Goal: Communication & Community: Answer question/provide support

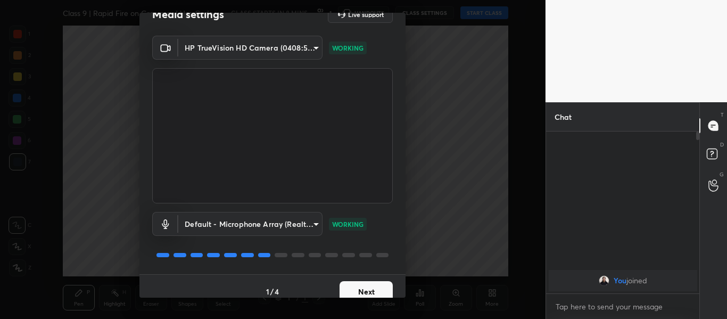
scroll to position [30, 0]
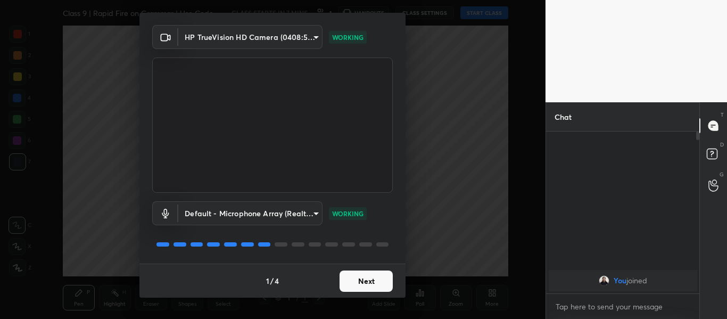
click at [365, 286] on button "Next" at bounding box center [365, 280] width 53 height 21
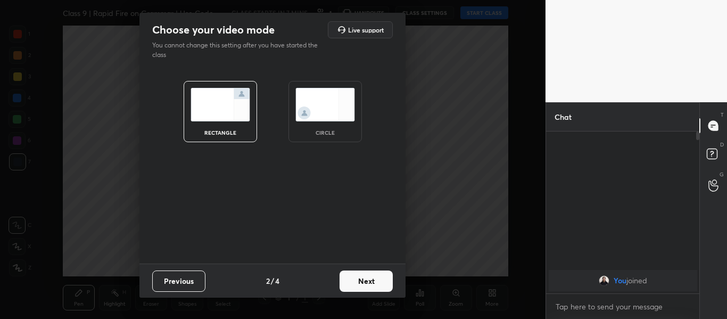
click at [369, 281] on button "Next" at bounding box center [365, 280] width 53 height 21
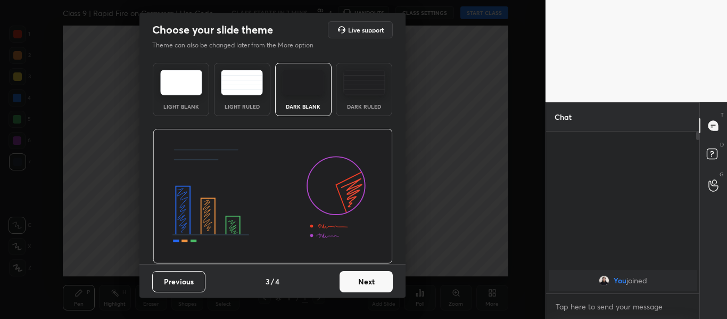
click at [351, 85] on img at bounding box center [364, 83] width 42 height 26
click at [365, 278] on button "Next" at bounding box center [365, 281] width 53 height 21
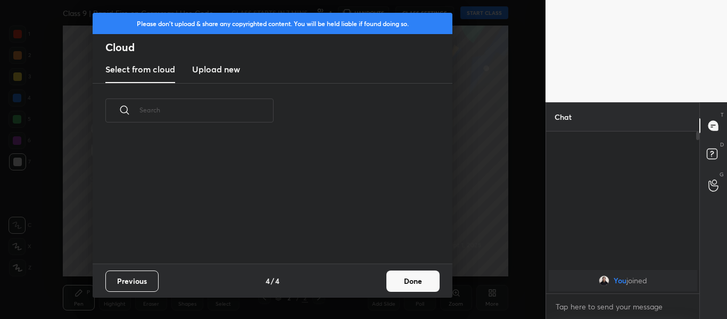
scroll to position [126, 341]
click at [227, 76] on new "Upload new" at bounding box center [216, 69] width 48 height 27
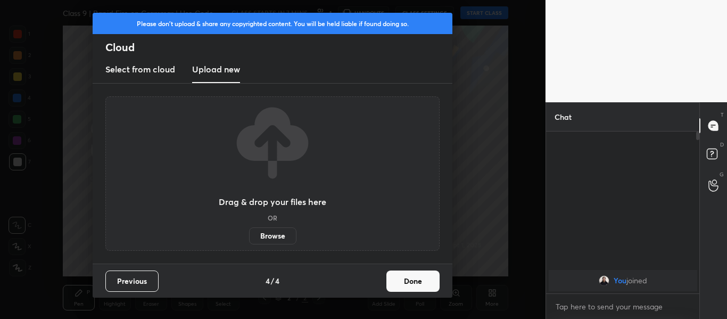
click at [274, 229] on label "Browse" at bounding box center [272, 235] width 47 height 17
click at [249, 229] on input "Browse" at bounding box center [249, 235] width 0 height 17
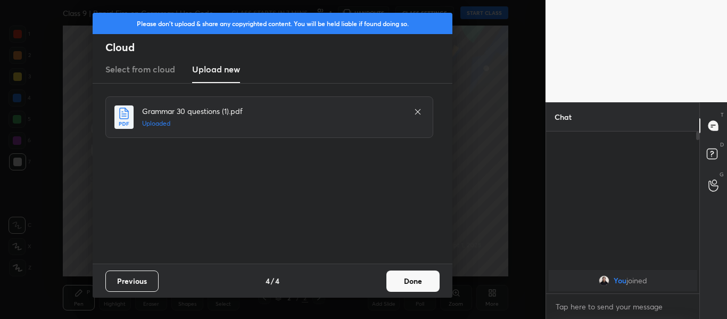
click at [407, 277] on button "Done" at bounding box center [412, 280] width 53 height 21
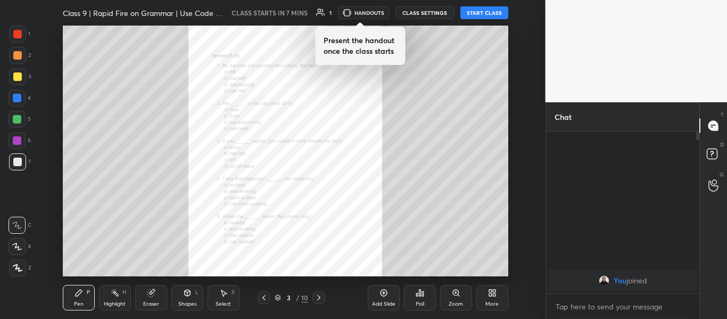
click at [15, 37] on div at bounding box center [17, 34] width 9 height 9
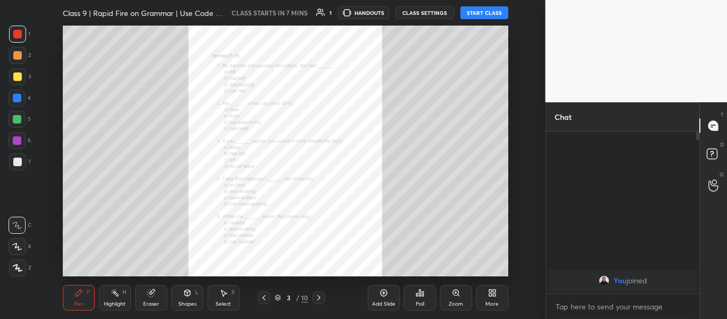
click at [19, 266] on icon at bounding box center [18, 267] width 10 height 7
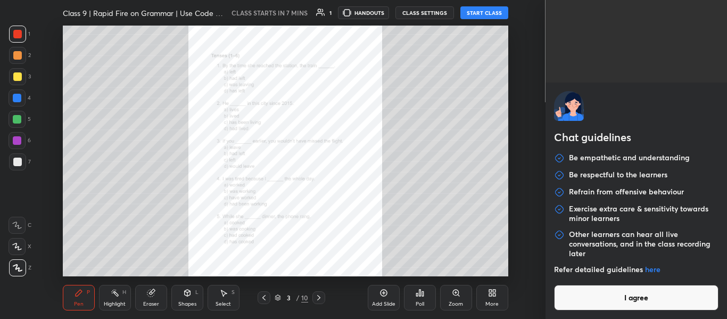
click at [624, 309] on body "1 2 3 4 5 6 7 C X Z C X Z E E Erase all H H Class 9 | Rapid Fire on Grammar | U…" at bounding box center [363, 159] width 727 height 319
click at [621, 299] on button "I agree" at bounding box center [636, 298] width 165 height 26
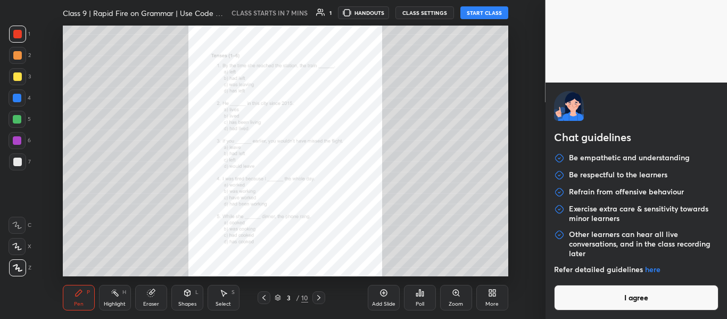
type textarea "x"
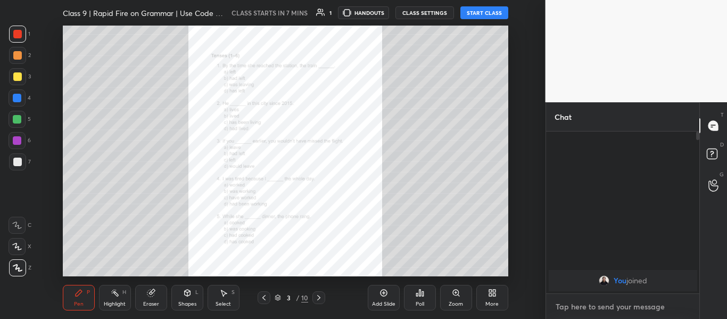
paste textarea "[URL][DOMAIN_NAME]"
type textarea "[URL][DOMAIN_NAME]"
type textarea "x"
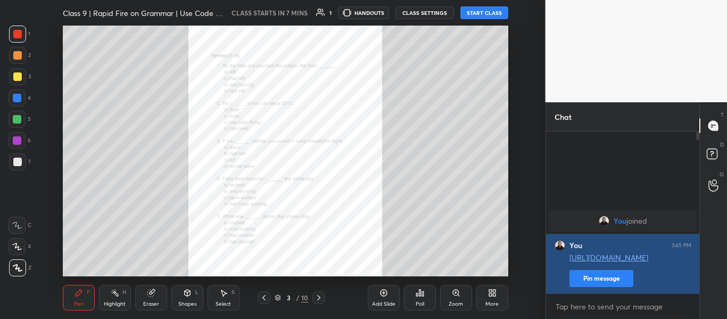
type textarea "x"
click at [601, 278] on button "Pin message" at bounding box center [601, 278] width 64 height 17
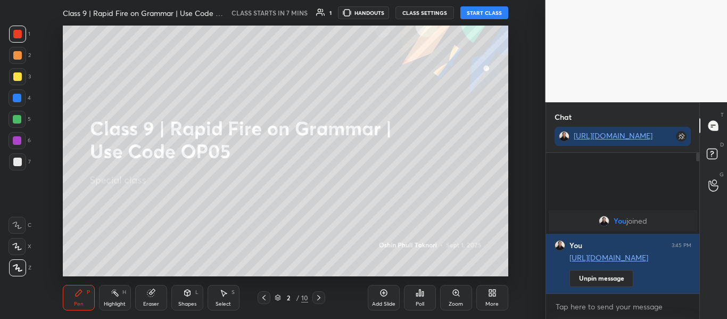
click at [497, 298] on div "More" at bounding box center [492, 298] width 32 height 26
click at [493, 296] on icon at bounding box center [494, 294] width 3 height 3
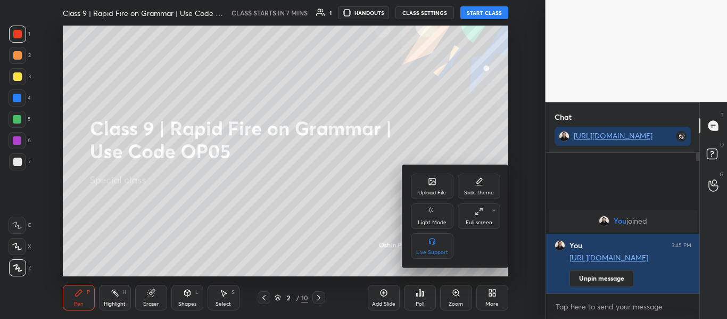
click at [440, 191] on div "Upload File" at bounding box center [432, 192] width 28 height 5
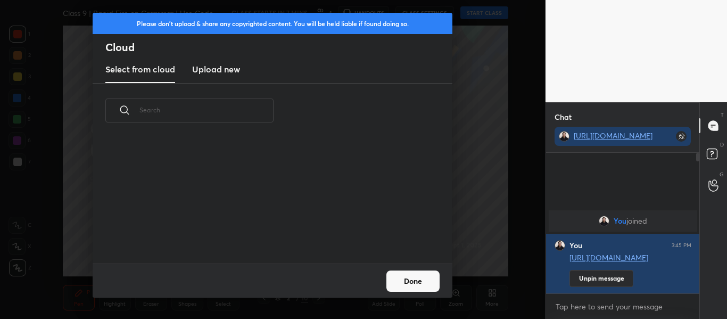
scroll to position [126, 341]
click at [223, 77] on new "Upload new" at bounding box center [216, 69] width 48 height 27
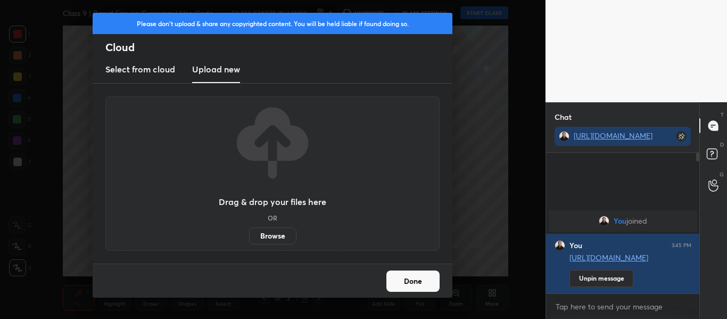
click at [274, 231] on label "Browse" at bounding box center [272, 235] width 47 height 17
click at [249, 231] on input "Browse" at bounding box center [249, 235] width 0 height 17
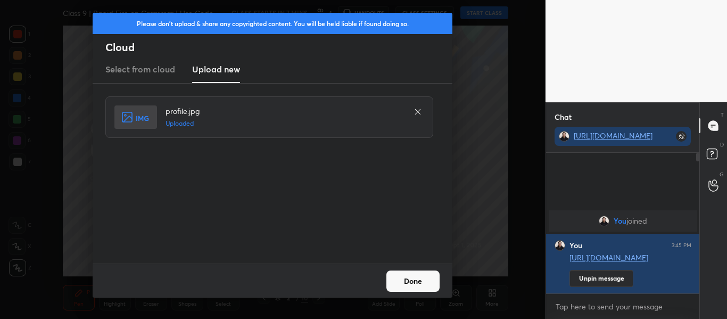
click at [421, 281] on button "Done" at bounding box center [412, 280] width 53 height 21
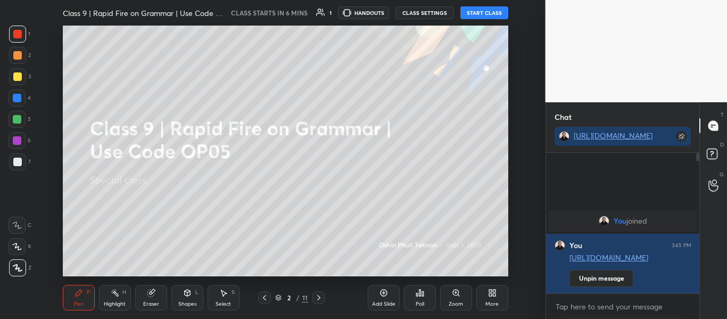
click at [488, 12] on button "START CLASS" at bounding box center [484, 12] width 48 height 13
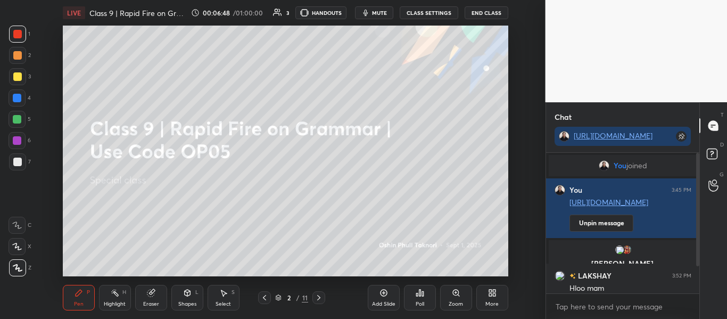
scroll to position [44, 0]
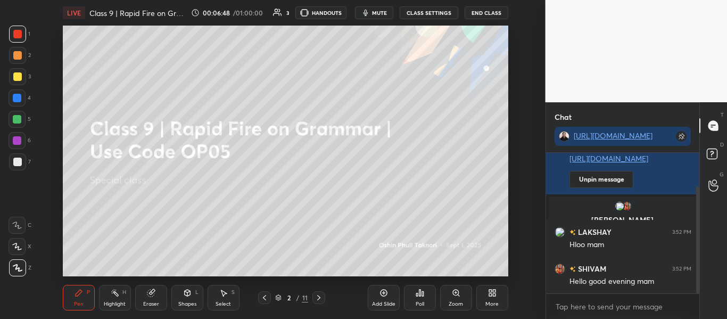
drag, startPoint x: 697, startPoint y: 239, endPoint x: 691, endPoint y: 310, distance: 70.4
click at [691, 310] on div "You joined You 3:45 PM [URL][DOMAIN_NAME] Unpin message [PERSON_NAME], [PERSON_…" at bounding box center [623, 236] width 154 height 166
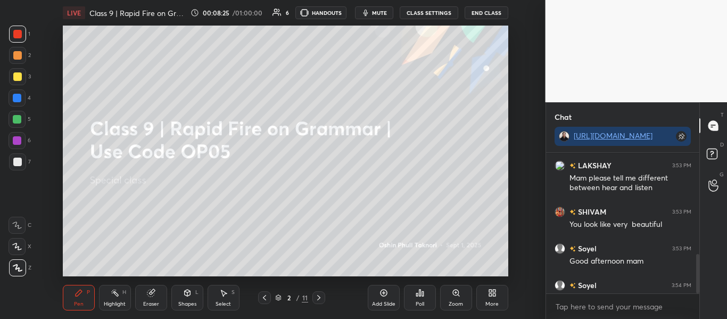
scroll to position [361, 0]
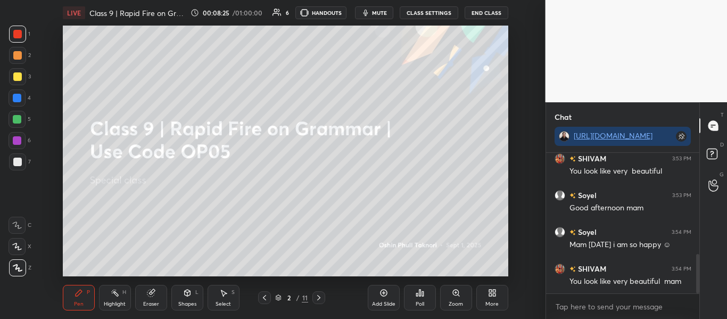
drag, startPoint x: 696, startPoint y: 272, endPoint x: 691, endPoint y: 293, distance: 21.4
click at [691, 293] on div "[PERSON_NAME] 3:53 PM Mam please tell me different between hear and listen [DEM…" at bounding box center [623, 236] width 154 height 166
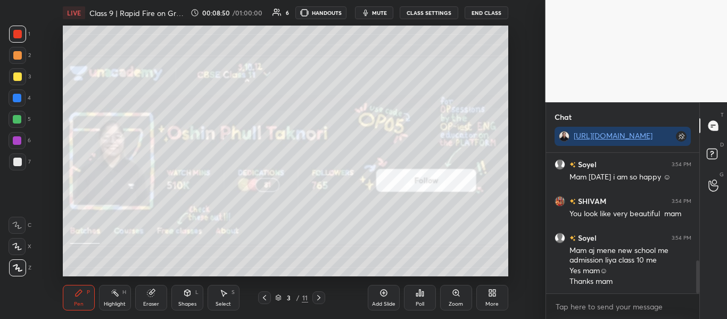
scroll to position [454, 0]
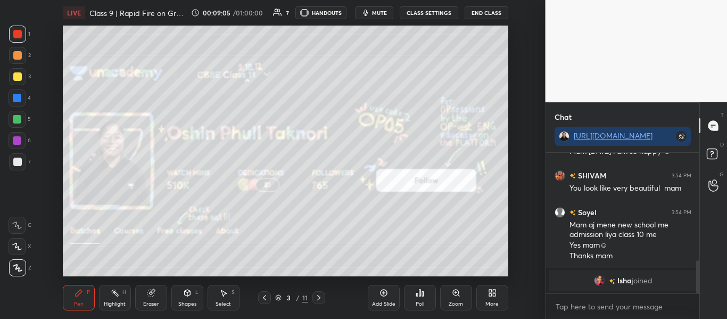
click at [386, 290] on icon at bounding box center [383, 292] width 7 height 7
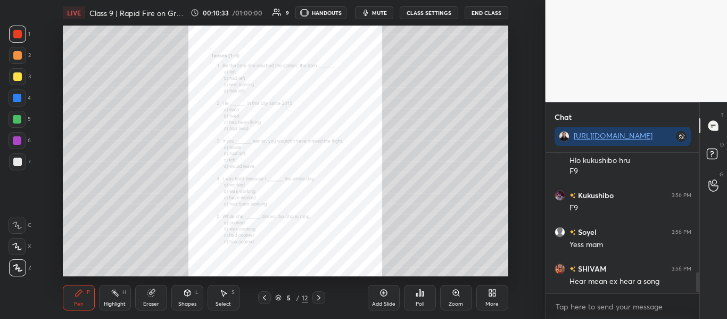
scroll to position [833, 0]
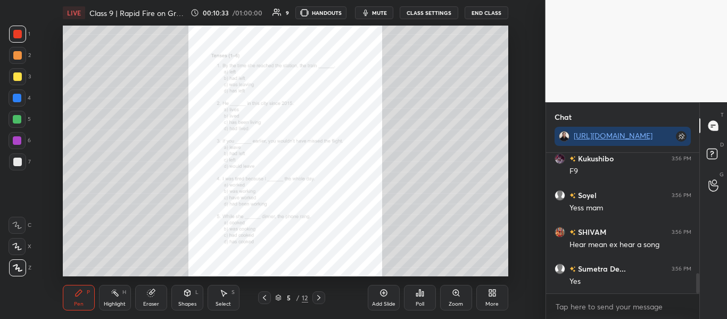
click at [447, 293] on div "Zoom" at bounding box center [456, 298] width 32 height 26
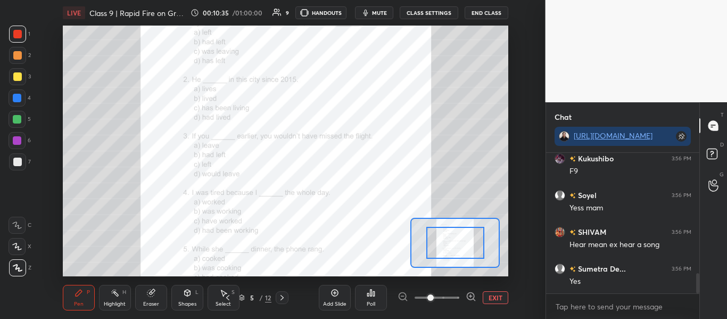
scroll to position [859, 0]
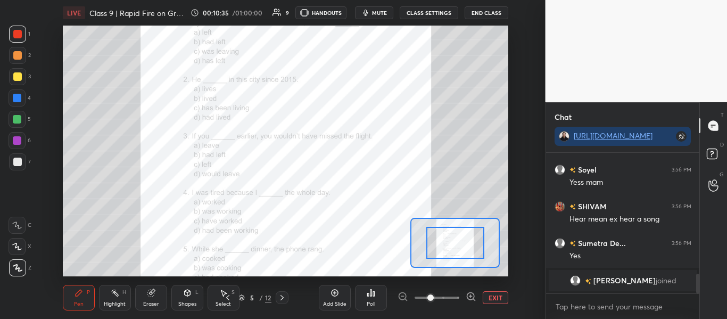
click at [445, 299] on span at bounding box center [436, 297] width 45 height 16
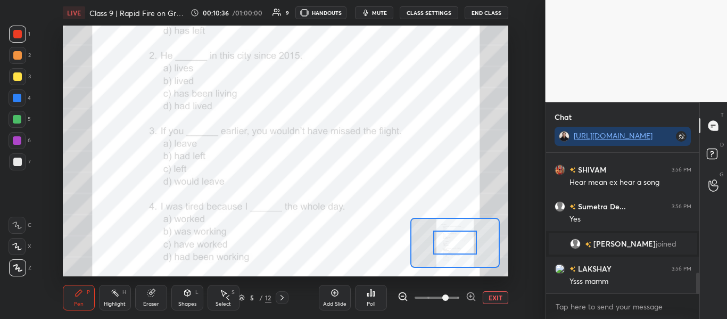
scroll to position [813, 0]
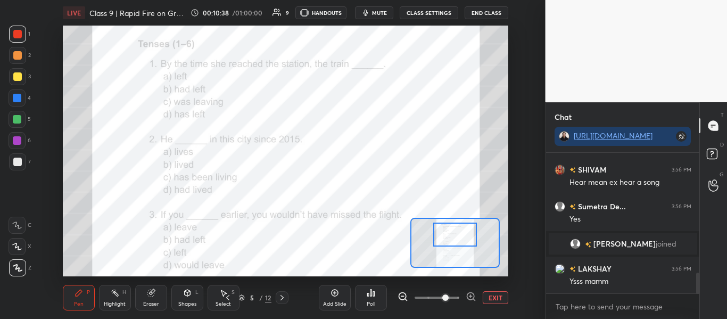
drag, startPoint x: 460, startPoint y: 245, endPoint x: 460, endPoint y: 237, distance: 8.0
click at [460, 237] on div at bounding box center [455, 234] width 44 height 24
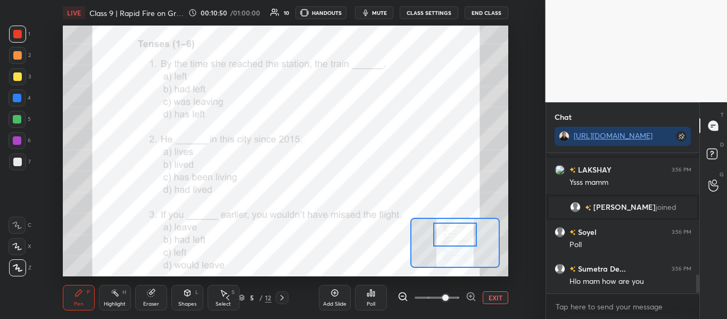
scroll to position [939, 0]
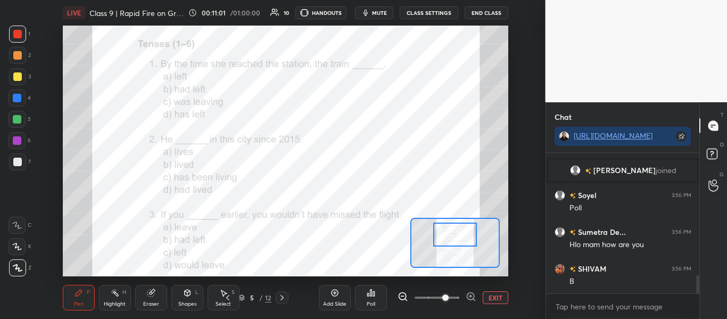
click at [374, 292] on icon at bounding box center [374, 293] width 2 height 5
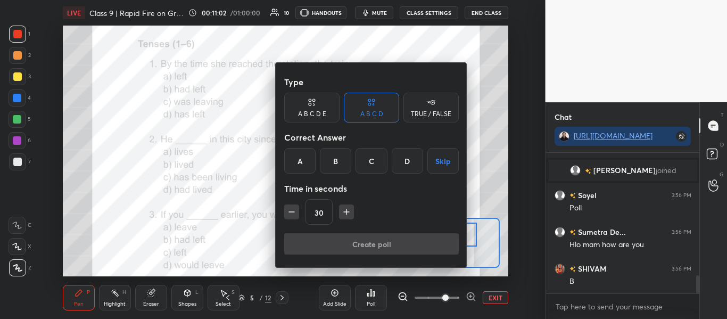
click at [339, 157] on div "B" at bounding box center [335, 161] width 31 height 26
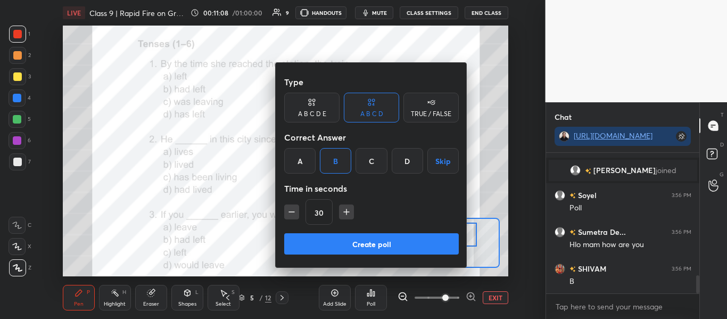
click at [353, 245] on button "Create poll" at bounding box center [371, 243] width 174 height 21
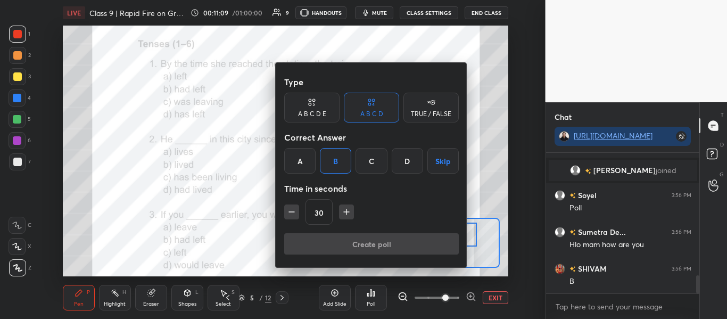
click at [353, 245] on div "Create poll" at bounding box center [371, 246] width 174 height 26
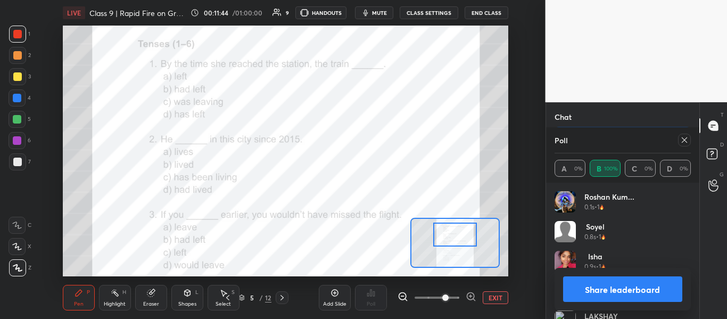
scroll to position [1078, 0]
click at [691, 232] on div "Roshan kum... 0.1s • 1 Soyel 0.8s • 1 Isha 0.9s • 1 Kukushibo 1.1s • 1 [PERSON_…" at bounding box center [623, 250] width 154 height 136
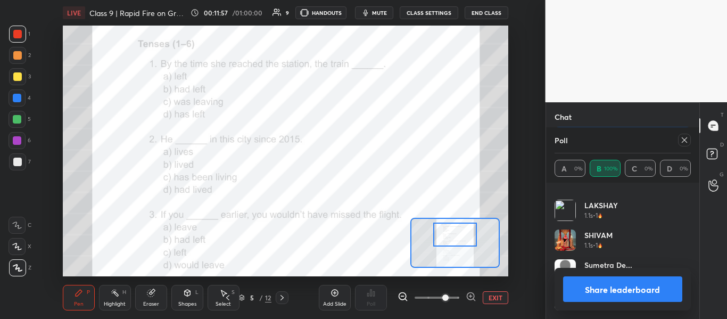
click at [681, 141] on icon at bounding box center [684, 140] width 9 height 9
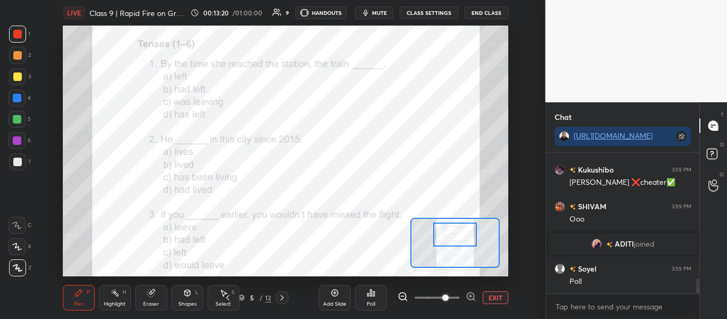
scroll to position [1189, 0]
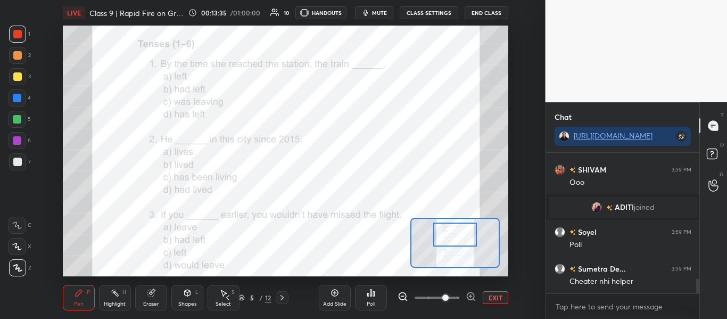
click at [368, 293] on icon at bounding box center [368, 294] width 2 height 3
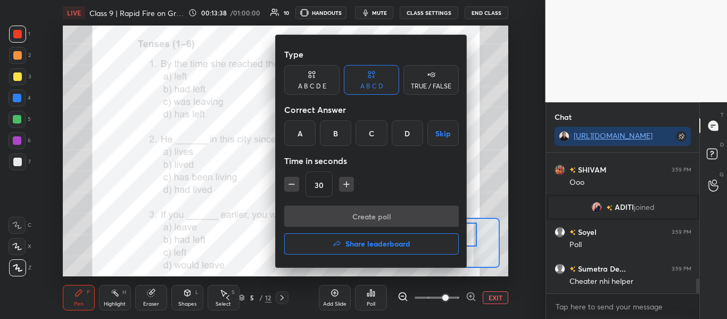
click at [372, 136] on div "C" at bounding box center [370, 133] width 31 height 26
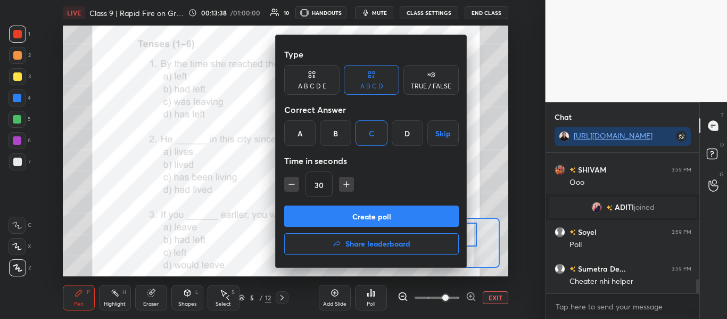
scroll to position [1226, 0]
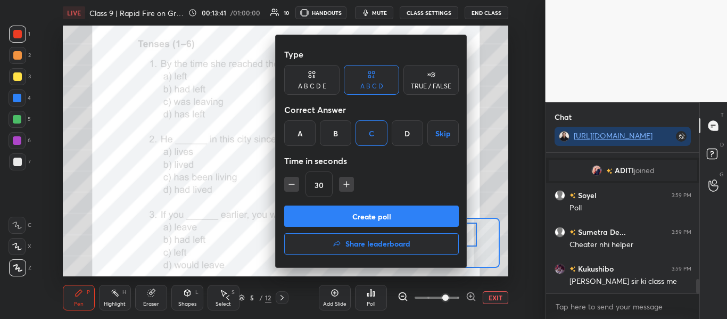
click at [358, 211] on button "Create poll" at bounding box center [371, 215] width 174 height 21
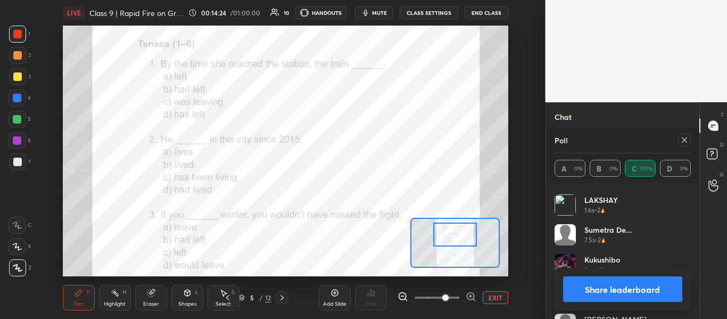
scroll to position [140, 0]
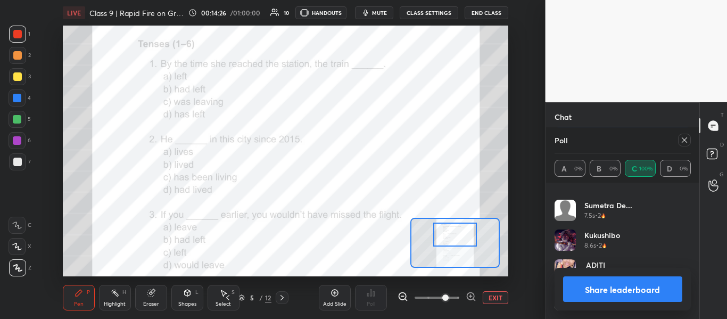
click at [634, 289] on button "Share leaderboard" at bounding box center [623, 289] width 120 height 26
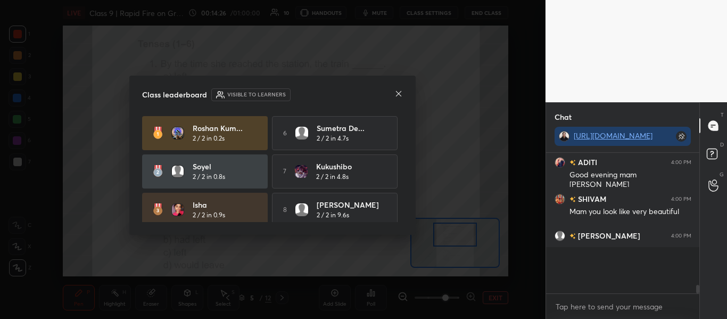
scroll to position [1382, 0]
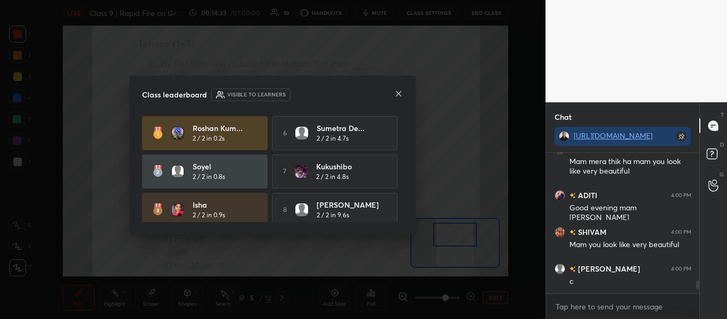
click at [403, 143] on div "Class leaderboard Visible to learners [PERSON_NAME]... 2 / 2 in 0.2s 6 Sumetra …" at bounding box center [272, 156] width 286 height 160
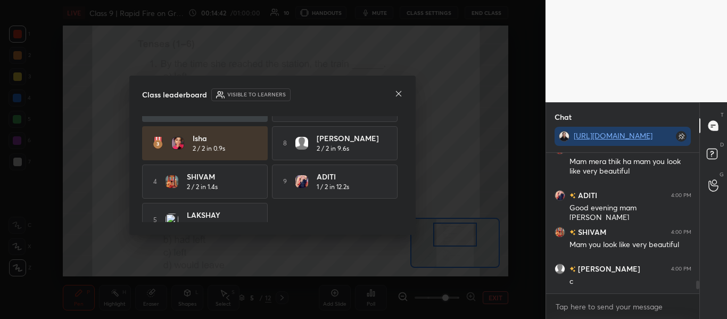
scroll to position [84, 0]
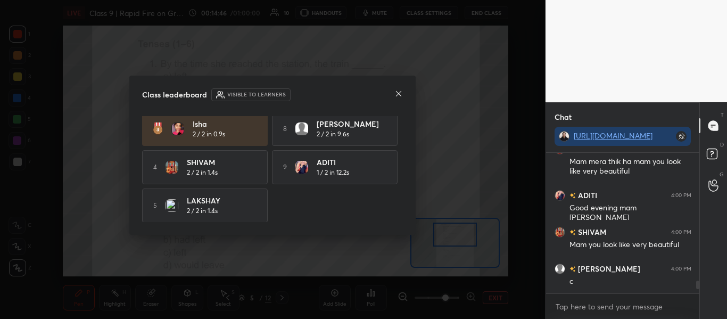
click at [401, 89] on icon at bounding box center [398, 93] width 9 height 9
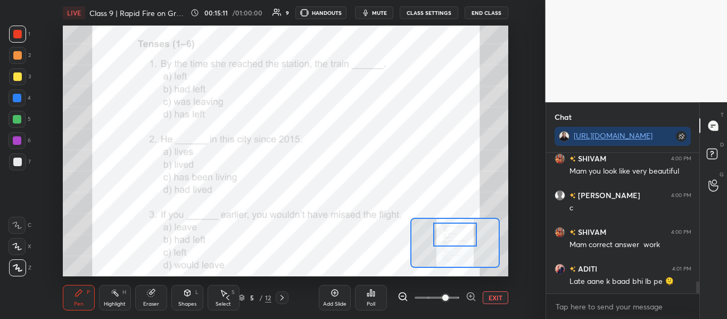
scroll to position [1492, 0]
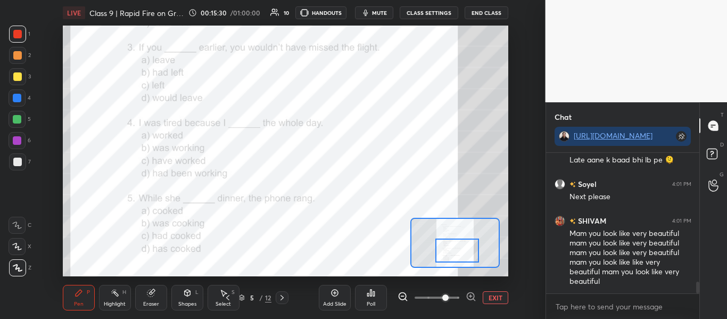
drag, startPoint x: 445, startPoint y: 238, endPoint x: 447, endPoint y: 254, distance: 16.1
click at [447, 254] on div at bounding box center [457, 250] width 44 height 24
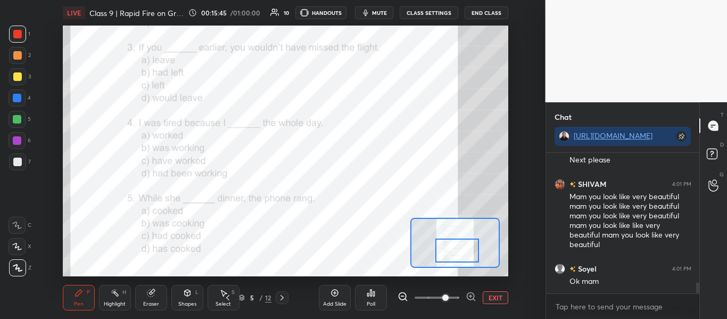
scroll to position [1650, 0]
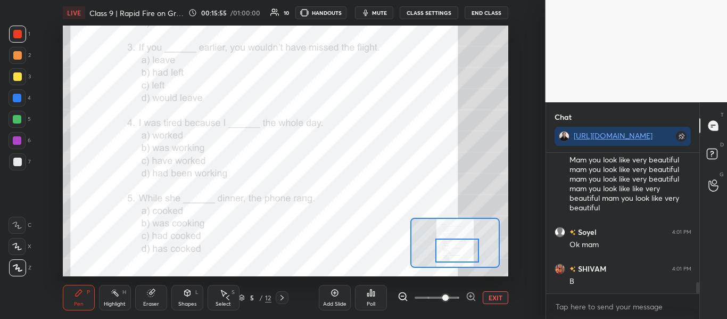
click at [369, 295] on icon at bounding box center [370, 292] width 9 height 9
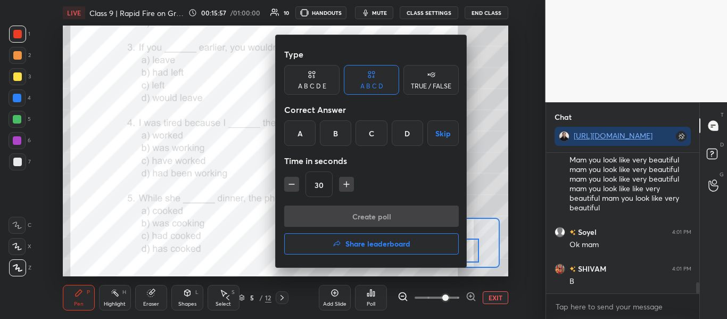
click at [338, 130] on div "B" at bounding box center [335, 133] width 31 height 26
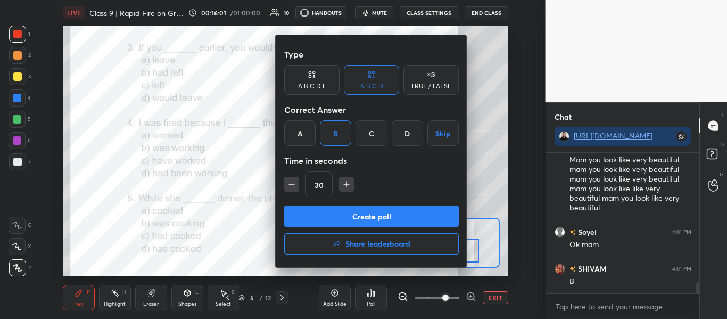
click at [371, 218] on button "Create poll" at bounding box center [371, 215] width 174 height 21
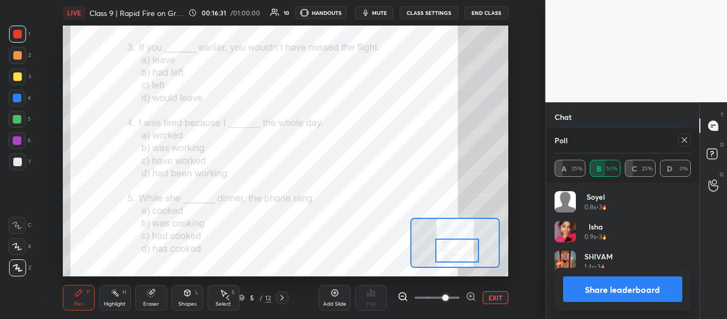
scroll to position [1861, 0]
click at [680, 138] on icon at bounding box center [684, 140] width 9 height 9
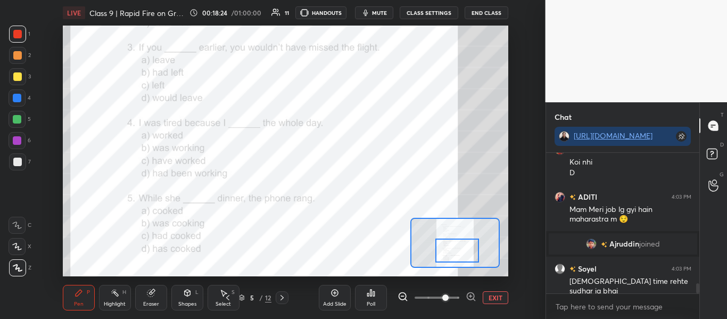
scroll to position [1830, 0]
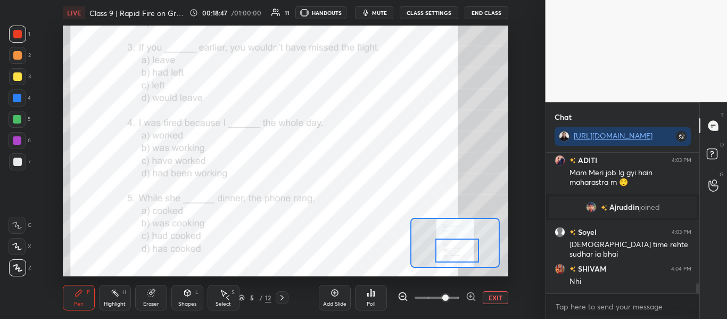
click at [361, 294] on div "Poll" at bounding box center [371, 298] width 32 height 26
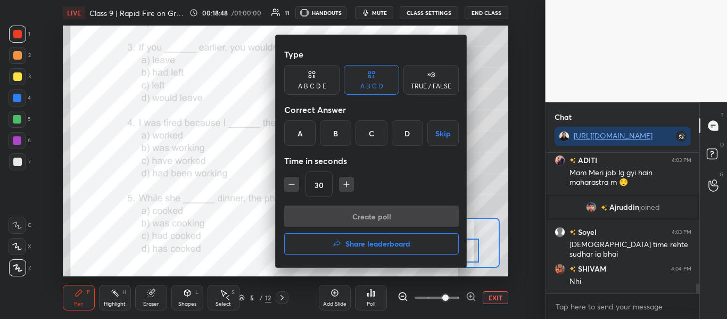
click at [409, 123] on div "D" at bounding box center [406, 133] width 31 height 26
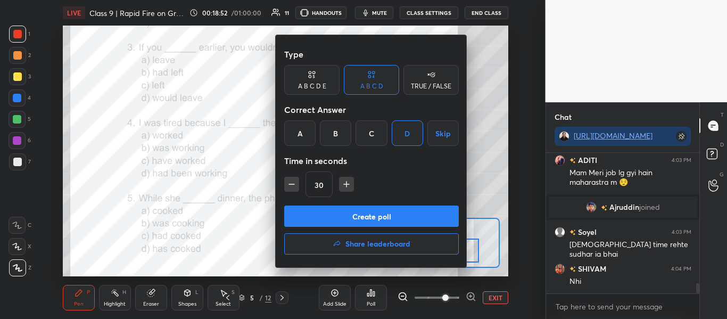
click at [366, 219] on button "Create poll" at bounding box center [371, 215] width 174 height 21
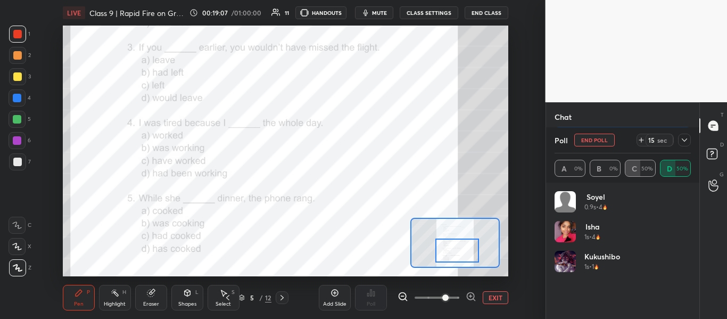
scroll to position [1969, 0]
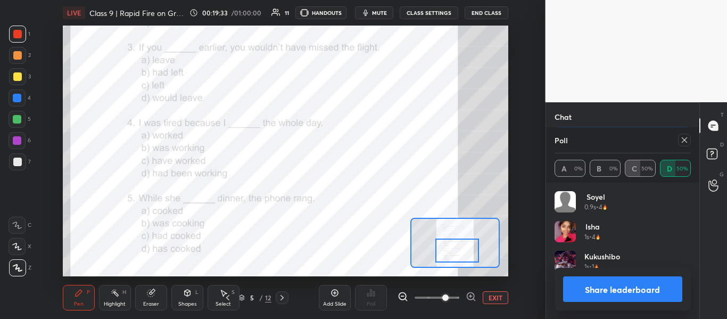
click at [627, 289] on button "Share leaderboard" at bounding box center [623, 289] width 120 height 26
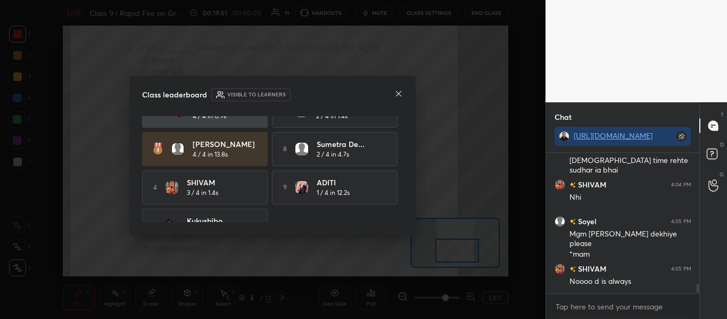
scroll to position [84, 0]
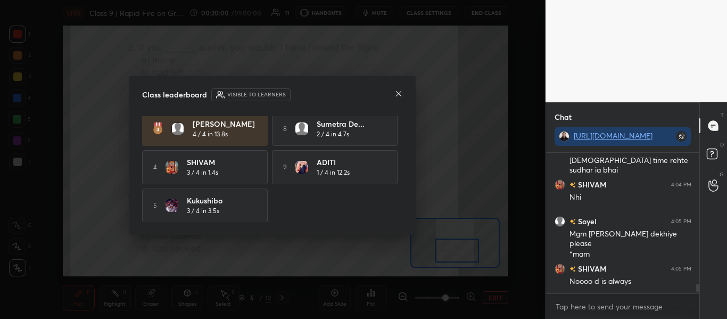
click at [396, 96] on icon at bounding box center [398, 93] width 5 height 5
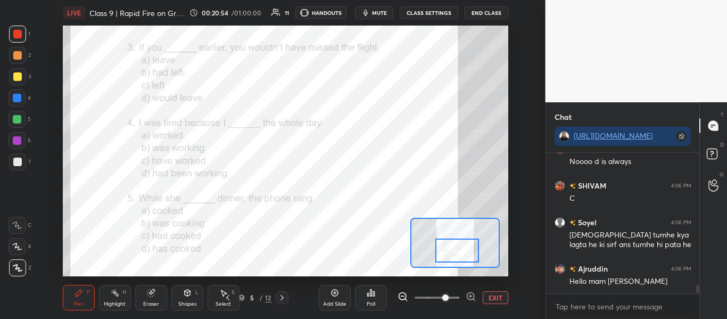
scroll to position [2059, 0]
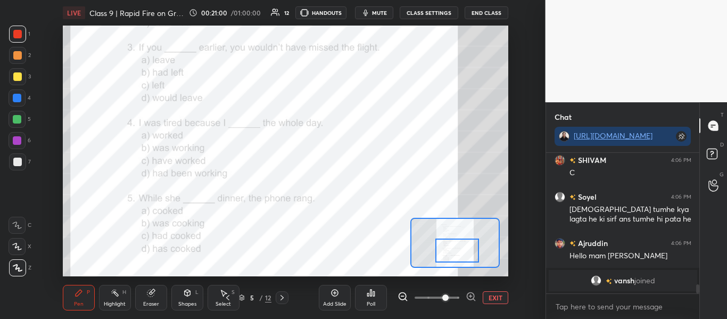
click at [362, 294] on div "Poll" at bounding box center [371, 298] width 32 height 26
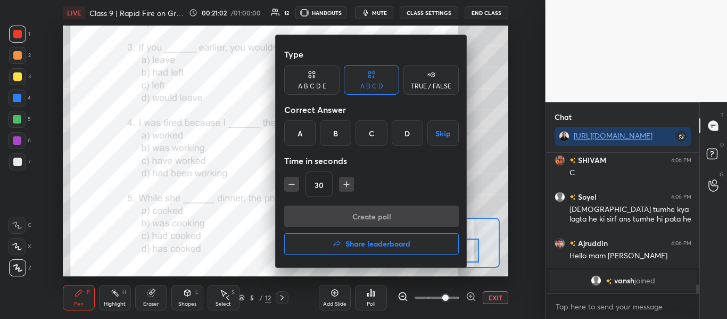
click at [333, 122] on div "B" at bounding box center [335, 133] width 31 height 26
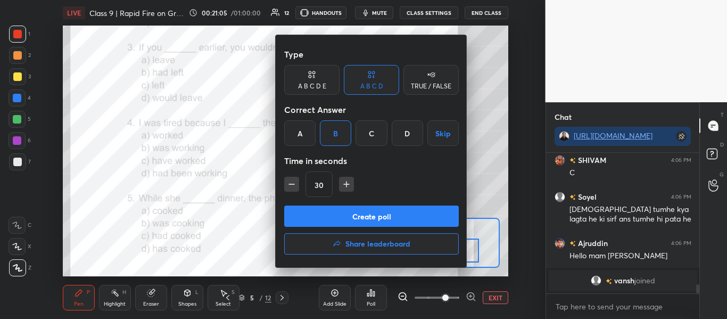
click at [365, 223] on button "Create poll" at bounding box center [371, 215] width 174 height 21
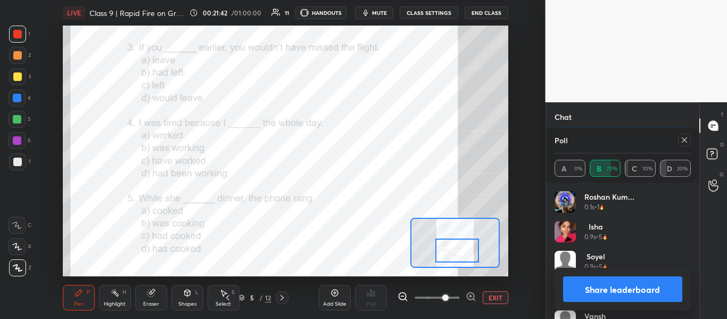
scroll to position [2211, 0]
click at [691, 249] on div "Roshan kum... 0.1s • 1 Isha 0.9s • 5 Soyel 0.9s • 5 Sumetra De... 1.8s • 1 [PER…" at bounding box center [623, 250] width 154 height 136
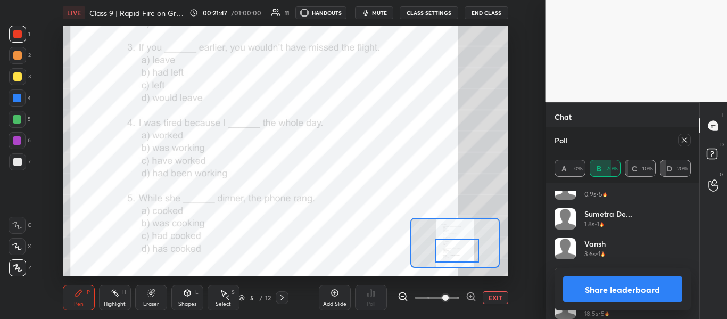
scroll to position [81, 0]
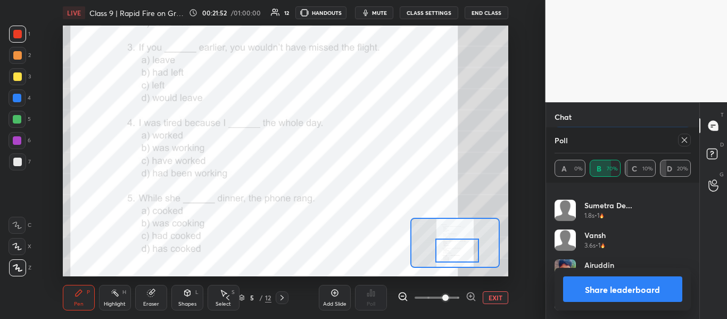
click at [682, 138] on icon at bounding box center [684, 140] width 9 height 9
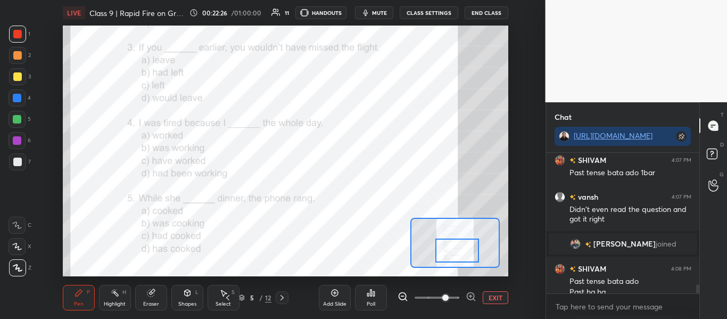
scroll to position [2104, 0]
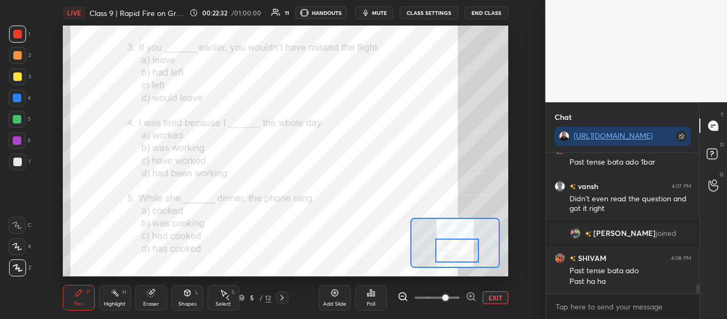
click at [488, 301] on button "EXIT" at bounding box center [495, 297] width 26 height 13
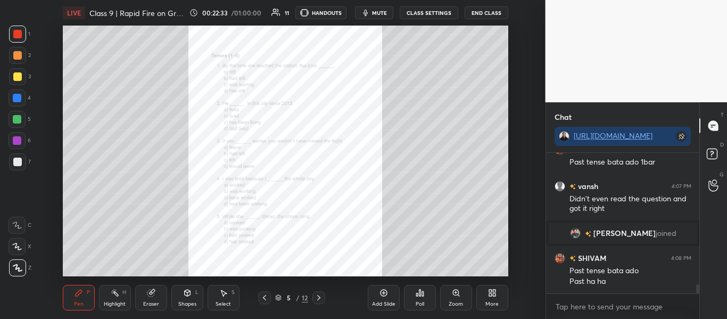
click at [319, 295] on icon at bounding box center [318, 297] width 9 height 9
click at [450, 298] on div "Zoom" at bounding box center [456, 298] width 32 height 26
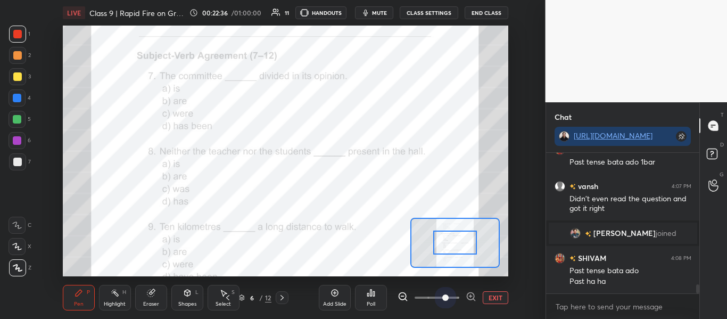
click at [448, 298] on span at bounding box center [436, 297] width 45 height 16
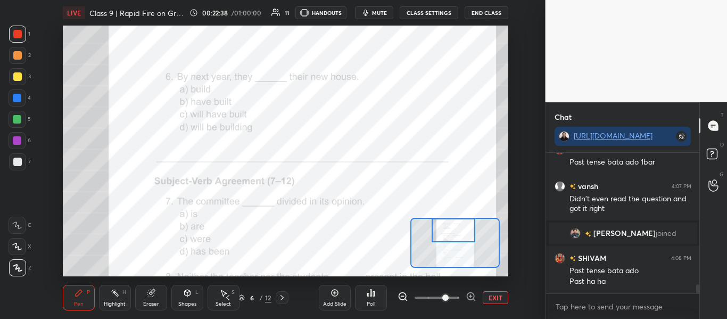
drag, startPoint x: 460, startPoint y: 246, endPoint x: 459, endPoint y: 227, distance: 19.2
click at [459, 227] on div at bounding box center [453, 230] width 44 height 24
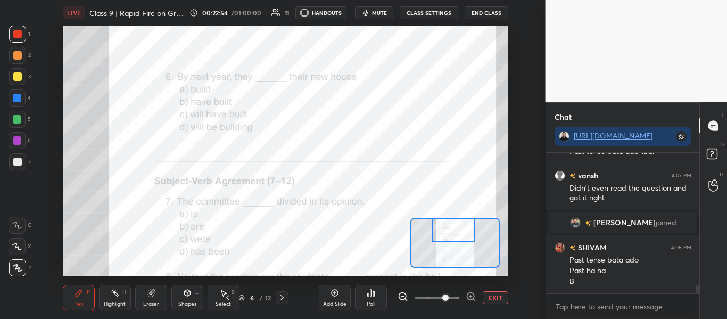
scroll to position [2151, 0]
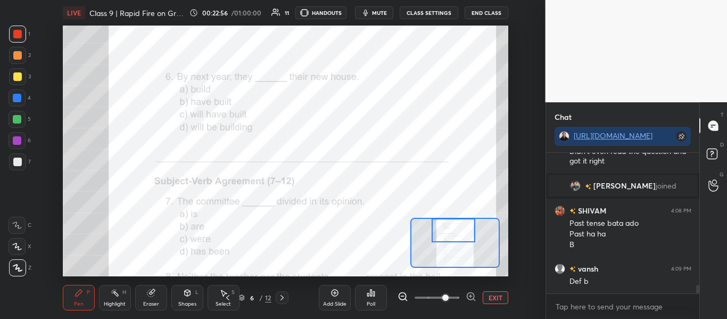
click at [381, 302] on div "Poll" at bounding box center [371, 298] width 32 height 26
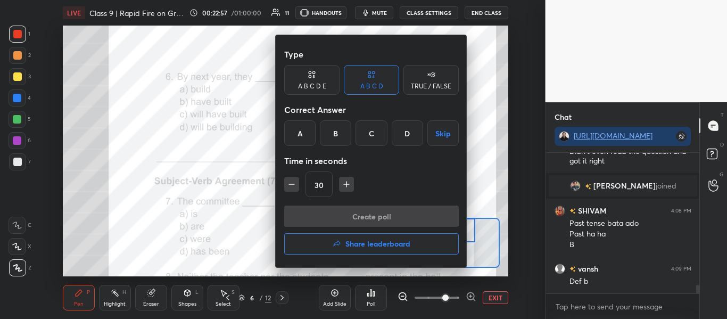
click at [370, 129] on div "C" at bounding box center [370, 133] width 31 height 26
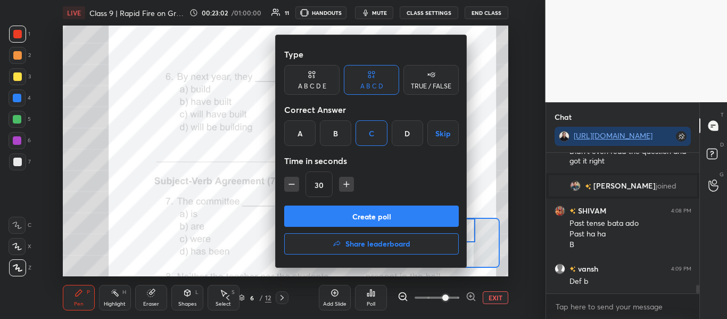
click at [380, 222] on button "Create poll" at bounding box center [371, 215] width 174 height 21
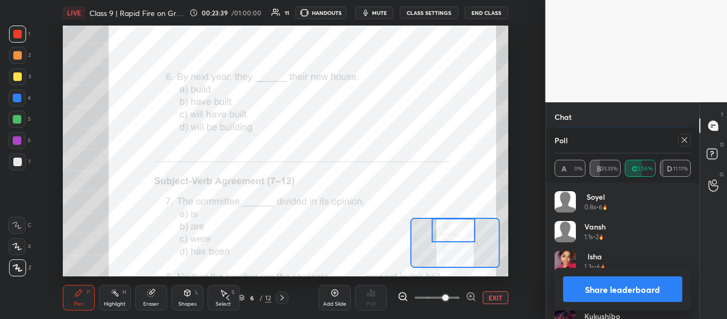
scroll to position [21, 0]
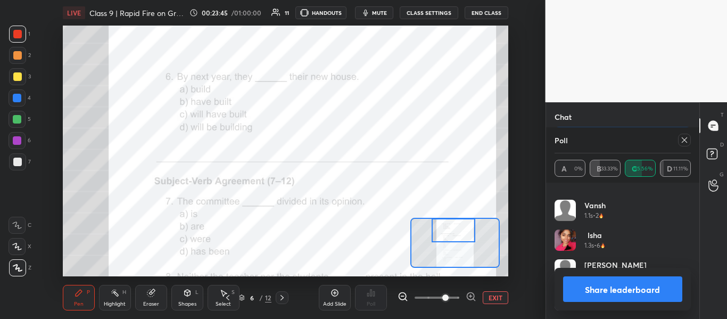
click at [591, 290] on button "Share leaderboard" at bounding box center [623, 289] width 120 height 26
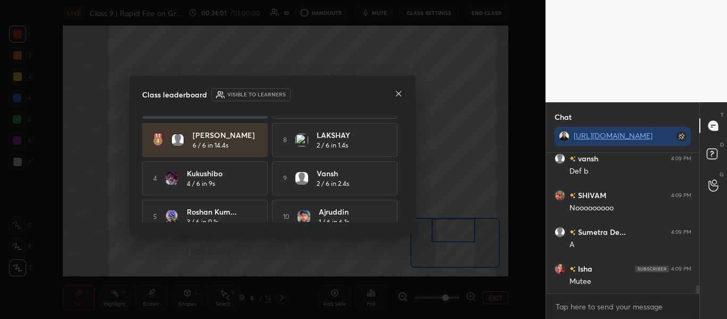
scroll to position [84, 0]
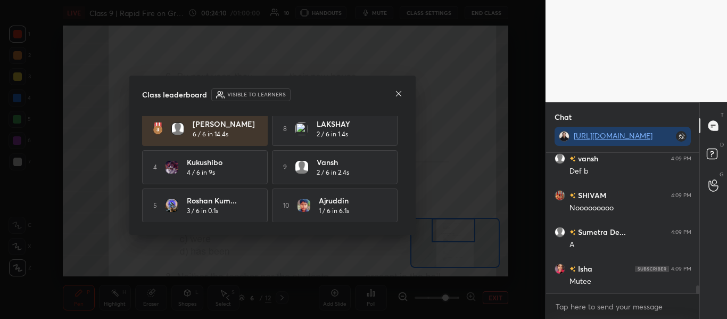
click at [403, 96] on div "Class leaderboard Visible to learners Soyel 6 / 6 in 0.9s 6 [PERSON_NAME] 3 / 6…" at bounding box center [272, 156] width 286 height 160
click at [398, 99] on div at bounding box center [398, 94] width 9 height 11
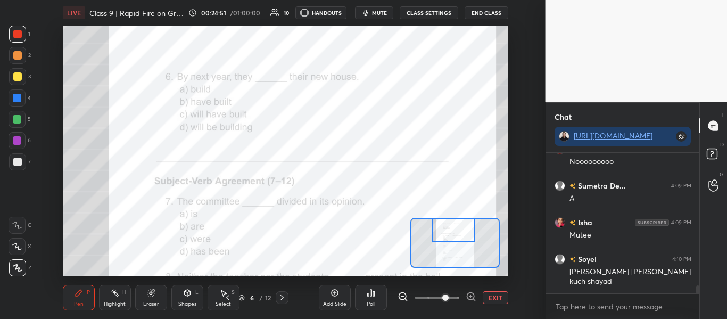
scroll to position [2344, 0]
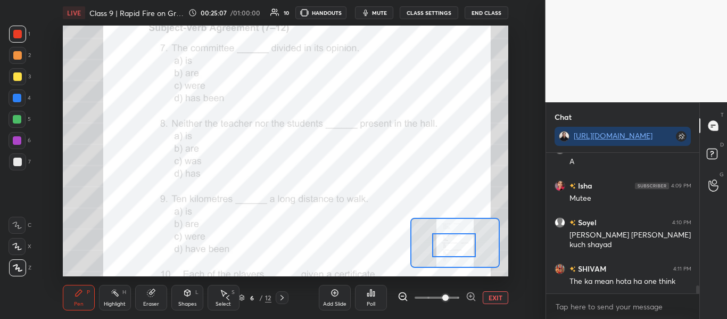
drag, startPoint x: 468, startPoint y: 234, endPoint x: 468, endPoint y: 248, distance: 14.9
click at [468, 248] on div at bounding box center [454, 245] width 44 height 24
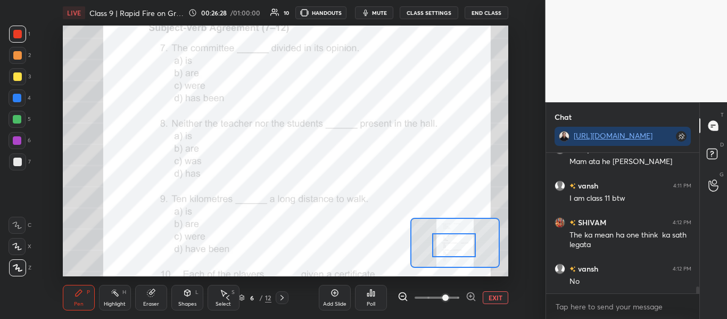
scroll to position [2694, 0]
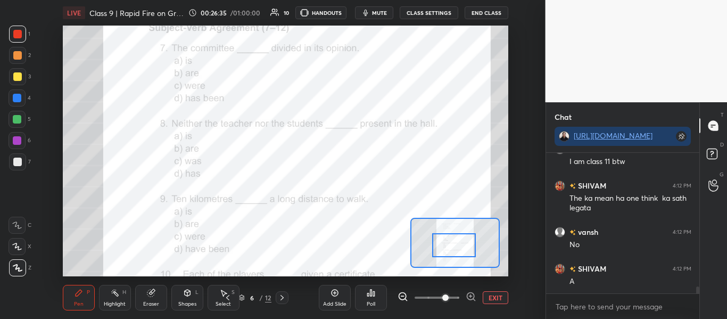
click at [362, 295] on div "Poll" at bounding box center [371, 298] width 32 height 26
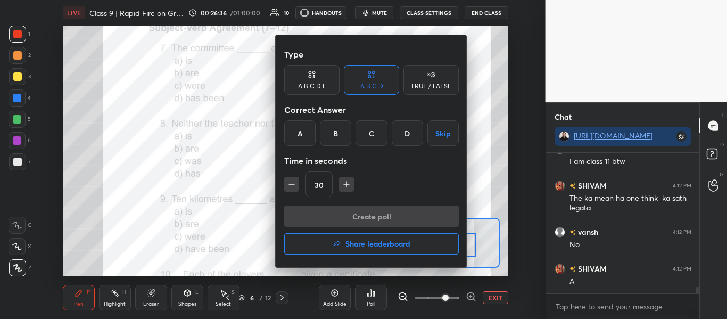
click at [335, 139] on div "B" at bounding box center [335, 133] width 31 height 26
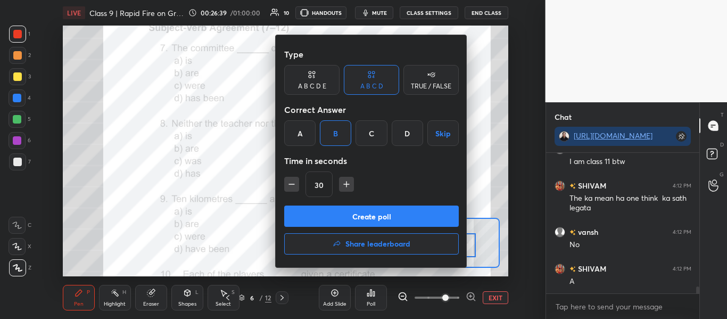
click at [367, 211] on button "Create poll" at bounding box center [371, 215] width 174 height 21
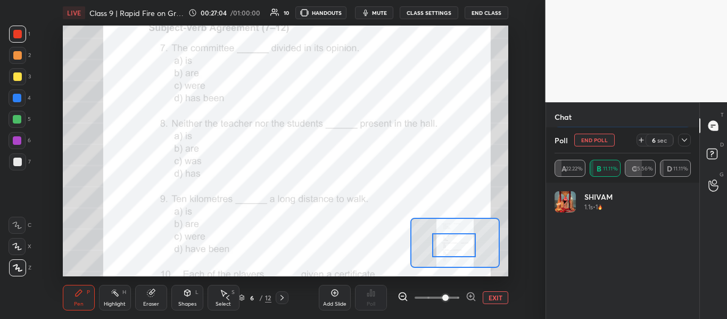
scroll to position [2796, 0]
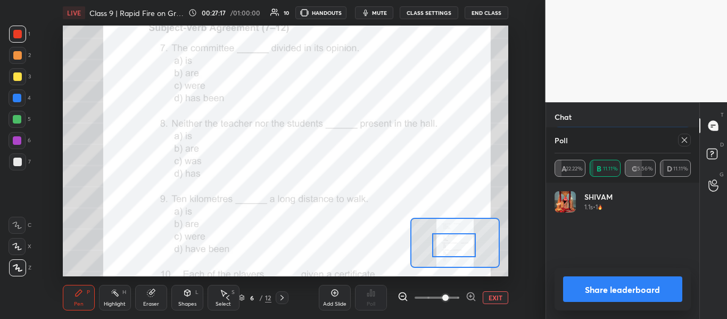
click at [681, 138] on icon at bounding box center [684, 140] width 9 height 9
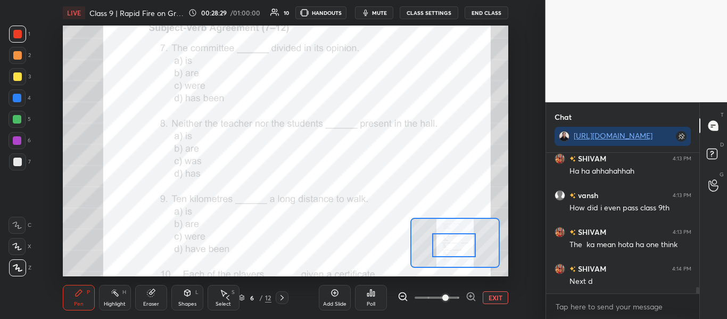
scroll to position [2888, 0]
click at [375, 289] on div "Poll" at bounding box center [371, 298] width 32 height 26
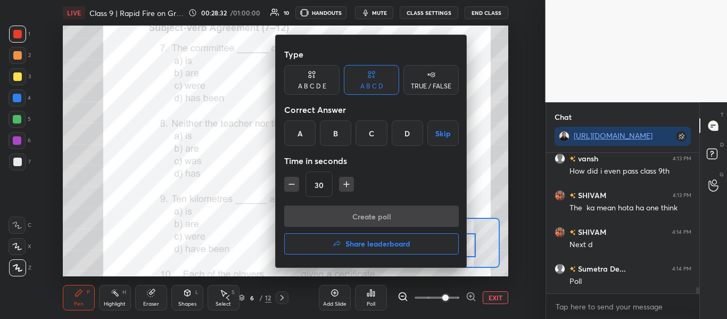
click at [345, 131] on div "B" at bounding box center [335, 133] width 31 height 26
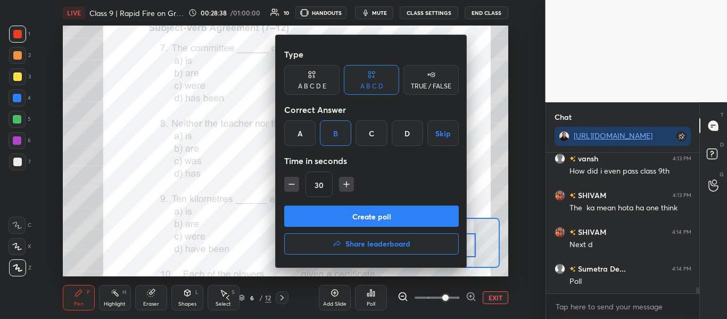
click at [352, 213] on button "Create poll" at bounding box center [371, 215] width 174 height 21
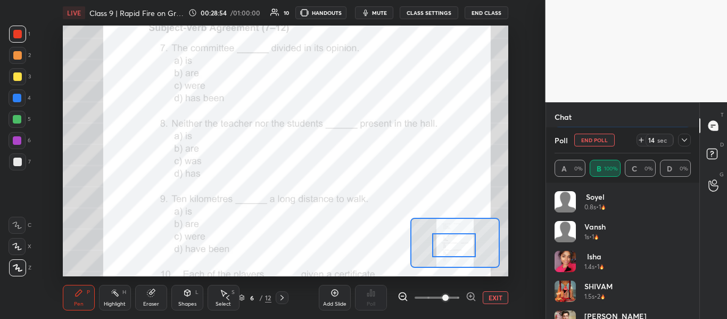
scroll to position [3062, 0]
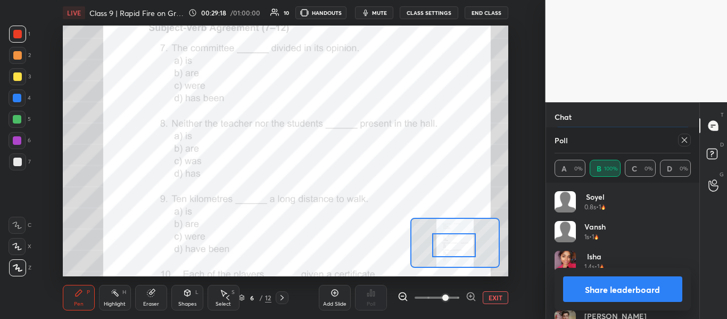
click at [693, 234] on div "Soyel 0.8s • 1 [PERSON_NAME] 1s • 1 Isha 1.4s • 1 [PERSON_NAME] 1.5s • 2 MAHESH…" at bounding box center [623, 250] width 154 height 136
click at [686, 227] on div "[PERSON_NAME] 1s • 1" at bounding box center [622, 236] width 137 height 30
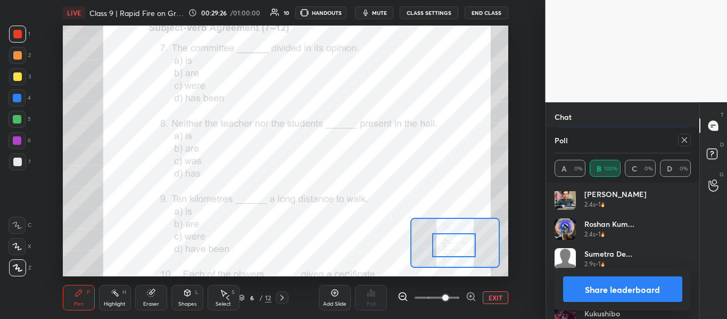
scroll to position [140, 0]
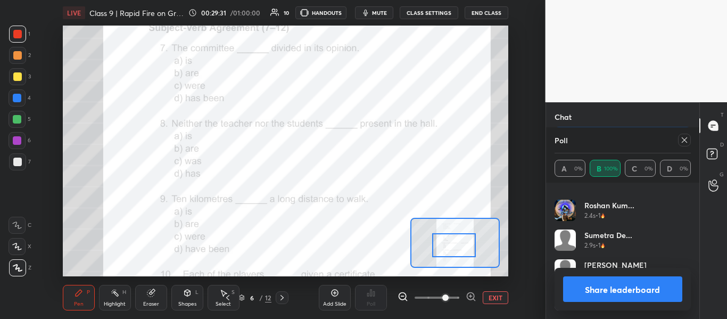
click at [604, 291] on button "Share leaderboard" at bounding box center [623, 289] width 120 height 26
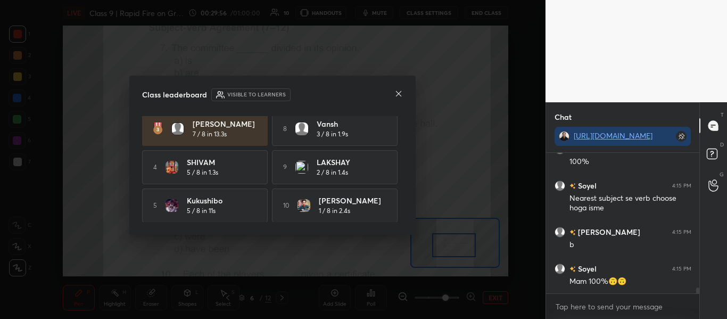
scroll to position [3090, 0]
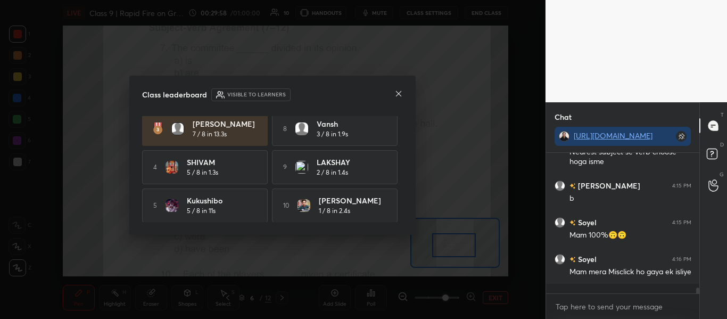
click at [395, 94] on icon at bounding box center [398, 93] width 9 height 9
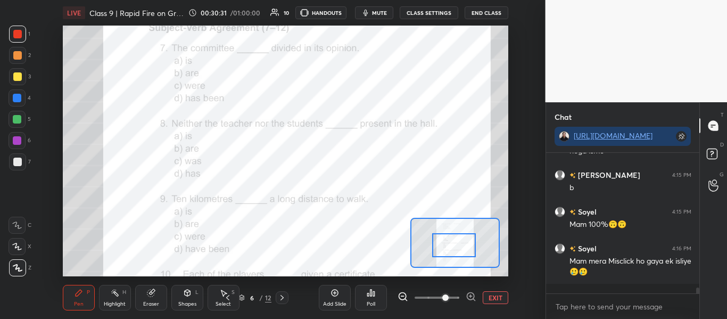
scroll to position [3147, 0]
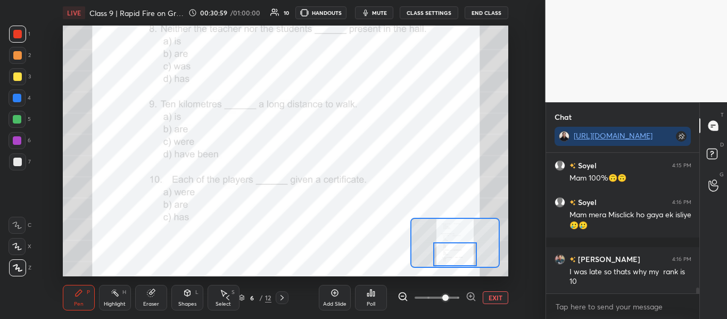
drag, startPoint x: 453, startPoint y: 244, endPoint x: 454, endPoint y: 254, distance: 10.7
click at [454, 254] on div at bounding box center [455, 254] width 44 height 24
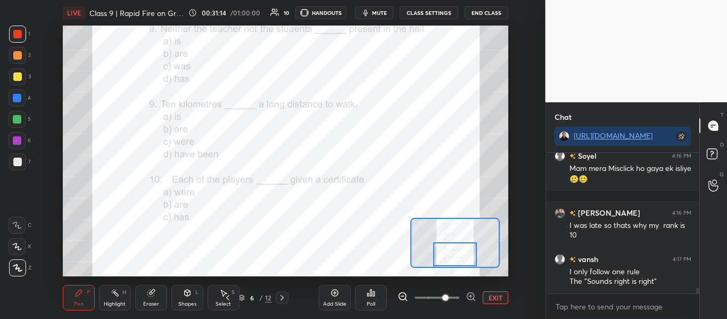
scroll to position [3230, 0]
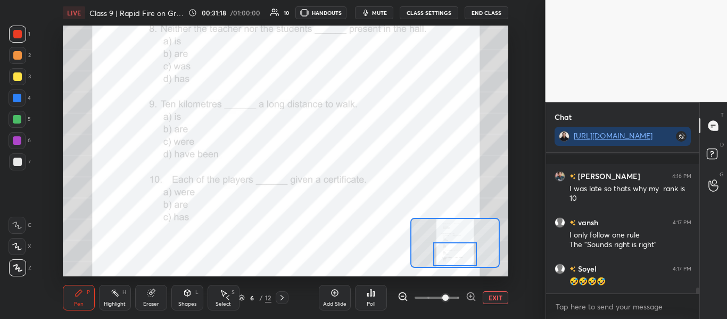
click at [371, 288] on div "Poll" at bounding box center [371, 298] width 32 height 26
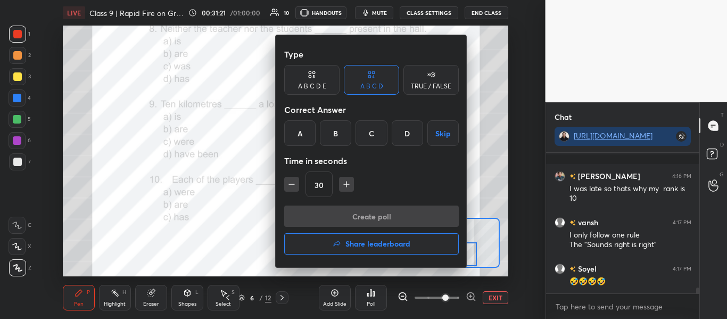
click at [293, 133] on div "A" at bounding box center [299, 133] width 31 height 26
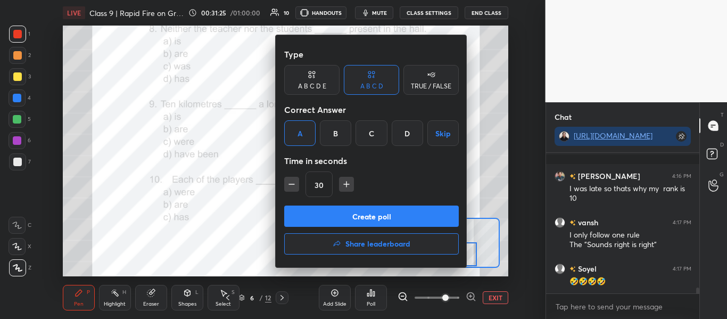
click at [354, 210] on button "Create poll" at bounding box center [371, 215] width 174 height 21
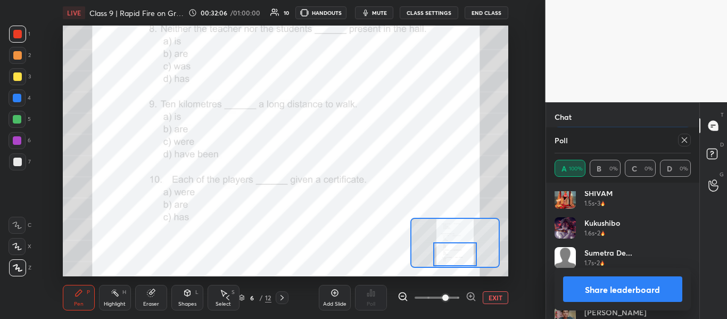
scroll to position [140, 0]
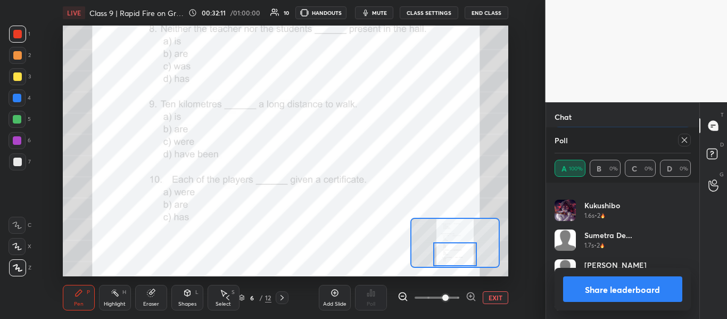
click at [680, 140] on icon at bounding box center [684, 140] width 9 height 9
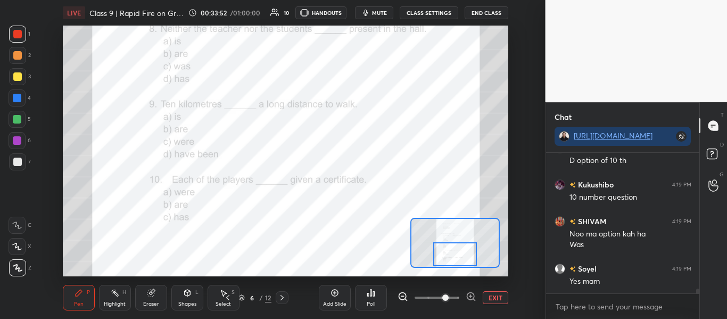
scroll to position [3885, 0]
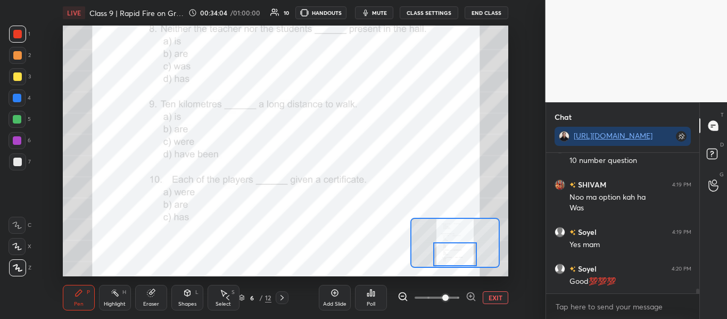
click at [371, 285] on div "Poll" at bounding box center [371, 298] width 32 height 26
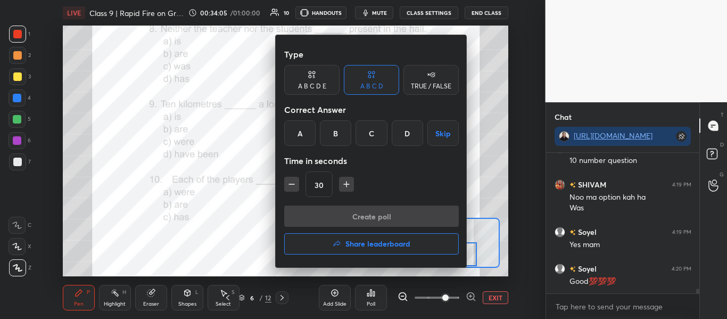
click at [407, 143] on div "D" at bounding box center [406, 133] width 31 height 26
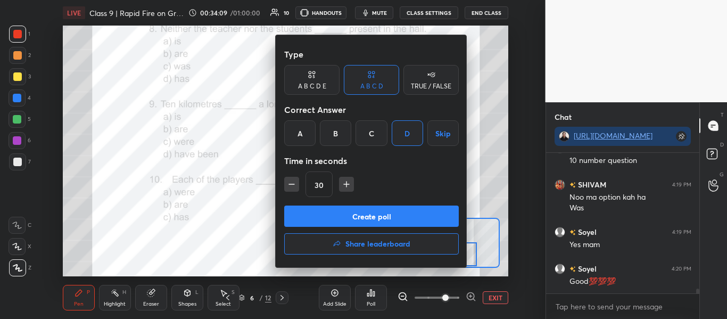
click at [350, 214] on button "Create poll" at bounding box center [371, 215] width 174 height 21
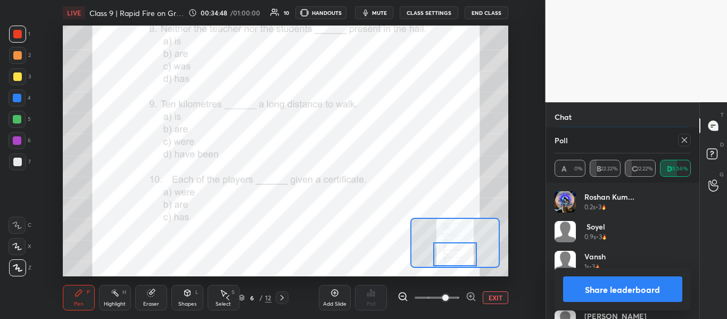
scroll to position [21, 0]
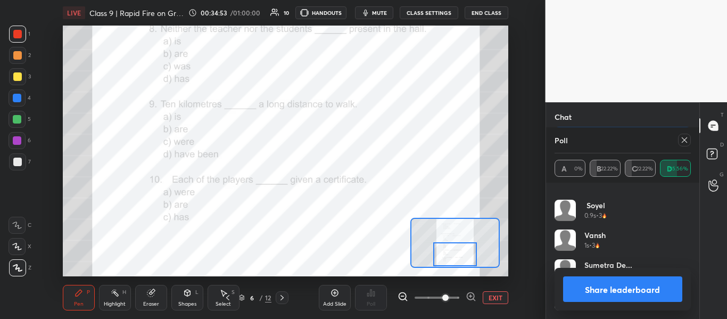
click at [606, 281] on button "Share leaderboard" at bounding box center [623, 289] width 120 height 26
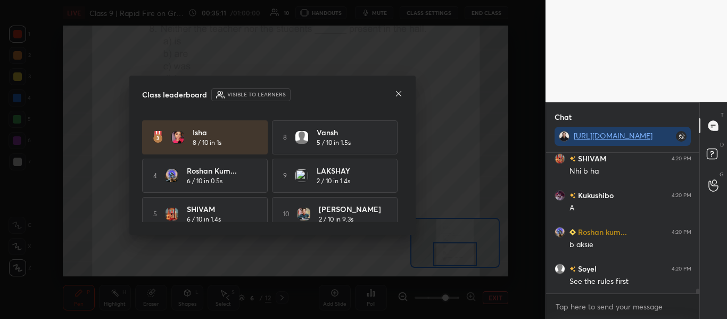
scroll to position [84, 0]
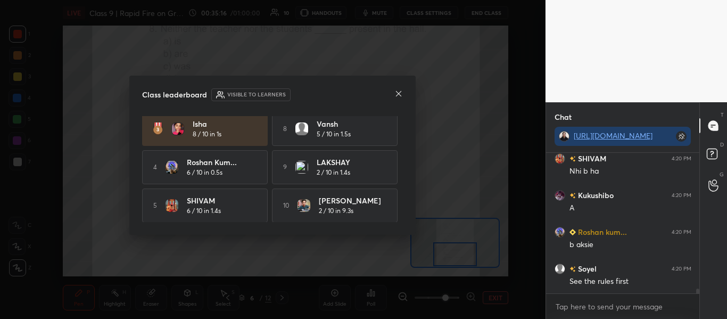
click at [397, 97] on icon at bounding box center [398, 93] width 9 height 9
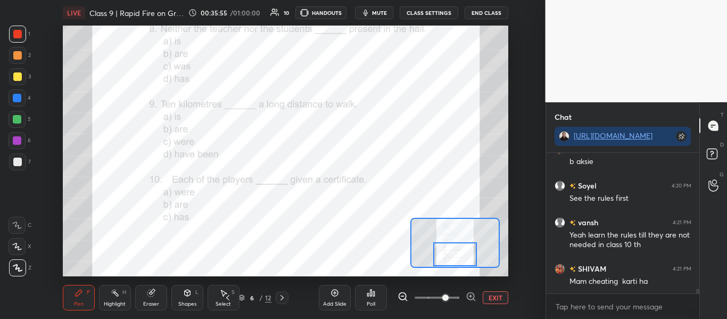
scroll to position [4152, 0]
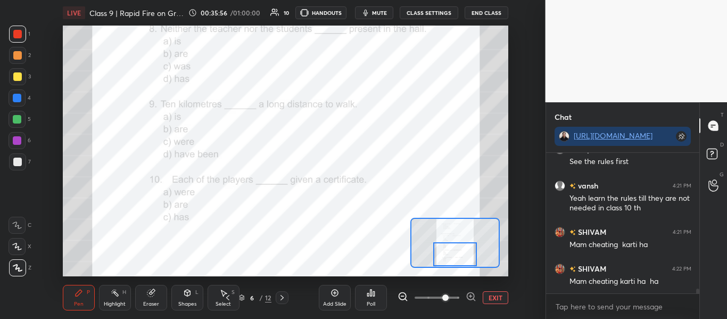
click at [493, 290] on div "Add Slide Poll EXIT" at bounding box center [413, 298] width 189 height 60
click at [493, 294] on button "EXIT" at bounding box center [495, 297] width 26 height 13
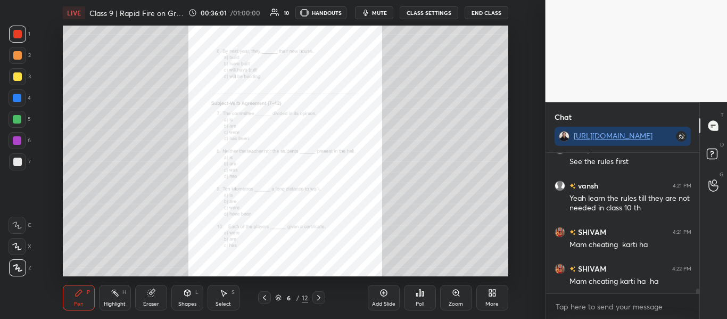
click at [315, 300] on icon at bounding box center [318, 297] width 9 height 9
click at [452, 295] on icon at bounding box center [456, 292] width 9 height 9
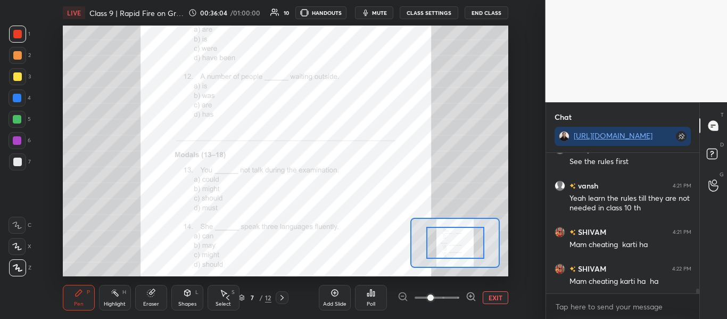
click at [443, 297] on span at bounding box center [436, 297] width 45 height 16
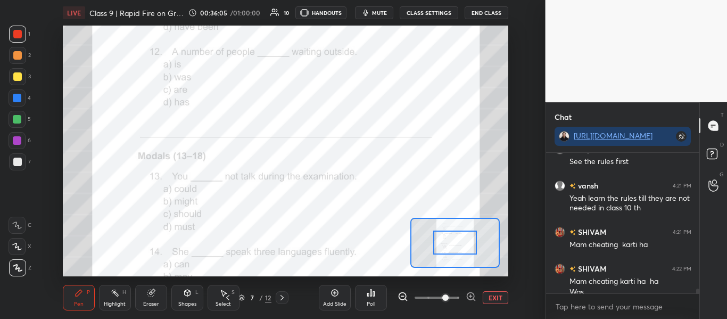
scroll to position [4162, 0]
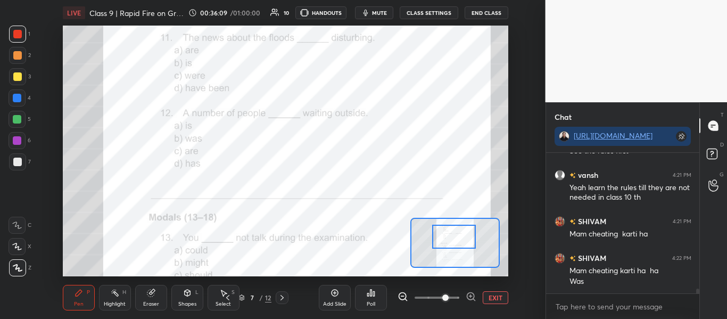
drag, startPoint x: 458, startPoint y: 235, endPoint x: 457, endPoint y: 229, distance: 5.9
click at [457, 229] on div at bounding box center [454, 236] width 44 height 24
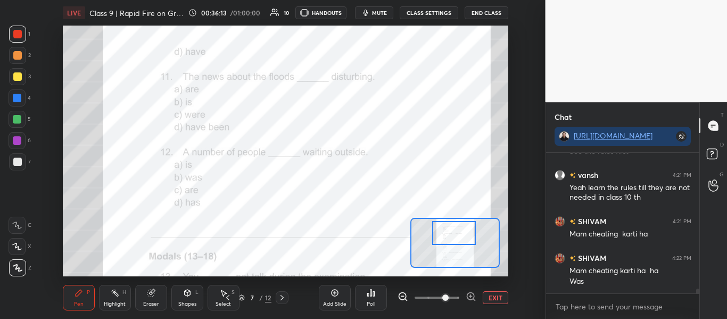
scroll to position [4199, 0]
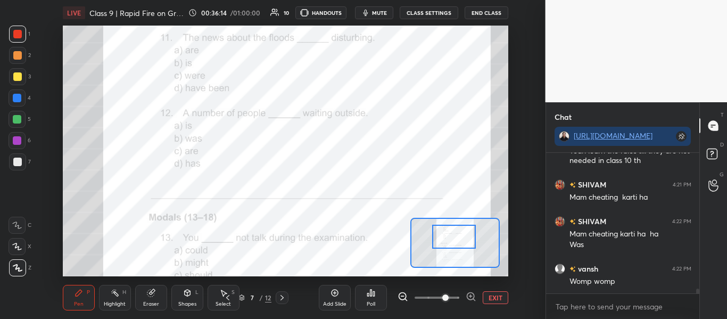
click at [452, 240] on div at bounding box center [454, 236] width 44 height 24
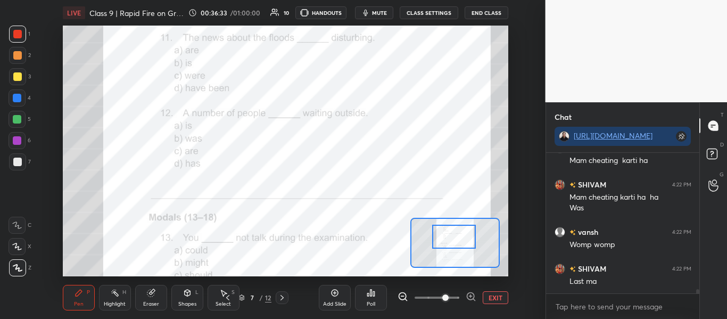
click at [363, 298] on div "Poll" at bounding box center [371, 298] width 32 height 26
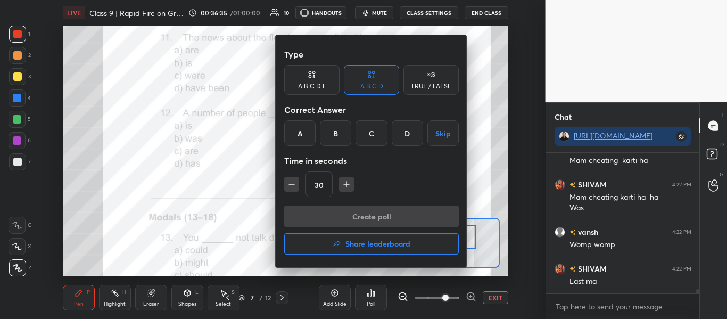
click at [334, 127] on div "B" at bounding box center [335, 133] width 31 height 26
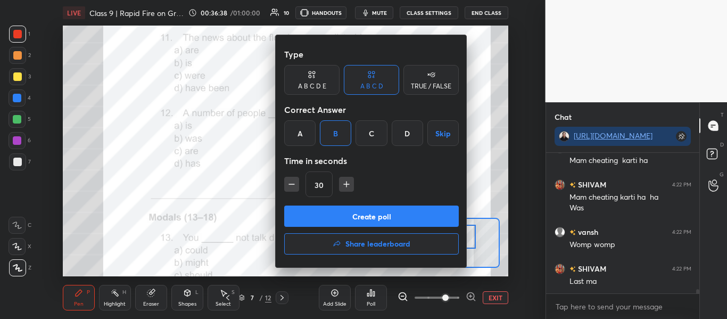
click at [343, 217] on button "Create poll" at bounding box center [371, 215] width 174 height 21
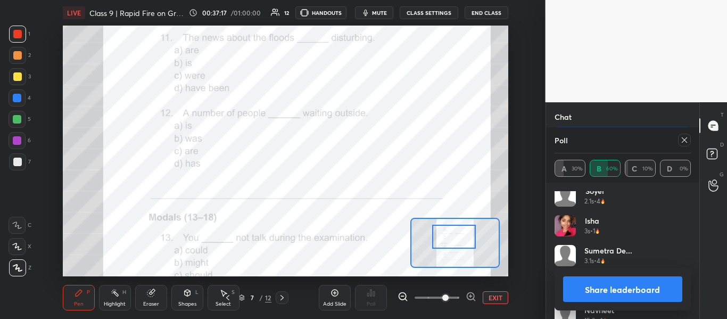
scroll to position [51, 0]
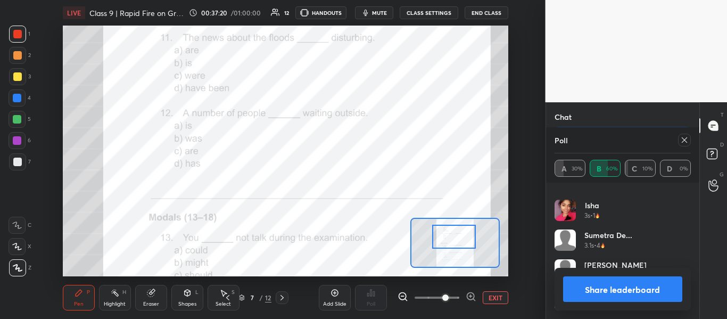
click at [686, 138] on icon at bounding box center [683, 139] width 5 height 5
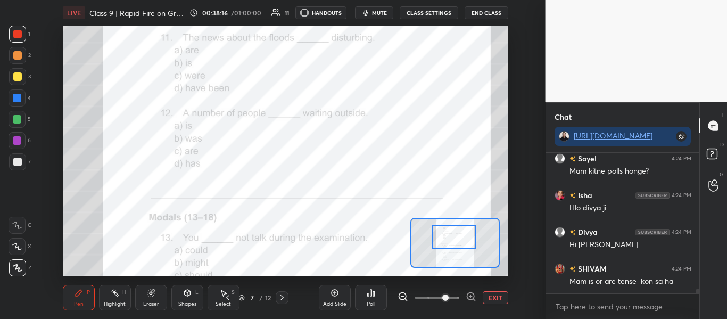
scroll to position [3878, 0]
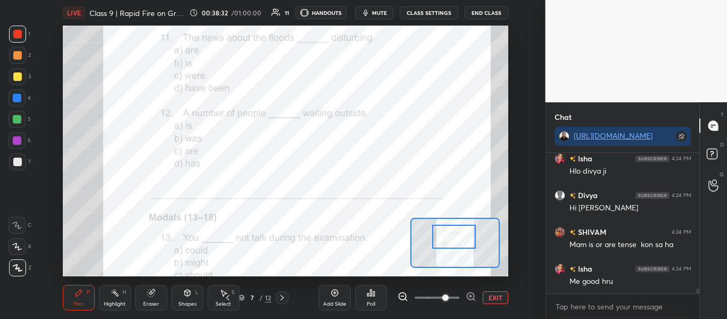
click at [372, 302] on div "Poll" at bounding box center [370, 303] width 9 height 5
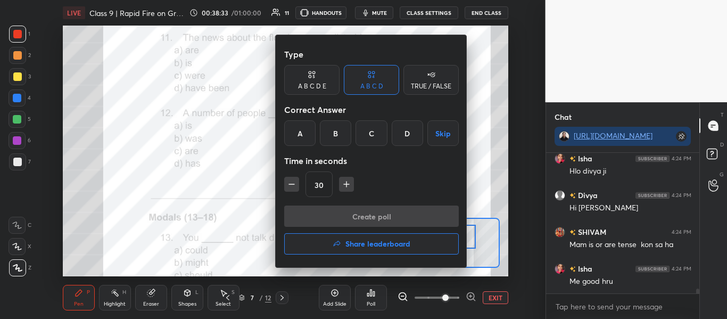
click at [366, 125] on div "C" at bounding box center [370, 133] width 31 height 26
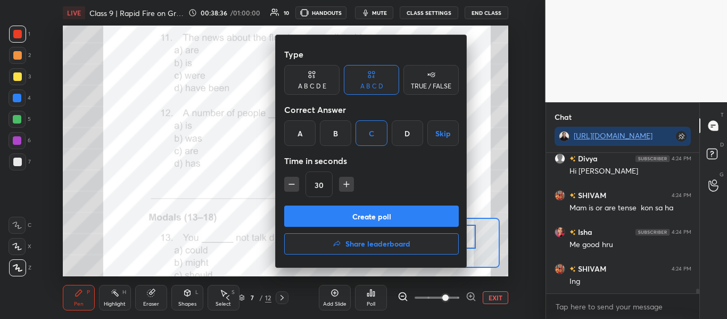
click at [384, 212] on button "Create poll" at bounding box center [371, 215] width 174 height 21
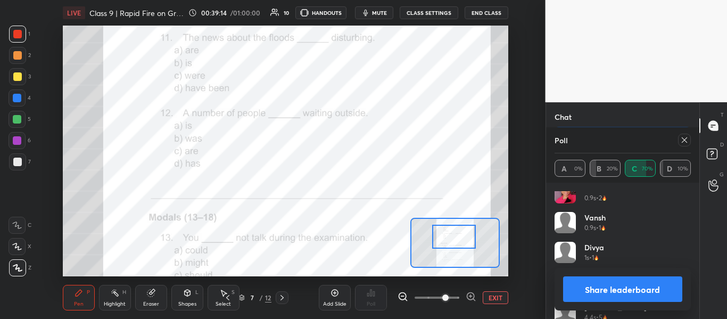
scroll to position [81, 0]
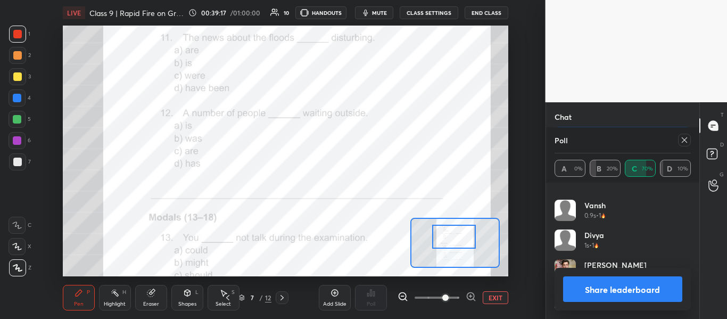
click at [615, 291] on button "Share leaderboard" at bounding box center [623, 289] width 120 height 26
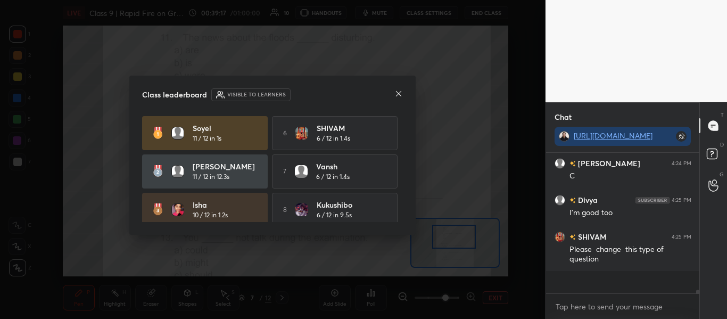
scroll to position [4111, 0]
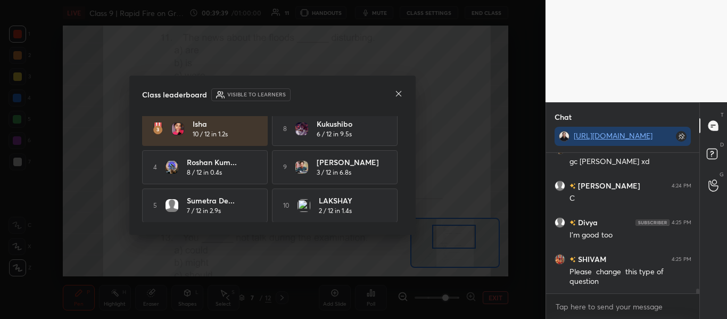
click at [401, 92] on icon at bounding box center [398, 93] width 5 height 5
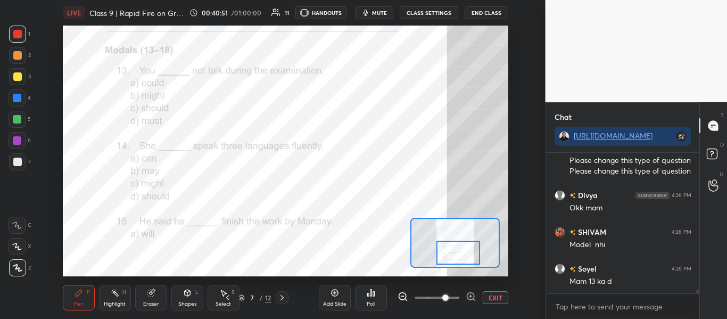
scroll to position [4312, 0]
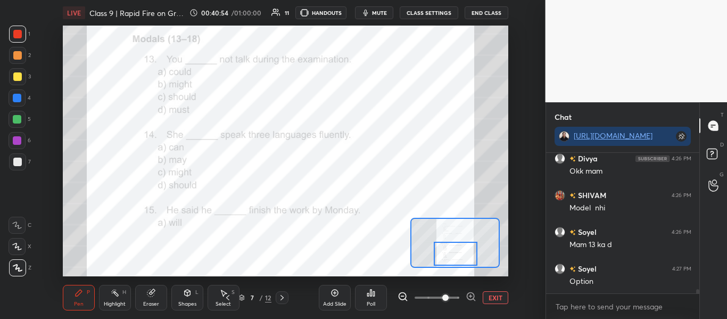
drag, startPoint x: 463, startPoint y: 232, endPoint x: 465, endPoint y: 249, distance: 17.1
click at [465, 249] on div at bounding box center [456, 253] width 44 height 24
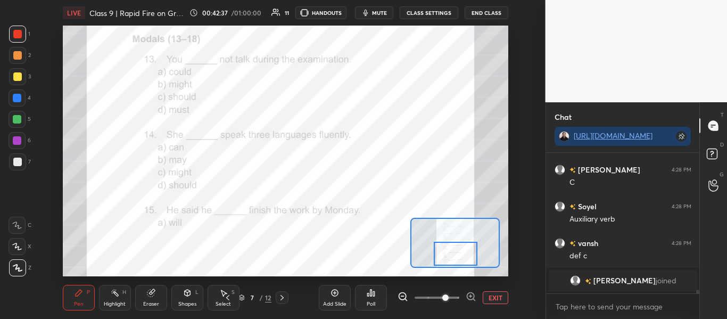
scroll to position [4519, 0]
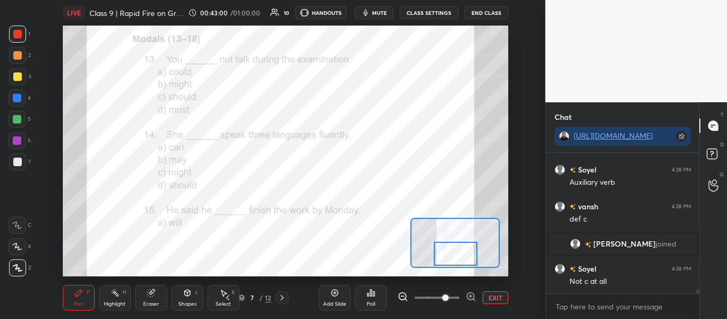
click at [364, 287] on div "Poll" at bounding box center [371, 298] width 32 height 26
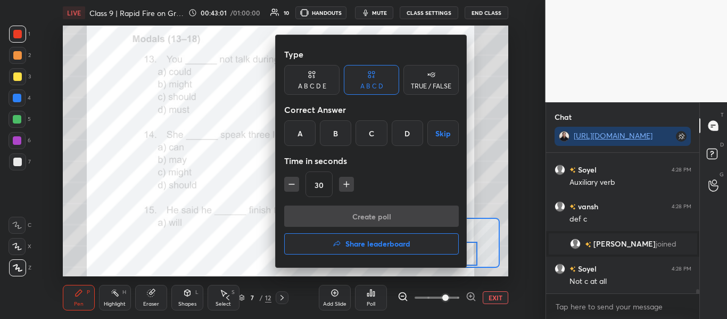
click at [402, 128] on div "D" at bounding box center [406, 133] width 31 height 26
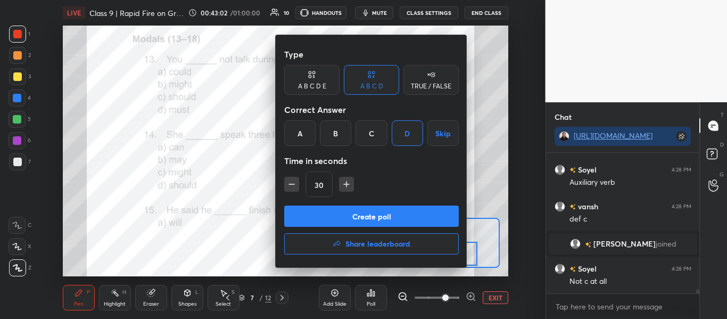
scroll to position [4544, 0]
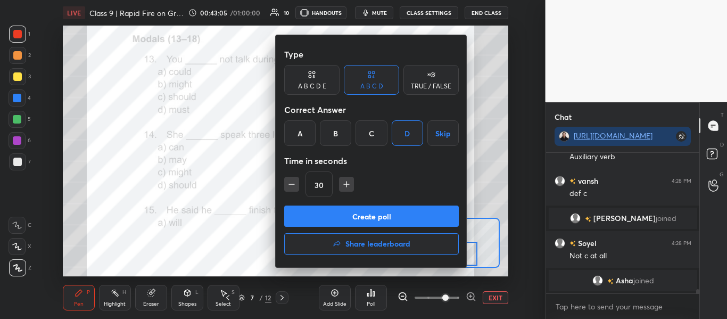
click at [354, 219] on button "Create poll" at bounding box center [371, 215] width 174 height 21
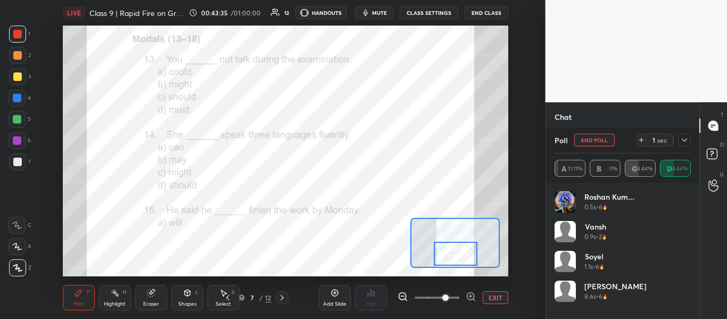
scroll to position [4716, 0]
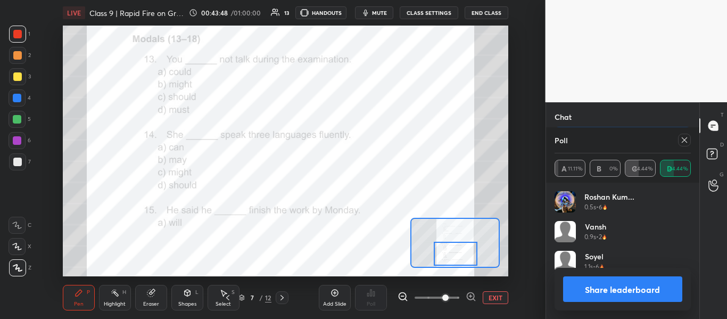
click at [686, 139] on icon at bounding box center [684, 140] width 9 height 9
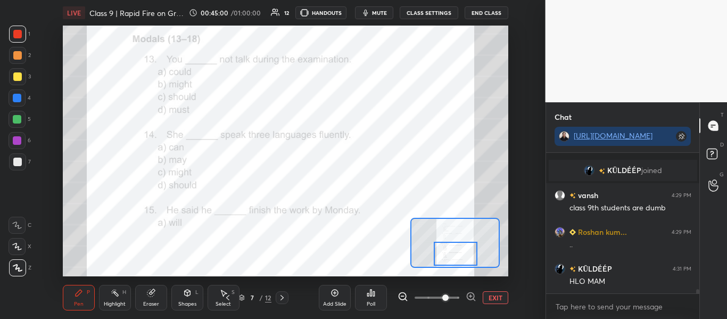
scroll to position [4735, 0]
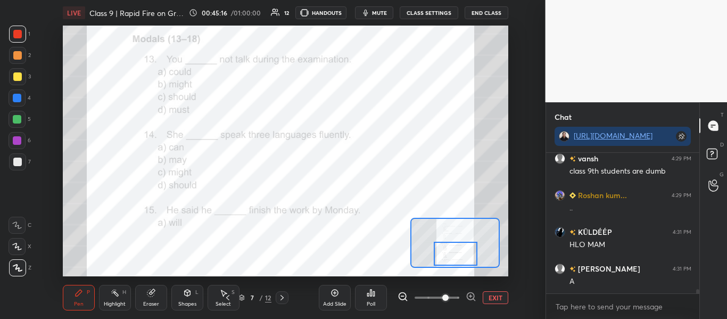
click at [366, 286] on div "Poll" at bounding box center [371, 298] width 32 height 26
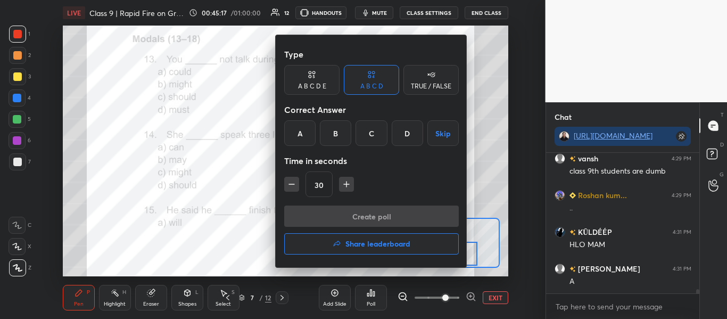
click at [305, 118] on div "Correct Answer" at bounding box center [371, 109] width 174 height 21
click at [303, 131] on div "A" at bounding box center [299, 133] width 31 height 26
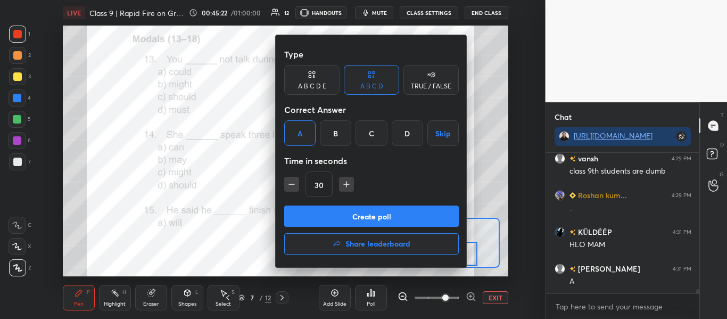
click at [361, 222] on button "Create poll" at bounding box center [371, 215] width 174 height 21
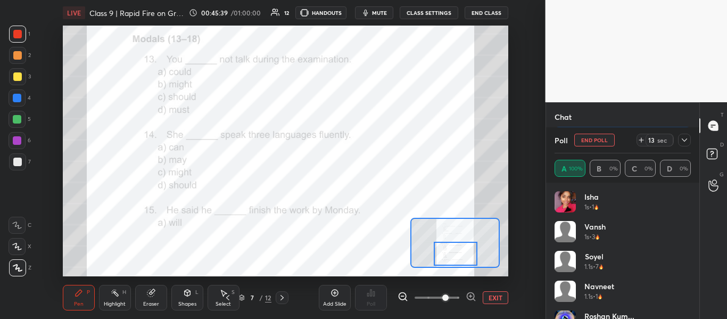
scroll to position [4815, 0]
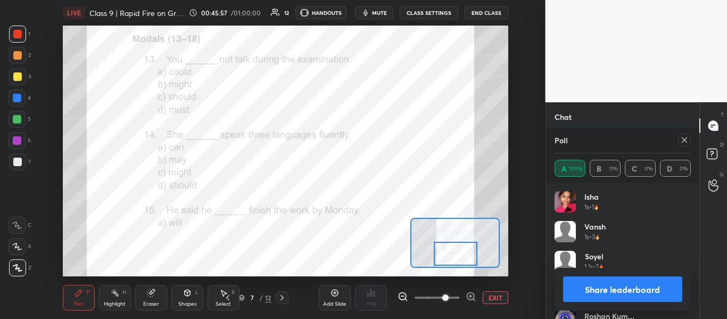
click at [692, 231] on div "Isha 1s • 1 [PERSON_NAME] 1s • 3 Soyel 1.1s • 7 [PERSON_NAME] 1.1s • 1 Roshan k…" at bounding box center [623, 250] width 154 height 136
drag, startPoint x: 687, startPoint y: 234, endPoint x: 688, endPoint y: 252, distance: 17.6
click at [688, 252] on div "Isha 1s • 1 [PERSON_NAME] 1s • 3 Soyel 1.1s • 7 [PERSON_NAME] 1.1s • 1 Roshan k…" at bounding box center [622, 255] width 137 height 128
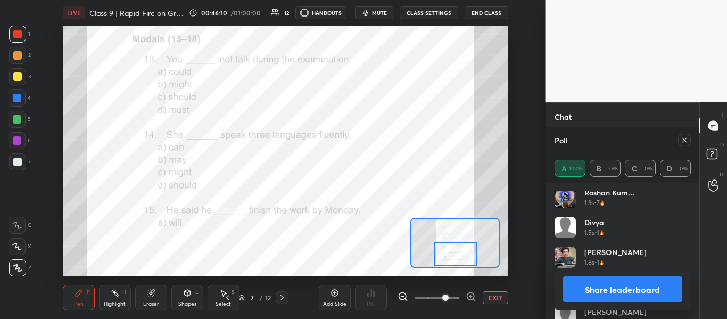
scroll to position [140, 0]
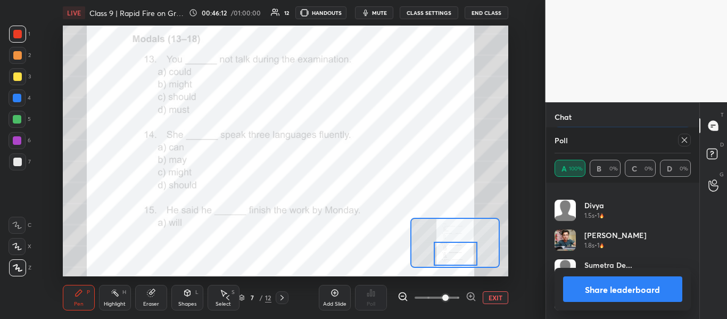
click at [614, 291] on button "Share leaderboard" at bounding box center [623, 289] width 120 height 26
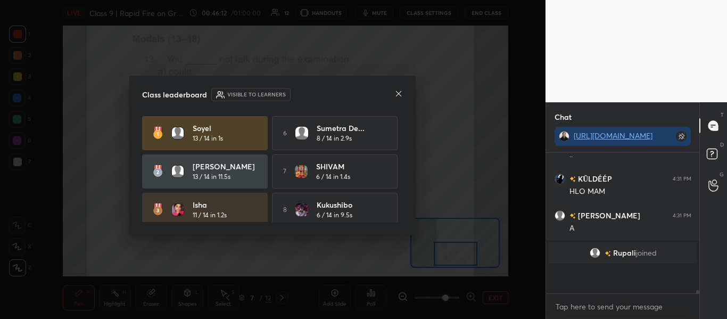
scroll to position [4773, 0]
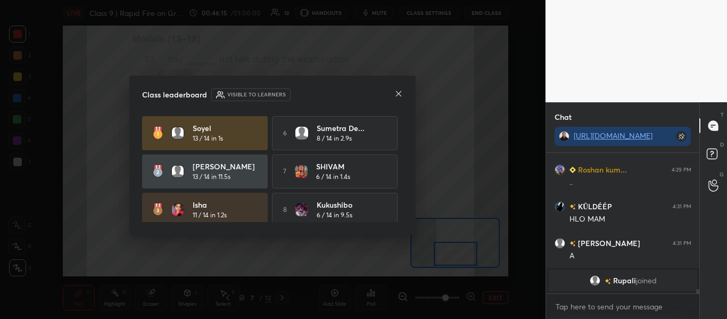
click at [394, 154] on div "7 [DEMOGRAPHIC_DATA] 6 / 14 in 1.4s" at bounding box center [335, 171] width 126 height 34
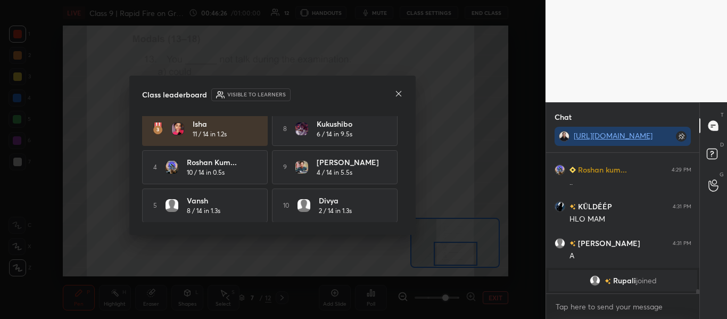
scroll to position [84, 0]
click at [396, 94] on icon at bounding box center [398, 93] width 9 height 9
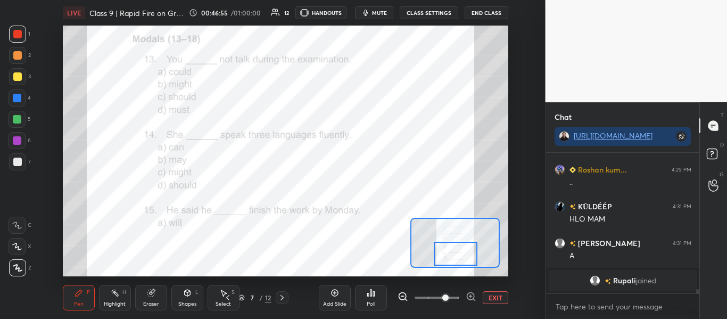
click at [493, 298] on button "EXIT" at bounding box center [495, 297] width 26 height 13
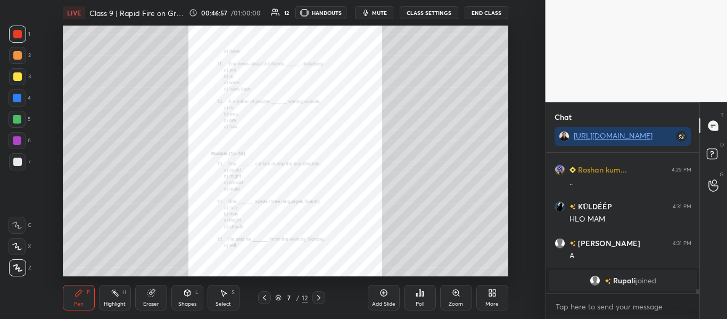
click at [318, 293] on div at bounding box center [318, 297] width 13 height 13
click at [452, 295] on icon at bounding box center [456, 292] width 9 height 9
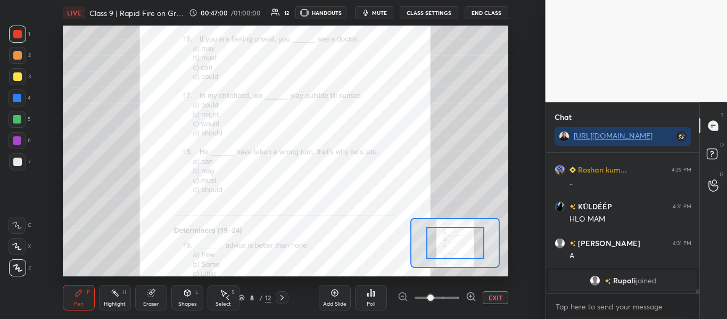
click at [445, 295] on span at bounding box center [436, 297] width 45 height 16
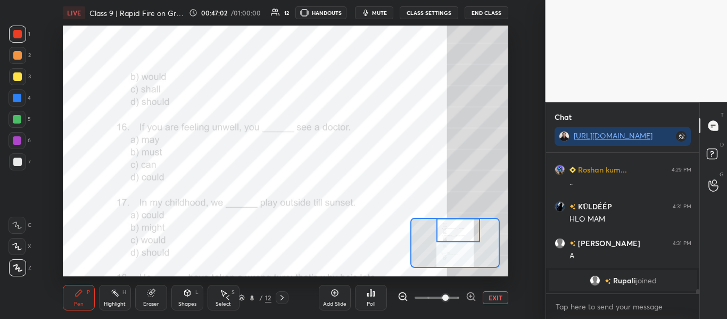
drag, startPoint x: 448, startPoint y: 248, endPoint x: 451, endPoint y: 220, distance: 28.4
click at [451, 220] on div at bounding box center [458, 230] width 44 height 24
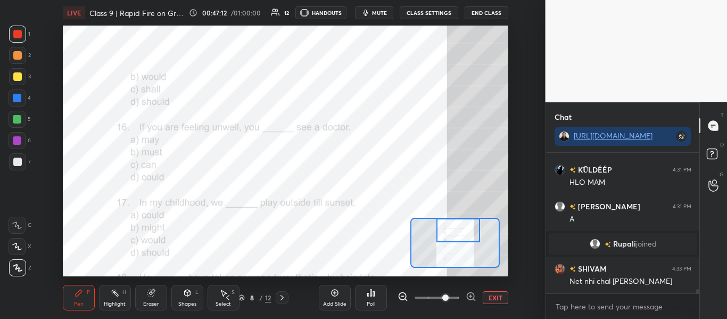
scroll to position [4747, 0]
click at [370, 302] on div "Poll" at bounding box center [370, 303] width 9 height 5
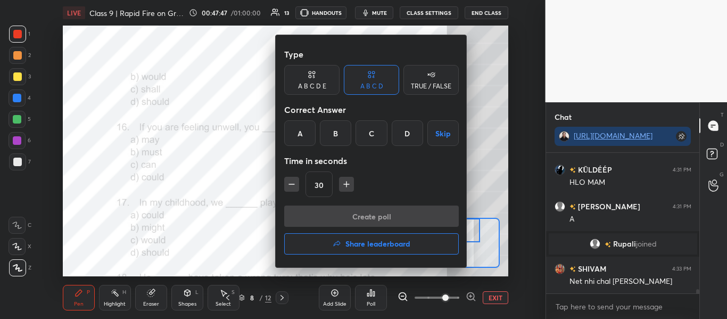
click at [327, 138] on div "B" at bounding box center [335, 133] width 31 height 26
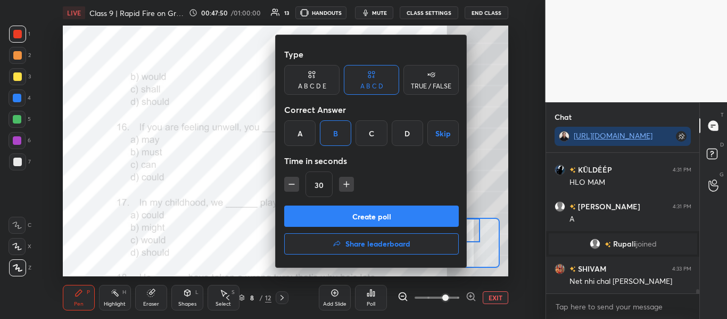
click at [373, 218] on button "Create poll" at bounding box center [371, 215] width 174 height 21
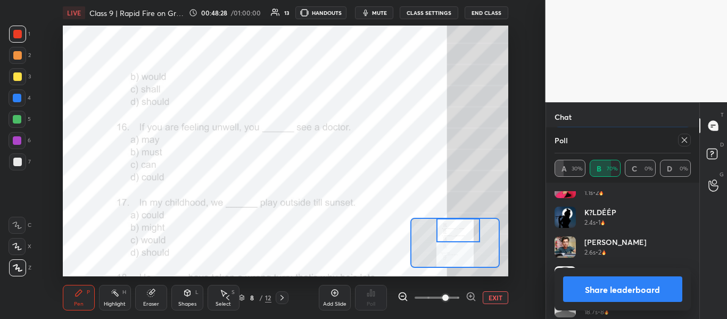
scroll to position [81, 0]
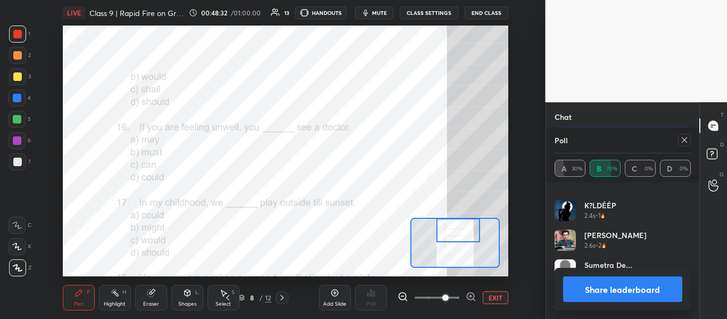
click at [687, 141] on icon at bounding box center [684, 140] width 9 height 9
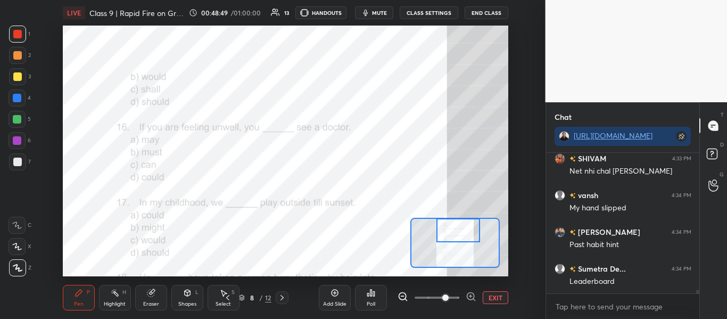
scroll to position [4894, 0]
click at [375, 290] on div "Poll" at bounding box center [371, 298] width 32 height 26
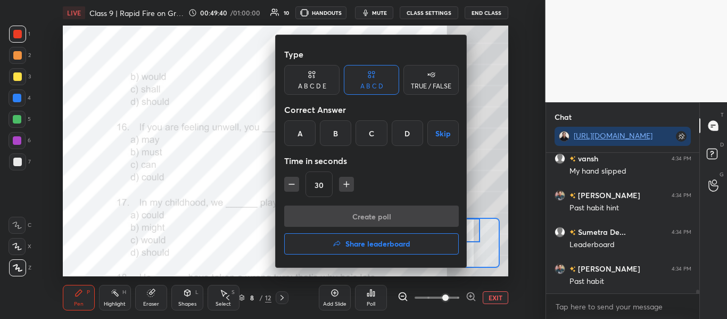
click at [335, 131] on div "B" at bounding box center [335, 133] width 31 height 26
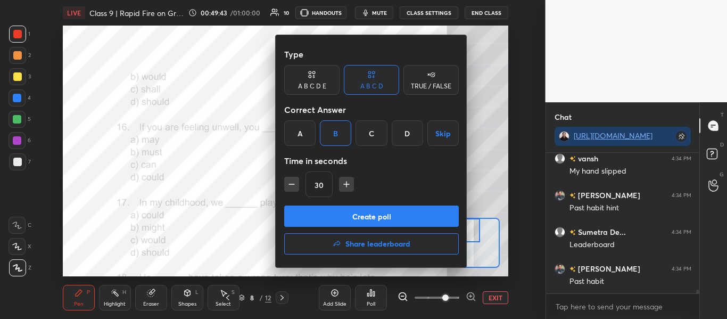
click at [334, 210] on button "Create poll" at bounding box center [371, 215] width 174 height 21
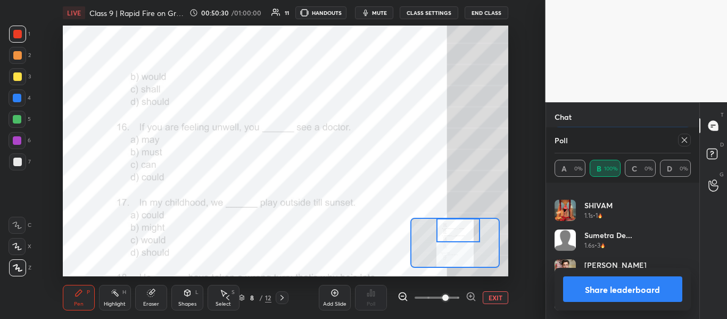
scroll to position [5033, 0]
click at [611, 286] on button "Share leaderboard" at bounding box center [623, 289] width 120 height 26
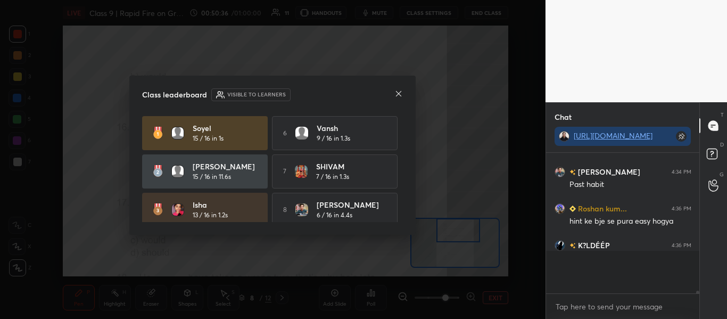
scroll to position [4978, 0]
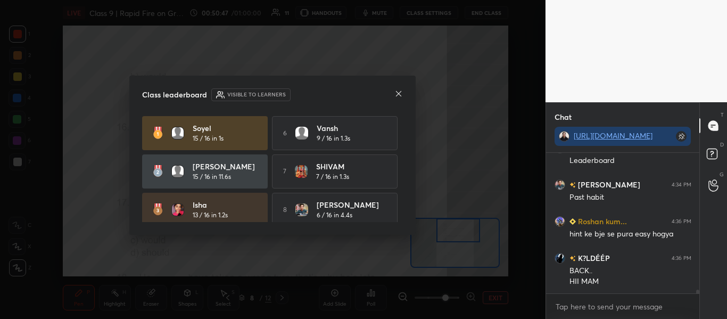
drag, startPoint x: 403, startPoint y: 134, endPoint x: 399, endPoint y: 170, distance: 36.4
click at [399, 170] on div "Soyel 15 / 16 in 1s 6 [PERSON_NAME] 9 / 16 in 1.3s [PERSON_NAME] 15 / 16 in 11.…" at bounding box center [272, 169] width 261 height 106
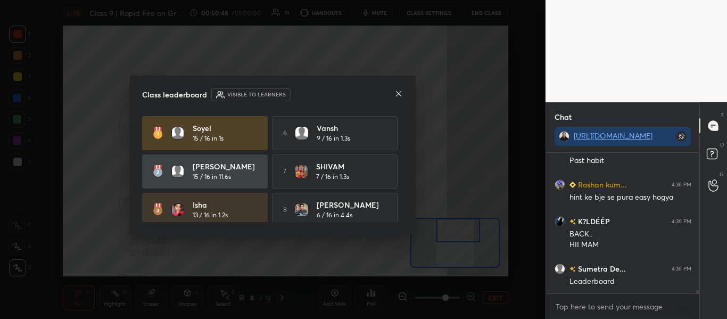
drag, startPoint x: 399, startPoint y: 163, endPoint x: 403, endPoint y: 193, distance: 30.1
click at [403, 193] on div "Class leaderboard Visible to learners Soyel 15 / 16 in 1s 6 [PERSON_NAME] 9 / 1…" at bounding box center [272, 156] width 286 height 160
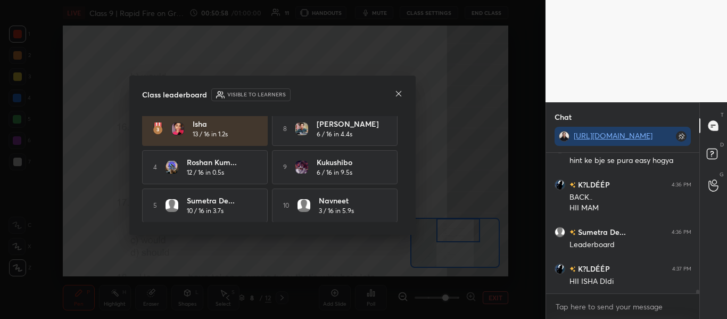
scroll to position [5088, 0]
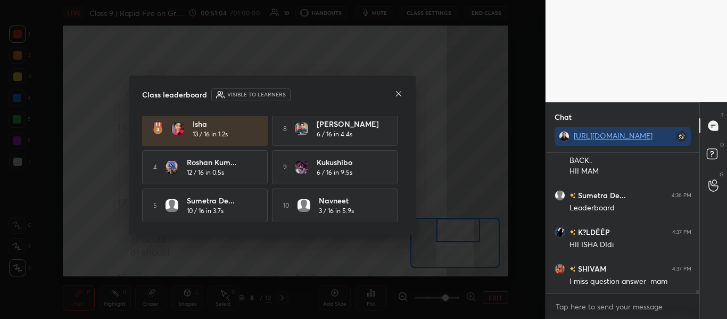
click at [398, 94] on icon at bounding box center [398, 93] width 9 height 9
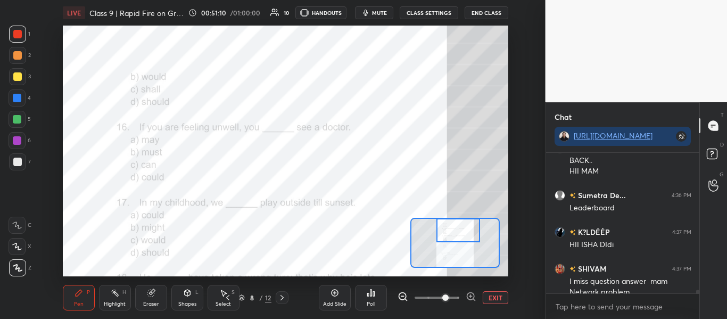
scroll to position [5098, 0]
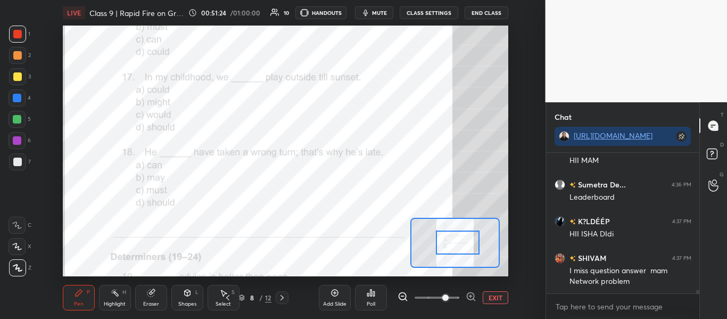
drag, startPoint x: 463, startPoint y: 238, endPoint x: 462, endPoint y: 251, distance: 12.2
click at [462, 251] on div at bounding box center [458, 242] width 44 height 24
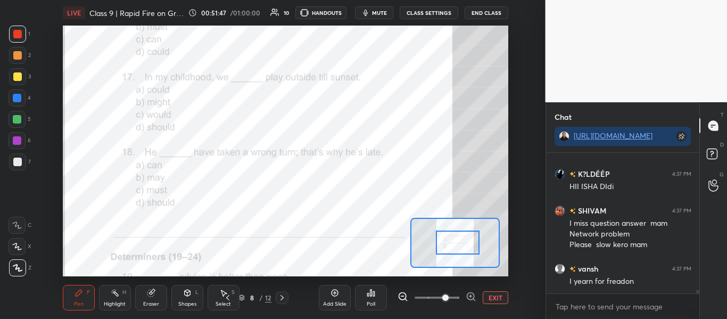
scroll to position [5182, 0]
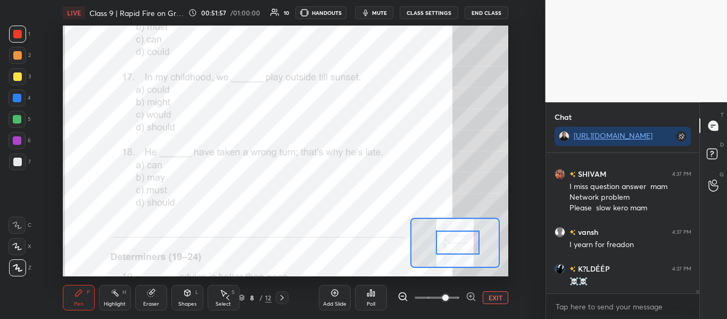
click at [375, 293] on div "Poll" at bounding box center [371, 298] width 32 height 26
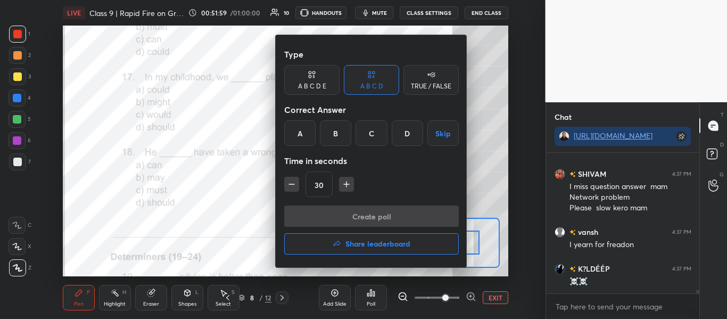
click at [363, 135] on div "C" at bounding box center [370, 133] width 31 height 26
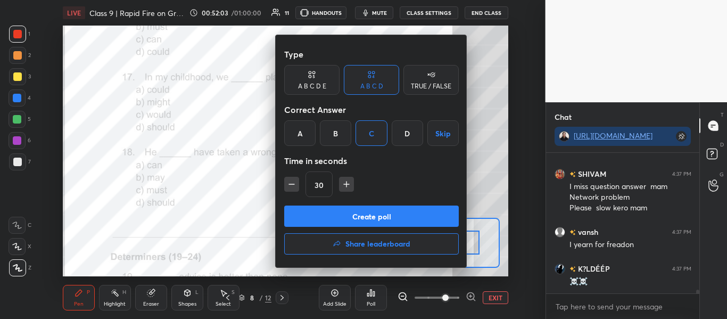
click at [391, 205] on div "Type A B C D E A B C D TRUE / FALSE Correct Answer A B C D Skip Time in seconds…" at bounding box center [371, 125] width 174 height 162
click at [385, 216] on button "Create poll" at bounding box center [371, 215] width 174 height 21
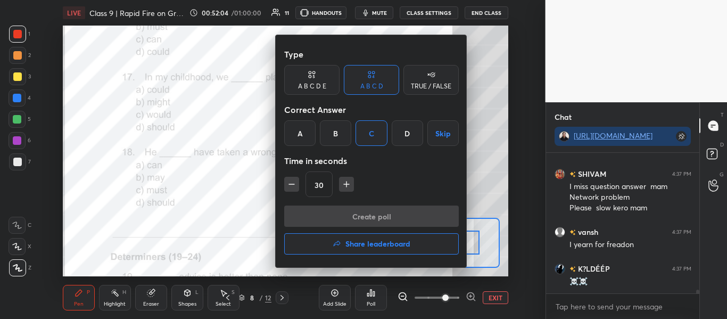
click at [385, 216] on div "Create poll Share leaderboard" at bounding box center [371, 231] width 174 height 53
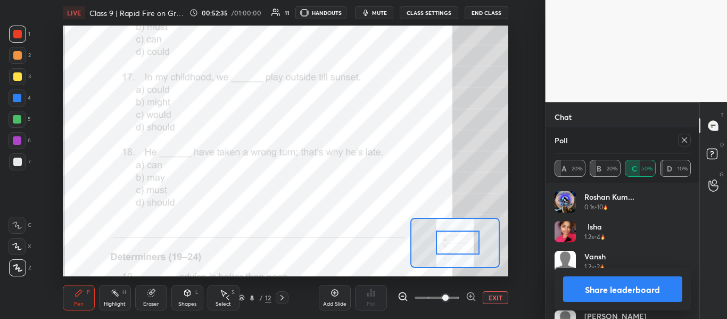
scroll to position [5394, 0]
click at [694, 218] on div "Roshan kum... 0.1s • 10 Isha 1.2s • 4 [PERSON_NAME] 1.2s • 2 MAHESH 1.5s • 4 [P…" at bounding box center [623, 250] width 154 height 136
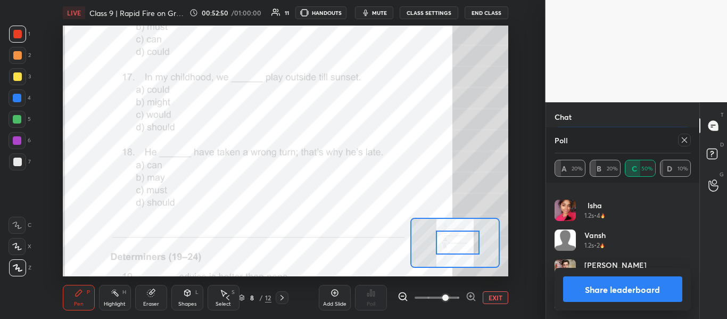
click at [681, 137] on icon at bounding box center [683, 139] width 5 height 5
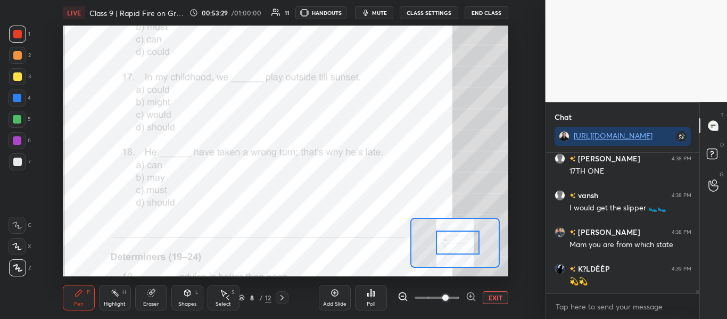
scroll to position [5449, 0]
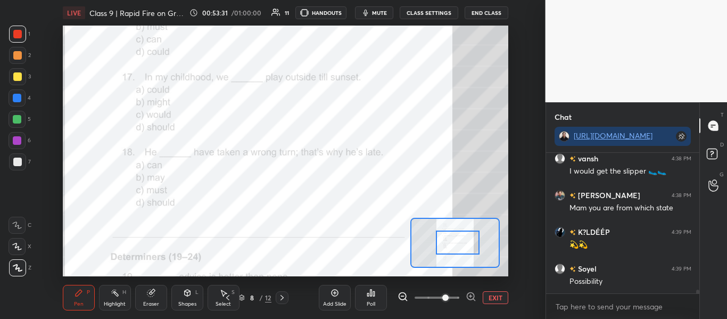
click at [374, 288] on div "Poll" at bounding box center [371, 298] width 32 height 26
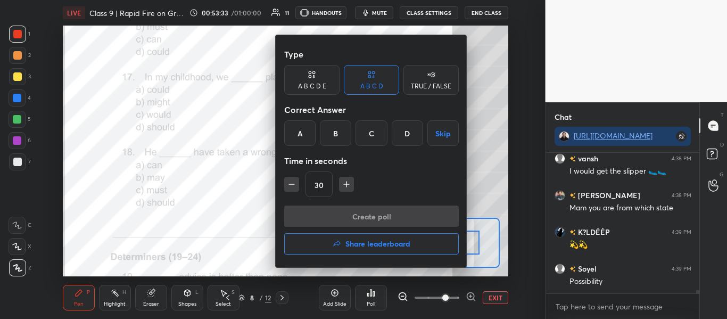
click at [363, 132] on div "C" at bounding box center [370, 133] width 31 height 26
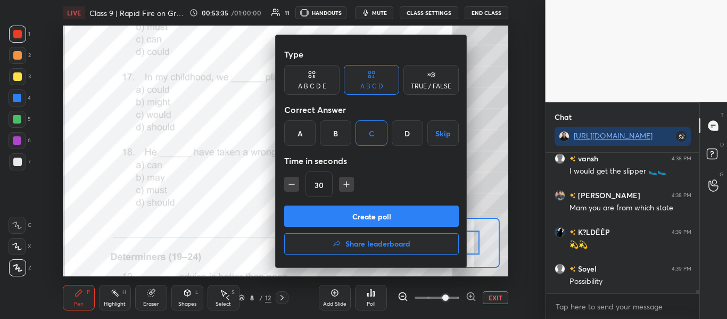
click at [363, 132] on div "C" at bounding box center [370, 133] width 31 height 26
click at [356, 218] on button "Create poll" at bounding box center [371, 215] width 174 height 21
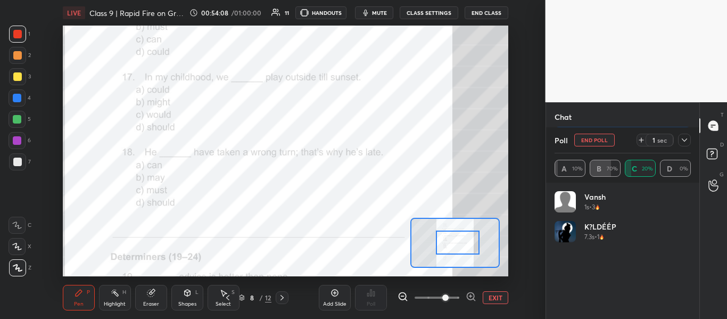
scroll to position [5829, 0]
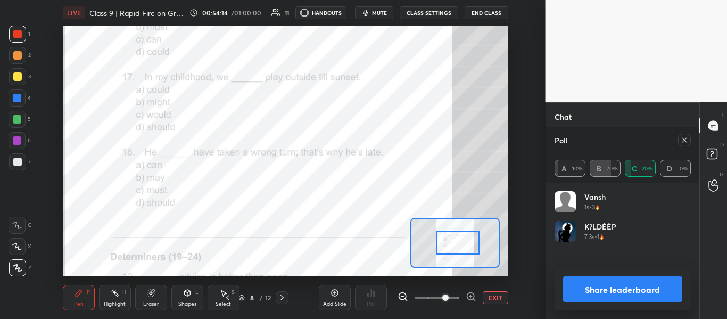
click at [606, 276] on button "Share leaderboard" at bounding box center [623, 289] width 120 height 26
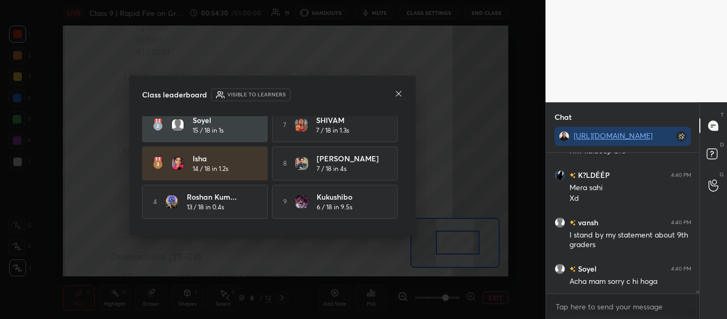
scroll to position [84, 0]
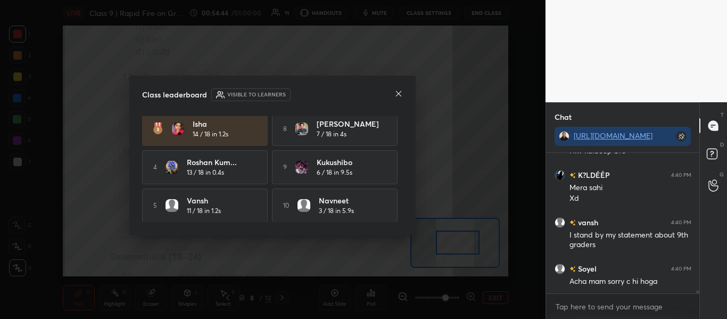
click at [397, 95] on icon at bounding box center [398, 93] width 5 height 5
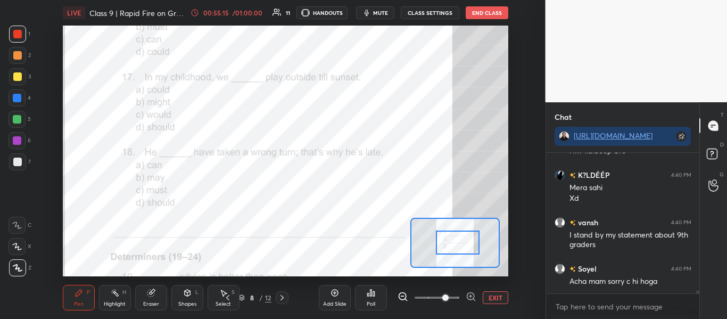
scroll to position [5847, 0]
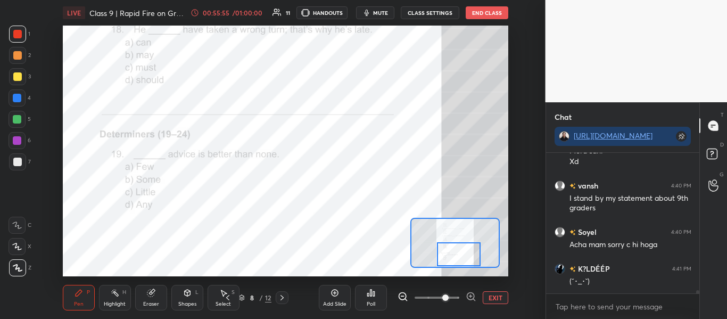
drag, startPoint x: 453, startPoint y: 244, endPoint x: 454, endPoint y: 261, distance: 17.1
click at [454, 261] on div at bounding box center [459, 254] width 44 height 24
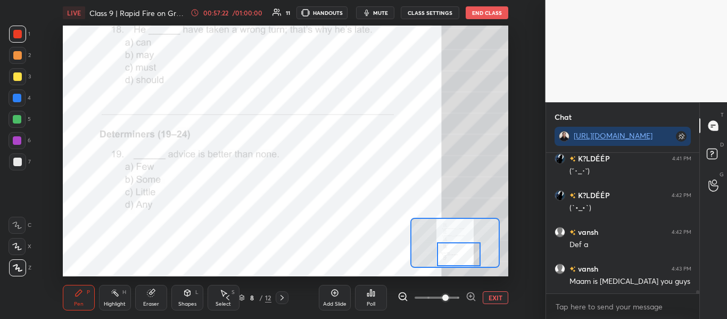
scroll to position [5994, 0]
click at [488, 296] on button "EXIT" at bounding box center [495, 297] width 26 height 13
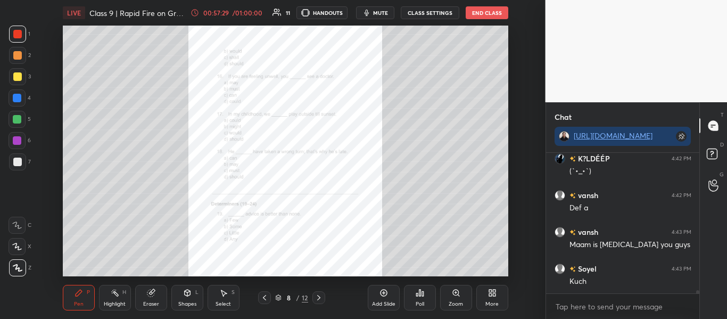
click at [322, 301] on icon at bounding box center [318, 297] width 9 height 9
click at [466, 296] on div "Zoom" at bounding box center [456, 298] width 32 height 26
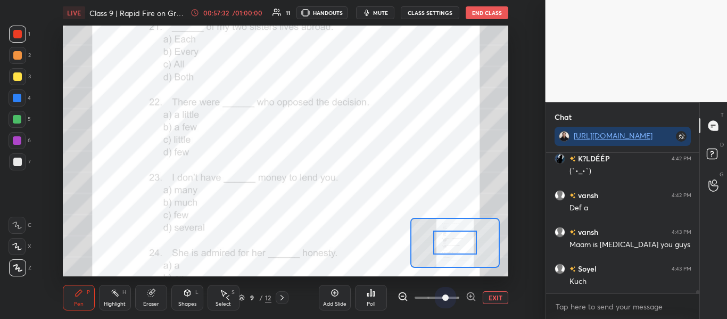
click at [447, 296] on span at bounding box center [436, 297] width 45 height 16
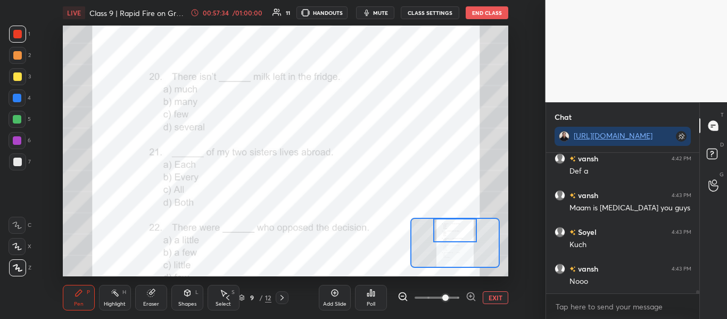
drag, startPoint x: 451, startPoint y: 246, endPoint x: 451, endPoint y: 233, distance: 12.8
click at [451, 233] on div at bounding box center [455, 230] width 44 height 24
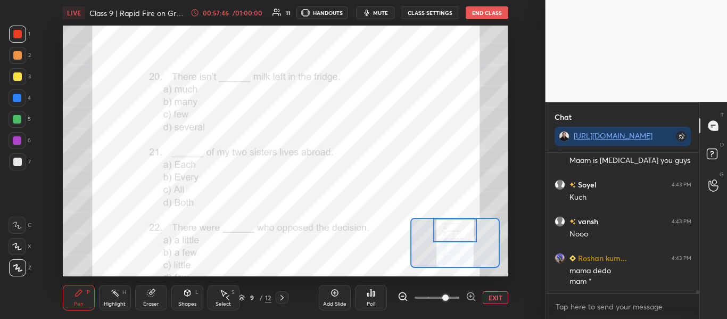
scroll to position [6114, 0]
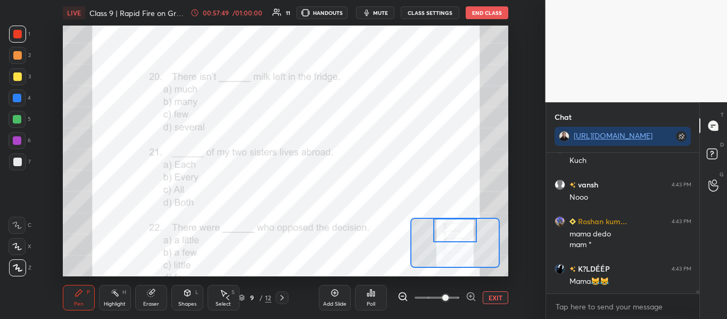
click at [368, 296] on icon at bounding box center [370, 292] width 9 height 9
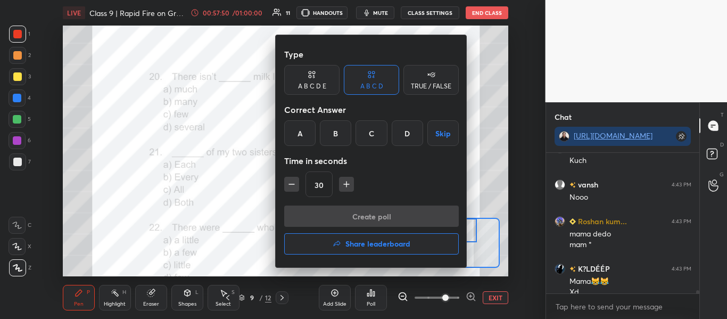
scroll to position [6125, 0]
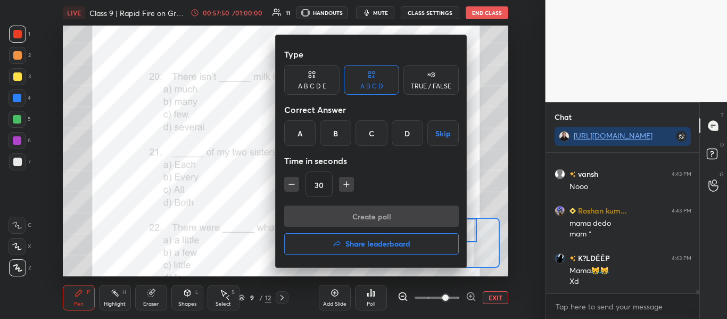
click at [305, 132] on div "A" at bounding box center [299, 133] width 31 height 26
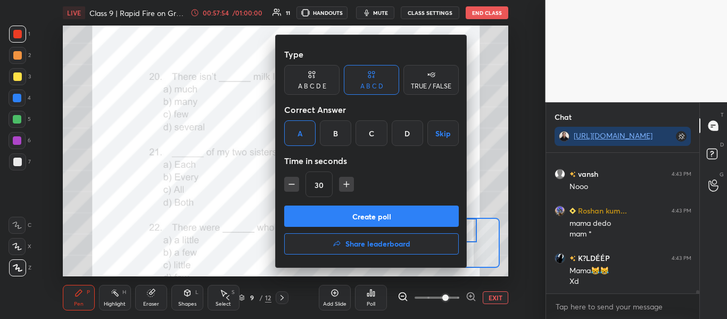
click at [366, 222] on button "Create poll" at bounding box center [371, 215] width 174 height 21
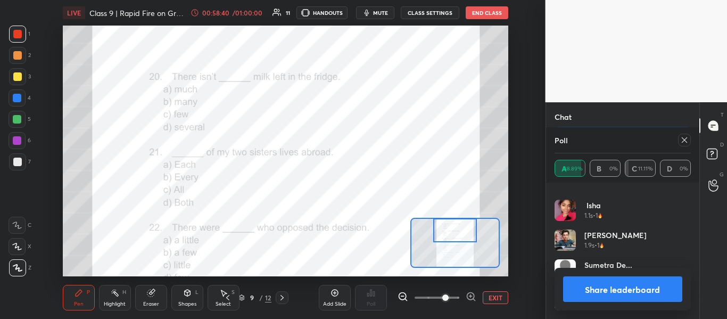
scroll to position [6374, 0]
click at [605, 293] on button "Share leaderboard" at bounding box center [623, 289] width 120 height 26
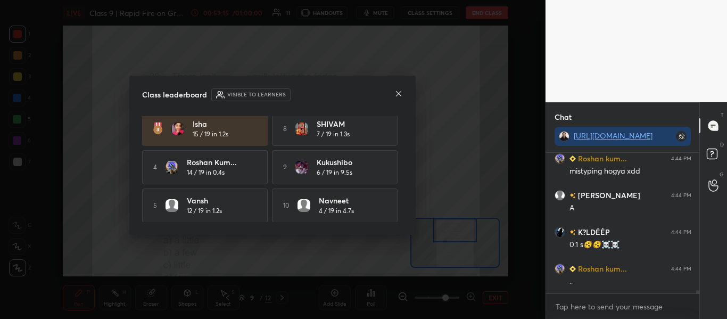
scroll to position [6356, 0]
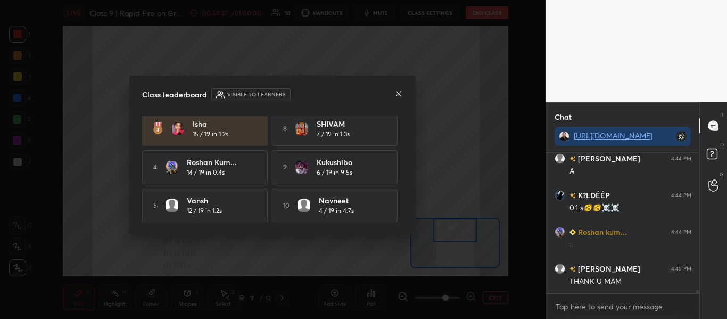
click at [397, 94] on icon at bounding box center [398, 93] width 9 height 9
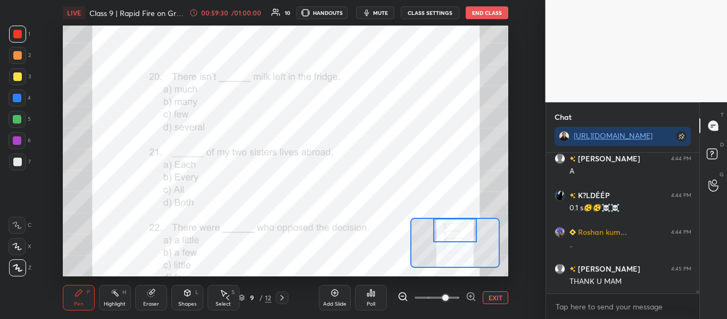
click at [498, 301] on button "EXIT" at bounding box center [495, 297] width 26 height 13
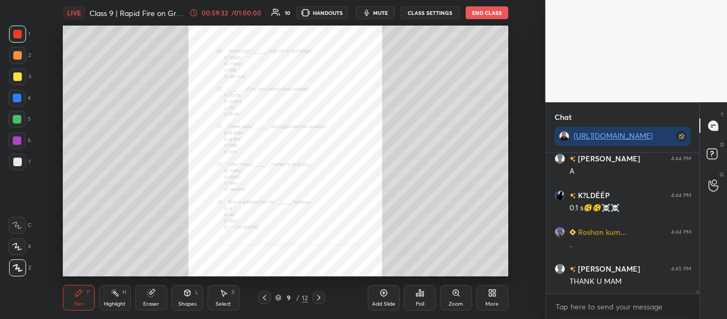
scroll to position [6393, 0]
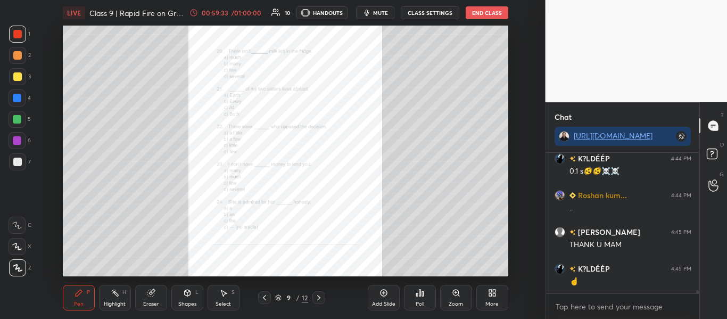
click at [277, 296] on icon at bounding box center [278, 297] width 6 height 6
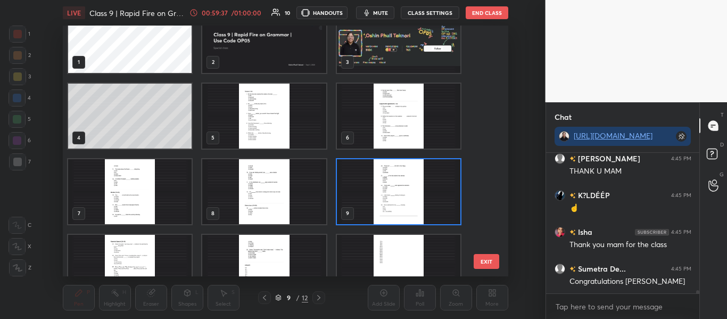
scroll to position [0, 0]
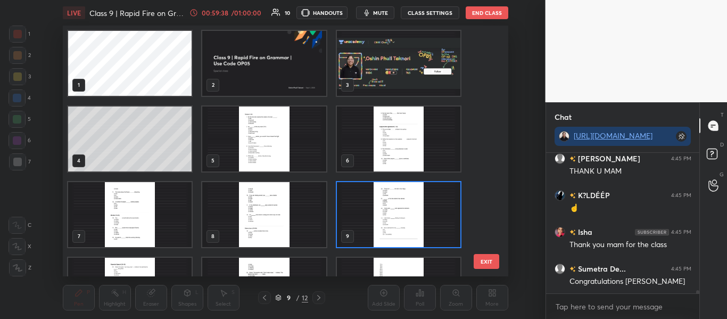
click at [372, 68] on img "grid" at bounding box center [397, 63] width 123 height 65
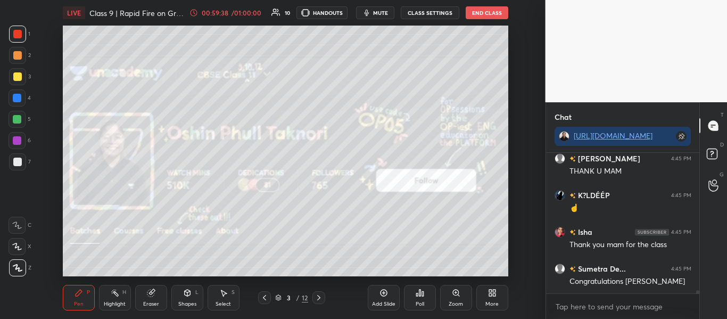
click at [372, 68] on img "grid" at bounding box center [397, 63] width 123 height 65
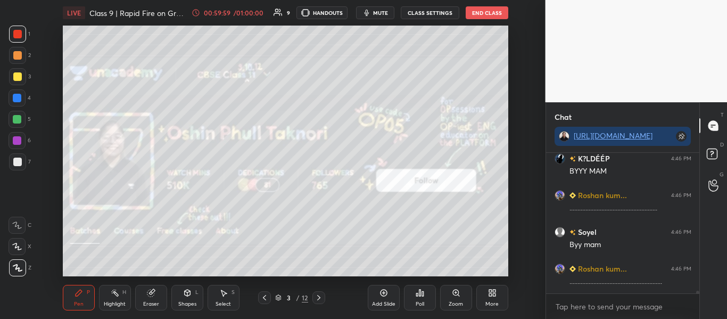
scroll to position [6974, 0]
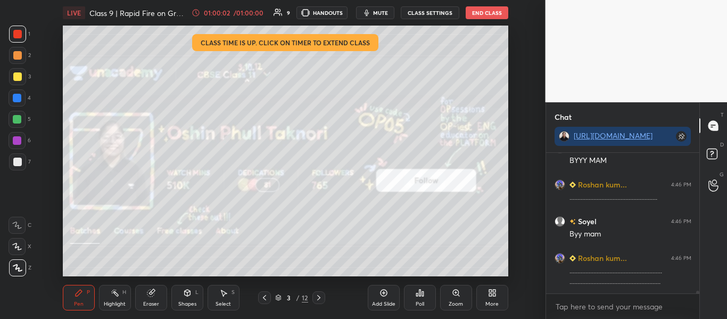
click at [481, 19] on button "End Class" at bounding box center [486, 12] width 43 height 13
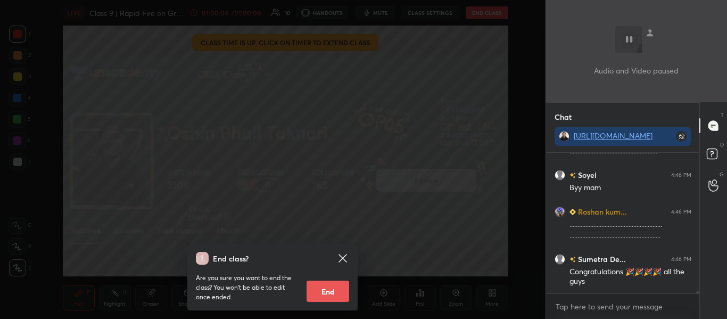
scroll to position [7057, 0]
click at [328, 291] on button "End" at bounding box center [327, 290] width 43 height 21
type textarea "x"
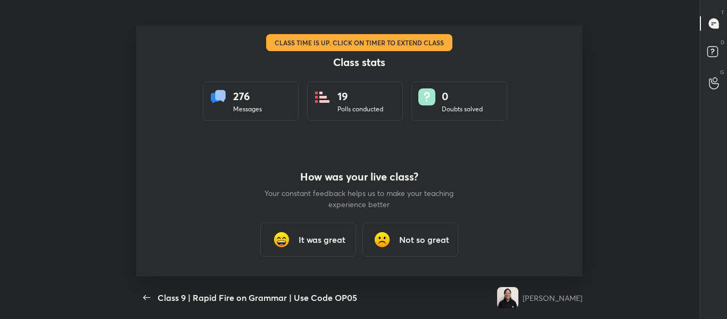
scroll to position [4, 1]
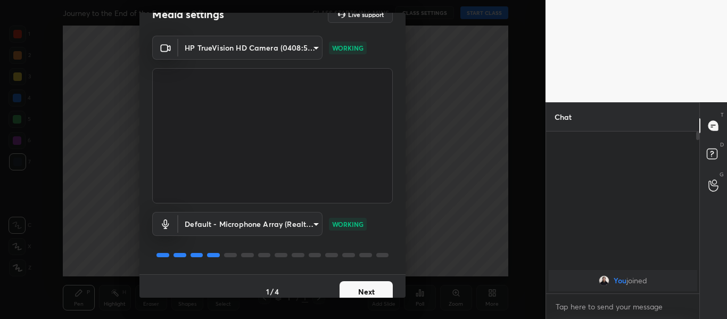
scroll to position [30, 0]
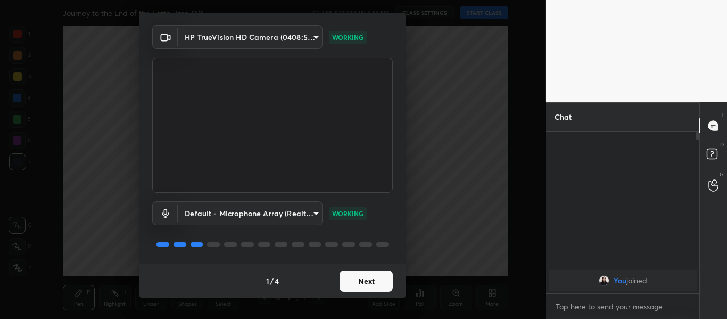
click at [373, 281] on button "Next" at bounding box center [365, 280] width 53 height 21
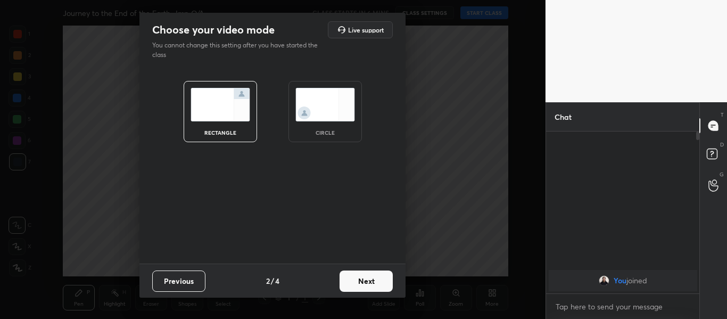
click at [373, 281] on button "Next" at bounding box center [365, 280] width 53 height 21
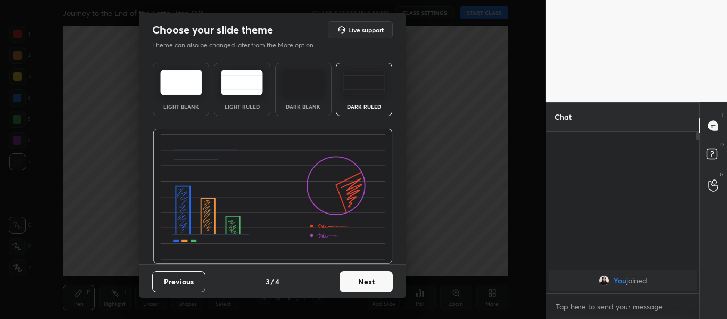
click at [373, 281] on button "Next" at bounding box center [365, 281] width 53 height 21
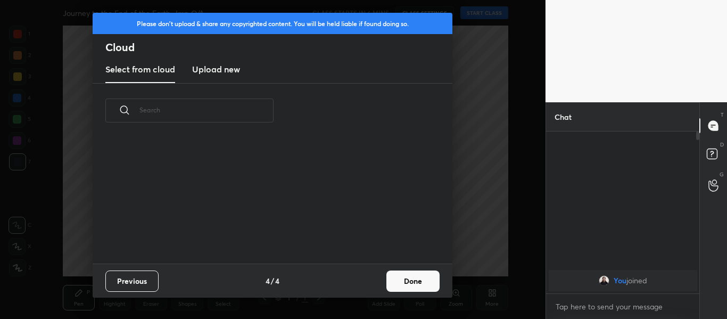
scroll to position [126, 341]
click at [405, 275] on button "Done" at bounding box center [412, 280] width 53 height 21
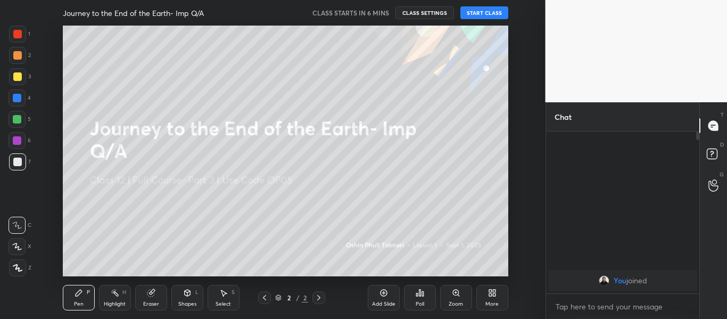
click at [485, 12] on button "START CLASS" at bounding box center [484, 12] width 48 height 13
click at [19, 37] on div at bounding box center [17, 34] width 9 height 9
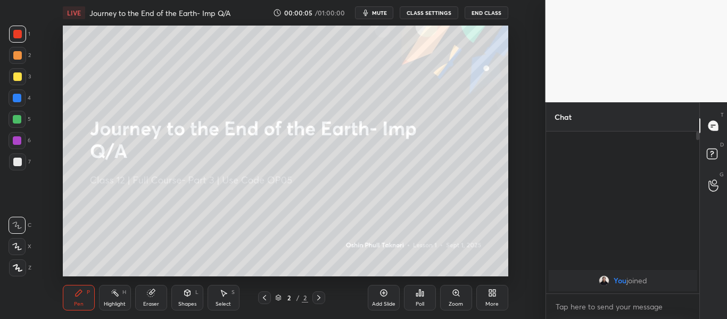
click at [15, 271] on div at bounding box center [17, 267] width 17 height 17
type textarea "x"
click at [632, 314] on textarea at bounding box center [622, 306] width 137 height 17
paste textarea "[URL][DOMAIN_NAME]"
type textarea "[URL][DOMAIN_NAME]"
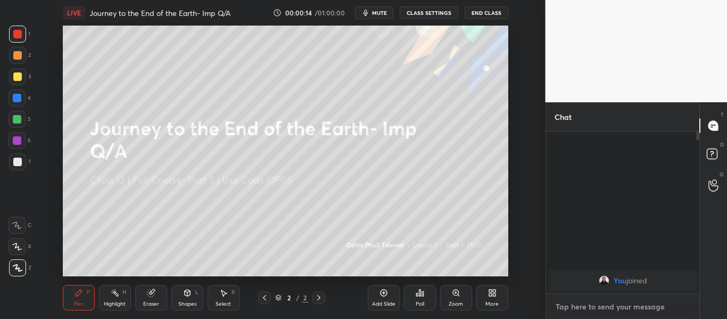
type textarea "x"
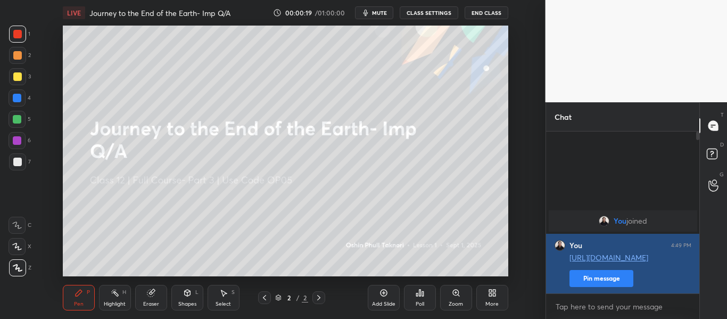
click at [605, 284] on button "Pin message" at bounding box center [601, 278] width 64 height 17
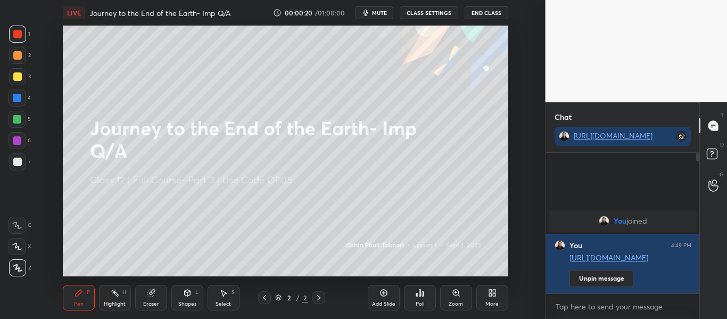
click at [485, 295] on div "More" at bounding box center [492, 298] width 32 height 26
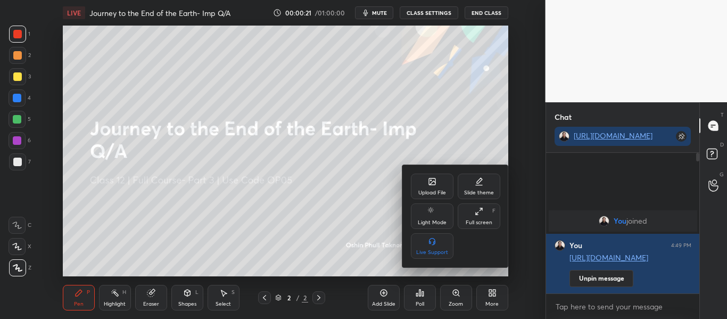
click at [431, 177] on div "Upload File" at bounding box center [432, 186] width 43 height 26
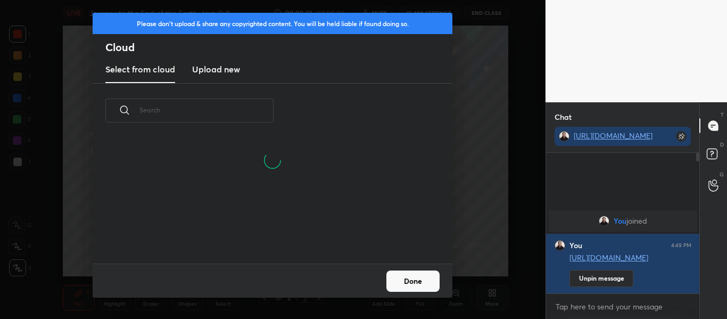
scroll to position [4, 6]
click at [209, 62] on new "Upload new" at bounding box center [216, 69] width 48 height 27
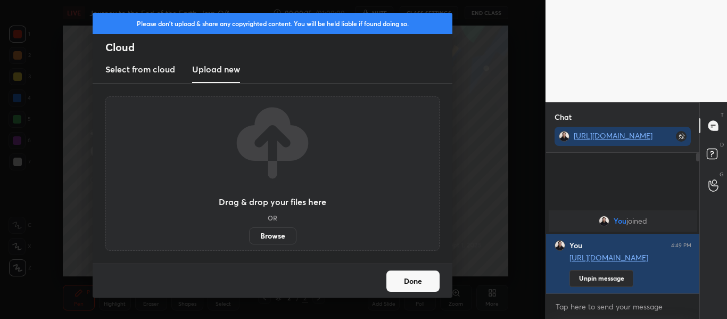
click at [265, 241] on label "Browse" at bounding box center [272, 235] width 47 height 17
click at [249, 241] on input "Browse" at bounding box center [249, 235] width 0 height 17
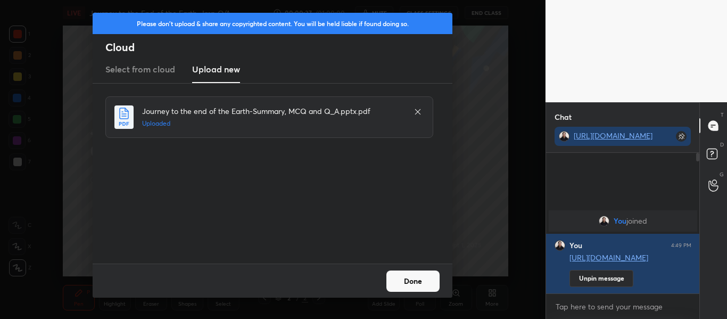
click at [423, 275] on button "Done" at bounding box center [412, 280] width 53 height 21
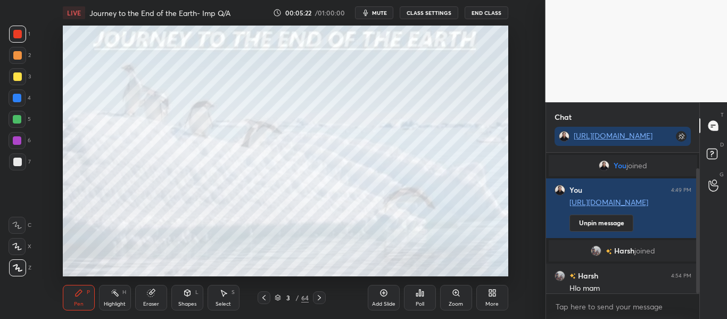
scroll to position [18, 0]
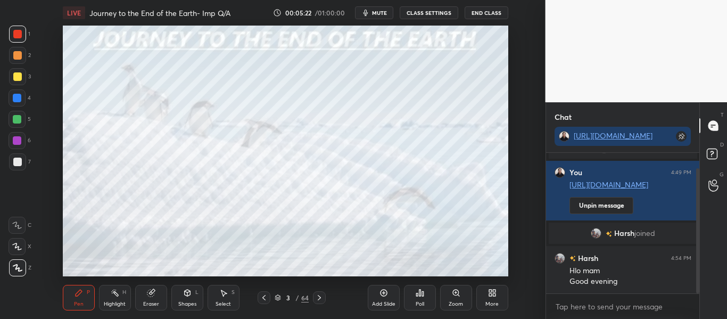
drag, startPoint x: 698, startPoint y: 259, endPoint x: 690, endPoint y: 320, distance: 61.7
click at [690, 0] on html "1 2 3 4 5 6 7 C X Z C X Z E E Erase all H H LIVE Journey to the End of the Eart…" at bounding box center [363, 0] width 727 height 0
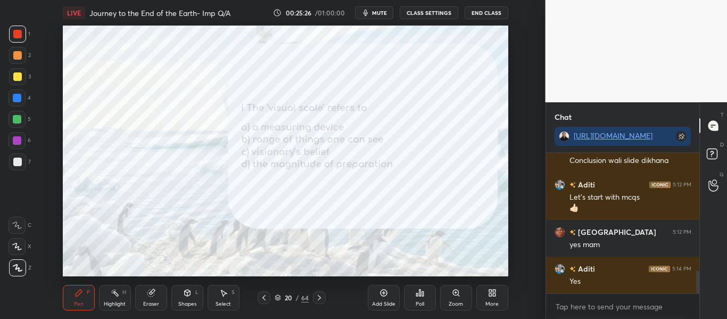
scroll to position [756, 0]
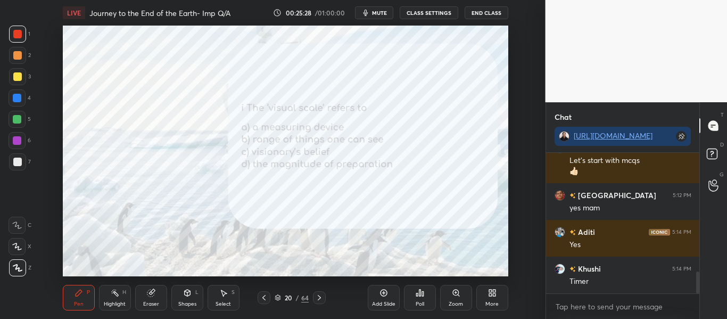
click at [415, 296] on icon at bounding box center [419, 292] width 9 height 9
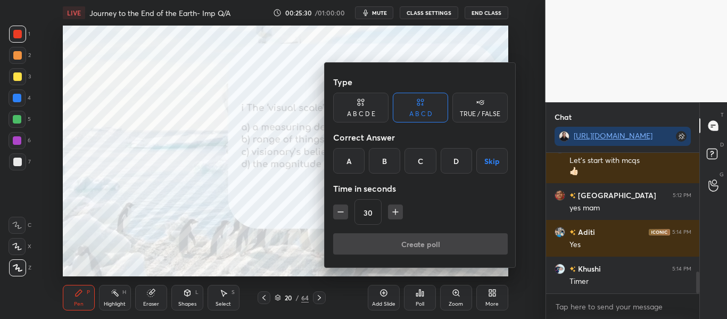
click at [380, 150] on div "B" at bounding box center [384, 161] width 31 height 26
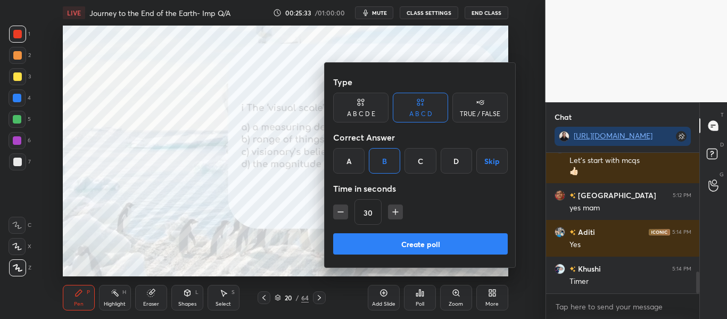
click at [388, 240] on button "Create poll" at bounding box center [420, 243] width 174 height 21
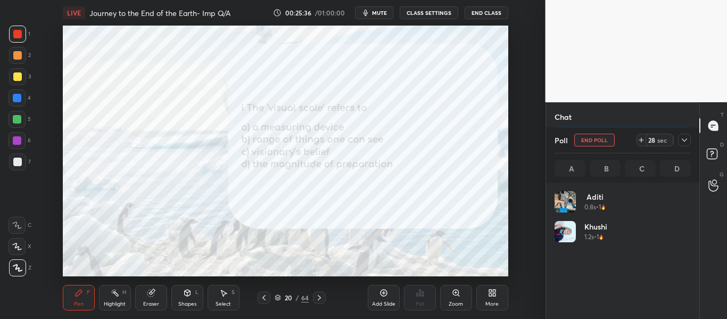
scroll to position [124, 133]
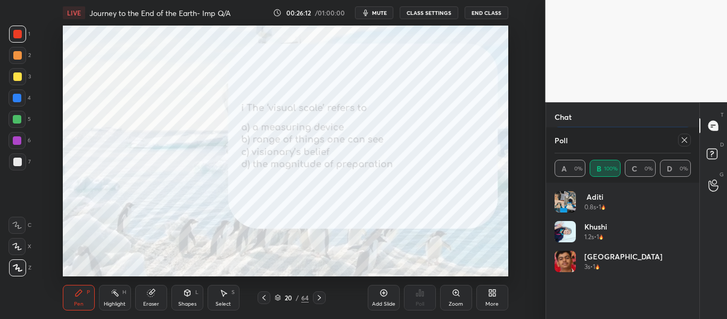
click at [684, 144] on div at bounding box center [684, 140] width 13 height 13
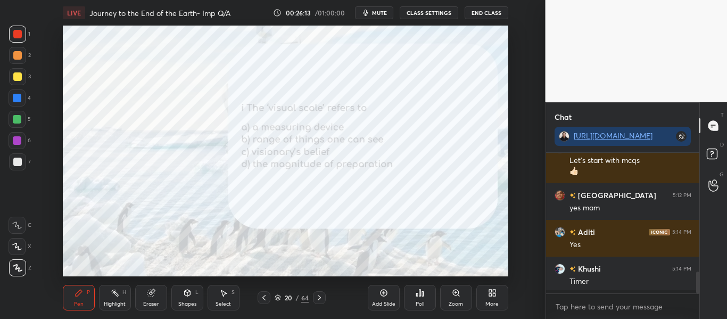
scroll to position [137, 150]
click at [419, 301] on div "Poll" at bounding box center [419, 303] width 9 height 5
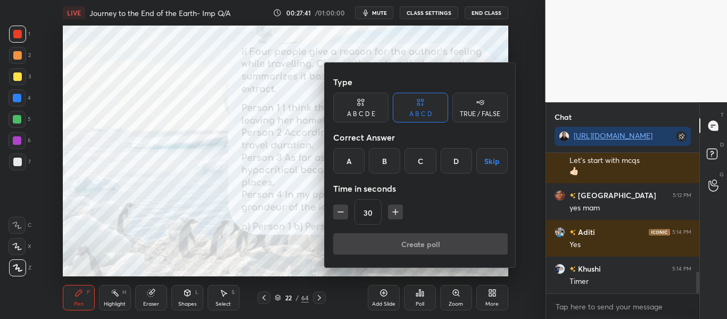
click at [455, 171] on div "D" at bounding box center [455, 161] width 31 height 26
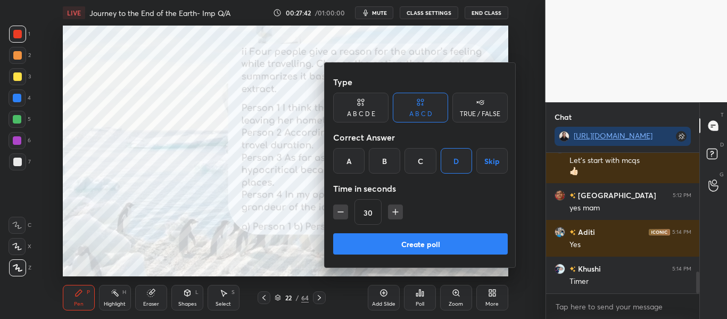
scroll to position [793, 0]
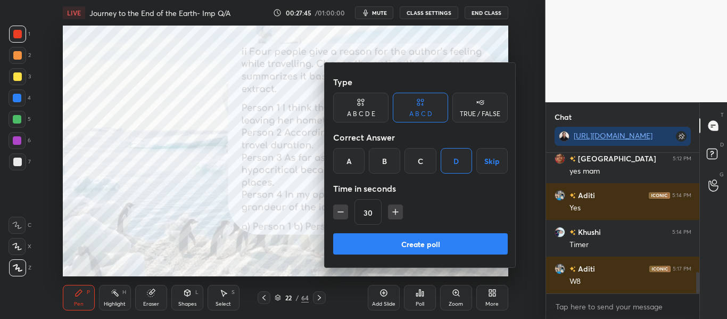
click at [286, 211] on div at bounding box center [363, 159] width 727 height 319
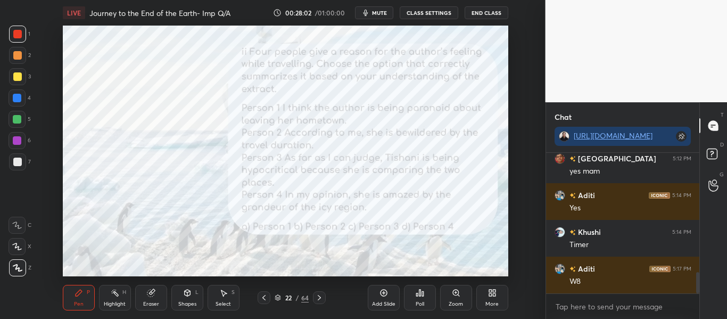
scroll to position [803, 0]
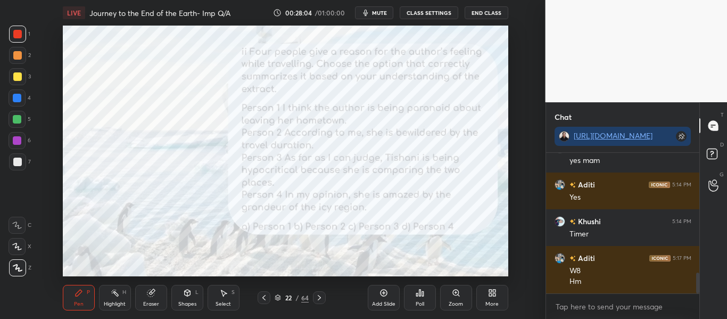
click at [426, 306] on div "Poll" at bounding box center [420, 298] width 32 height 26
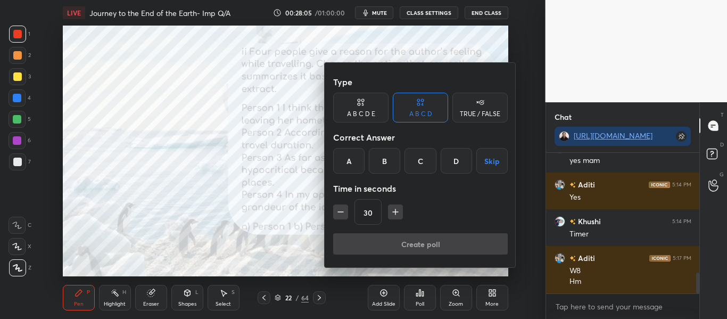
click at [452, 159] on div "D" at bounding box center [455, 161] width 31 height 26
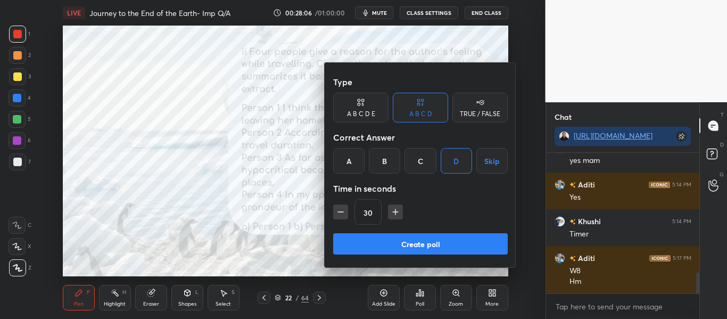
click at [407, 238] on button "Create poll" at bounding box center [420, 243] width 174 height 21
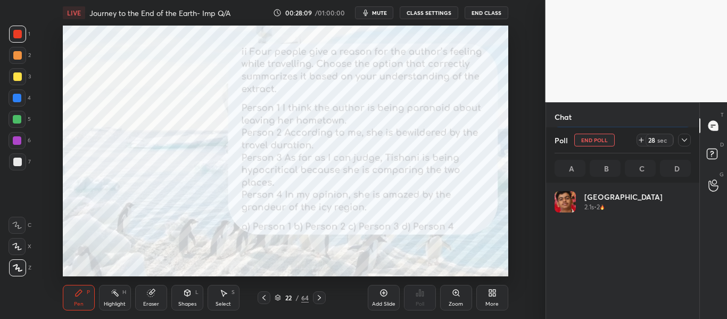
scroll to position [124, 133]
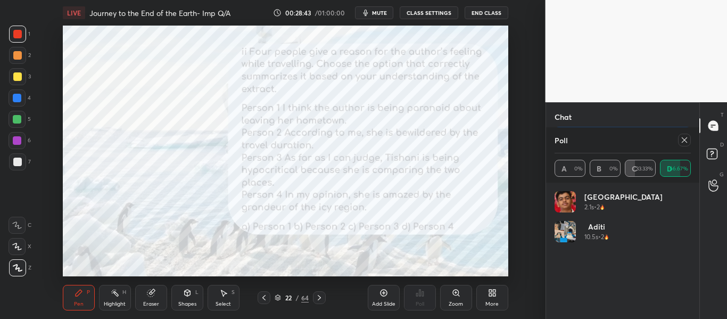
click at [686, 137] on icon at bounding box center [684, 140] width 9 height 9
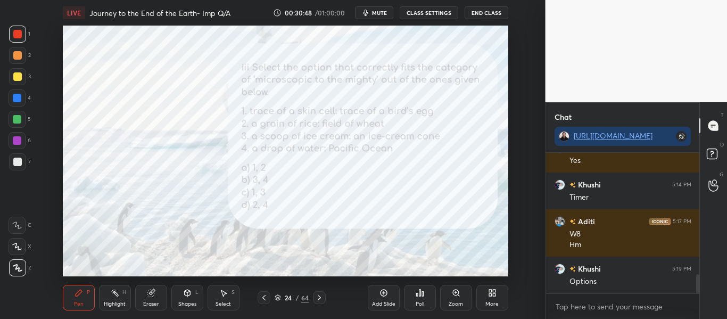
scroll to position [877, 0]
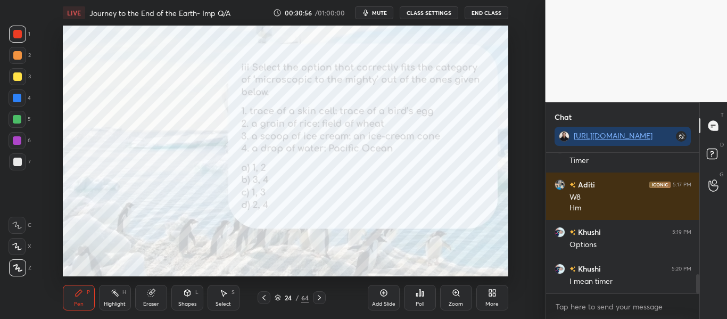
click at [425, 307] on div "Poll" at bounding box center [420, 298] width 32 height 26
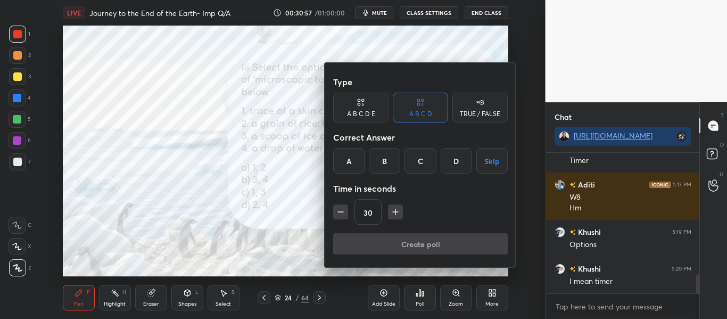
click at [452, 167] on div "D" at bounding box center [455, 161] width 31 height 26
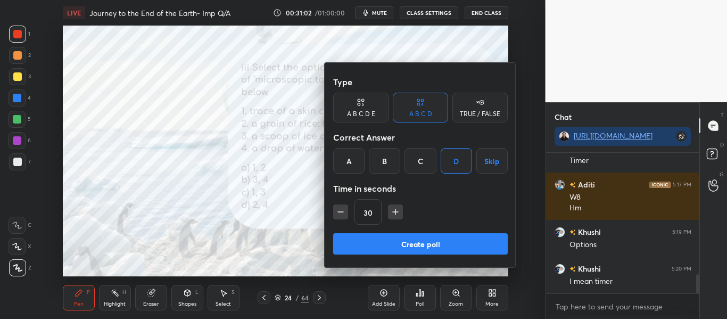
click at [431, 237] on button "Create poll" at bounding box center [420, 243] width 174 height 21
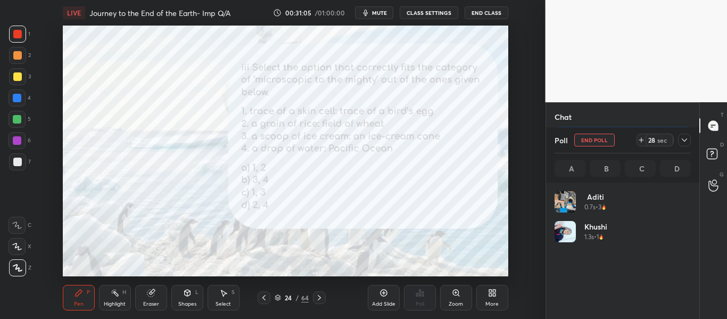
scroll to position [124, 133]
click at [683, 140] on icon at bounding box center [684, 140] width 9 height 9
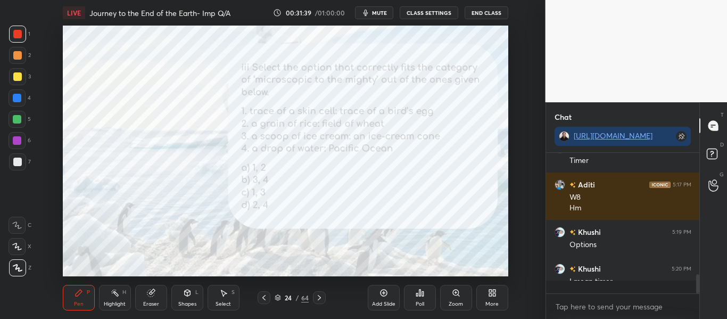
scroll to position [48, 150]
click at [424, 305] on div "Poll" at bounding box center [419, 303] width 9 height 5
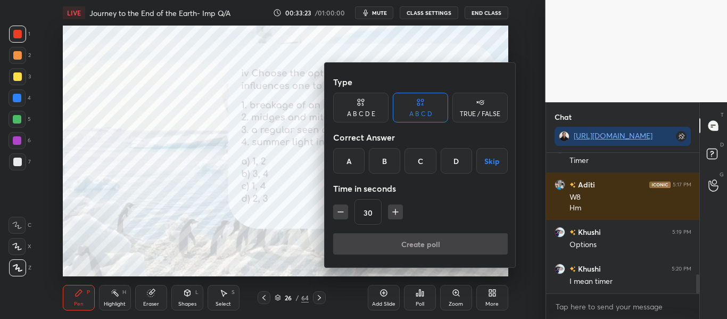
click at [419, 156] on div "C" at bounding box center [419, 161] width 31 height 26
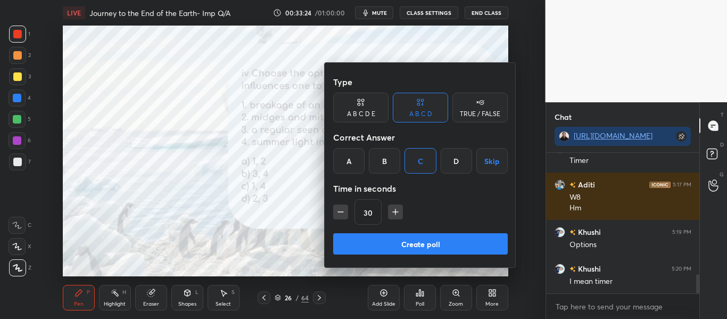
click at [432, 252] on button "Create poll" at bounding box center [420, 243] width 174 height 21
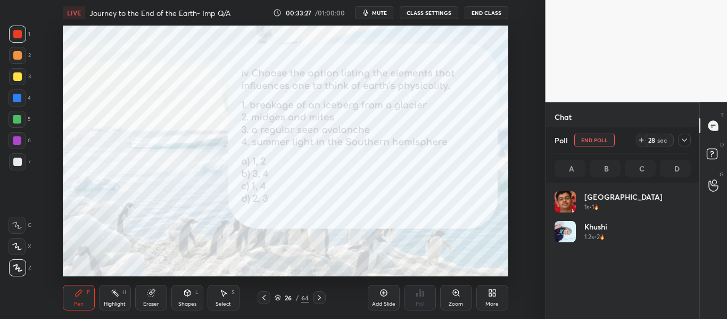
scroll to position [124, 133]
click at [681, 141] on icon at bounding box center [684, 140] width 9 height 9
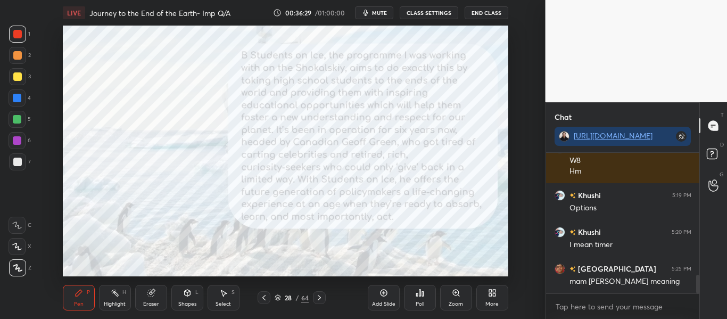
scroll to position [950, 0]
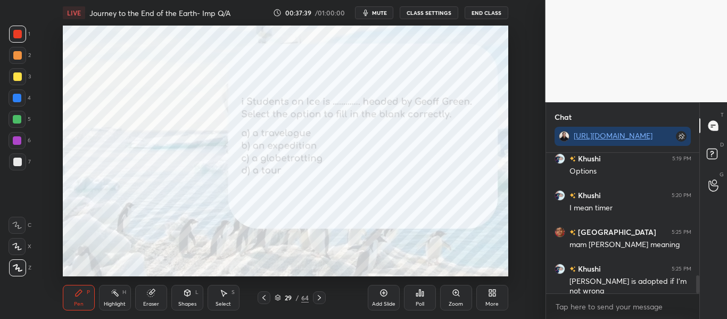
click at [432, 301] on div "Poll" at bounding box center [420, 298] width 32 height 26
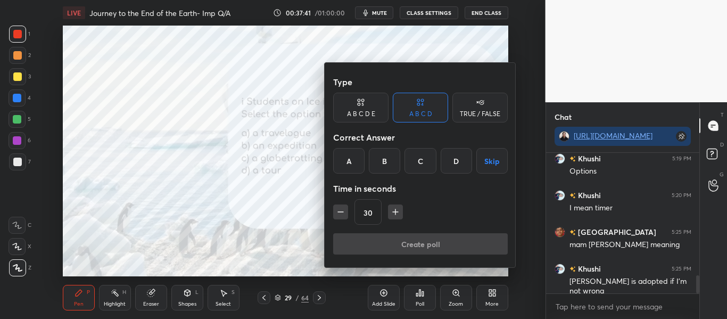
click at [384, 156] on div "B" at bounding box center [384, 161] width 31 height 26
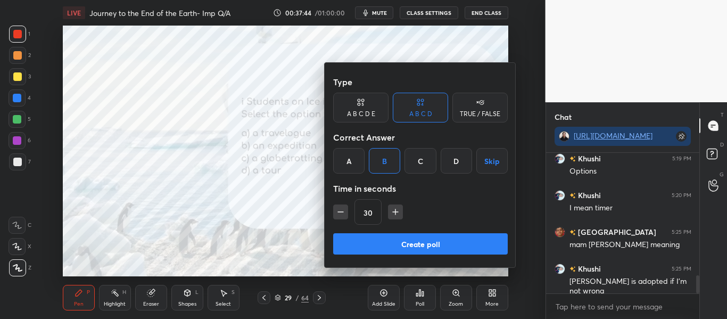
click at [392, 243] on button "Create poll" at bounding box center [420, 243] width 174 height 21
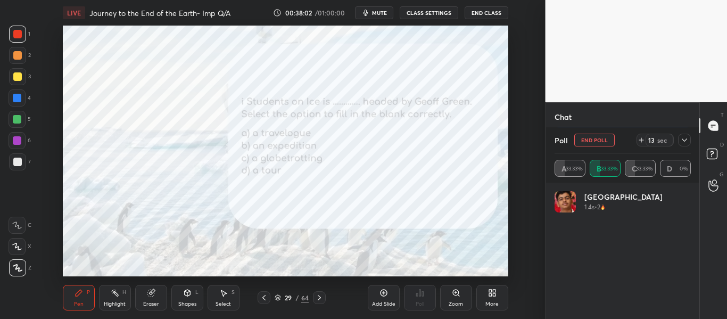
scroll to position [4, 4]
click at [373, 14] on button "mute" at bounding box center [374, 12] width 38 height 13
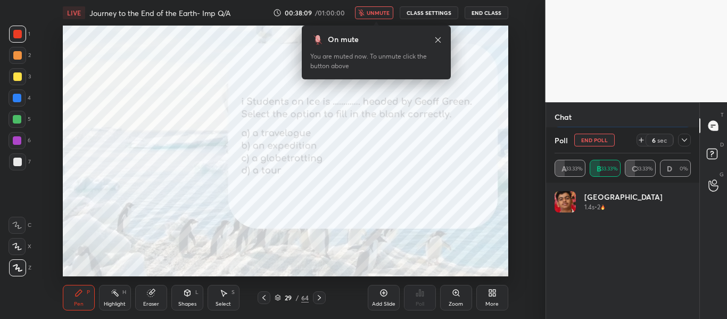
click at [374, 12] on span "unmute" at bounding box center [377, 12] width 23 height 7
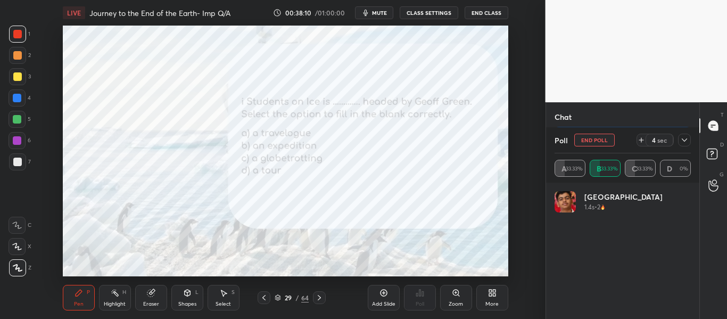
scroll to position [1042, 0]
click at [686, 143] on icon at bounding box center [684, 140] width 9 height 9
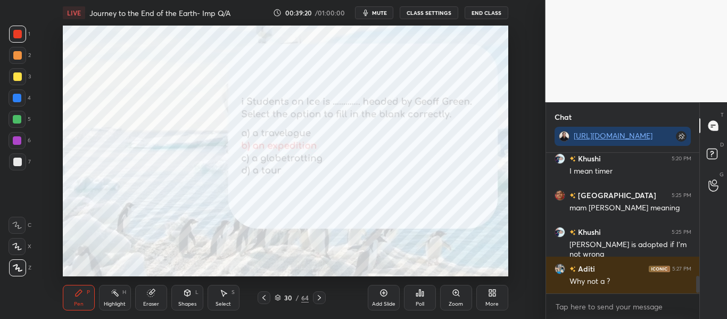
scroll to position [1023, 0]
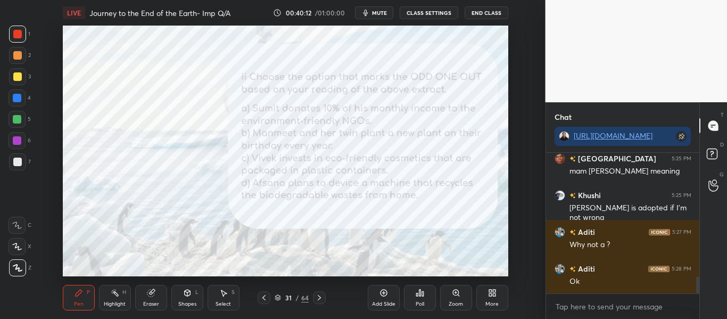
click at [411, 287] on div "Poll" at bounding box center [420, 298] width 32 height 26
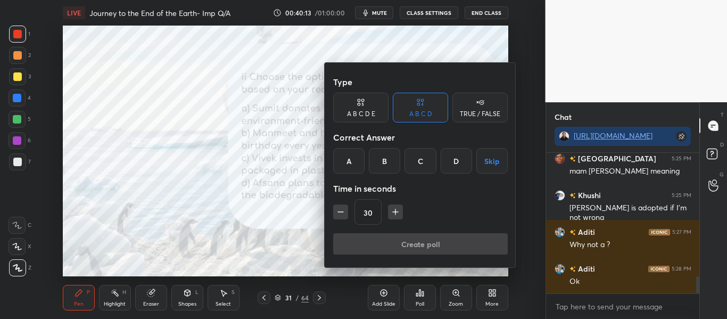
click at [419, 160] on div "C" at bounding box center [419, 161] width 31 height 26
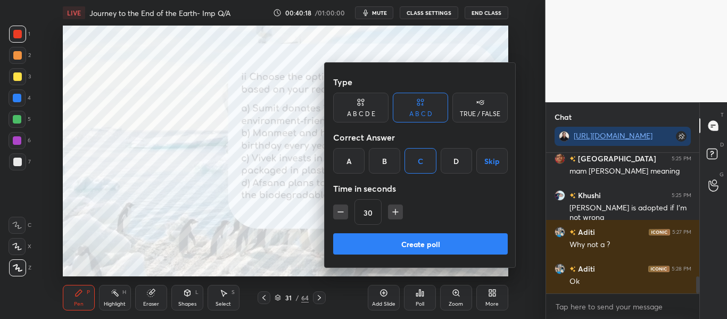
click at [413, 241] on button "Create poll" at bounding box center [420, 243] width 174 height 21
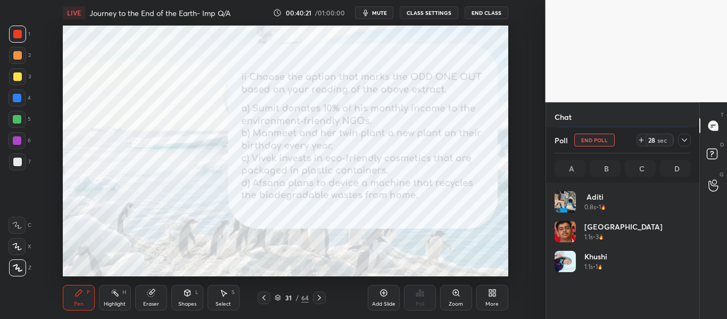
scroll to position [124, 133]
click at [681, 141] on icon at bounding box center [684, 140] width 9 height 9
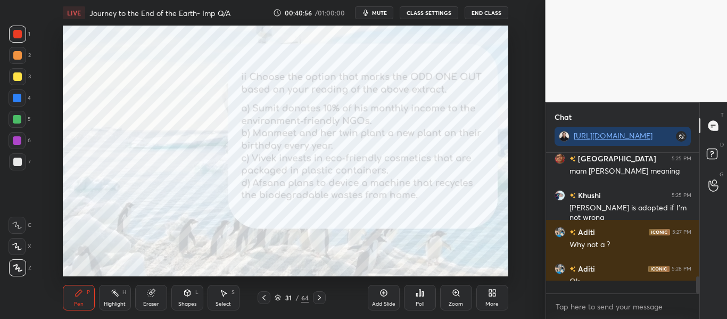
scroll to position [48, 150]
click at [420, 288] on div "Poll" at bounding box center [420, 298] width 32 height 26
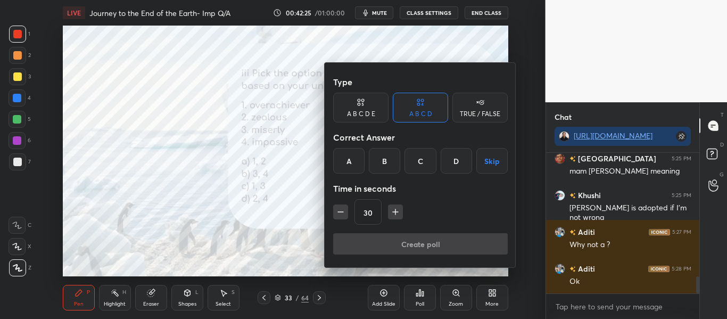
click at [382, 172] on div "B" at bounding box center [384, 161] width 31 height 26
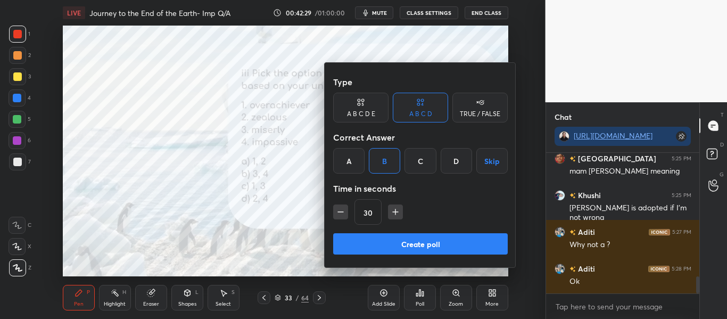
click at [423, 247] on button "Create poll" at bounding box center [420, 243] width 174 height 21
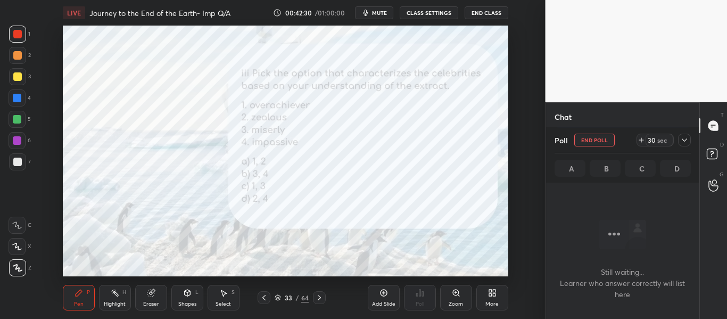
scroll to position [1, 4]
click at [685, 136] on icon at bounding box center [684, 140] width 9 height 9
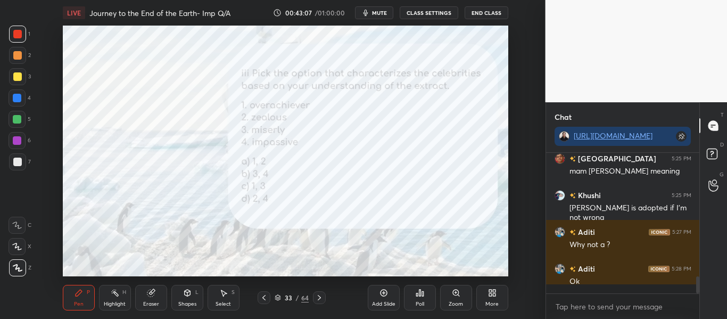
scroll to position [137, 150]
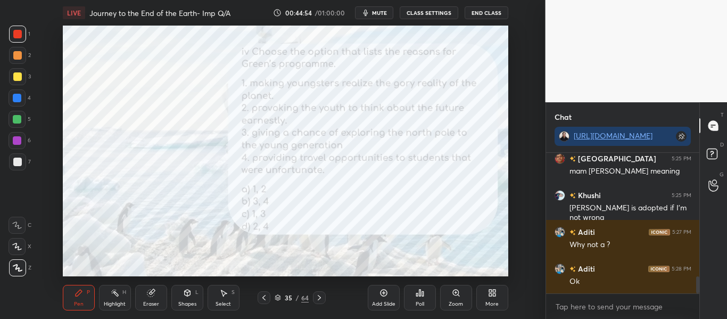
click at [423, 294] on icon at bounding box center [423, 293] width 2 height 5
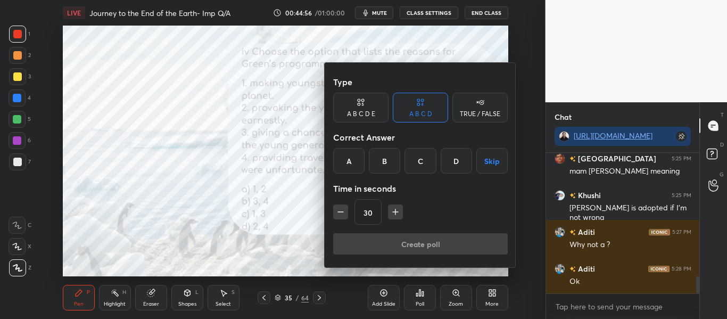
click at [348, 167] on div "A" at bounding box center [348, 161] width 31 height 26
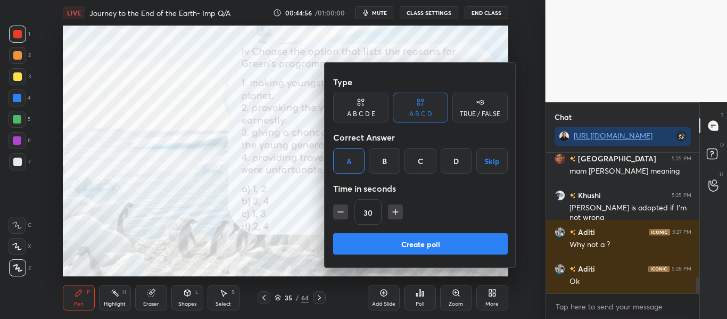
scroll to position [1049, 0]
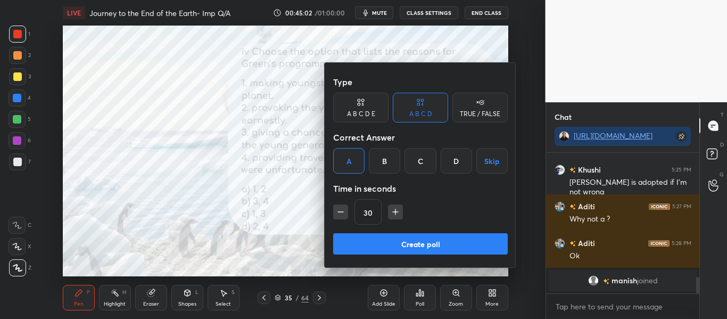
click at [423, 241] on button "Create poll" at bounding box center [420, 243] width 174 height 21
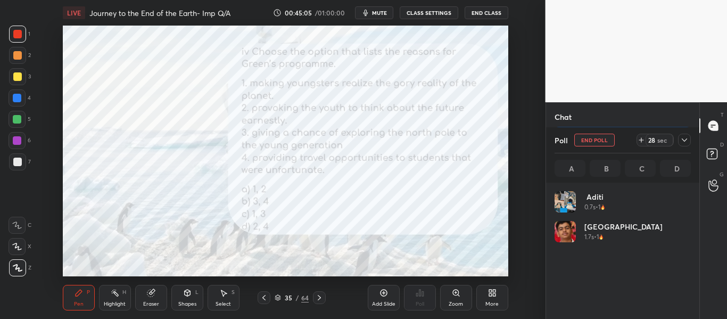
scroll to position [124, 133]
click at [682, 141] on icon at bounding box center [683, 139] width 5 height 5
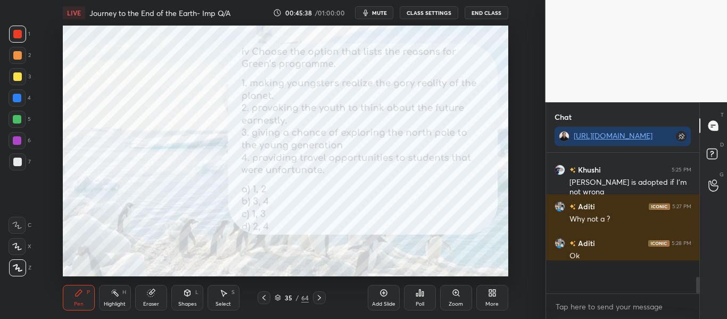
scroll to position [48, 150]
click at [280, 294] on icon at bounding box center [277, 297] width 6 height 6
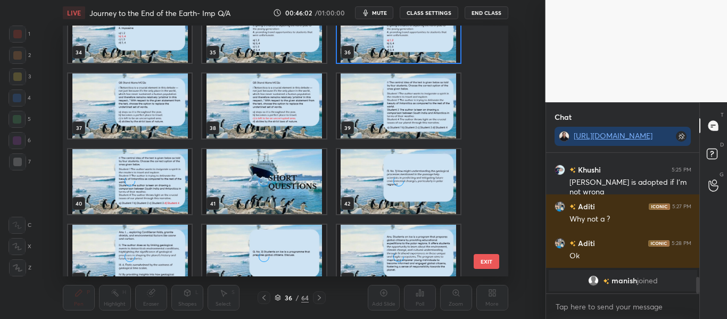
scroll to position [874, 0]
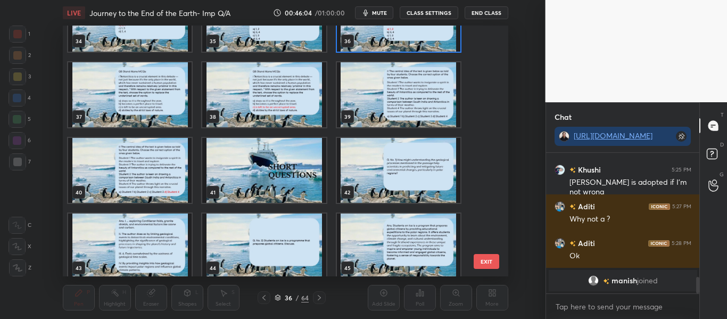
click at [294, 166] on img "grid" at bounding box center [263, 170] width 123 height 65
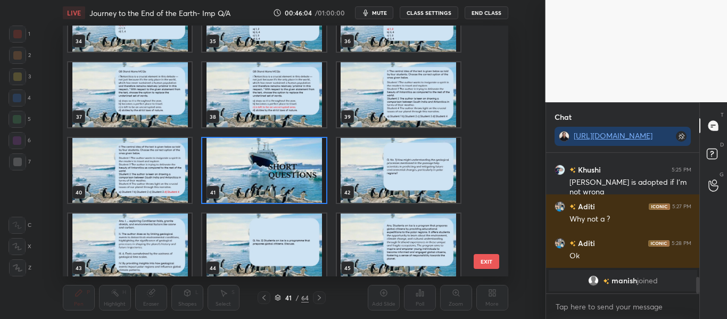
click at [294, 166] on img "grid" at bounding box center [263, 170] width 123 height 65
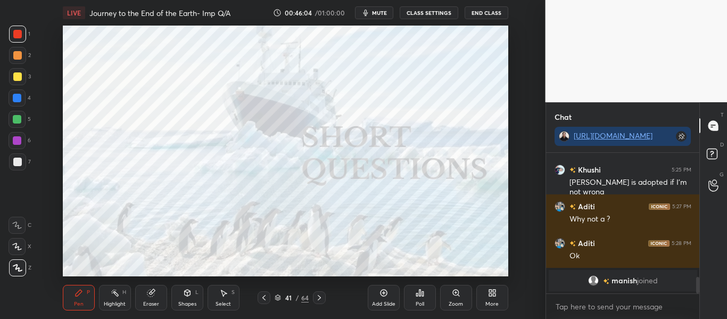
click at [294, 166] on img "grid" at bounding box center [263, 170] width 123 height 65
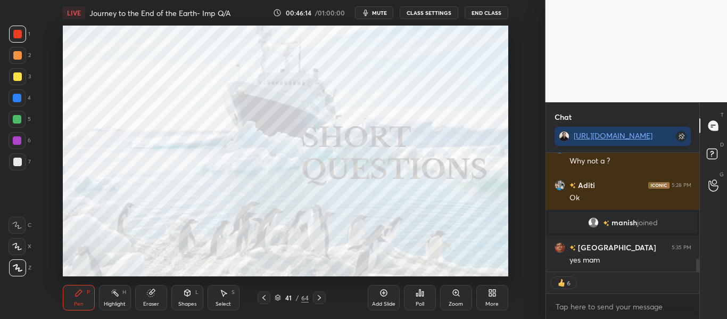
scroll to position [988, 0]
type textarea "x"
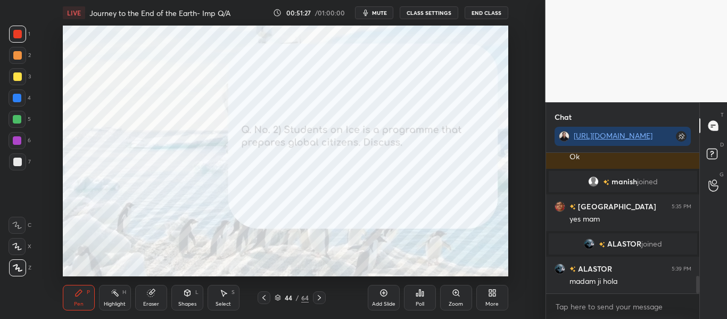
scroll to position [1045, 0]
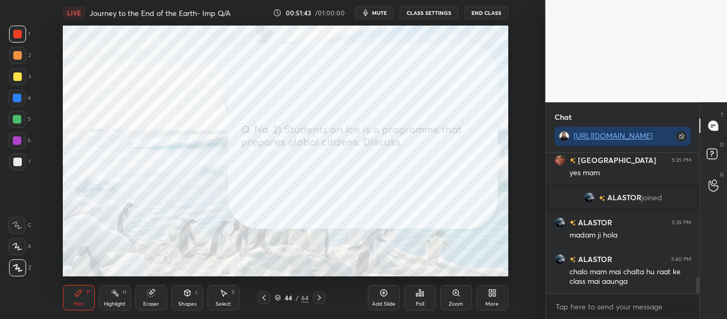
click at [381, 12] on span "mute" at bounding box center [379, 12] width 15 height 7
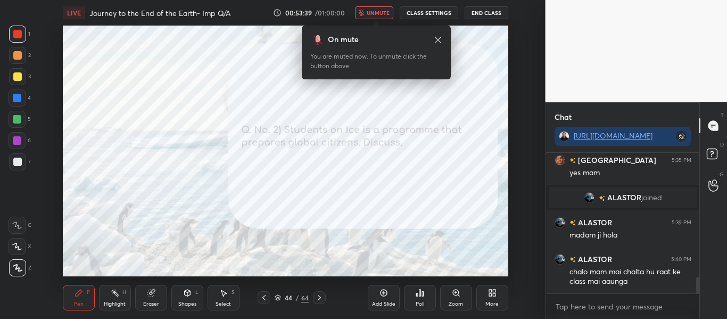
click at [381, 12] on span "unmute" at bounding box center [377, 12] width 23 height 7
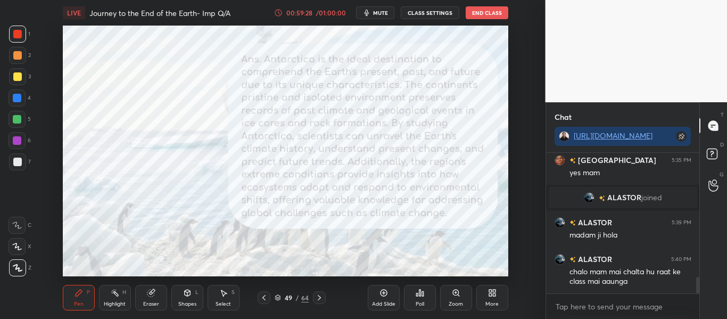
click at [278, 301] on div "49 / 64" at bounding box center [291, 298] width 34 height 10
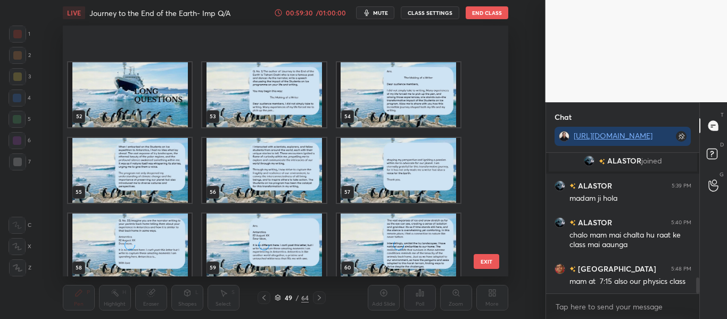
scroll to position [1411, 0]
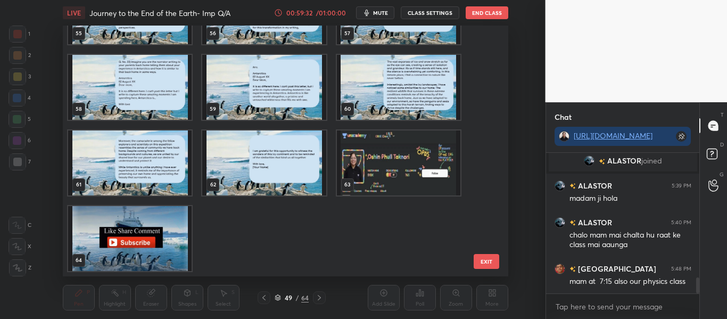
click at [387, 177] on img "grid" at bounding box center [397, 162] width 123 height 65
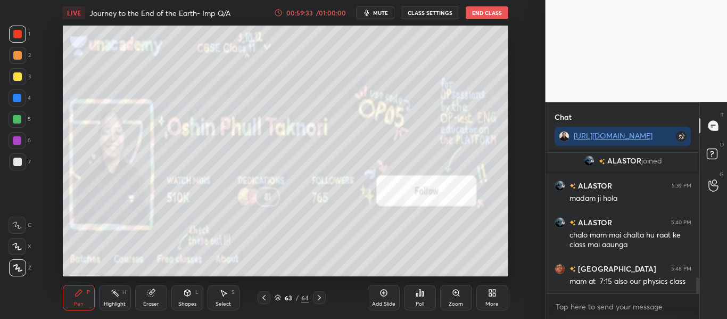
click at [387, 177] on img "grid" at bounding box center [397, 162] width 123 height 65
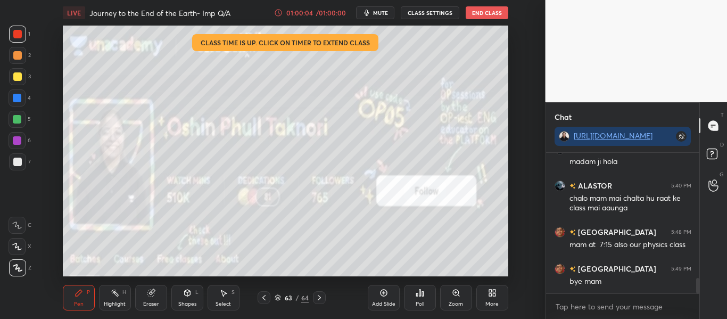
scroll to position [115, 150]
click at [472, 17] on button "End Class" at bounding box center [486, 12] width 43 height 13
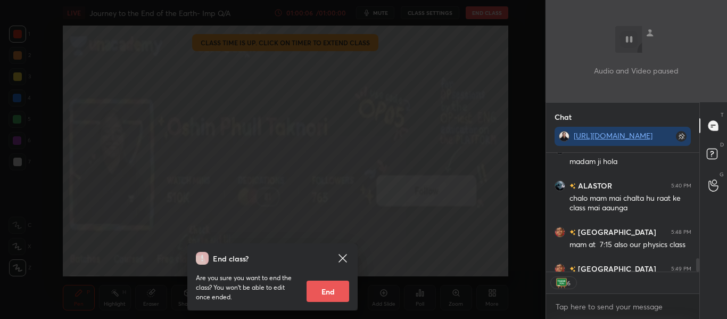
click at [335, 282] on button "End" at bounding box center [327, 290] width 43 height 21
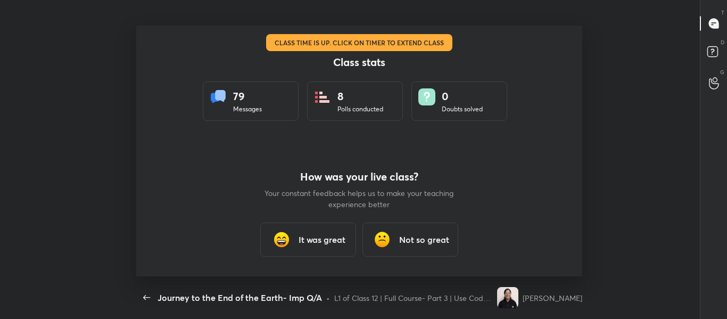
scroll to position [0, 0]
type textarea "x"
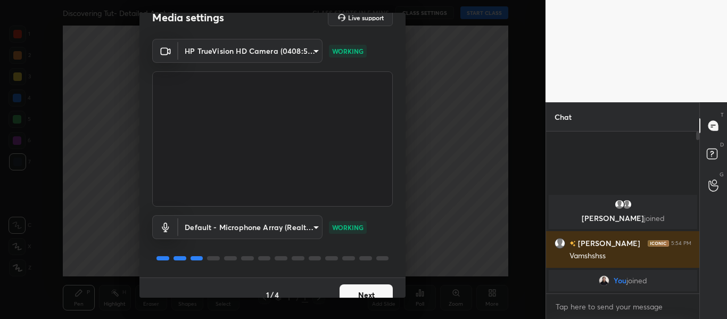
scroll to position [30, 0]
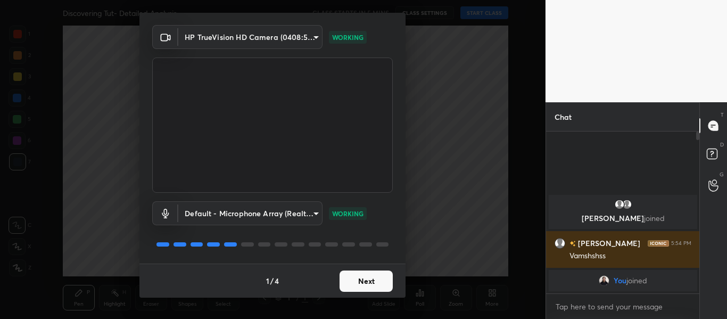
click at [373, 281] on button "Next" at bounding box center [365, 280] width 53 height 21
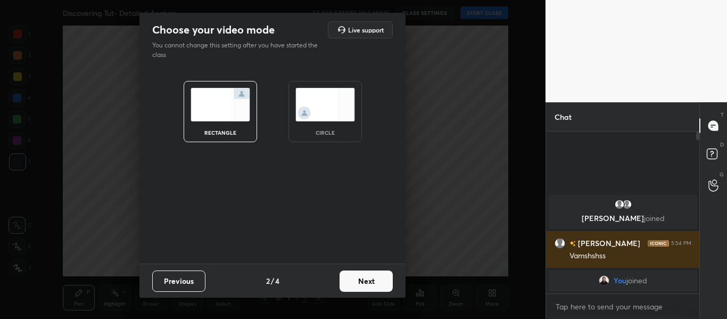
scroll to position [0, 0]
click at [373, 281] on button "Next" at bounding box center [365, 280] width 53 height 21
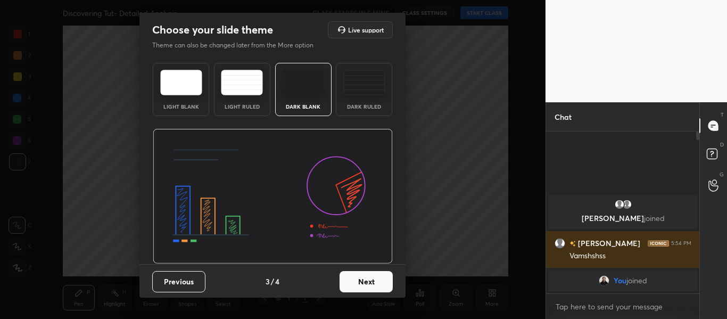
click at [371, 98] on div "Dark Ruled" at bounding box center [364, 89] width 56 height 53
click at [357, 286] on button "Next" at bounding box center [365, 281] width 53 height 21
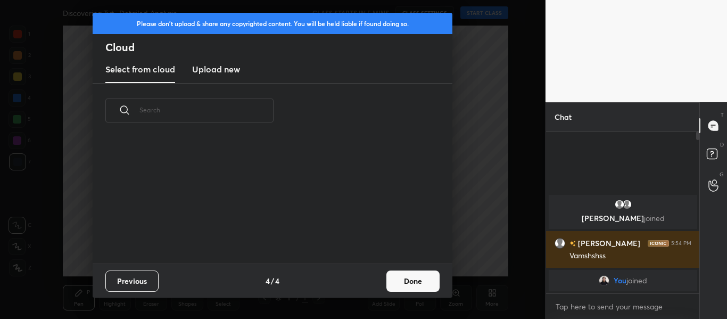
scroll to position [126, 341]
click at [220, 70] on h3 "Upload new" at bounding box center [216, 69] width 48 height 13
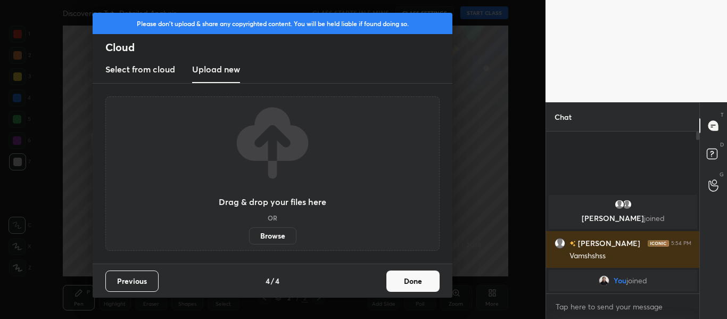
click at [264, 232] on label "Browse" at bounding box center [272, 235] width 47 height 17
click at [249, 232] on input "Browse" at bounding box center [249, 235] width 0 height 17
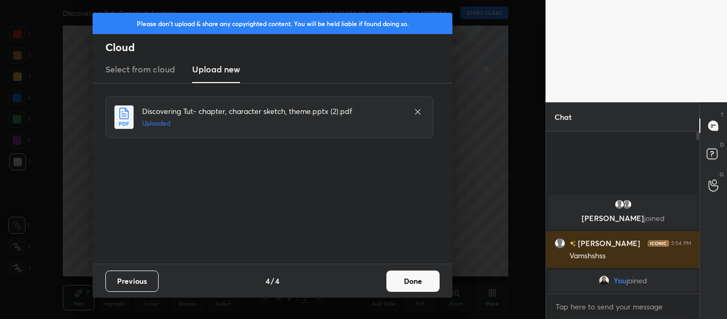
click at [416, 279] on button "Done" at bounding box center [412, 280] width 53 height 21
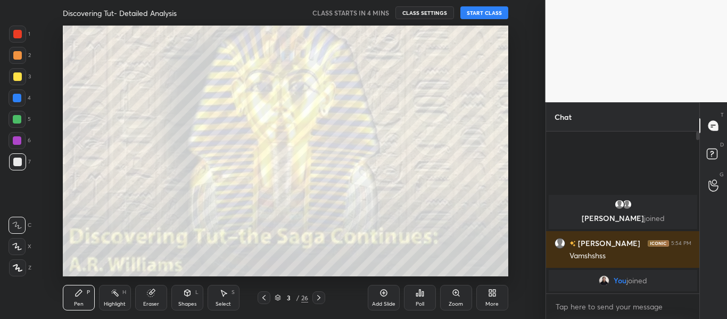
click at [17, 32] on div at bounding box center [17, 34] width 9 height 9
click at [20, 269] on icon at bounding box center [18, 267] width 10 height 7
click at [471, 16] on button "START CLASS" at bounding box center [484, 12] width 48 height 13
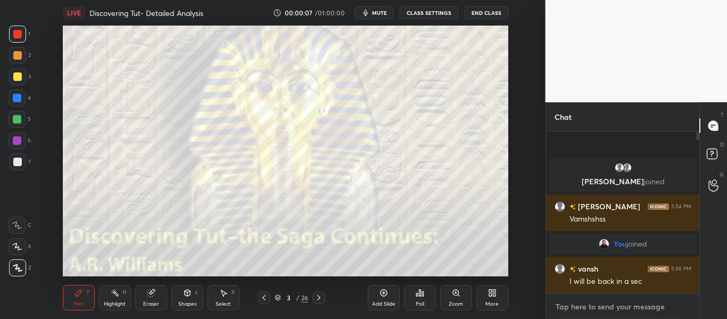
type textarea "x"
click at [594, 305] on textarea at bounding box center [622, 306] width 137 height 17
paste textarea "[URL][DOMAIN_NAME]"
type textarea "[URL][DOMAIN_NAME]"
type textarea "x"
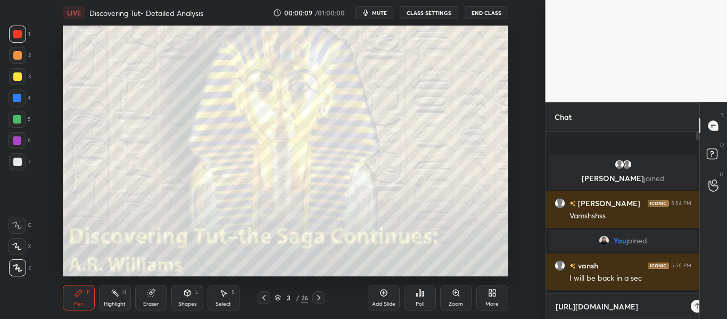
scroll to position [70, 150]
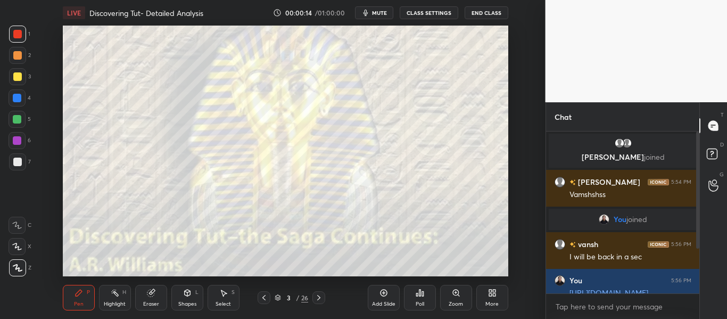
click at [701, 231] on div "T Messages (T) D Doubts (D) G Raise Hand (G)" at bounding box center [713, 210] width 28 height 216
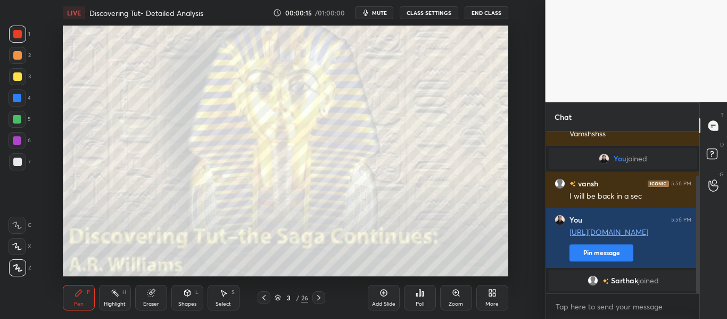
drag, startPoint x: 698, startPoint y: 223, endPoint x: 694, endPoint y: 306, distance: 83.6
click at [694, 306] on div "Penmetsa, vansh joined Penmetsa 5:54 PM Vamshshss You joined vansh 5:56 PM I wi…" at bounding box center [623, 224] width 154 height 187
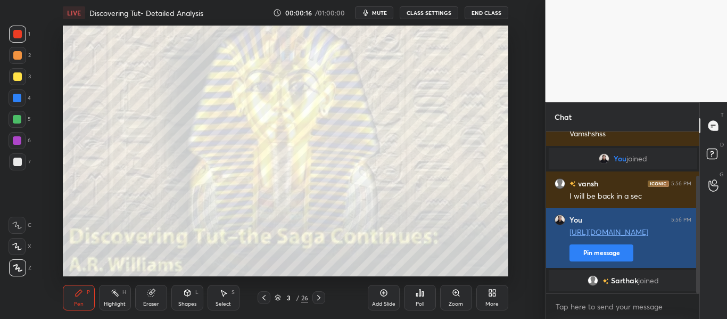
click at [597, 252] on button "Pin message" at bounding box center [601, 252] width 64 height 17
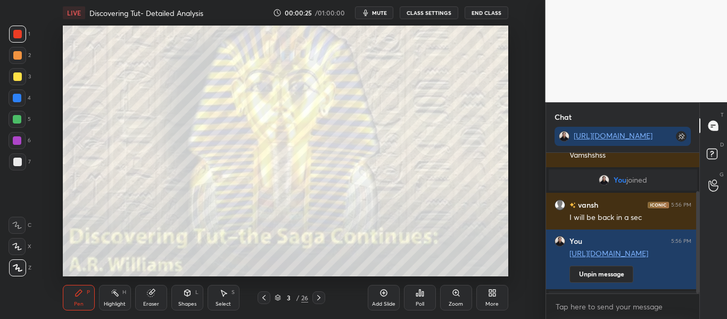
click at [384, 18] on button "mute" at bounding box center [374, 12] width 38 height 13
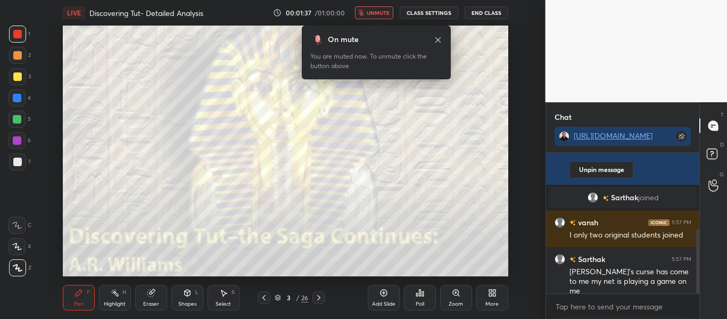
scroll to position [202, 0]
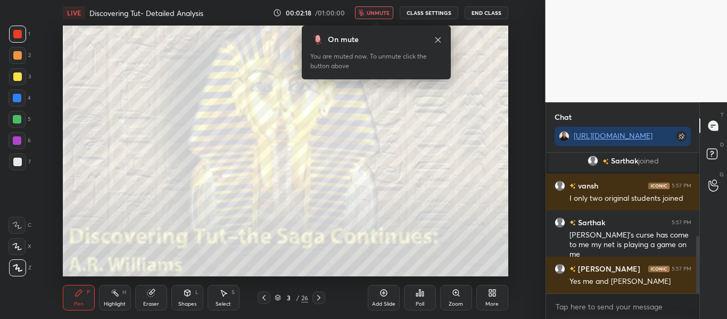
click at [384, 18] on button "unmute" at bounding box center [374, 12] width 38 height 13
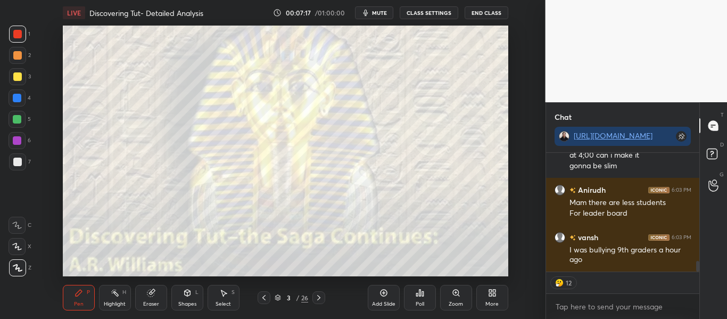
scroll to position [1247, 0]
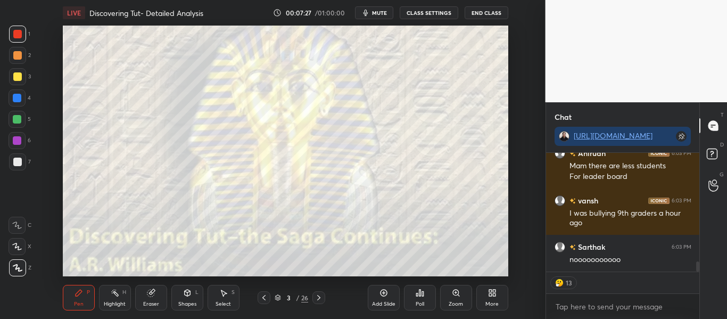
type textarea "x"
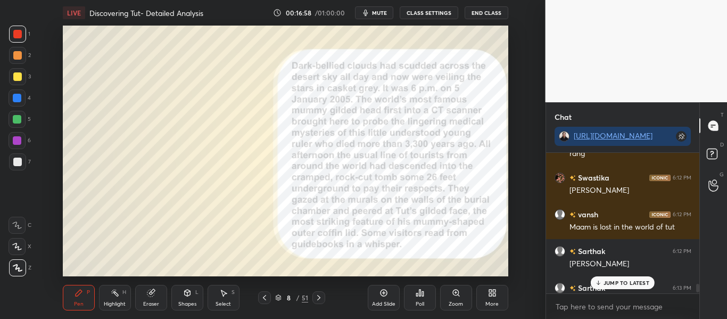
scroll to position [2390, 0]
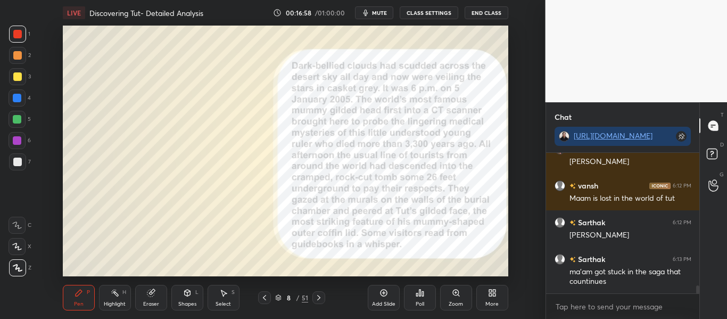
drag, startPoint x: 696, startPoint y: 289, endPoint x: 691, endPoint y: 309, distance: 20.8
click at [691, 309] on div "Swastika 6:11 PM like i put the final full stop n the bell rang Swastika 6:12 P…" at bounding box center [623, 236] width 154 height 166
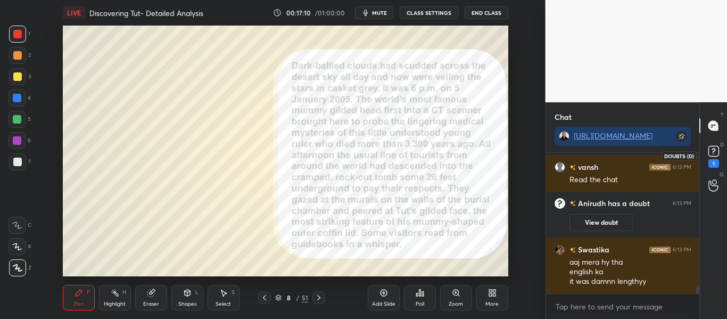
scroll to position [2427, 0]
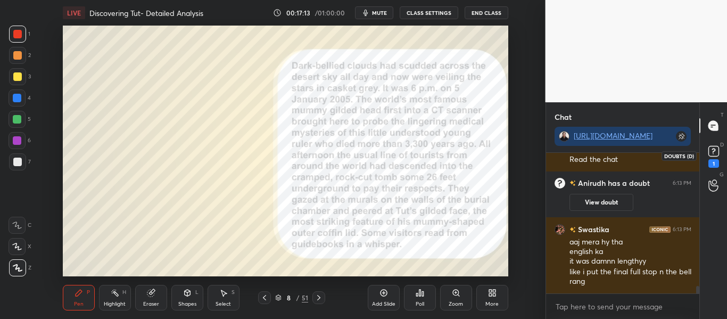
click at [713, 153] on rect at bounding box center [713, 151] width 10 height 10
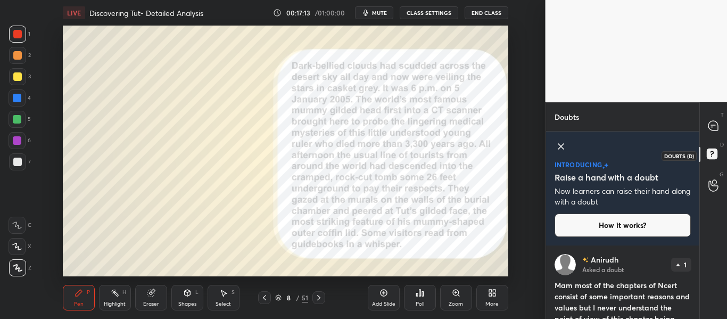
scroll to position [70, 150]
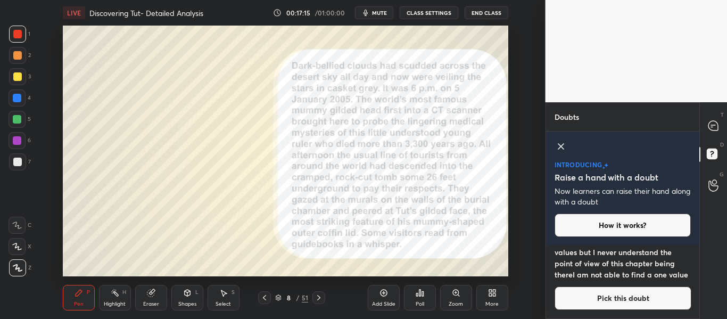
click at [563, 152] on icon at bounding box center [560, 146] width 13 height 13
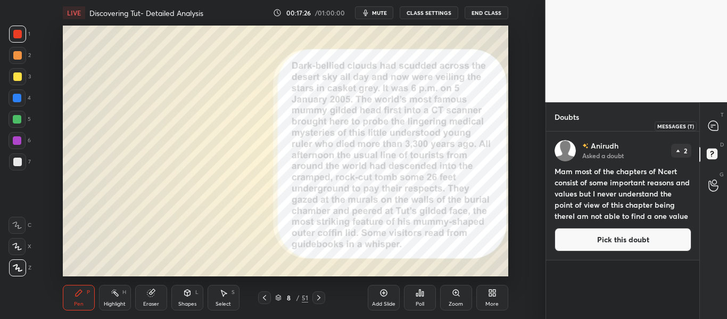
click at [711, 132] on div at bounding box center [713, 125] width 21 height 19
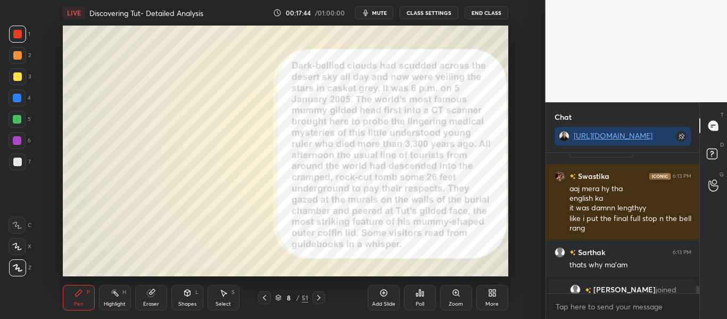
scroll to position [2716, 0]
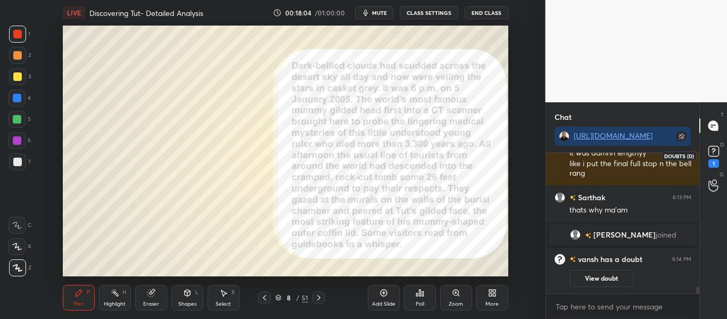
click at [712, 151] on rect at bounding box center [713, 151] width 10 height 10
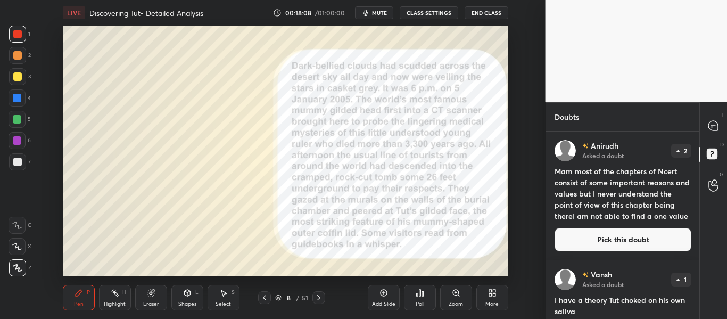
scroll to position [37, 0]
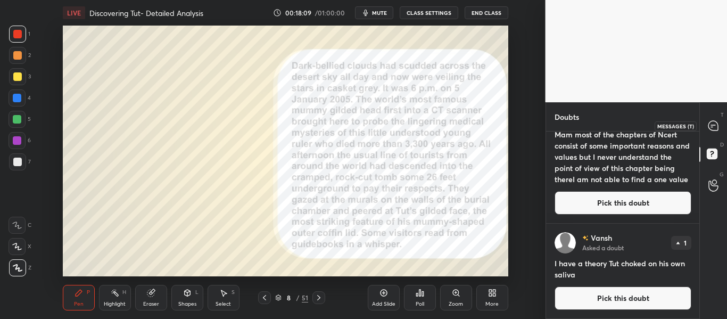
click at [707, 131] on div at bounding box center [713, 125] width 21 height 19
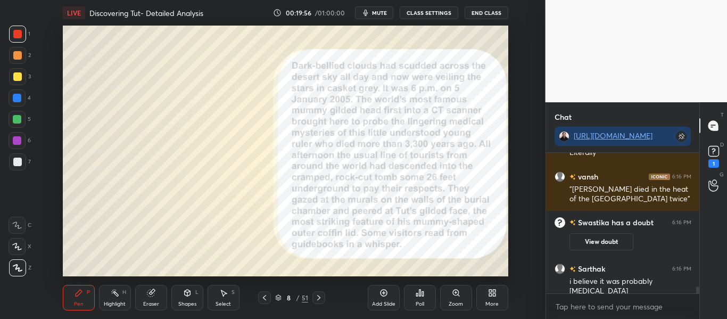
scroll to position [2761, 0]
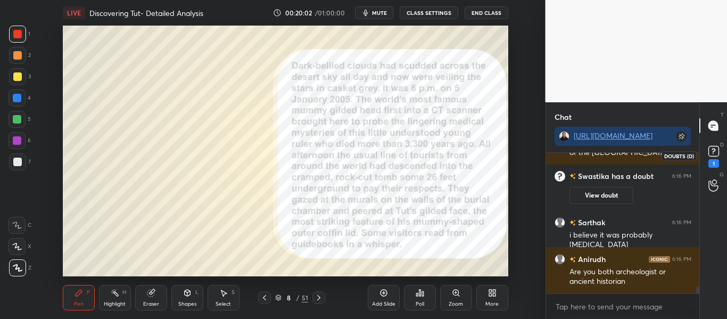
click at [716, 155] on rect at bounding box center [713, 151] width 10 height 10
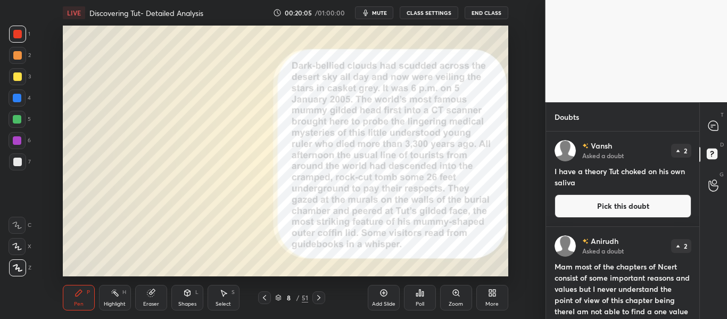
scroll to position [143, 0]
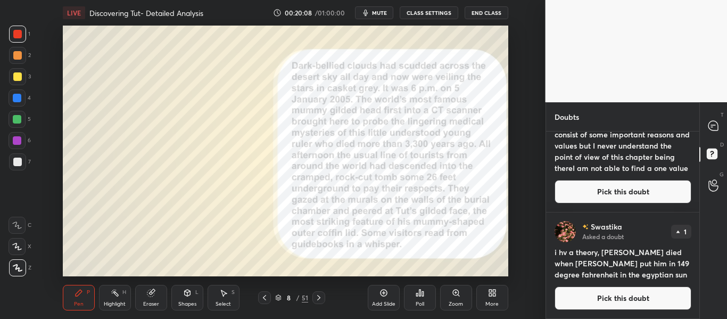
click at [708, 137] on div "T Messages (T)" at bounding box center [712, 126] width 27 height 30
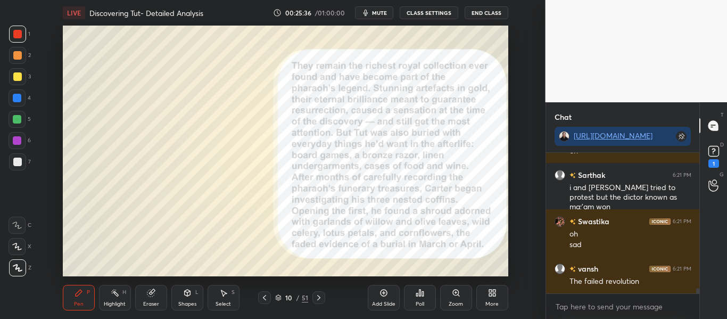
scroll to position [3593, 0]
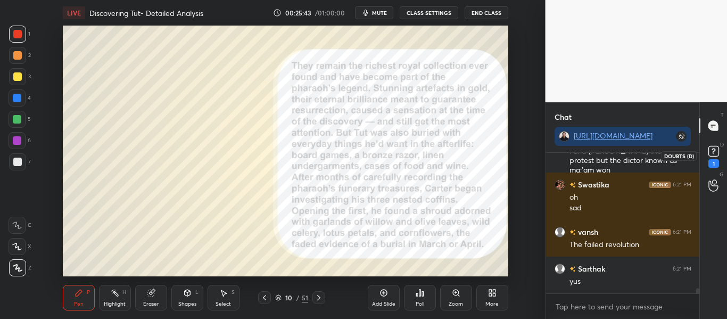
click at [713, 164] on div "1" at bounding box center [713, 163] width 11 height 9
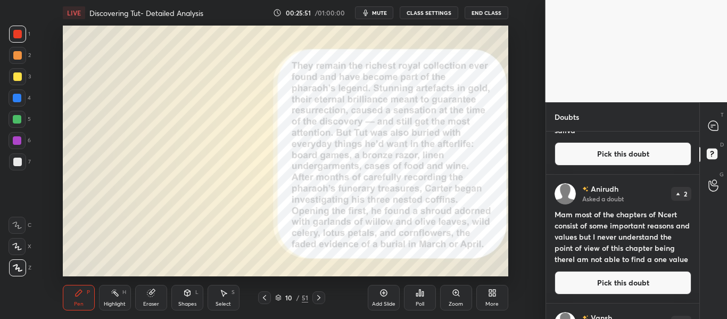
scroll to position [0, 0]
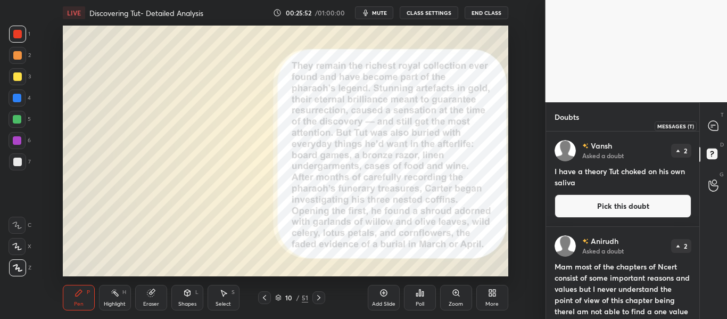
click at [714, 128] on icon at bounding box center [713, 126] width 10 height 10
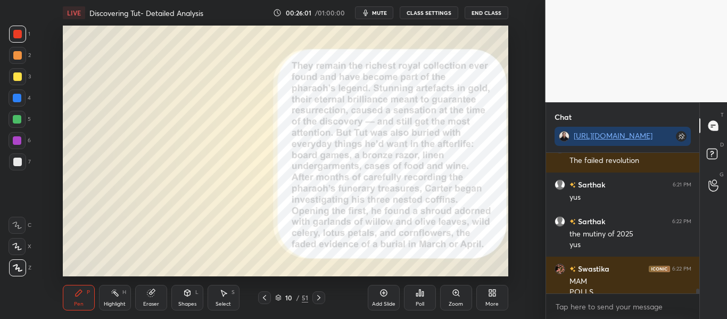
scroll to position [3869, 0]
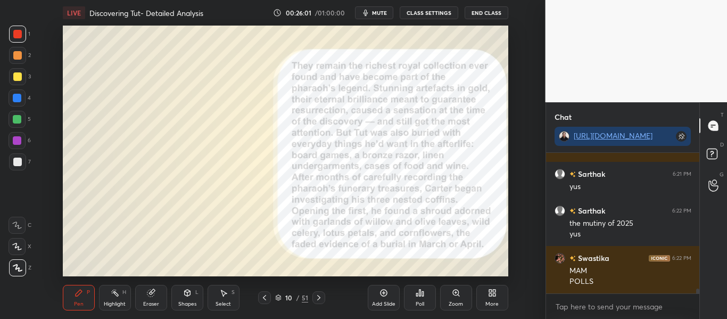
click at [278, 297] on icon at bounding box center [278, 297] width 6 height 6
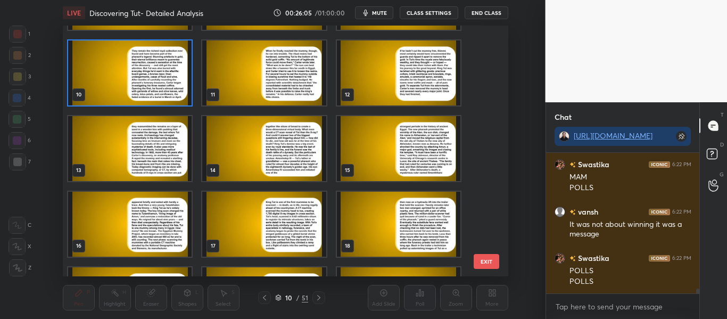
scroll to position [202, 0]
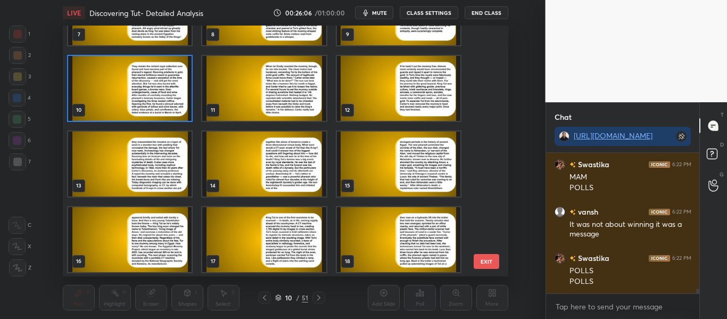
click at [134, 105] on img "grid" at bounding box center [129, 88] width 123 height 65
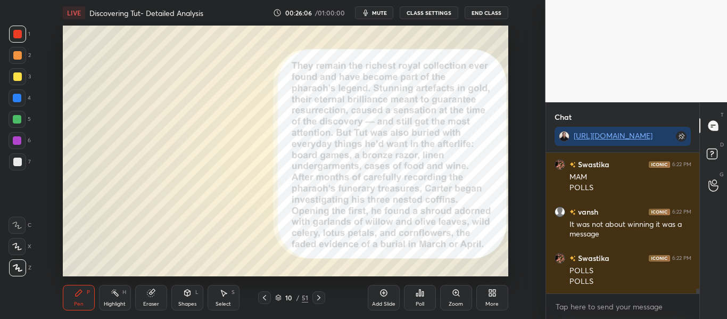
click at [134, 105] on img "grid" at bounding box center [129, 88] width 123 height 65
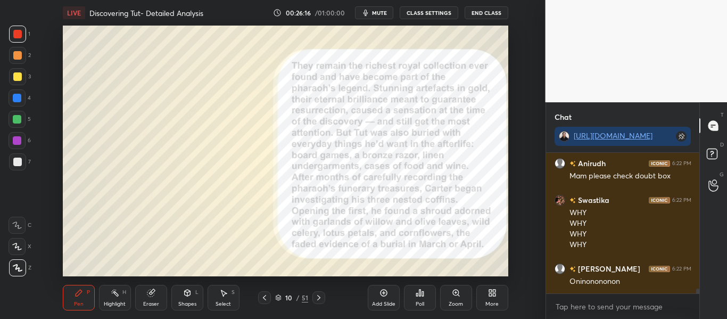
scroll to position [4188, 0]
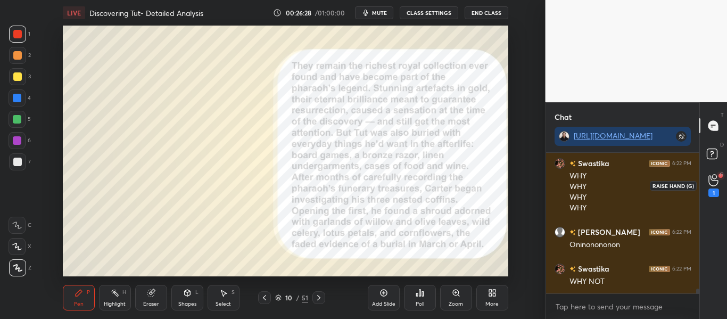
click at [713, 182] on icon at bounding box center [713, 180] width 10 height 12
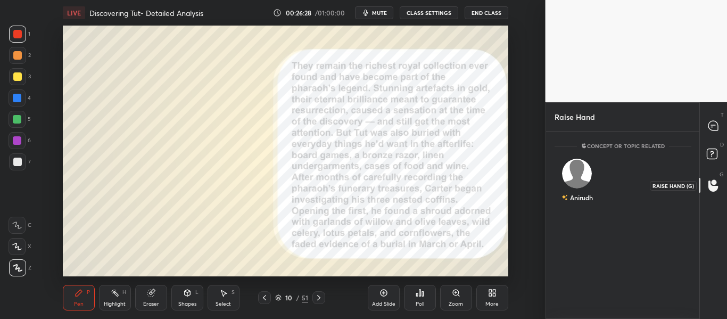
scroll to position [0, 0]
click at [559, 170] on div "Anirudh INVITE" at bounding box center [576, 185] width 45 height 67
click at [570, 209] on button "INVITE" at bounding box center [577, 205] width 36 height 14
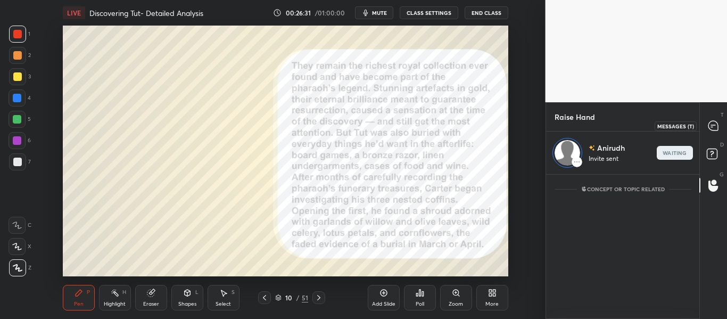
click at [706, 120] on div at bounding box center [713, 125] width 21 height 19
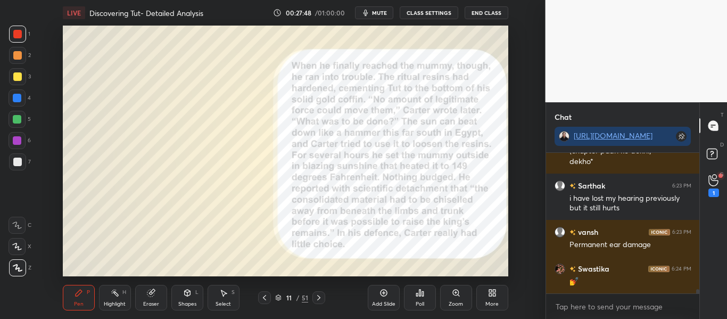
scroll to position [4533, 0]
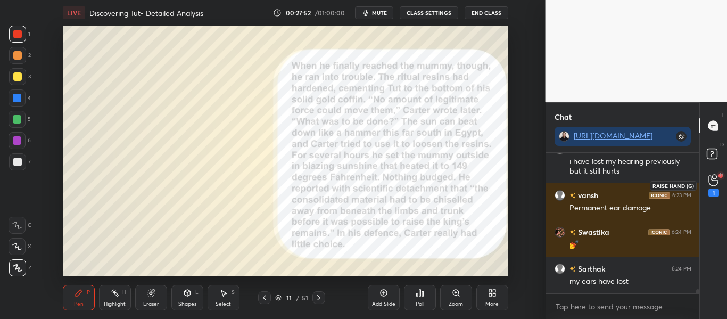
click at [715, 188] on div "1" at bounding box center [713, 192] width 11 height 9
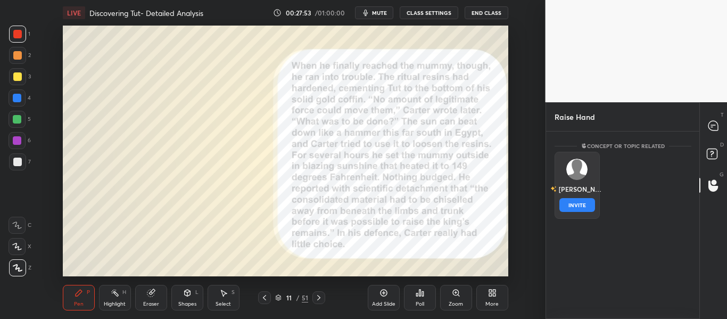
click at [590, 178] on div "Mohammad INVITE" at bounding box center [576, 185] width 45 height 67
click at [569, 213] on div "Mohammad INVITE" at bounding box center [576, 185] width 45 height 67
click at [573, 207] on button "INVITE" at bounding box center [577, 205] width 36 height 14
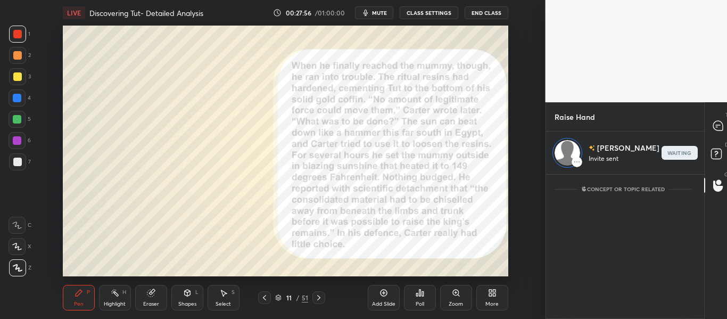
scroll to position [141, 150]
click at [713, 128] on icon at bounding box center [718, 126] width 10 height 10
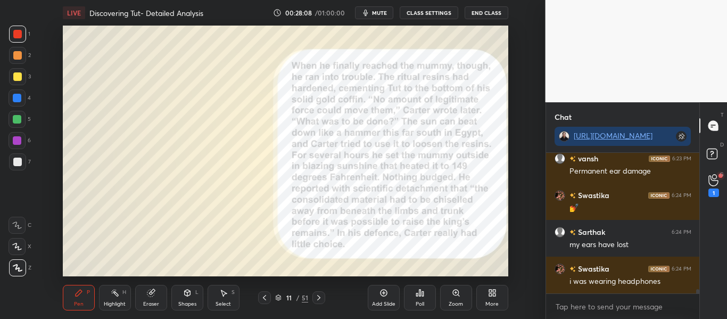
scroll to position [4606, 0]
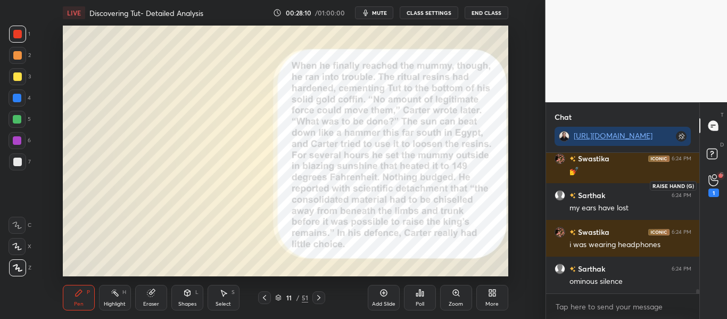
click at [718, 184] on div "1" at bounding box center [713, 185] width 11 height 23
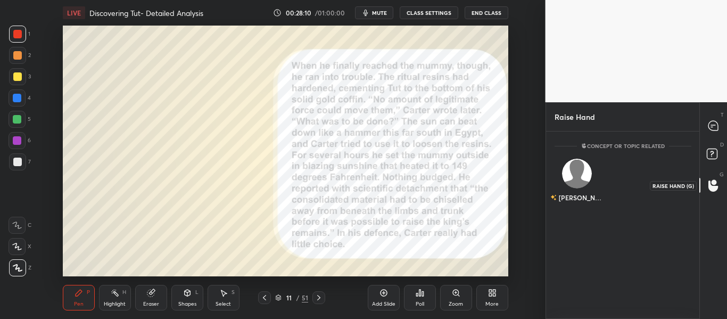
scroll to position [4, 4]
click at [587, 202] on div "Mohammad" at bounding box center [576, 183] width 45 height 62
click at [564, 202] on button "INVITE" at bounding box center [577, 205] width 36 height 14
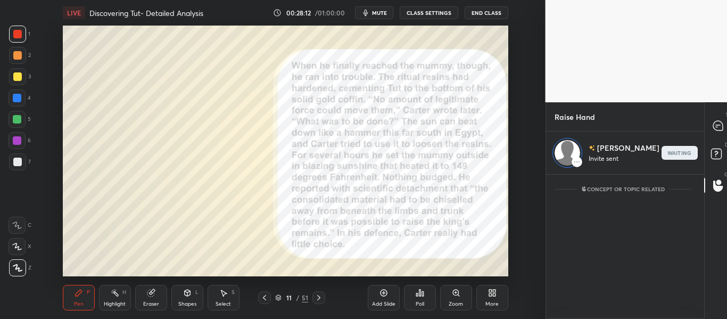
scroll to position [141, 150]
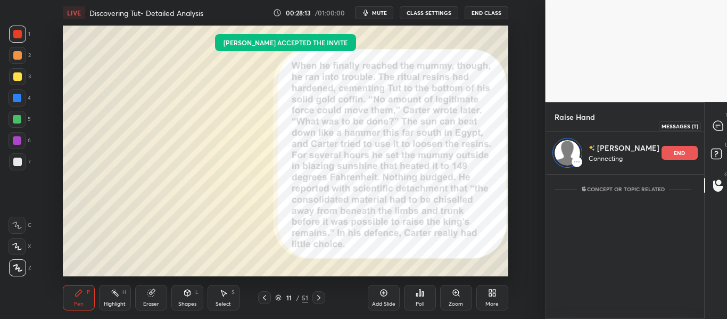
click at [712, 135] on div at bounding box center [717, 125] width 21 height 19
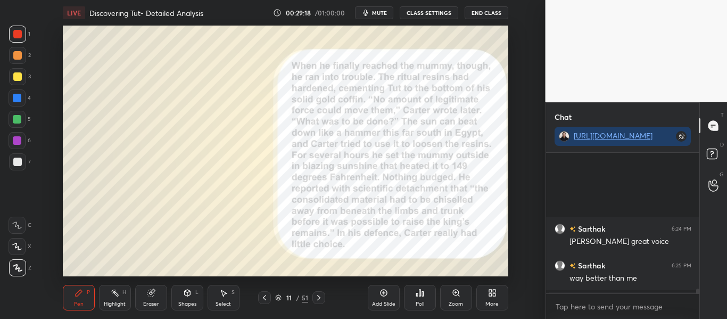
scroll to position [4148, 0]
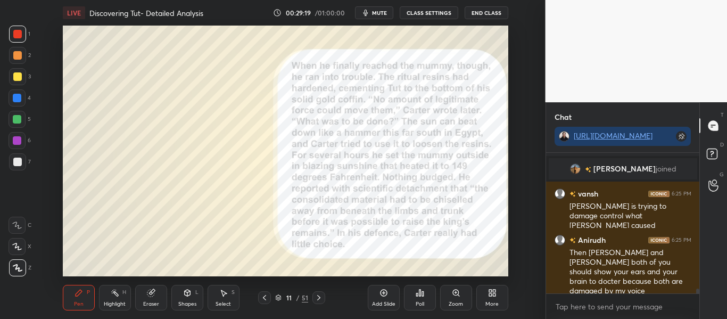
drag, startPoint x: 697, startPoint y: 289, endPoint x: 691, endPoint y: 310, distance: 22.1
click at [691, 310] on div "Sarthak 6:24 PM mohammad great voice Sarthak 6:25 PM way better than me Abdussa…" at bounding box center [623, 236] width 154 height 166
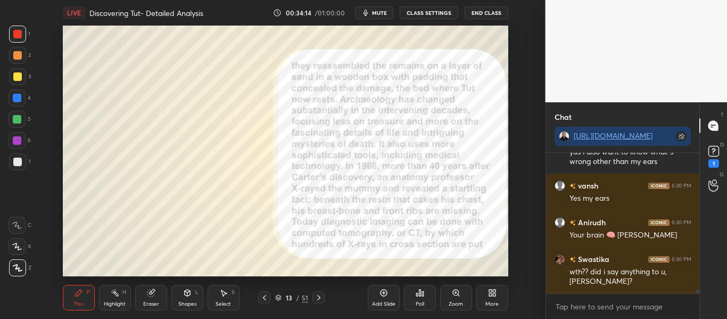
scroll to position [4800, 0]
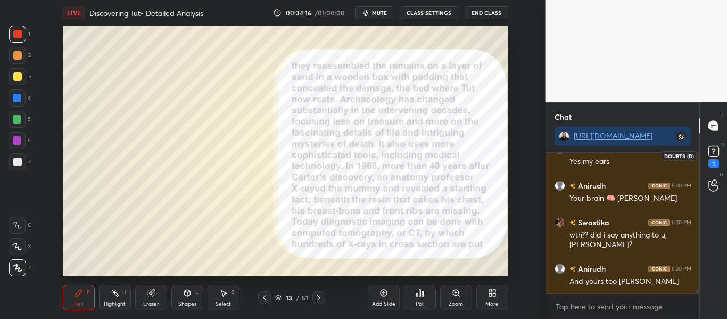
click at [712, 159] on div "1" at bounding box center [713, 163] width 11 height 9
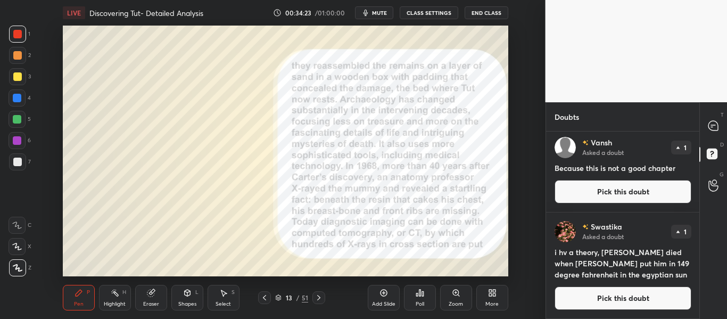
scroll to position [0, 0]
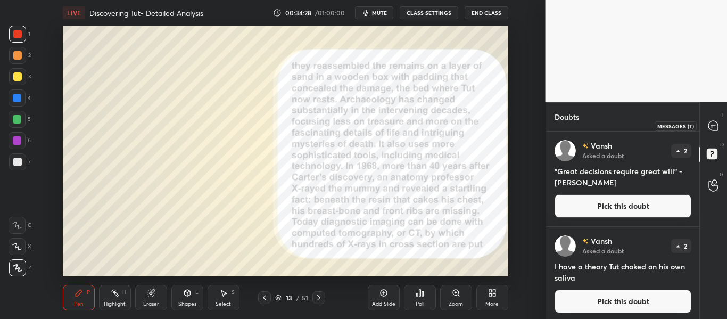
click at [714, 133] on div at bounding box center [713, 125] width 21 height 19
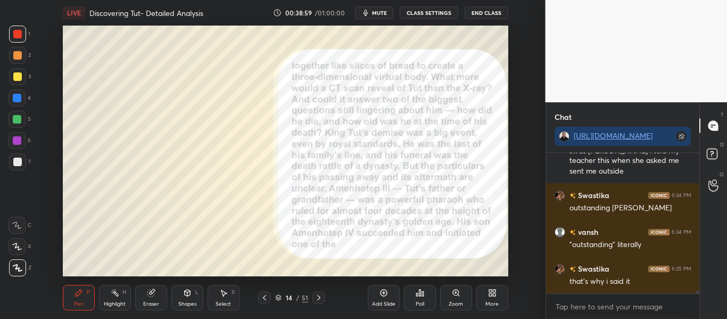
scroll to position [5819, 0]
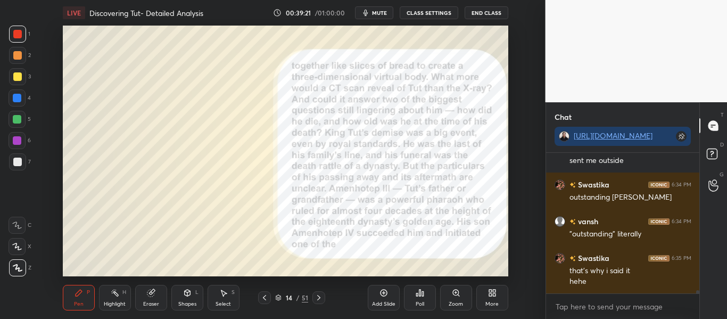
click at [360, 7] on button "mute" at bounding box center [374, 12] width 38 height 13
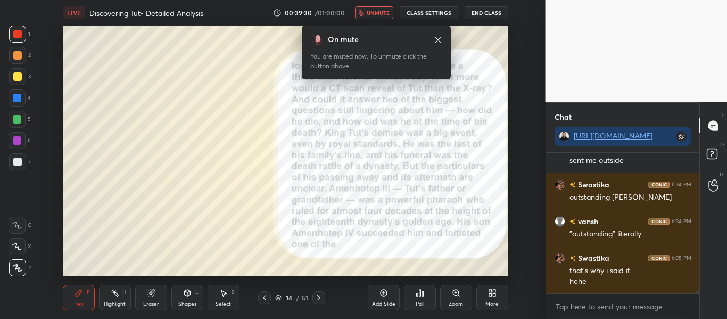
scroll to position [5844, 0]
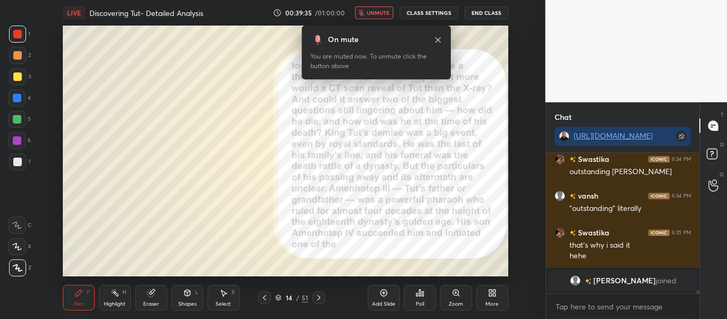
click at [360, 7] on button "unmute" at bounding box center [374, 12] width 38 height 13
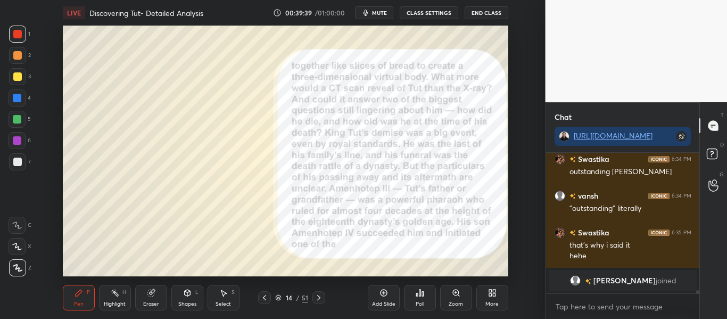
scroll to position [5315, 0]
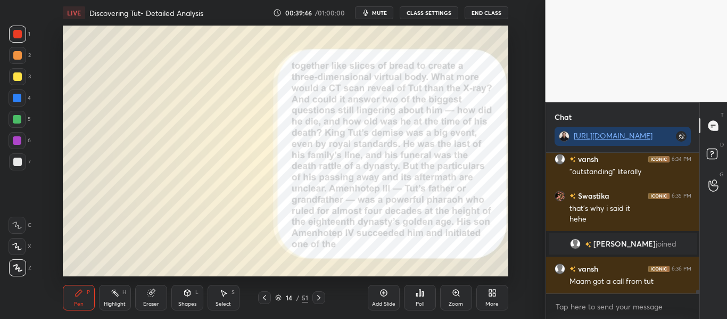
click at [360, 7] on button "mute" at bounding box center [374, 12] width 38 height 13
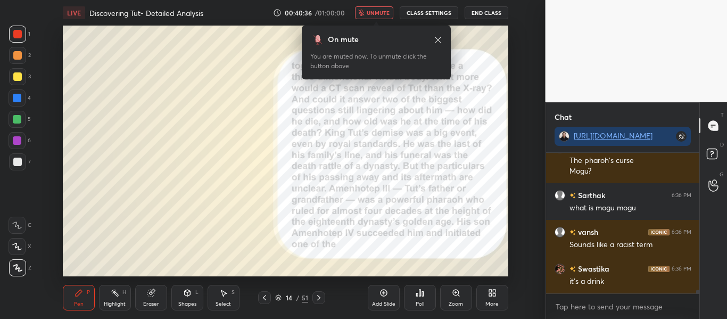
scroll to position [5546, 0]
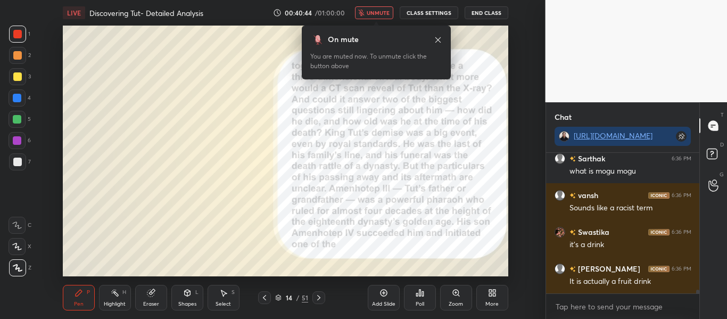
click at [360, 7] on button "unmute" at bounding box center [374, 12] width 38 height 13
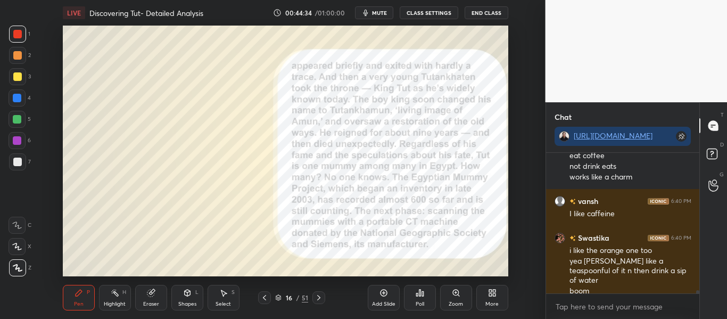
scroll to position [6616, 0]
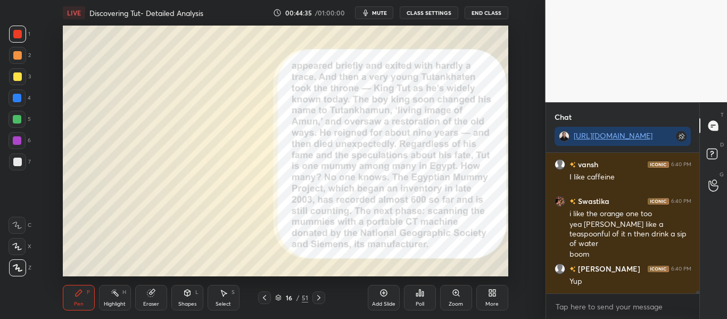
click at [278, 297] on icon at bounding box center [278, 296] width 5 height 3
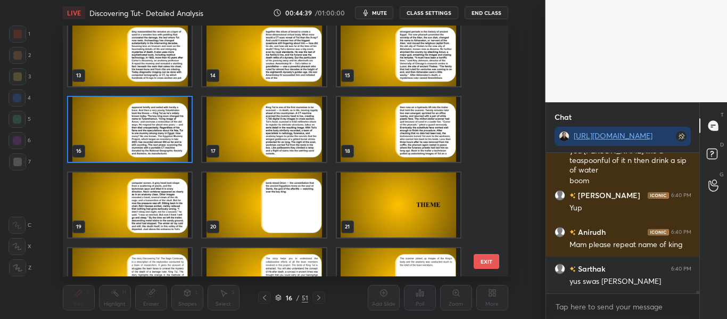
scroll to position [6726, 0]
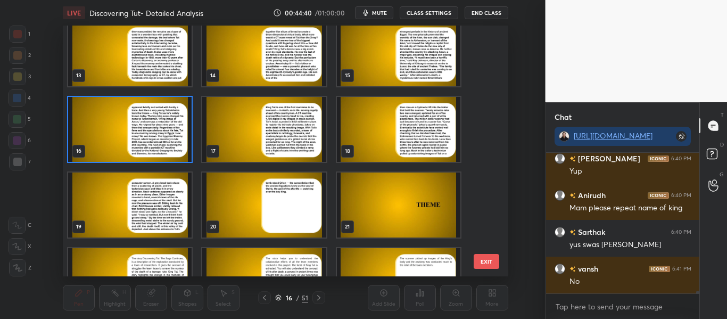
click at [164, 127] on img "grid" at bounding box center [129, 129] width 123 height 65
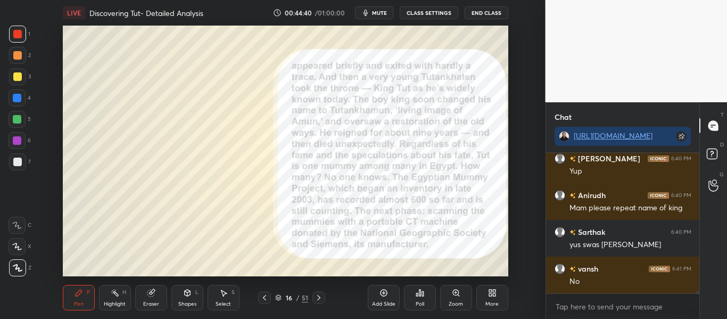
click at [164, 127] on img "grid" at bounding box center [129, 129] width 123 height 65
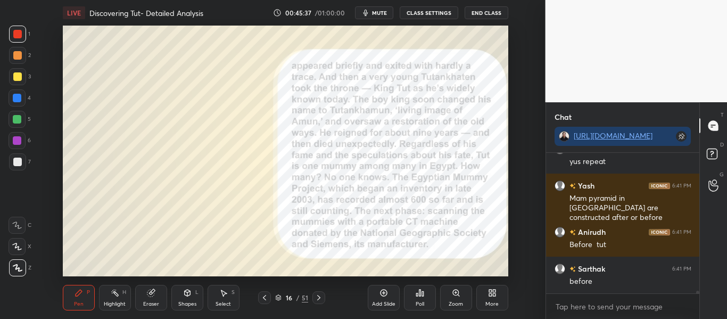
scroll to position [6929, 0]
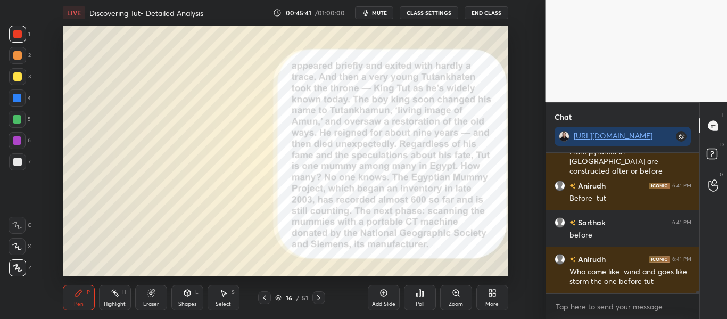
click at [381, 293] on icon at bounding box center [383, 292] width 9 height 9
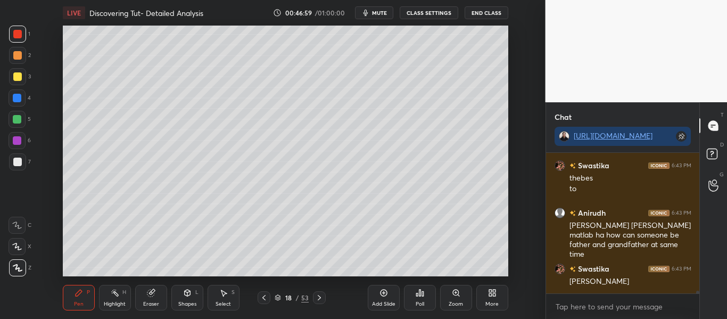
scroll to position [7189, 0]
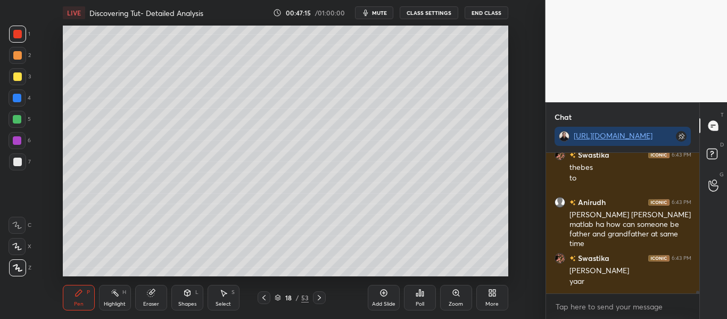
click at [393, 290] on div "Add Slide" at bounding box center [384, 298] width 32 height 26
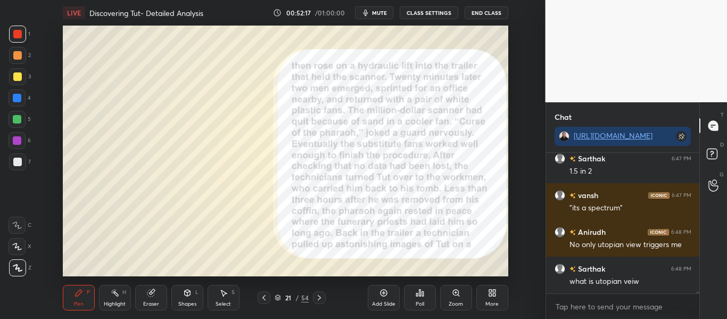
scroll to position [8268, 0]
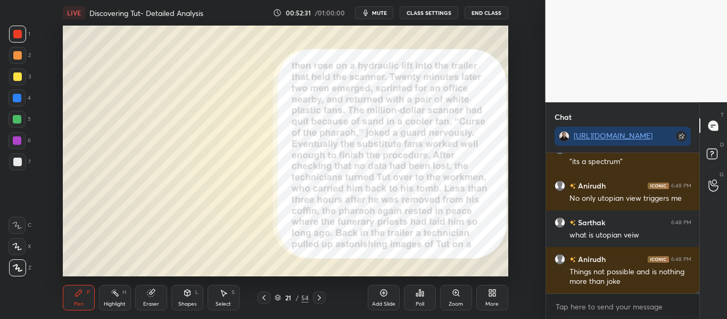
click at [274, 296] on icon at bounding box center [277, 297] width 6 height 6
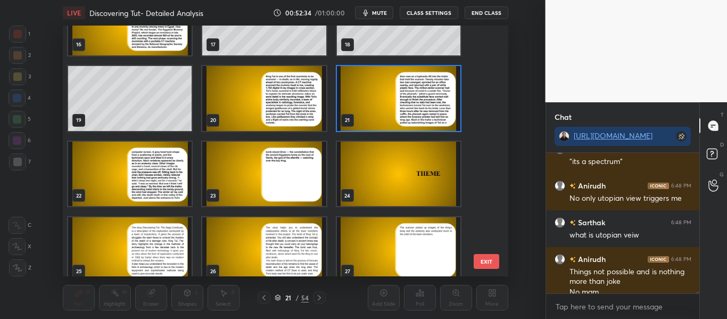
scroll to position [411, 0]
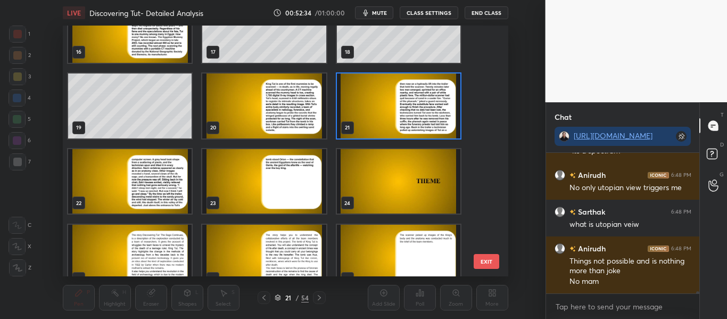
click at [418, 102] on img "grid" at bounding box center [397, 105] width 123 height 65
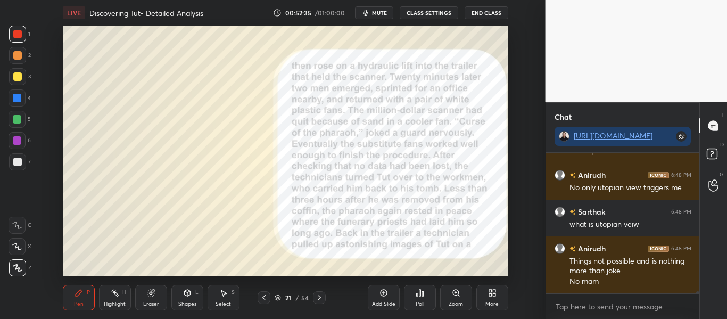
click at [418, 102] on img "grid" at bounding box center [397, 105] width 123 height 65
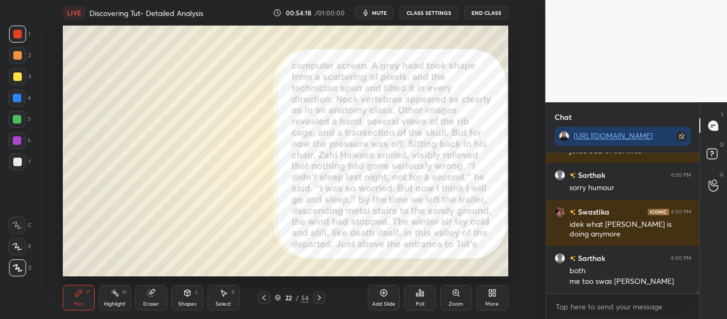
scroll to position [8861, 0]
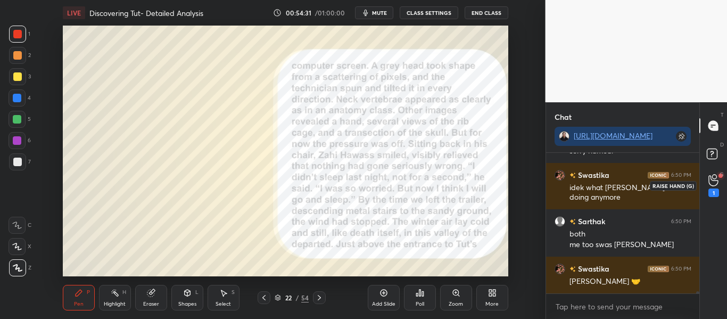
click at [710, 186] on icon at bounding box center [713, 180] width 10 height 12
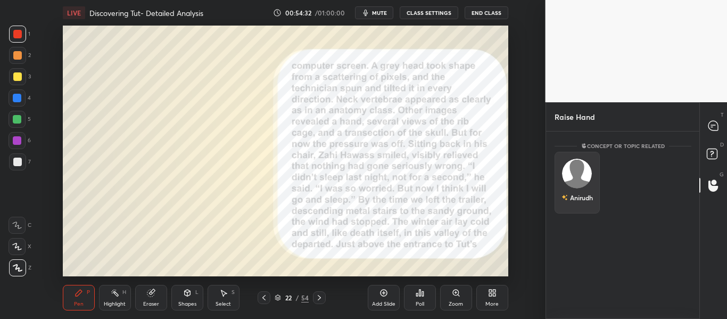
click at [583, 173] on img "grid" at bounding box center [577, 174] width 30 height 30
click at [570, 207] on button "INVITE" at bounding box center [577, 205] width 36 height 14
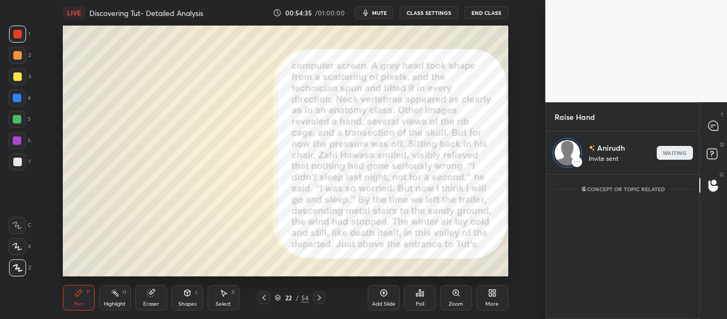
click at [690, 203] on div "Concept or Topic related" at bounding box center [623, 220] width 154 height 93
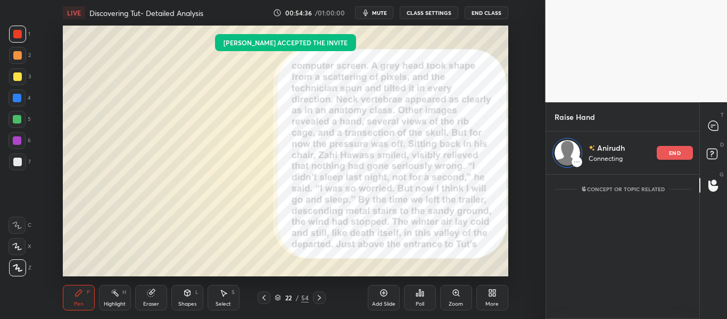
click at [709, 137] on div "T Messages (T)" at bounding box center [712, 126] width 27 height 30
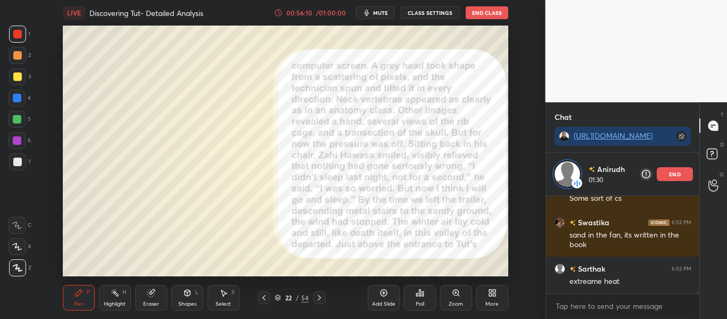
scroll to position [9453, 0]
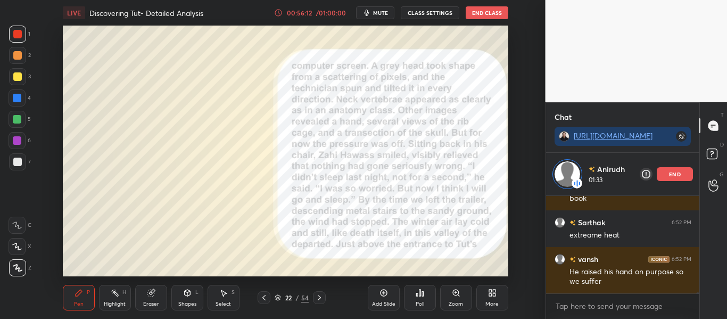
click at [660, 167] on div "end" at bounding box center [674, 174] width 36 height 14
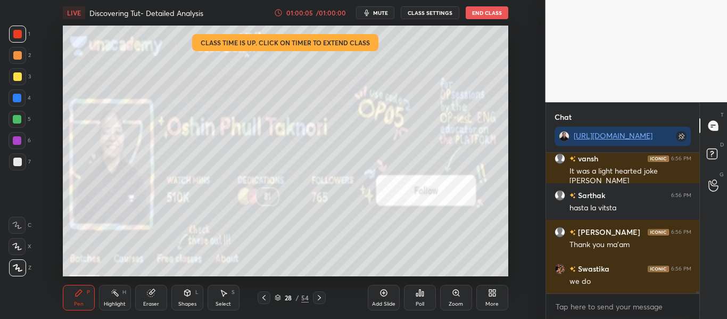
scroll to position [10422, 0]
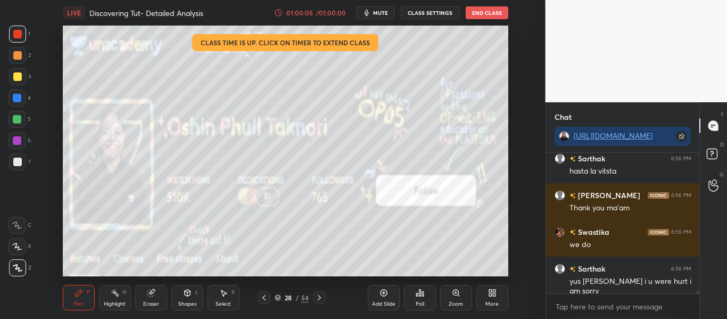
click at [470, 12] on button "End Class" at bounding box center [486, 12] width 43 height 13
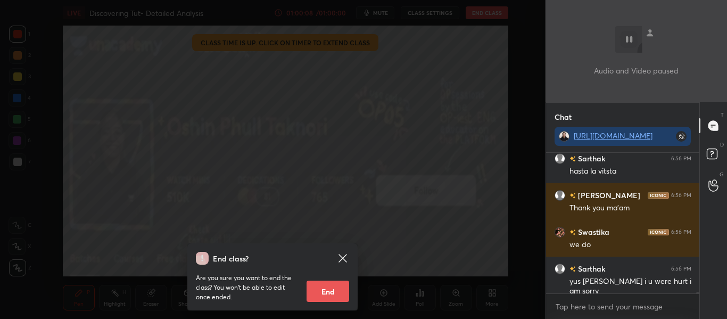
scroll to position [10459, 0]
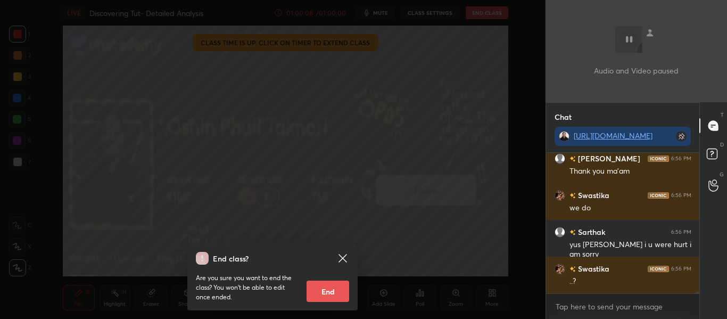
click at [322, 288] on button "End" at bounding box center [327, 290] width 43 height 21
type textarea "x"
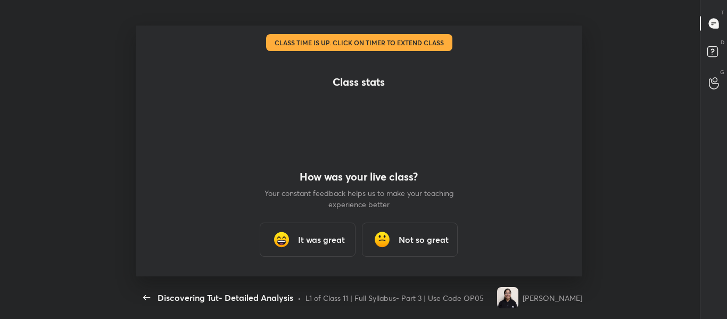
scroll to position [251, 647]
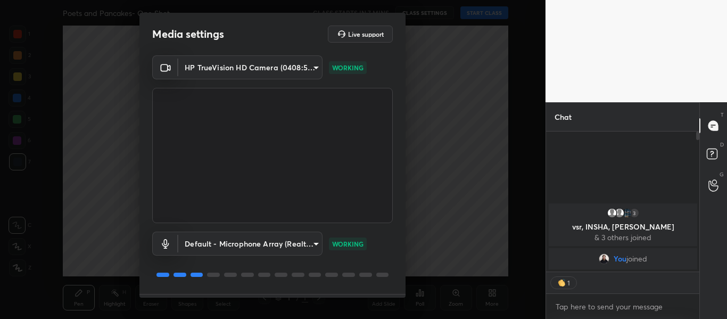
scroll to position [30, 0]
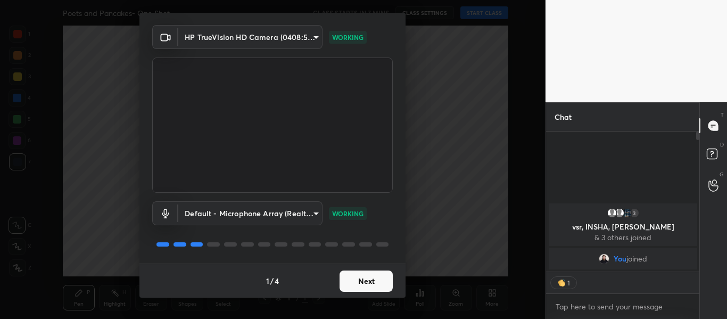
click at [371, 285] on button "Next" at bounding box center [365, 280] width 53 height 21
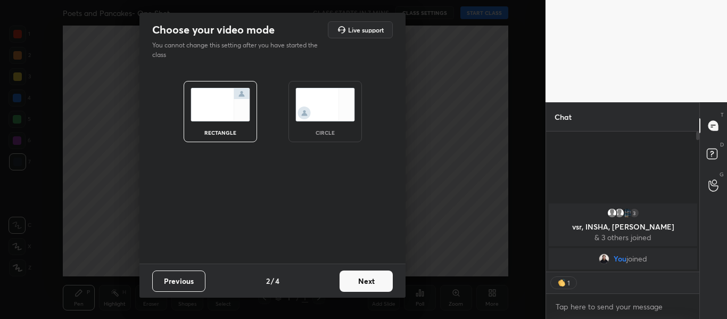
scroll to position [0, 0]
click at [371, 285] on button "Next" at bounding box center [365, 280] width 53 height 21
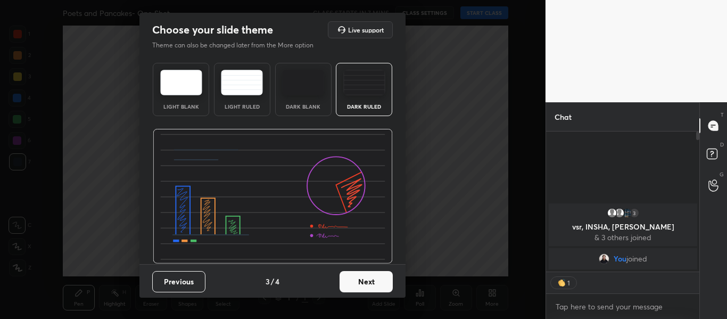
click at [377, 285] on button "Next" at bounding box center [365, 281] width 53 height 21
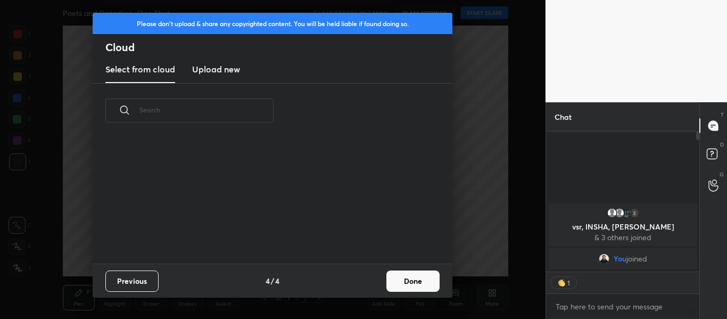
scroll to position [126, 341]
click at [214, 68] on h3 "Upload new" at bounding box center [216, 69] width 48 height 13
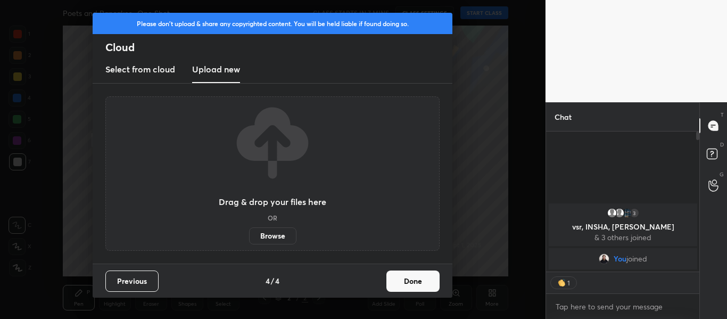
click at [279, 237] on label "Browse" at bounding box center [272, 235] width 47 height 17
click at [249, 237] on input "Browse" at bounding box center [249, 235] width 0 height 17
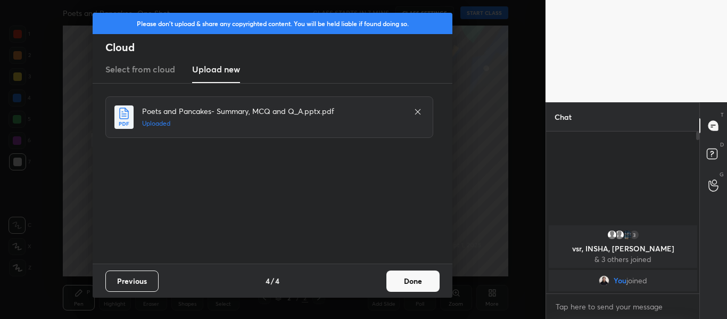
click at [402, 279] on button "Done" at bounding box center [412, 280] width 53 height 21
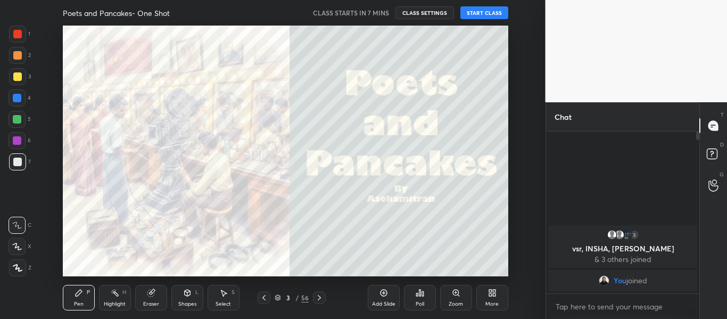
click at [16, 30] on div at bounding box center [17, 34] width 9 height 9
click at [18, 271] on div at bounding box center [17, 267] width 17 height 17
type textarea "x"
click at [600, 310] on textarea at bounding box center [622, 306] width 137 height 17
paste textarea "[URL][DOMAIN_NAME]"
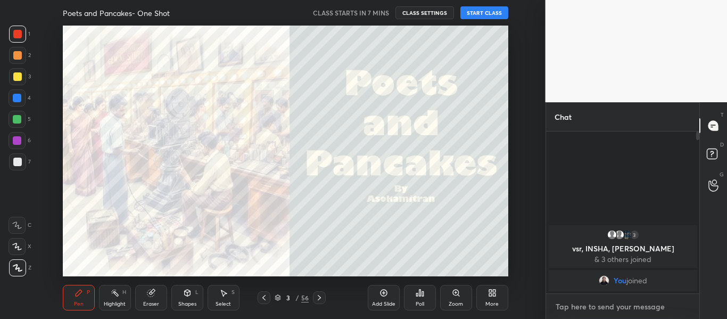
type textarea "[URL][DOMAIN_NAME]"
type textarea "x"
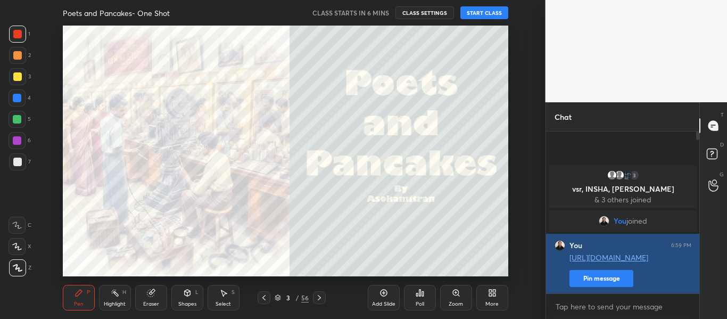
click at [596, 269] on div "http://t.me/oshinmam Pin message" at bounding box center [630, 269] width 122 height 36
click at [594, 278] on button "Pin message" at bounding box center [601, 278] width 64 height 17
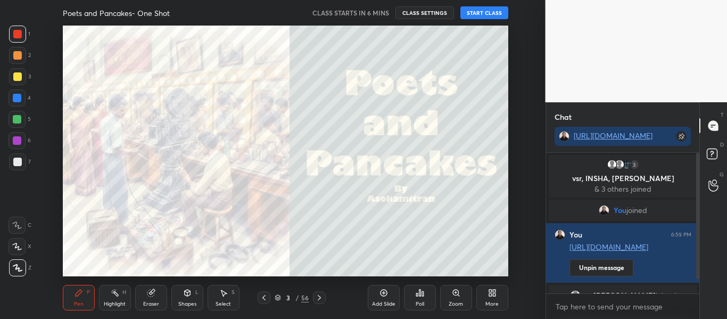
click at [483, 14] on button "START CLASS" at bounding box center [484, 12] width 48 height 13
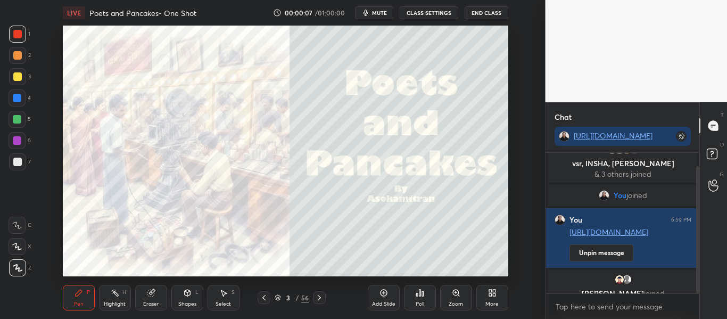
drag, startPoint x: 697, startPoint y: 218, endPoint x: 682, endPoint y: 313, distance: 95.8
click at [682, 313] on div "3 vsr, INSHA, Anushka & 3 others joined You joined You 6:59 PM http://t.me/oshi…" at bounding box center [623, 236] width 154 height 166
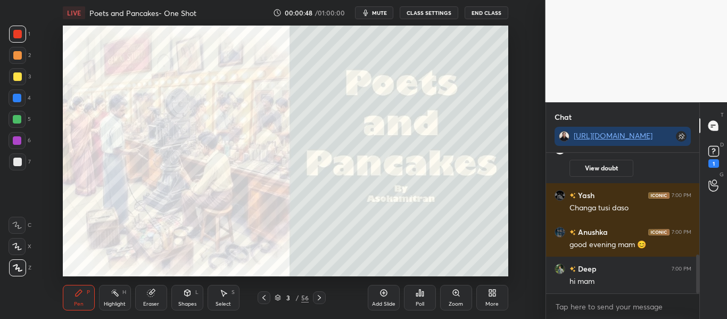
scroll to position [393, 0]
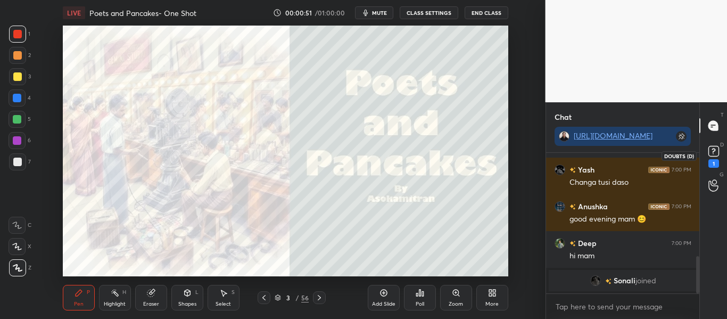
click at [711, 145] on icon at bounding box center [713, 151] width 16 height 16
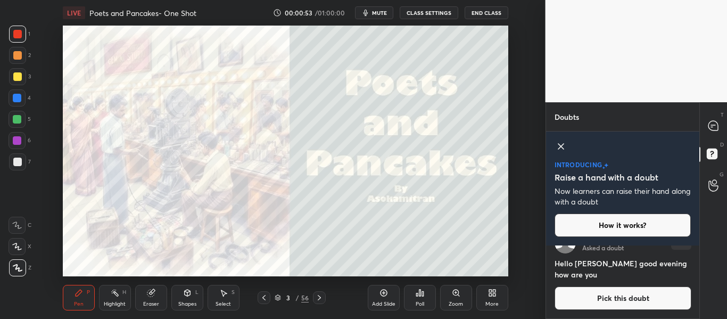
click at [561, 149] on icon at bounding box center [560, 146] width 13 height 13
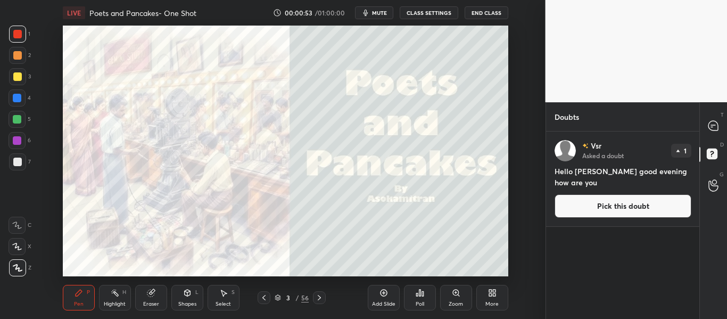
scroll to position [0, 0]
click at [706, 126] on div at bounding box center [713, 125] width 21 height 19
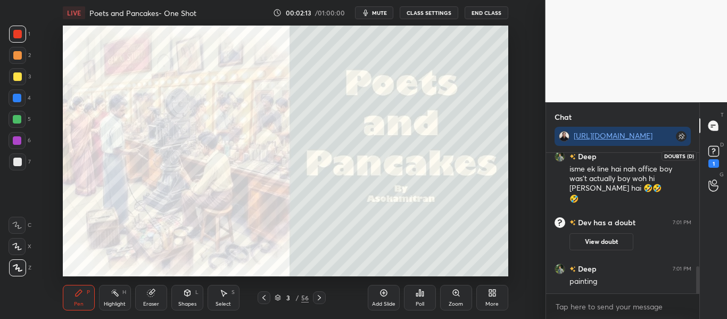
scroll to position [635, 0]
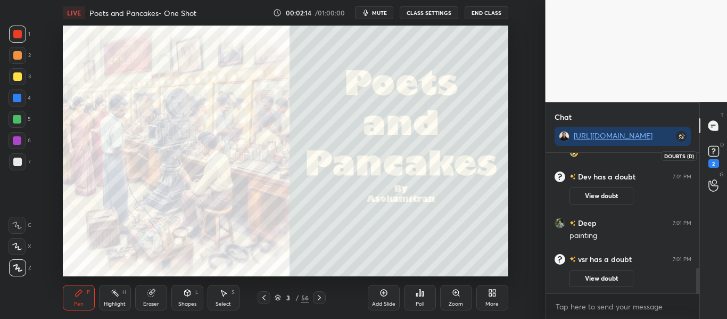
click at [705, 153] on icon at bounding box center [713, 151] width 16 height 16
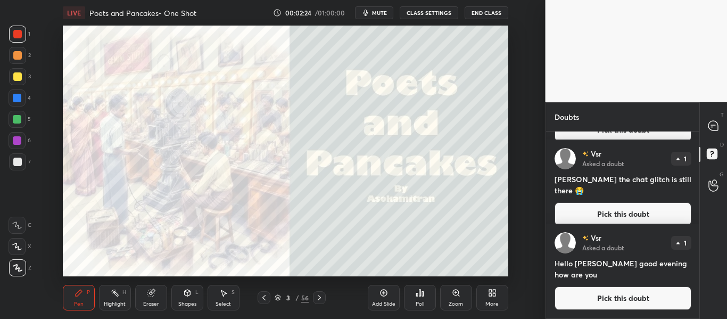
scroll to position [0, 0]
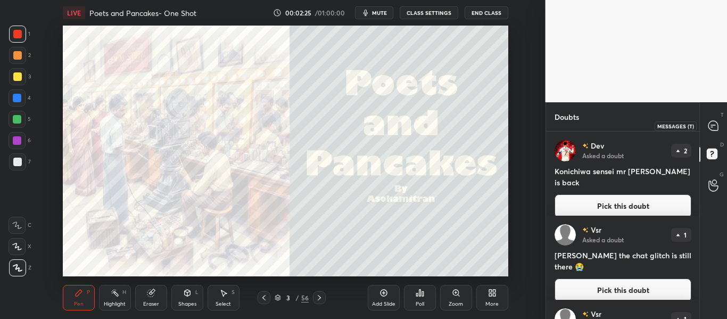
click at [711, 132] on div at bounding box center [713, 125] width 21 height 19
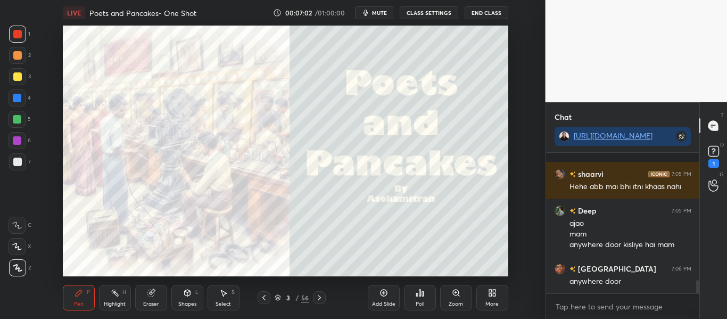
scroll to position [1351, 0]
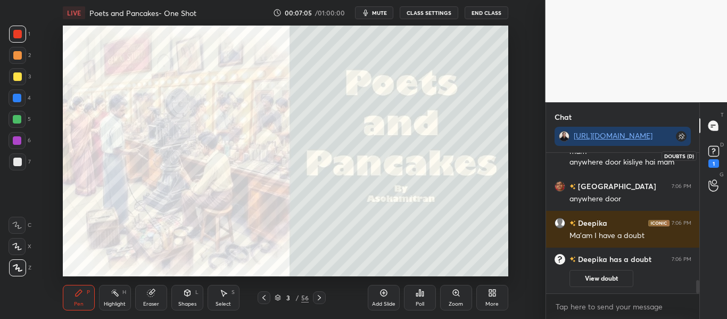
click at [719, 164] on div "1" at bounding box center [713, 155] width 16 height 24
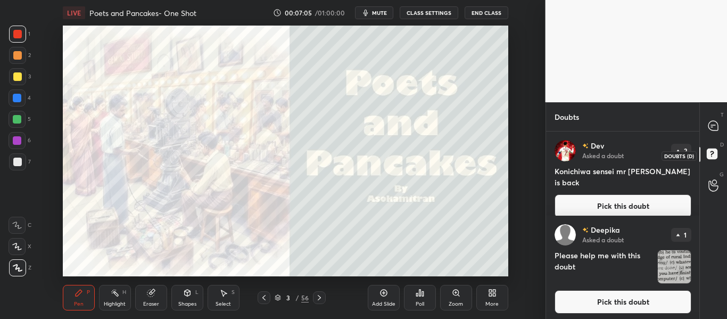
scroll to position [184, 150]
click at [667, 265] on img "grid" at bounding box center [673, 266] width 33 height 33
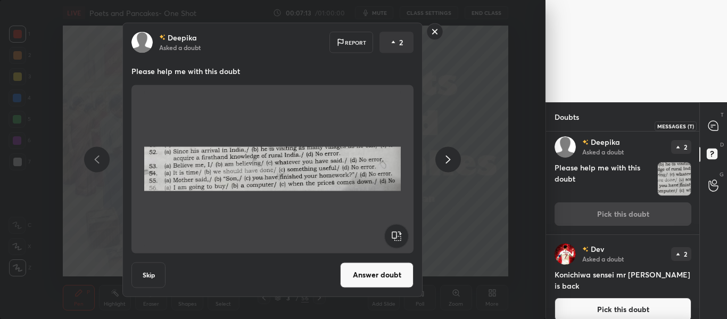
click at [715, 126] on icon at bounding box center [713, 126] width 10 height 10
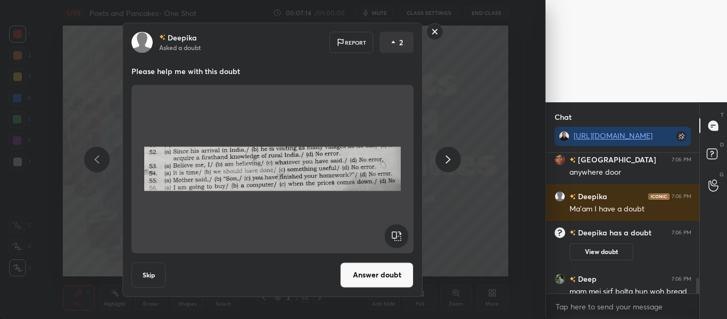
scroll to position [1444, 0]
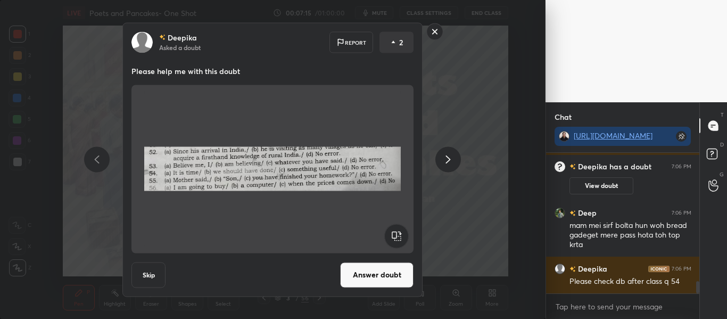
click at [431, 30] on rect at bounding box center [435, 31] width 16 height 16
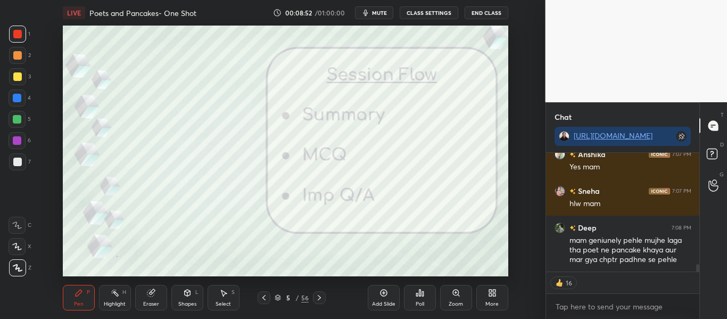
scroll to position [1782, 0]
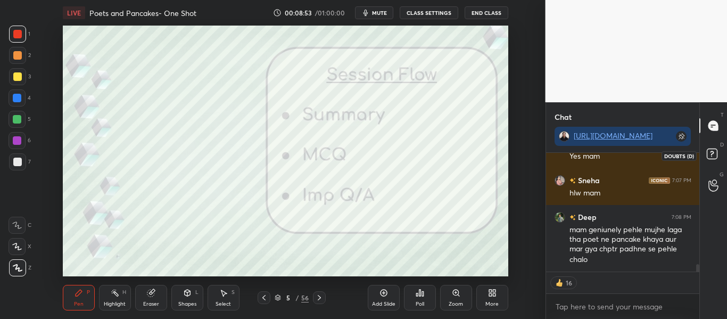
click at [712, 150] on rect at bounding box center [711, 154] width 10 height 10
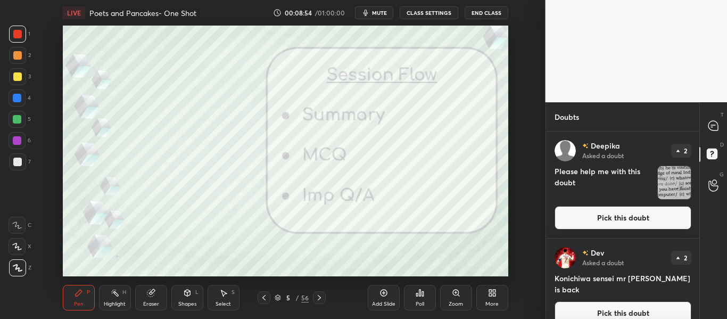
click at [669, 187] on img "grid" at bounding box center [673, 182] width 33 height 33
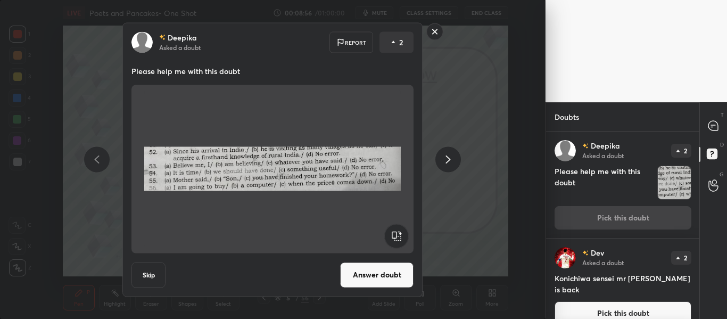
click at [391, 273] on button "Answer doubt" at bounding box center [376, 275] width 73 height 26
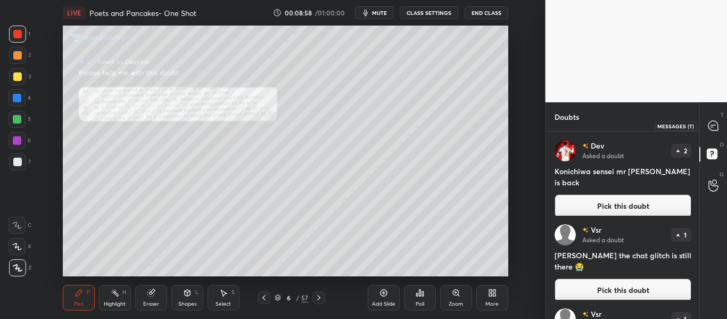
scroll to position [76, 0]
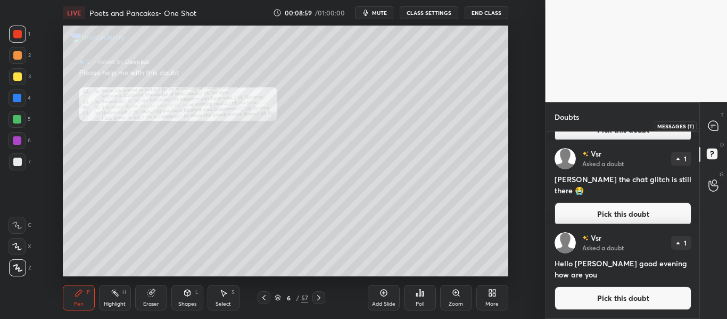
click at [712, 128] on icon at bounding box center [713, 126] width 10 height 10
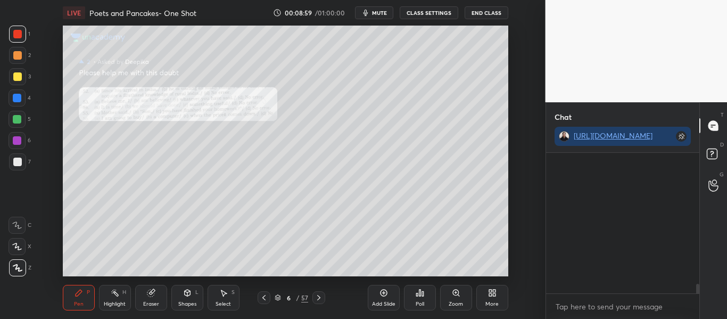
scroll to position [137, 150]
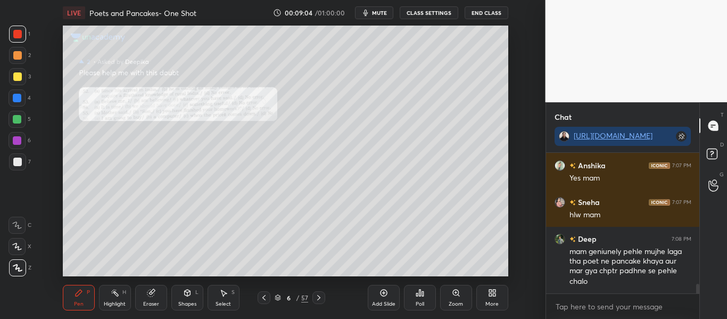
click at [452, 310] on div "Add Slide Poll Zoom More" at bounding box center [438, 298] width 140 height 60
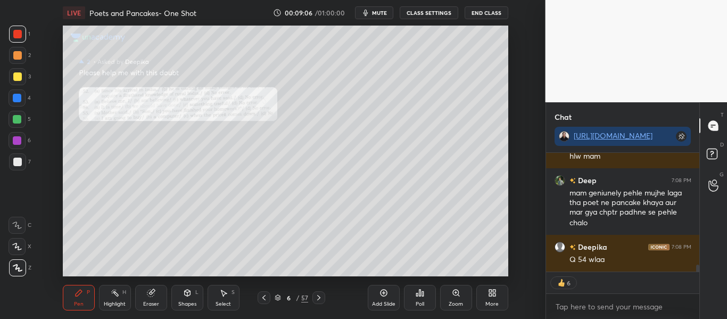
click at [453, 305] on div "Zoom" at bounding box center [455, 303] width 14 height 5
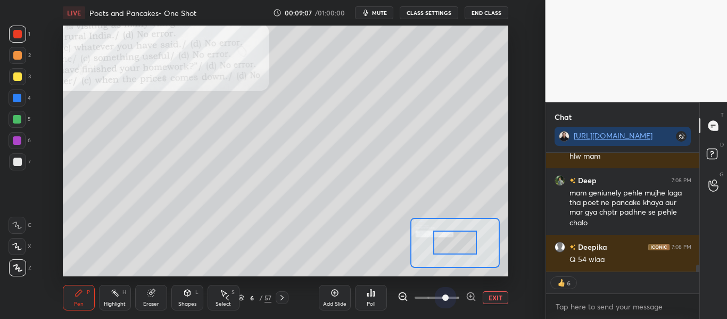
click at [449, 296] on span at bounding box center [436, 297] width 45 height 16
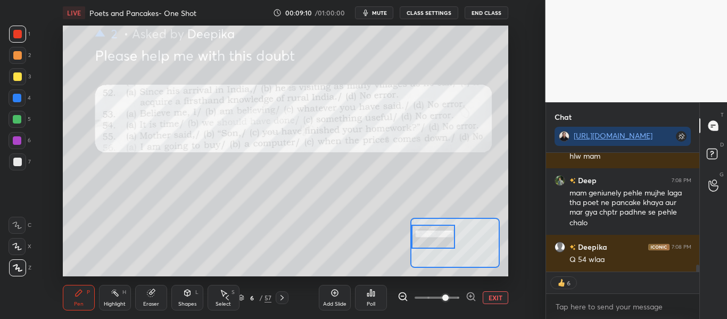
drag, startPoint x: 454, startPoint y: 246, endPoint x: 431, endPoint y: 240, distance: 23.1
click at [431, 240] on div at bounding box center [433, 236] width 44 height 24
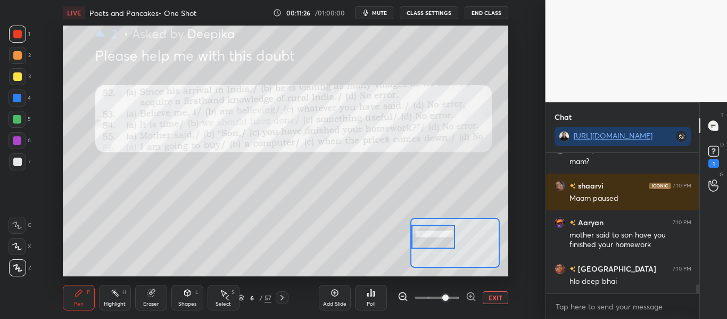
scroll to position [2032, 0]
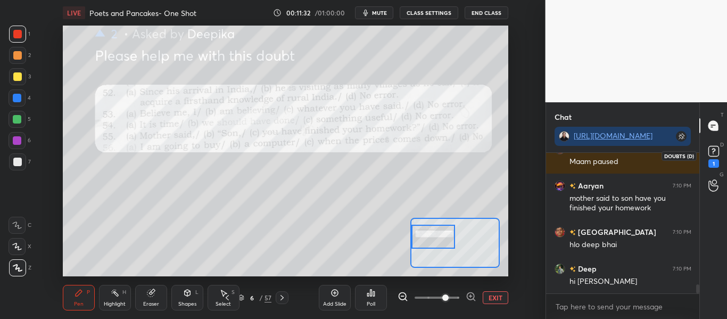
click at [709, 156] on icon at bounding box center [713, 151] width 16 height 16
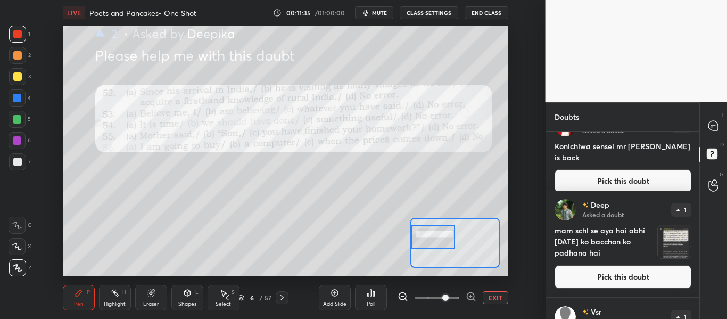
scroll to position [29, 0]
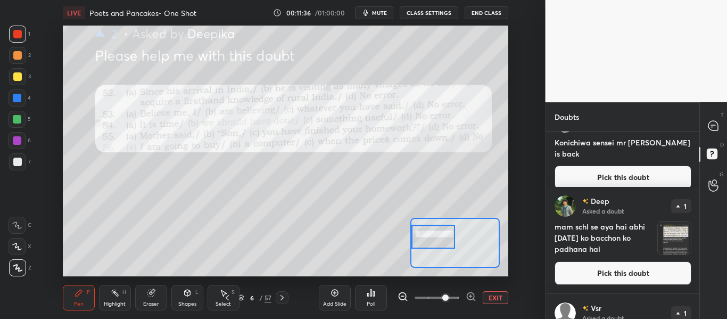
click at [661, 241] on img "grid" at bounding box center [673, 237] width 33 height 33
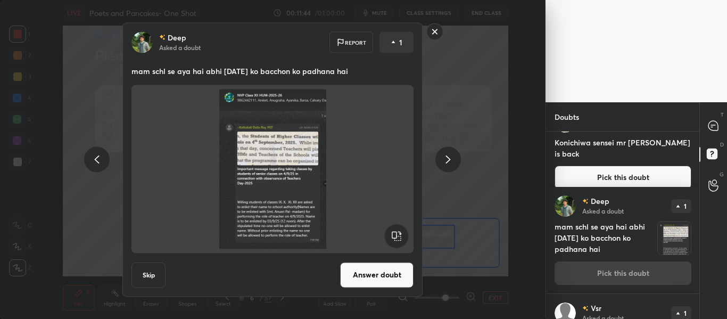
click at [432, 34] on rect at bounding box center [435, 31] width 16 height 16
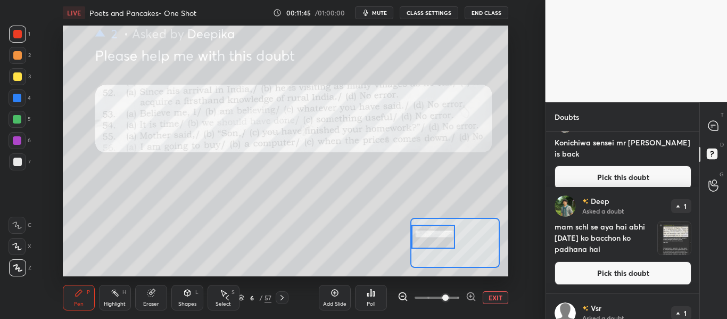
scroll to position [0, 0]
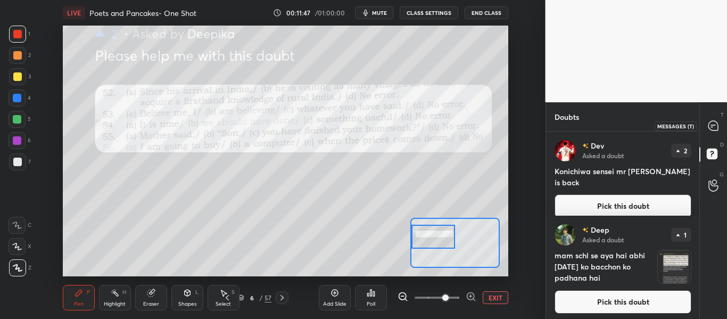
click at [716, 125] on icon at bounding box center [713, 126] width 10 height 10
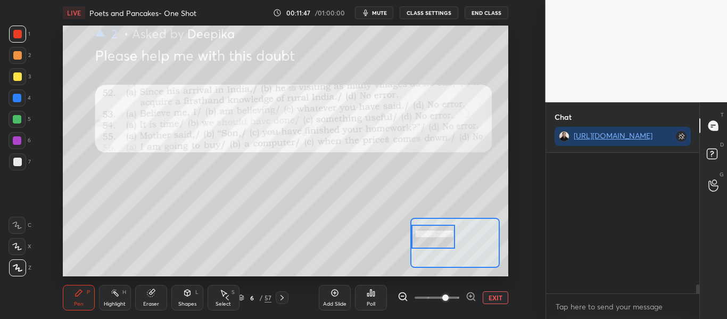
scroll to position [137, 150]
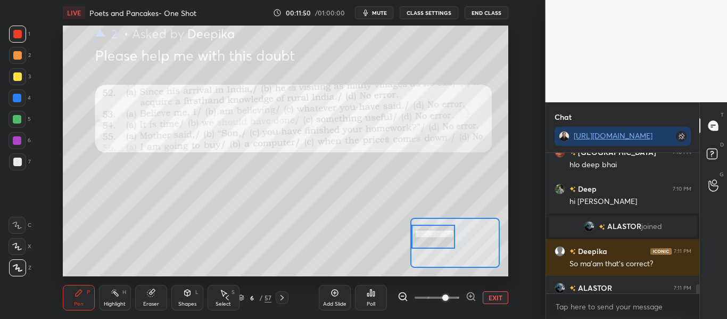
click at [495, 297] on button "EXIT" at bounding box center [495, 297] width 26 height 13
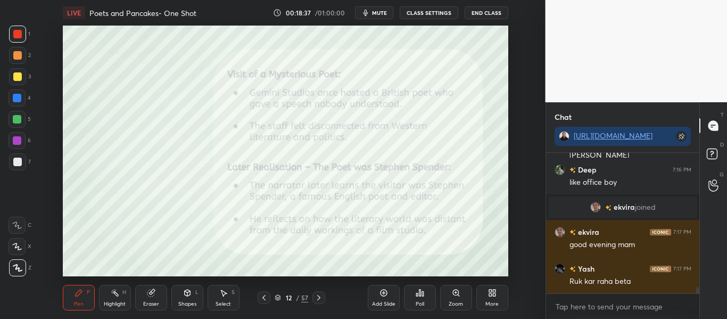
scroll to position [2878, 0]
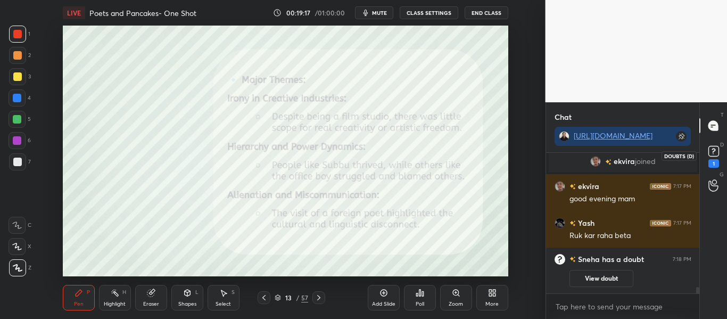
click at [710, 145] on icon at bounding box center [713, 151] width 16 height 16
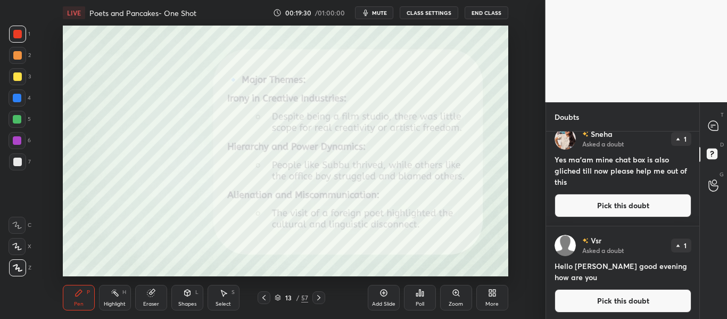
scroll to position [289, 0]
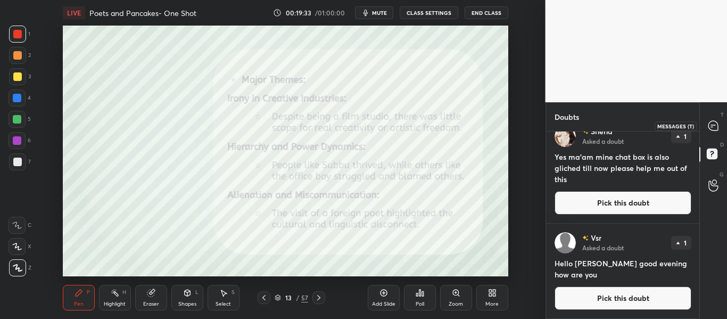
click at [718, 132] on div at bounding box center [713, 125] width 21 height 19
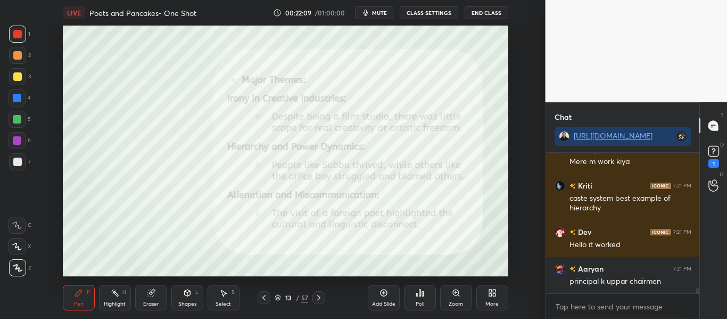
scroll to position [3454, 0]
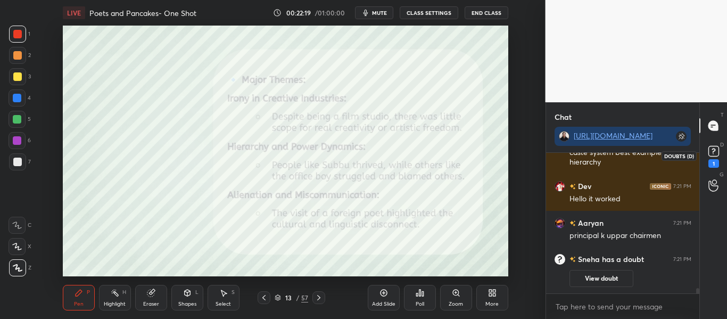
click at [715, 153] on rect at bounding box center [713, 151] width 10 height 10
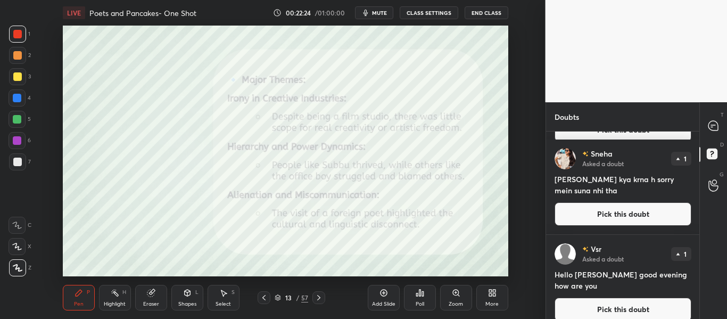
scroll to position [385, 0]
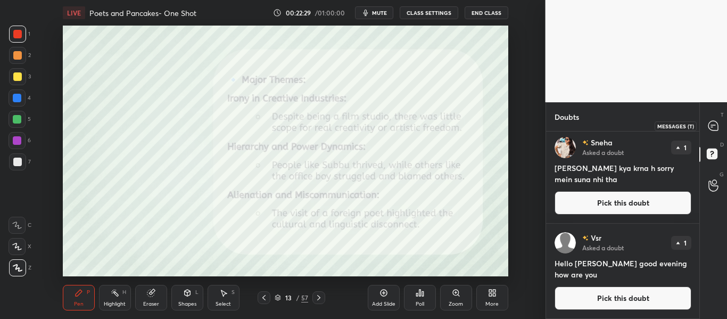
click at [718, 123] on icon at bounding box center [712, 125] width 11 height 11
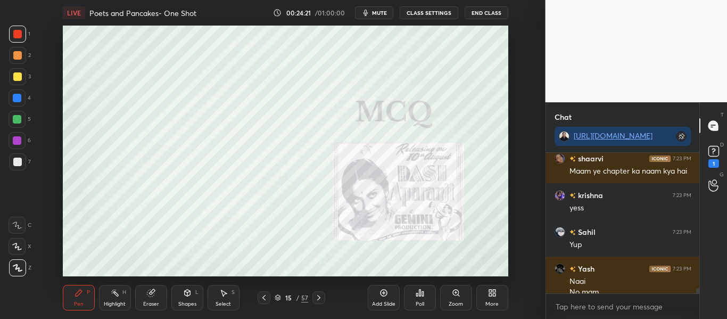
scroll to position [3735, 0]
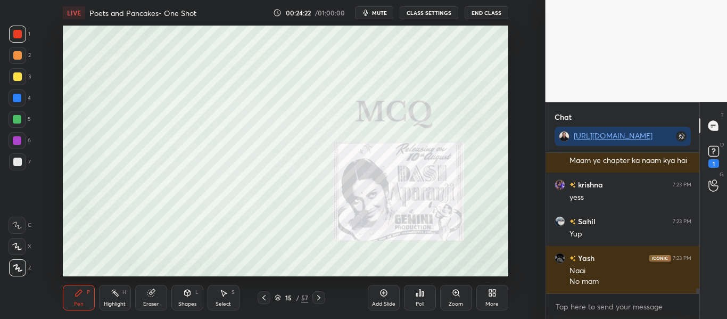
click at [275, 298] on icon at bounding box center [277, 297] width 6 height 6
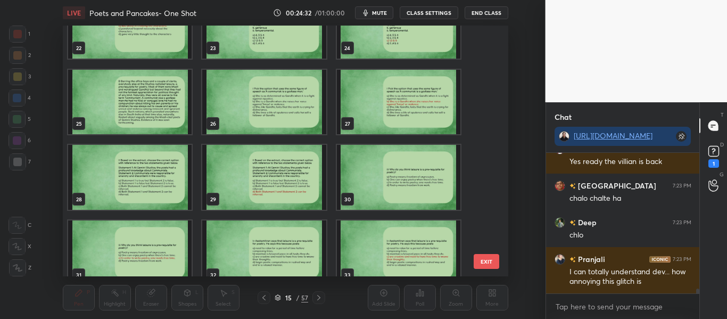
scroll to position [4001, 0]
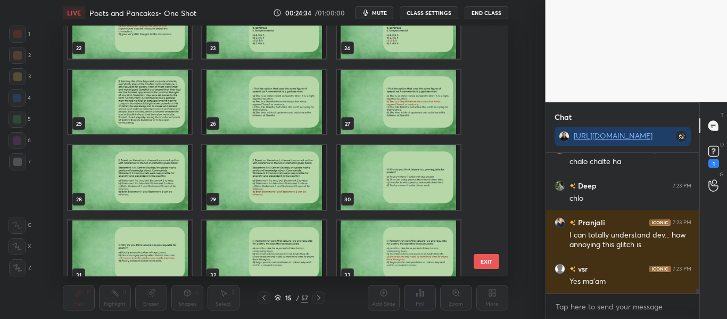
click at [153, 104] on img "grid" at bounding box center [129, 102] width 123 height 65
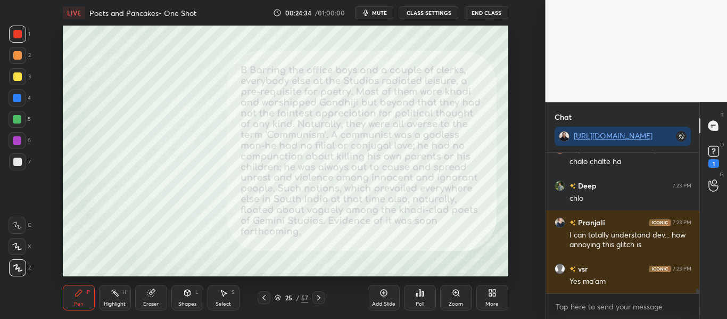
scroll to position [4038, 0]
click at [153, 104] on img "grid" at bounding box center [129, 102] width 123 height 65
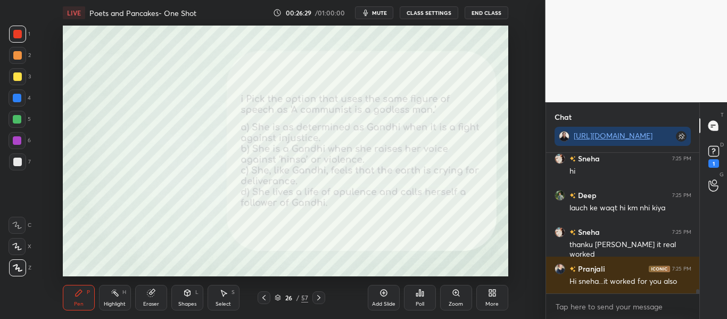
scroll to position [4565, 0]
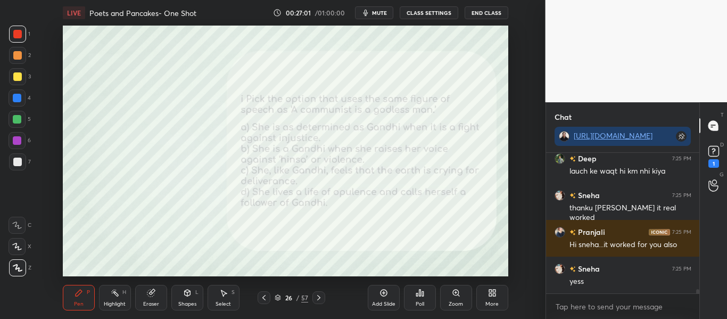
click at [425, 300] on div "Poll" at bounding box center [420, 298] width 32 height 26
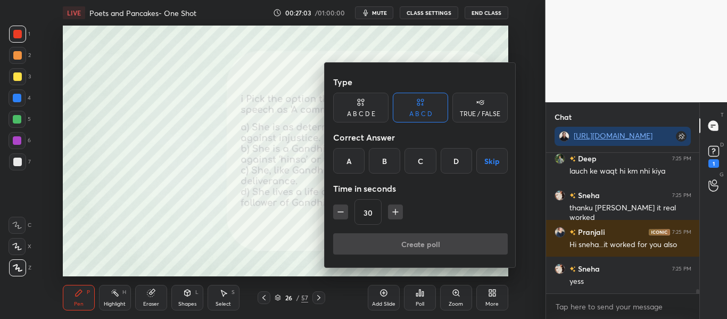
click at [379, 164] on div "B" at bounding box center [384, 161] width 31 height 26
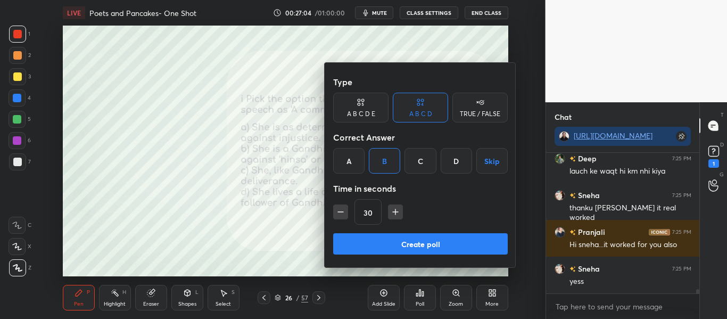
scroll to position [4602, 0]
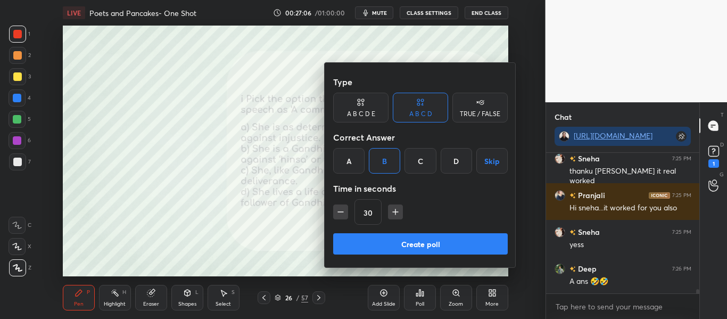
click at [399, 234] on button "Create poll" at bounding box center [420, 243] width 174 height 21
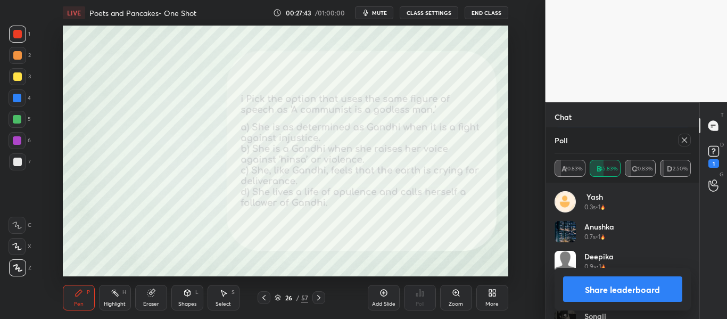
scroll to position [4840, 0]
click at [695, 216] on div "Yash 0.3s • 1 Anushka 0.7s • 1 Deepika 0.9s • 1 Dev 1.2s • 1 Sonali 1.3s • 1 Pr…" at bounding box center [623, 250] width 154 height 136
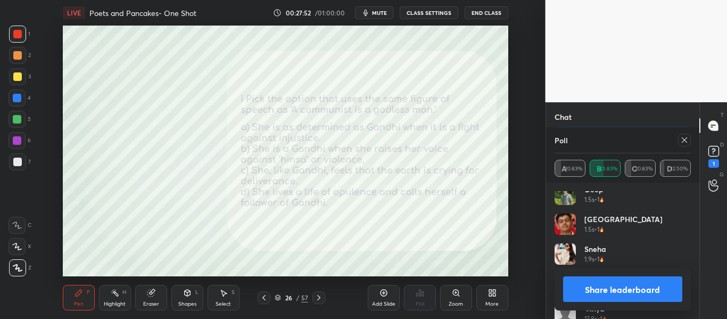
scroll to position [200, 0]
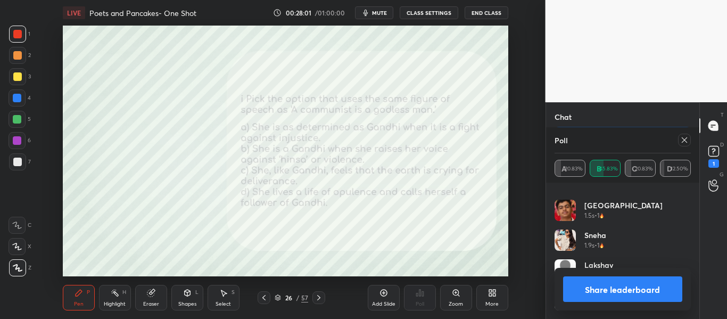
click at [682, 144] on div at bounding box center [684, 140] width 13 height 13
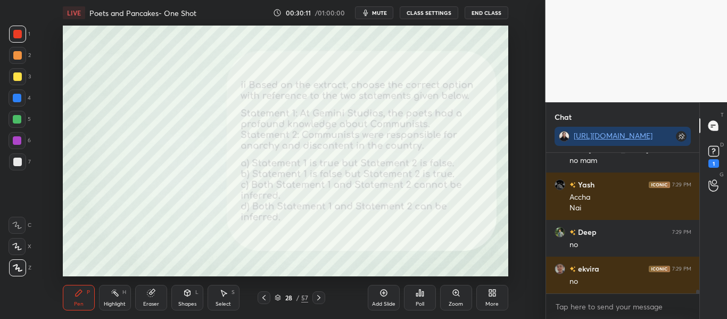
scroll to position [5276, 0]
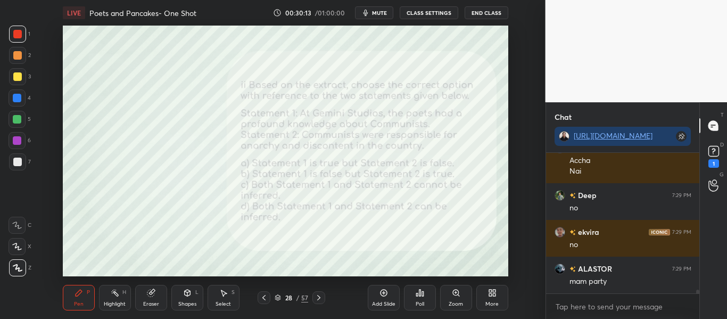
click at [418, 301] on div "Poll" at bounding box center [419, 303] width 9 height 5
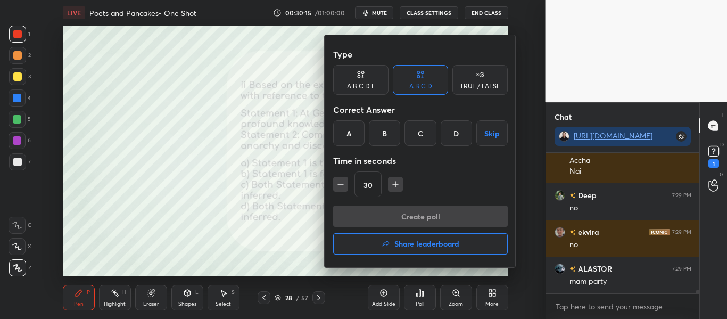
click at [421, 133] on div "C" at bounding box center [419, 133] width 31 height 26
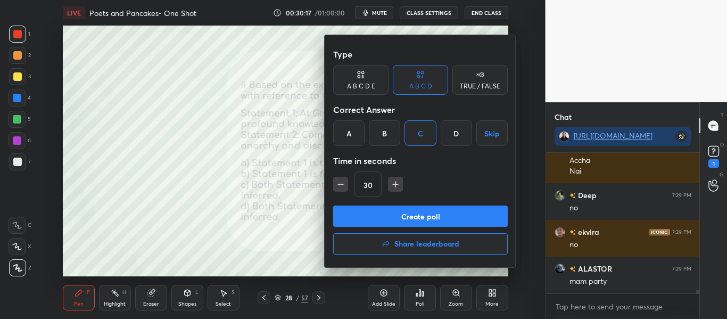
click at [413, 211] on button "Create poll" at bounding box center [420, 215] width 174 height 21
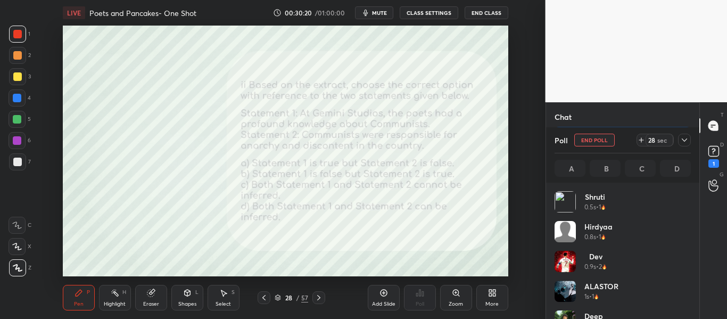
scroll to position [124, 133]
click at [589, 141] on button "End Poll" at bounding box center [594, 140] width 40 height 13
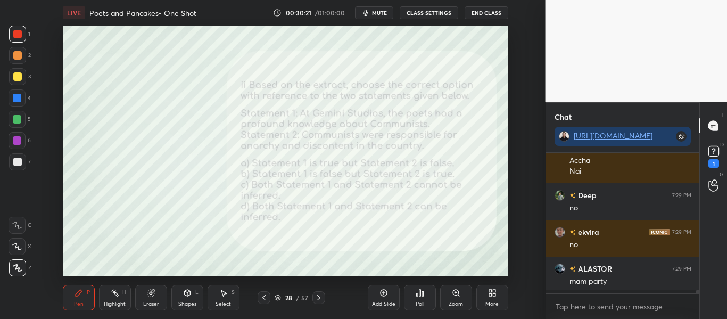
scroll to position [163, 150]
click at [414, 289] on div "Poll" at bounding box center [420, 298] width 32 height 26
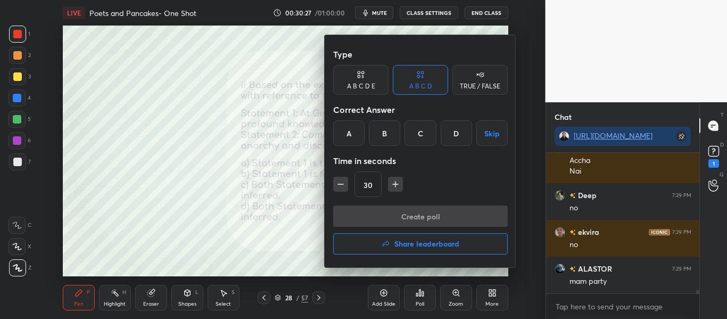
click at [447, 139] on div "D" at bounding box center [455, 133] width 31 height 26
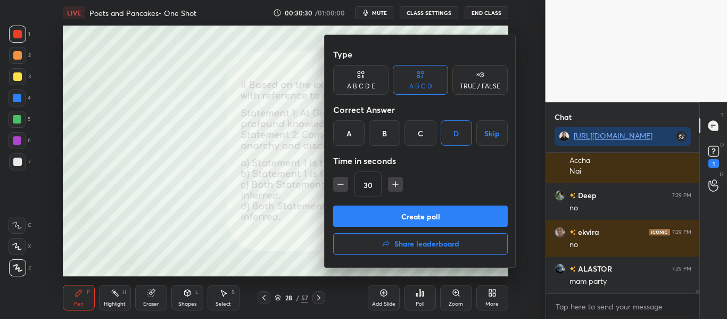
click at [406, 221] on button "Create poll" at bounding box center [420, 215] width 174 height 21
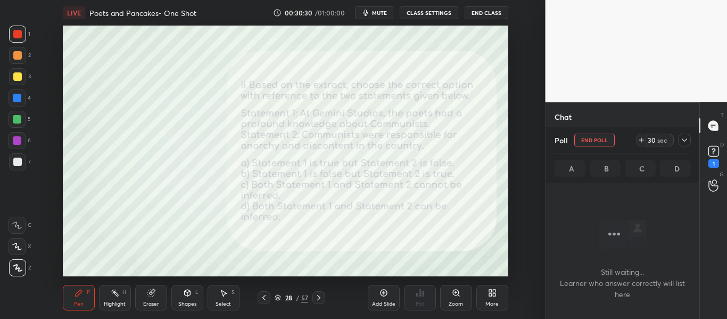
scroll to position [116, 150]
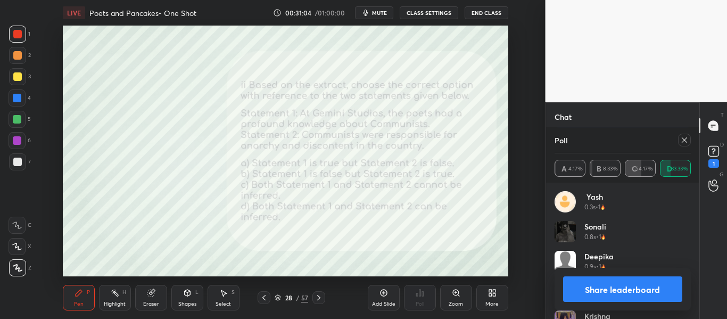
click at [695, 213] on div "Yash 0.3s • 1 Sonali 0.8s • 1 Deepika 0.9s • 1 Anushka 0.9s • 1 krishna 1.8s • …" at bounding box center [623, 250] width 154 height 136
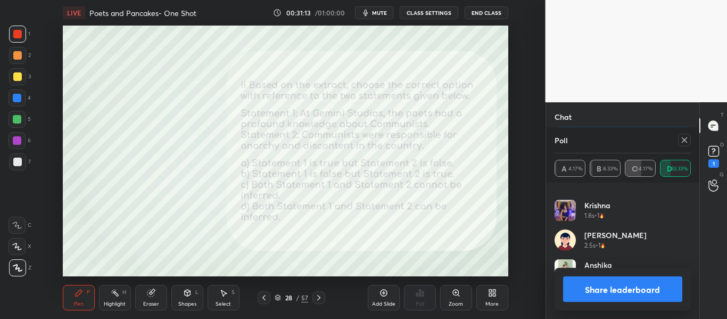
click at [603, 299] on button "Share leaderboard" at bounding box center [623, 289] width 120 height 26
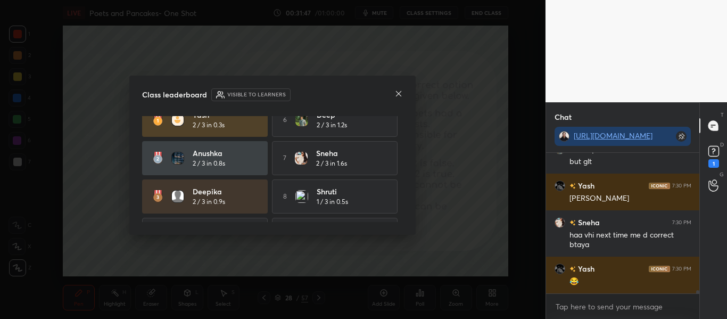
scroll to position [0, 0]
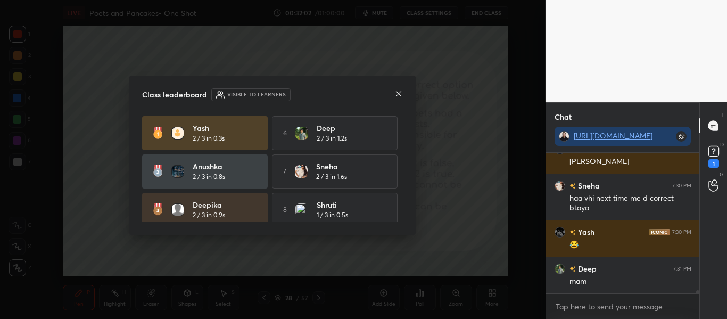
click at [398, 89] on icon at bounding box center [398, 93] width 9 height 9
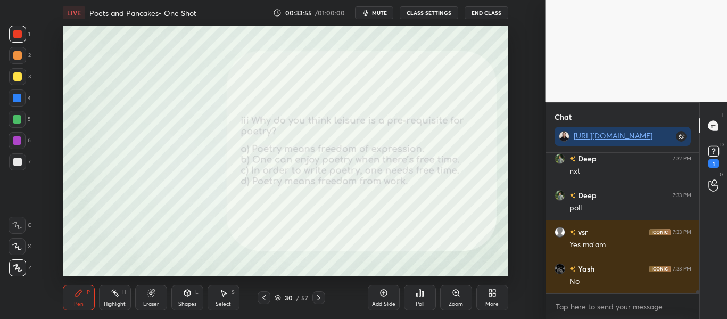
scroll to position [6436, 0]
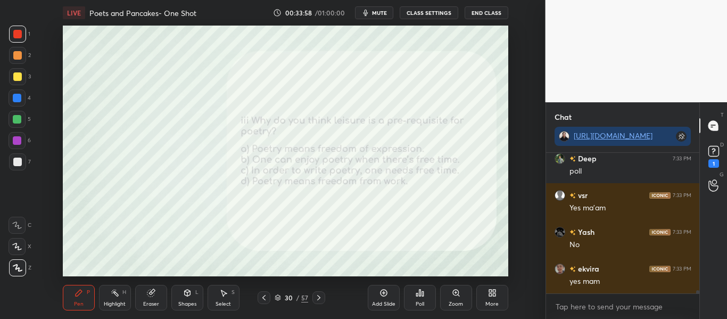
click at [421, 294] on icon at bounding box center [419, 292] width 9 height 9
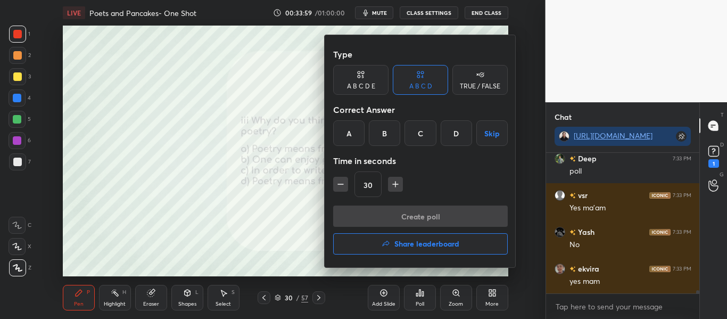
click at [415, 141] on div "C" at bounding box center [419, 133] width 31 height 26
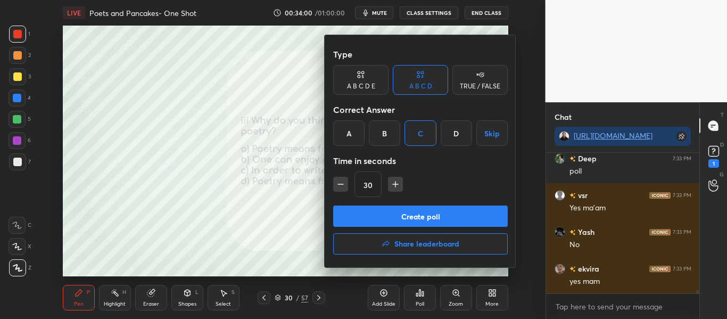
click at [389, 216] on button "Create poll" at bounding box center [420, 215] width 174 height 21
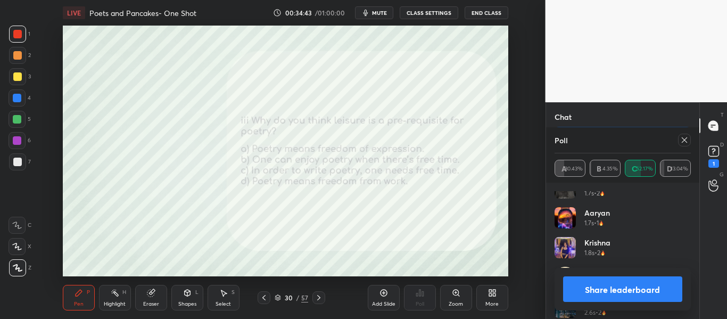
scroll to position [230, 0]
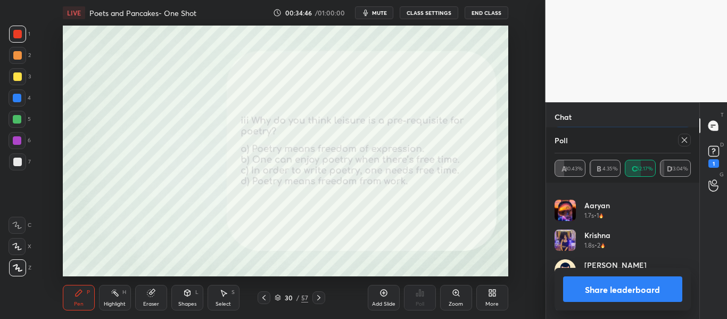
click at [679, 140] on div at bounding box center [684, 140] width 13 height 13
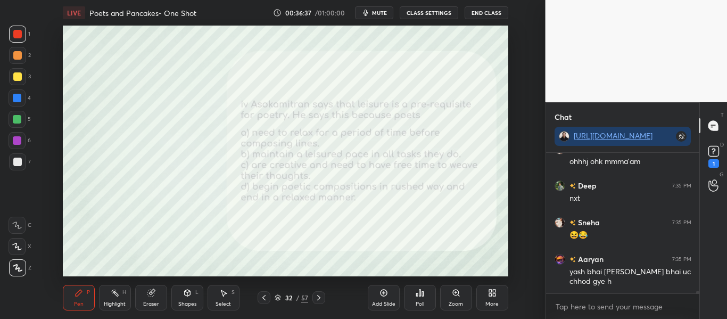
scroll to position [6915, 0]
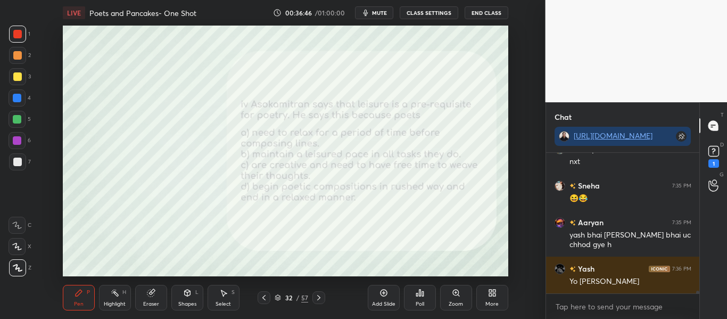
click at [419, 301] on div "Poll" at bounding box center [419, 303] width 9 height 5
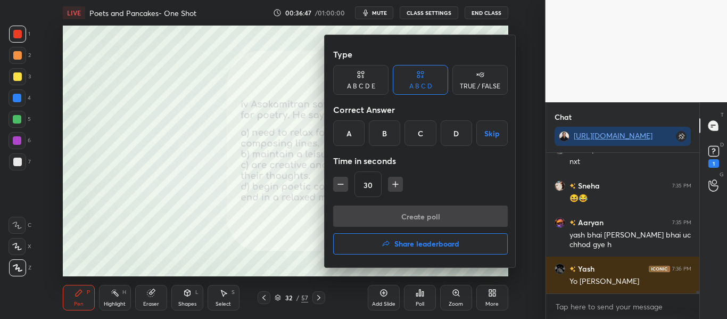
click at [427, 130] on div "C" at bounding box center [419, 133] width 31 height 26
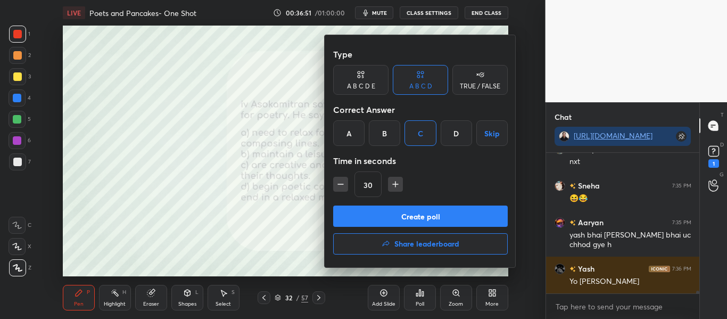
click at [399, 207] on button "Create poll" at bounding box center [420, 215] width 174 height 21
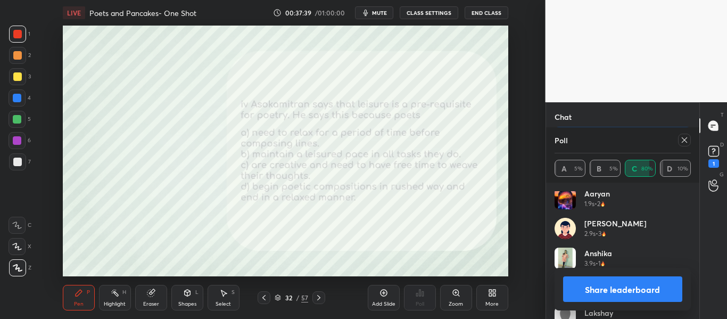
scroll to position [349, 0]
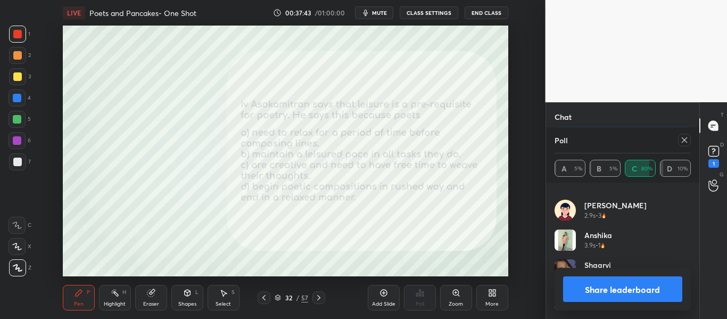
click at [634, 291] on button "Share leaderboard" at bounding box center [623, 289] width 120 height 26
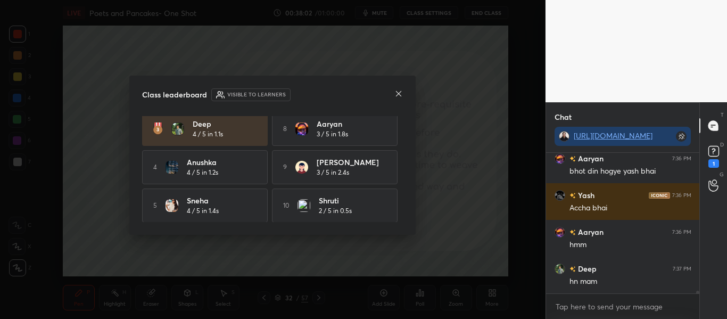
scroll to position [0, 0]
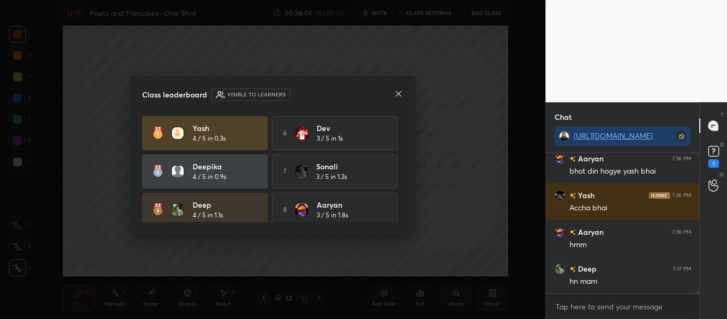
click at [393, 107] on div "Class leaderboard Visible to learners Yash 4 / 5 in 0.3s 6 Dev 3 / 5 in 1s Deep…" at bounding box center [272, 156] width 286 height 160
click at [399, 93] on icon at bounding box center [398, 93] width 5 height 5
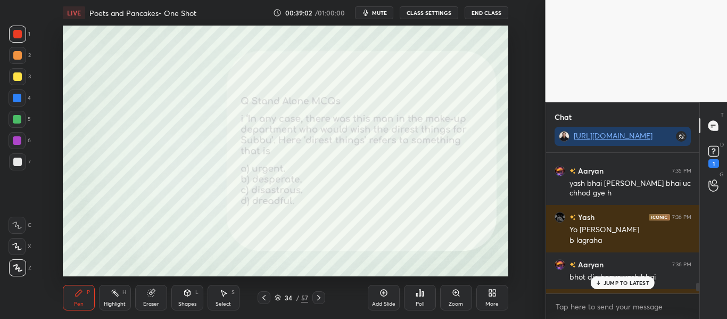
scroll to position [7395, 0]
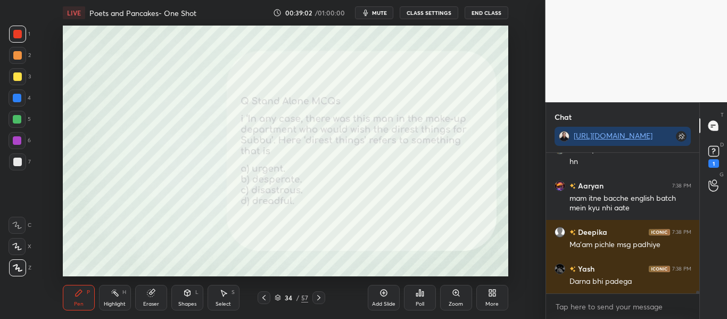
drag, startPoint x: 697, startPoint y: 291, endPoint x: 693, endPoint y: 340, distance: 49.7
click at [693, 0] on html "1 2 3 4 5 6 7 C X Z C X Z E E Erase all H H LIVE Poets and Pancakes- One Shot 0…" at bounding box center [363, 0] width 727 height 0
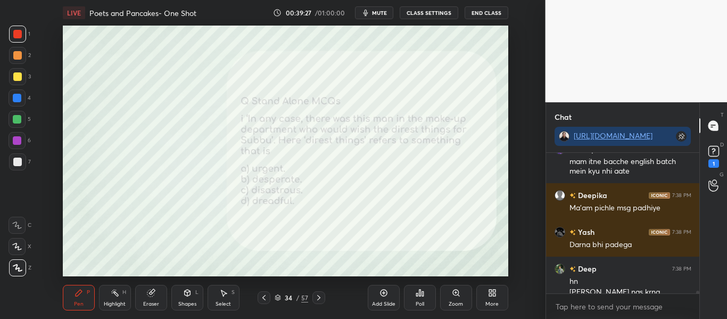
scroll to position [7442, 0]
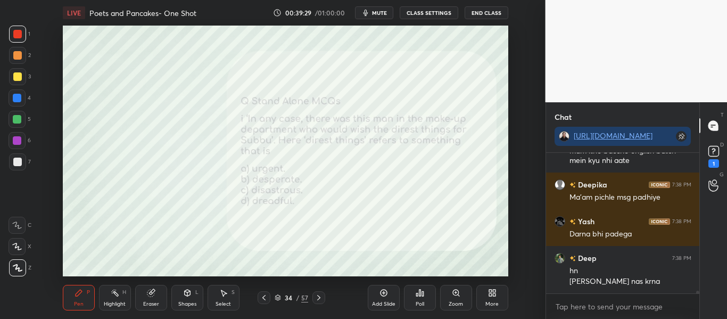
click at [421, 293] on icon at bounding box center [419, 292] width 9 height 9
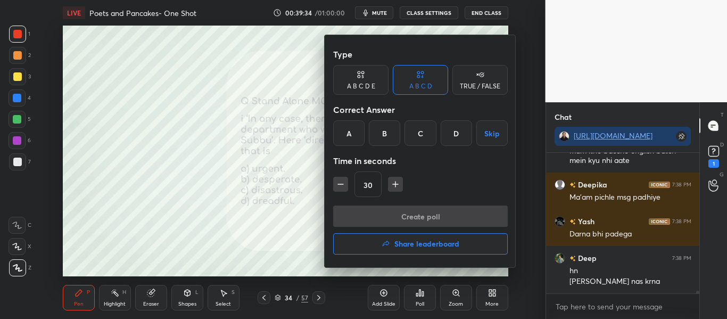
click at [276, 166] on div at bounding box center [363, 159] width 727 height 319
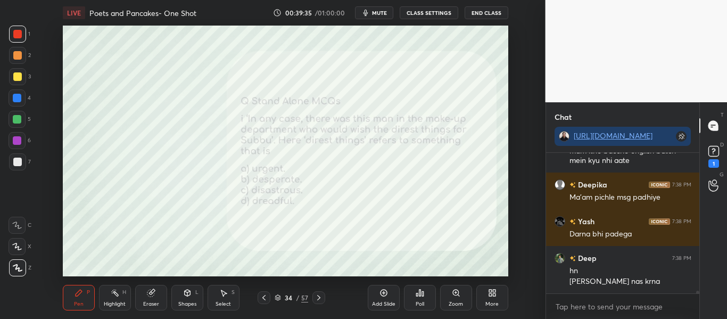
scroll to position [7479, 0]
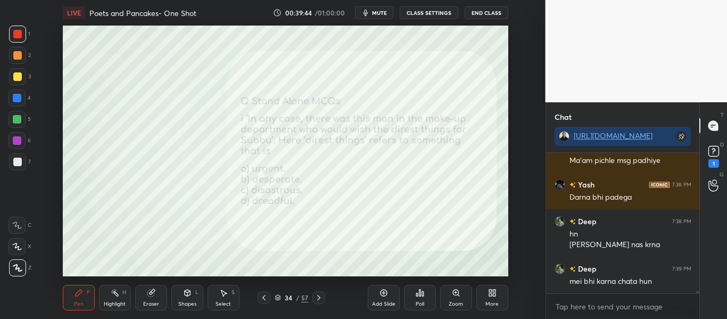
click at [422, 304] on div "Poll" at bounding box center [419, 303] width 9 height 5
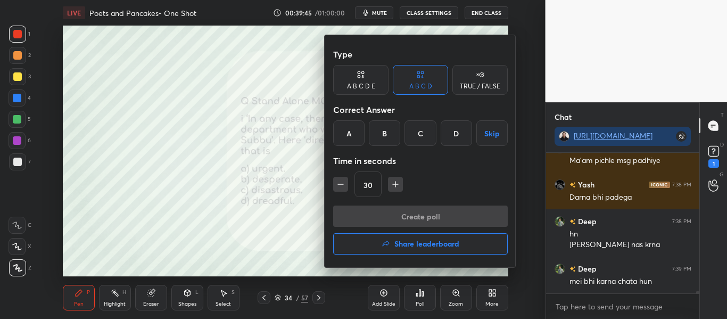
click at [448, 132] on div "D" at bounding box center [455, 133] width 31 height 26
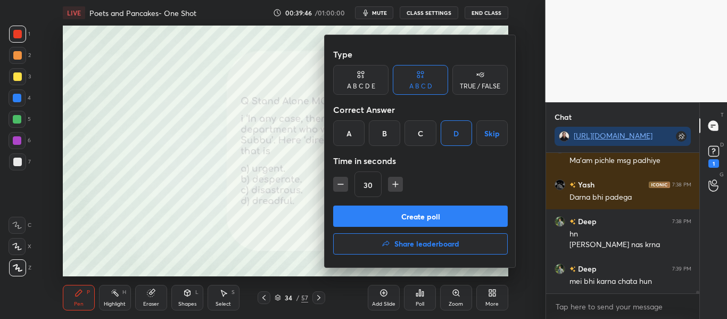
click at [399, 213] on button "Create poll" at bounding box center [420, 215] width 174 height 21
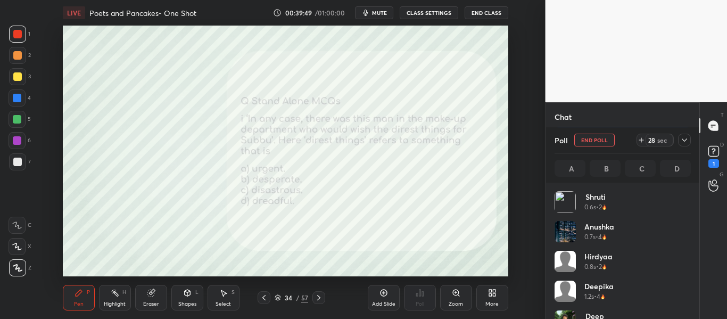
scroll to position [124, 133]
click at [278, 296] on icon at bounding box center [277, 297] width 6 height 6
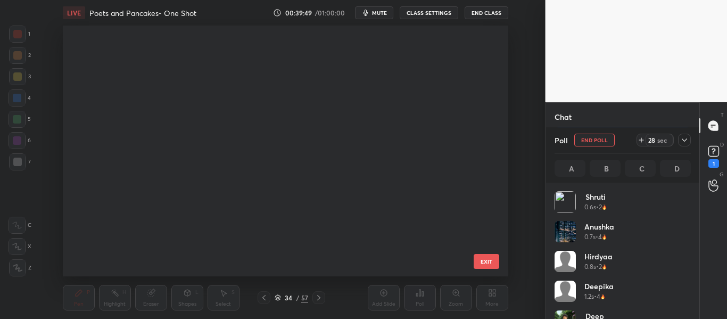
scroll to position [247, 440]
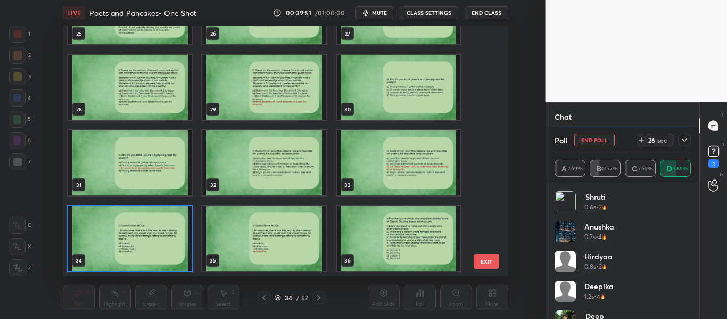
click at [184, 228] on img "grid" at bounding box center [129, 238] width 123 height 65
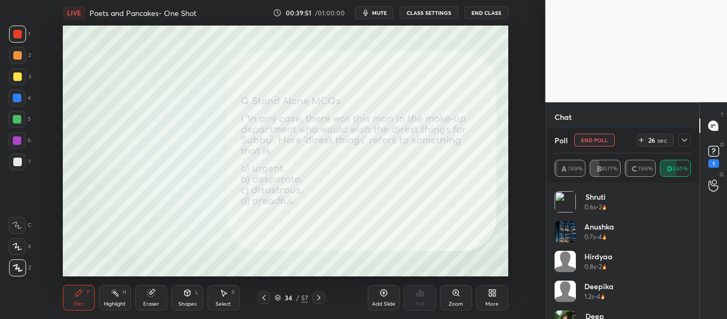
click at [184, 228] on img "grid" at bounding box center [129, 238] width 123 height 65
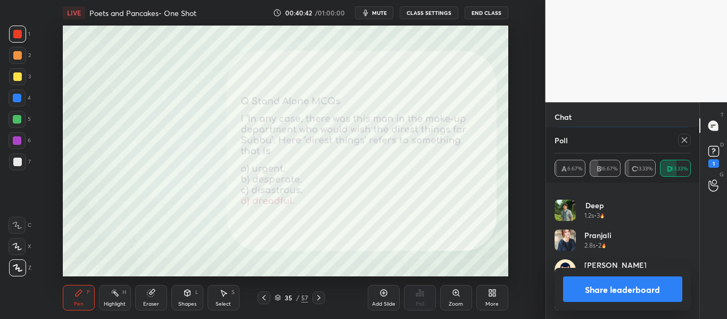
scroll to position [6306, 0]
click at [615, 295] on button "Share leaderboard" at bounding box center [623, 289] width 120 height 26
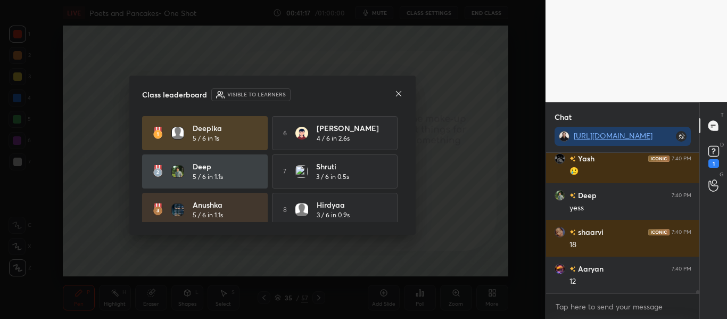
scroll to position [6397, 0]
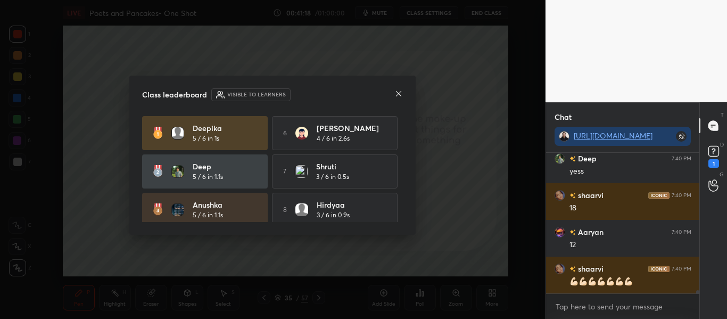
click at [399, 94] on icon at bounding box center [398, 93] width 5 height 5
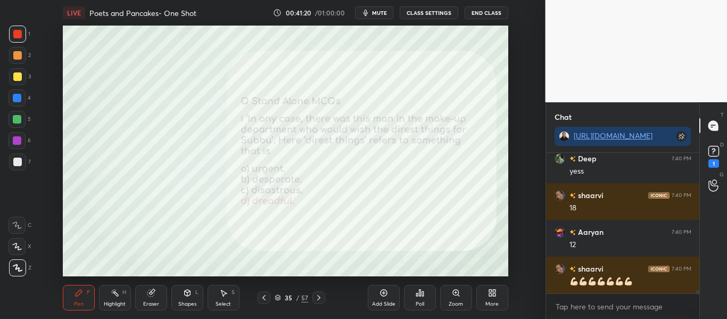
click at [277, 296] on icon at bounding box center [277, 297] width 6 height 6
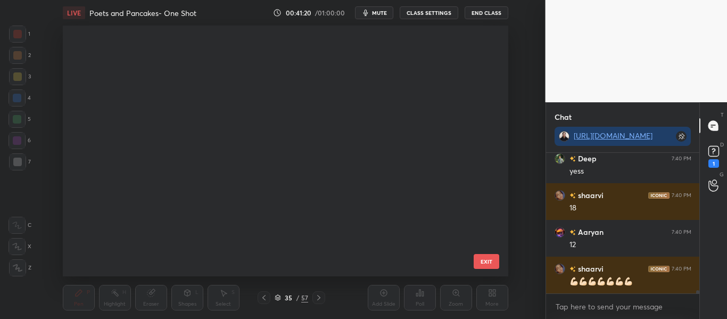
scroll to position [655, 0]
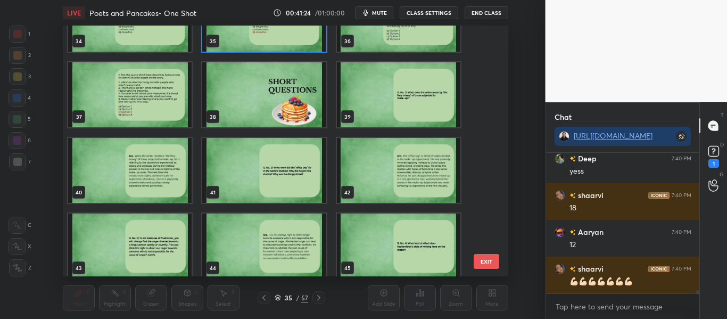
click at [314, 81] on img "grid" at bounding box center [263, 94] width 123 height 65
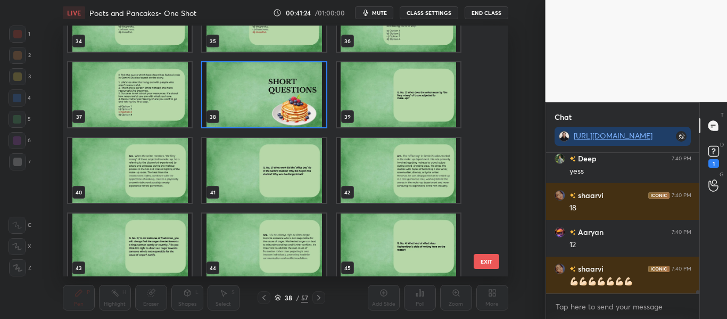
click at [314, 81] on img "grid" at bounding box center [263, 94] width 123 height 65
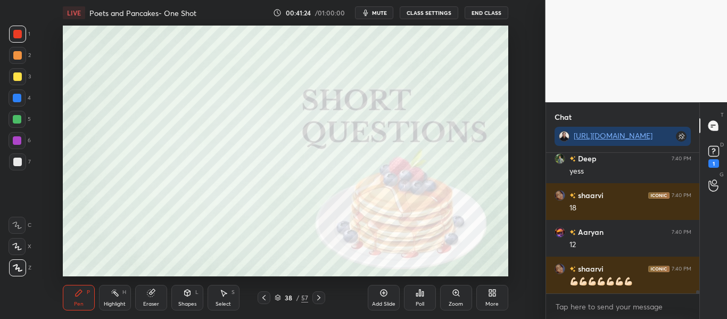
click at [314, 81] on img "grid" at bounding box center [263, 94] width 123 height 65
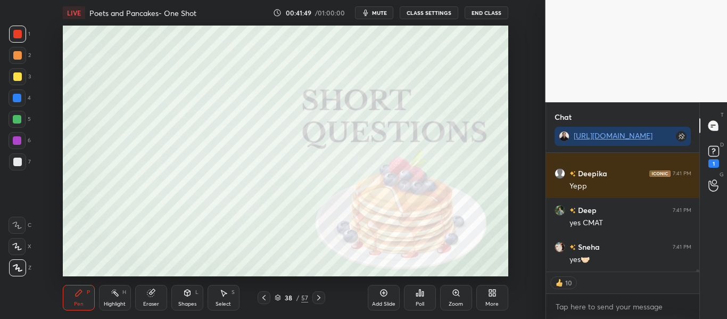
click at [277, 293] on div "38 / 57" at bounding box center [291, 298] width 34 height 10
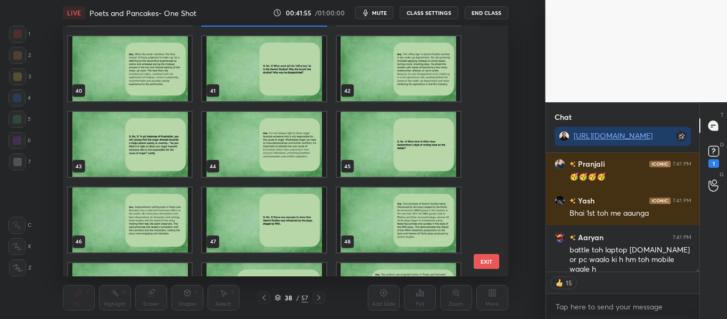
click at [264, 72] on img "grid" at bounding box center [263, 68] width 123 height 65
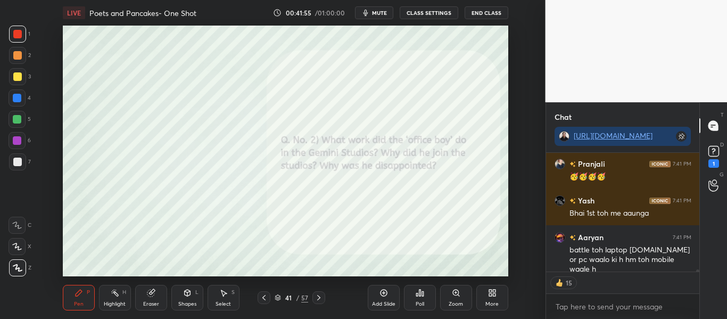
click at [264, 72] on img "grid" at bounding box center [263, 68] width 123 height 65
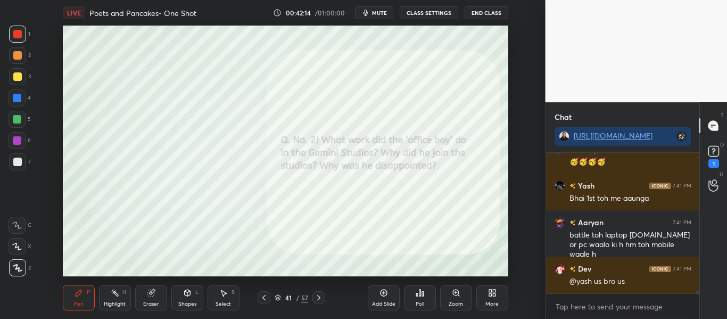
scroll to position [6940, 0]
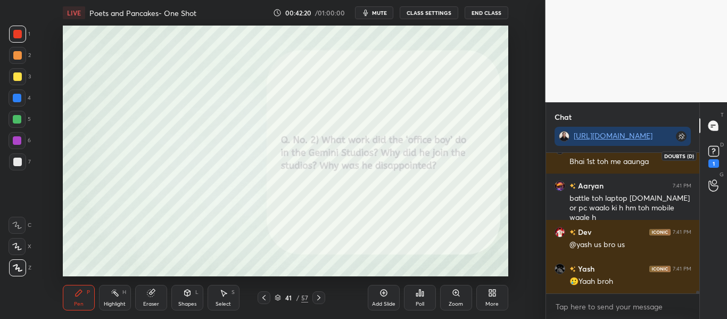
click at [713, 151] on icon at bounding box center [713, 150] width 4 height 4
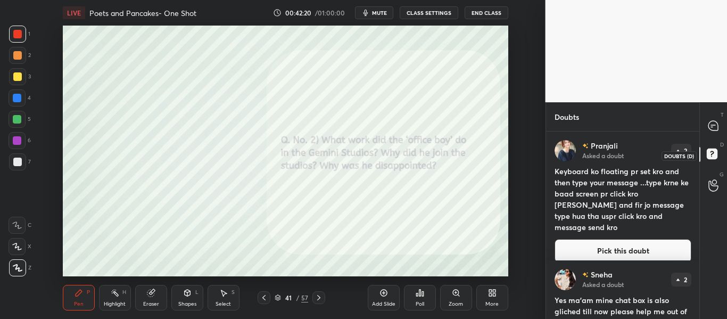
scroll to position [184, 150]
click at [710, 125] on icon at bounding box center [713, 126] width 10 height 10
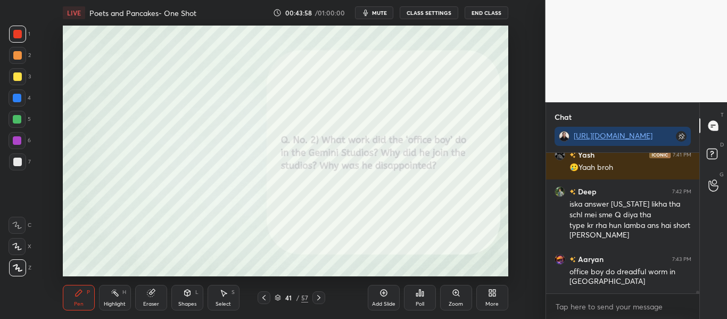
scroll to position [7291, 0]
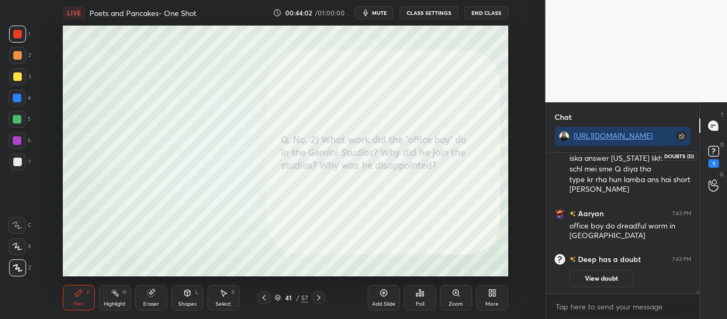
click at [714, 152] on rect at bounding box center [713, 151] width 10 height 10
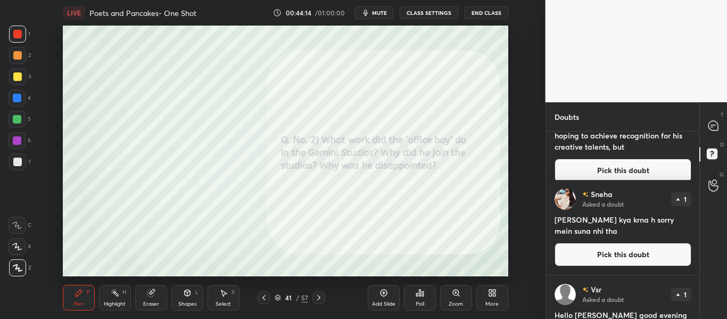
scroll to position [635, 0]
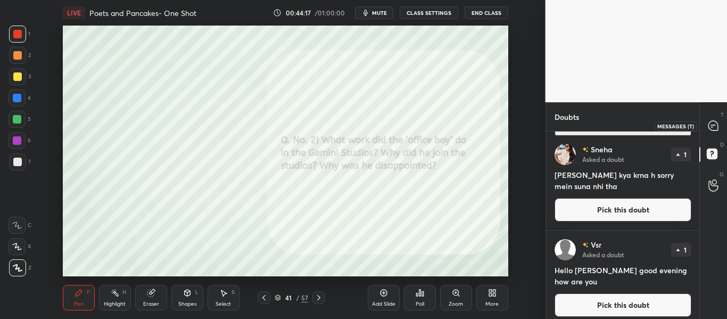
click at [715, 127] on icon at bounding box center [713, 126] width 10 height 10
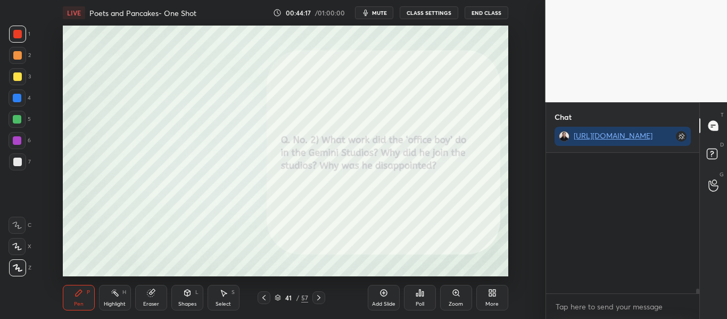
scroll to position [137, 150]
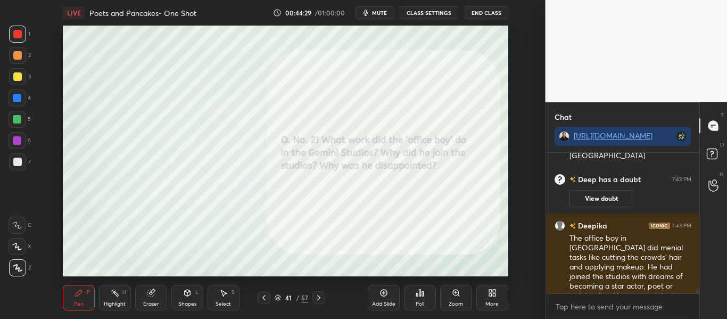
click at [699, 294] on div "T Messages (T) D Doubts (D) G Raise Hand (G)" at bounding box center [713, 210] width 28 height 216
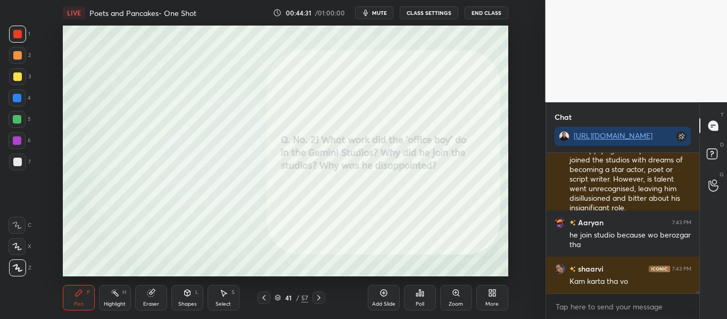
drag, startPoint x: 698, startPoint y: 289, endPoint x: 696, endPoint y: 306, distance: 17.1
click at [696, 306] on div "Deep has a doubt 7:43 PM View doubt Deepika 7:43 PM The office boy in Gemini st…" at bounding box center [623, 236] width 154 height 166
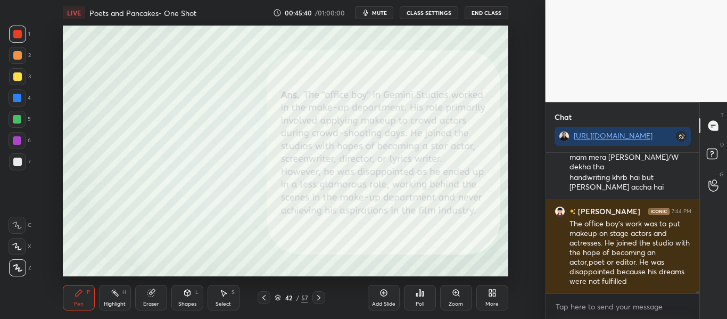
scroll to position [7406, 0]
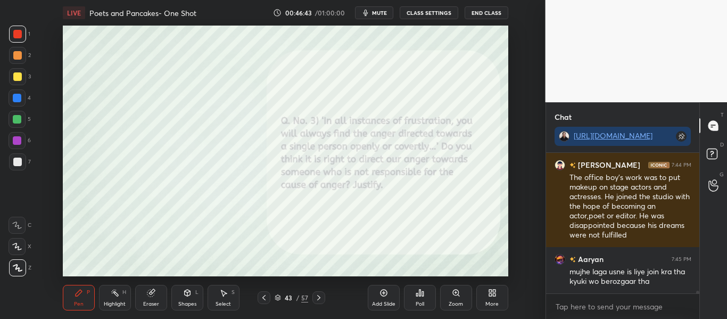
click at [372, 12] on button "mute" at bounding box center [374, 12] width 38 height 13
click at [374, 9] on button "unmute" at bounding box center [374, 12] width 38 height 13
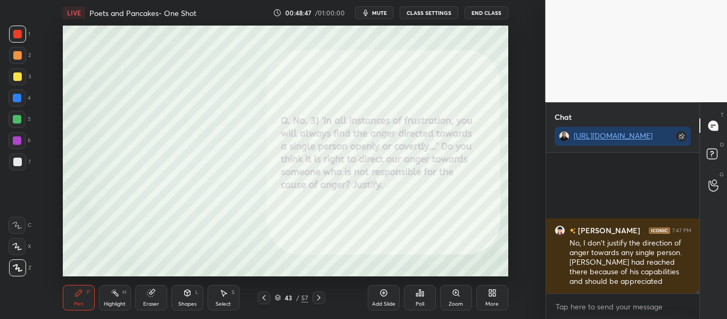
scroll to position [8010, 0]
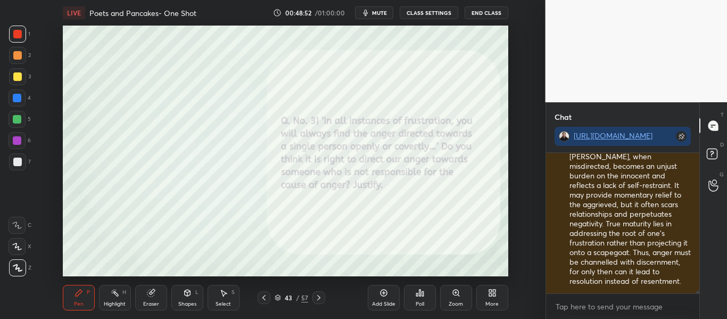
click at [698, 288] on div at bounding box center [696, 223] width 6 height 140
click at [699, 291] on div "T Messages (T) D Doubts (D) G Raise Hand (G)" at bounding box center [713, 210] width 28 height 216
drag, startPoint x: 697, startPoint y: 291, endPoint x: 650, endPoint y: 344, distance: 70.5
click at [650, 0] on html "1 2 3 4 5 6 7 C X Z C X Z E E Erase all H H LIVE Poets and Pancakes- One Shot 0…" at bounding box center [363, 0] width 727 height 0
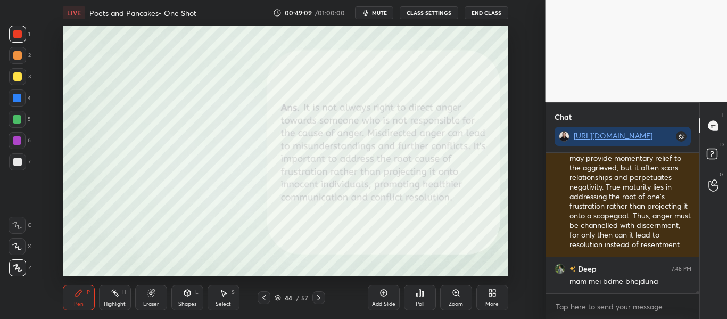
scroll to position [8193, 0]
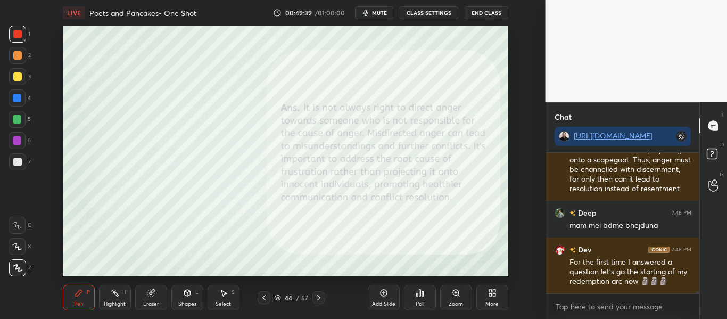
click at [272, 294] on div "44 / 57" at bounding box center [291, 297] width 68 height 13
click at [278, 296] on icon at bounding box center [277, 297] width 6 height 6
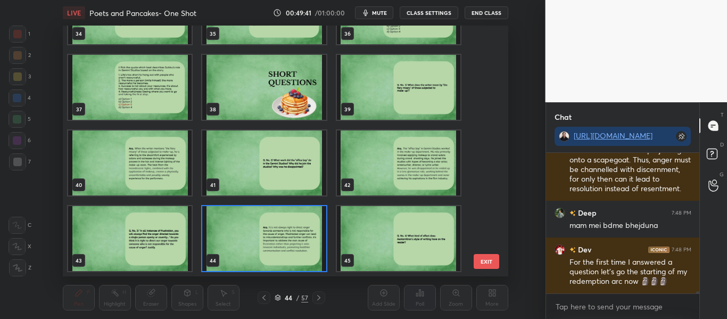
scroll to position [1101, 0]
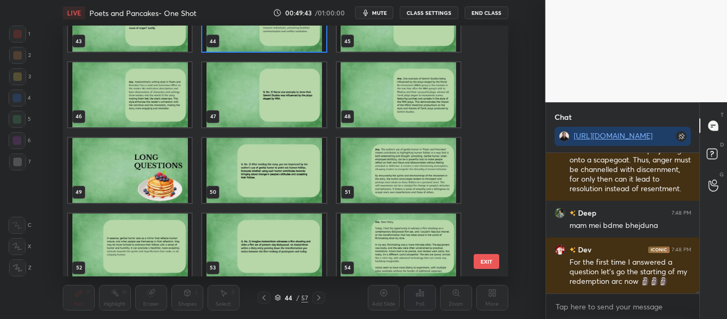
click at [303, 99] on img "grid" at bounding box center [263, 94] width 123 height 65
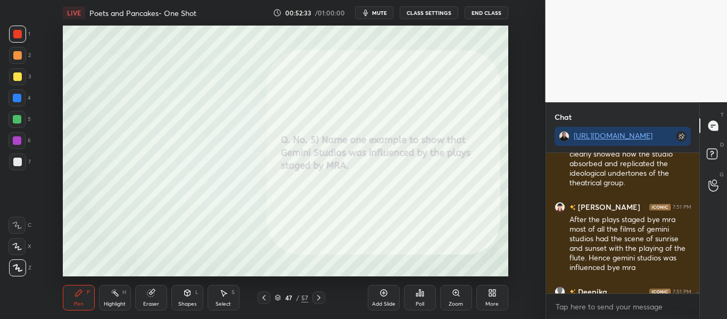
scroll to position [8617, 0]
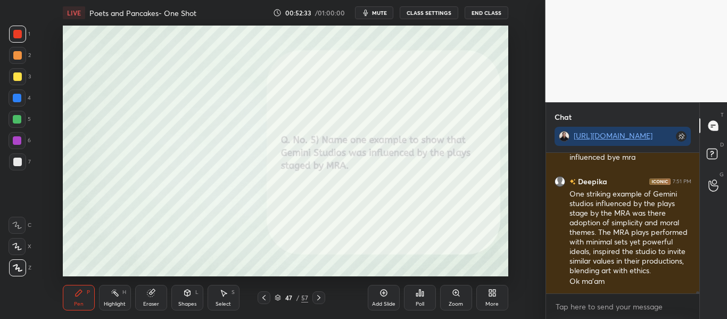
drag, startPoint x: 698, startPoint y: 291, endPoint x: 690, endPoint y: 305, distance: 16.4
click at [690, 305] on div "Pranjali 7:51 PM An evident instance of Gemini Studios being influenced by the …" at bounding box center [623, 236] width 154 height 166
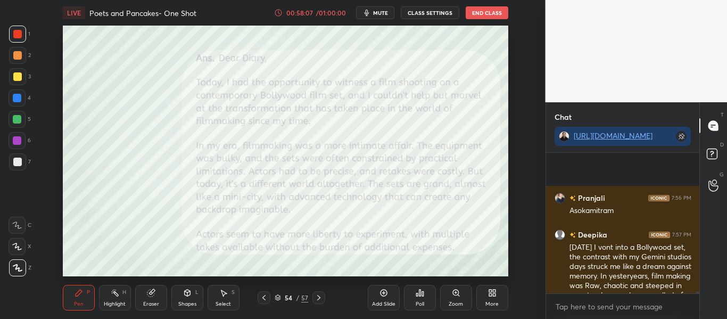
scroll to position [8675, 0]
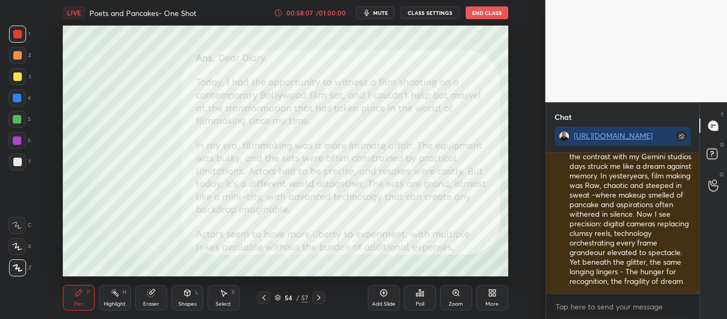
drag, startPoint x: 698, startPoint y: 291, endPoint x: 694, endPoint y: 299, distance: 8.8
click at [694, 299] on div "Pranjali 7:56 PM Asokamitram Deepika 7:57 PM Today I vont into a Bollywood set,…" at bounding box center [623, 236] width 154 height 166
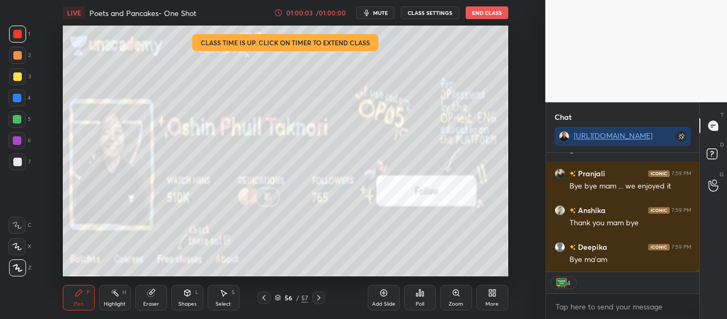
scroll to position [8984, 0]
click at [484, 15] on button "End Class" at bounding box center [486, 12] width 43 height 13
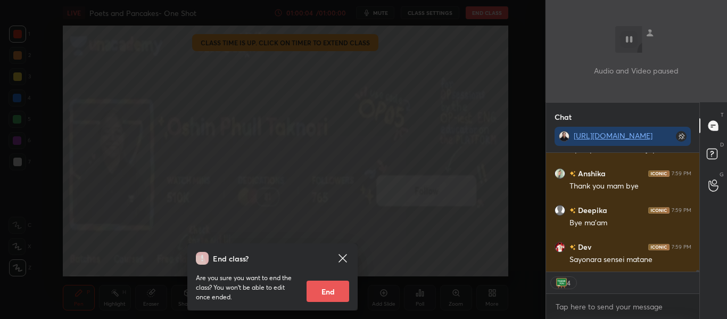
scroll to position [9020, 0]
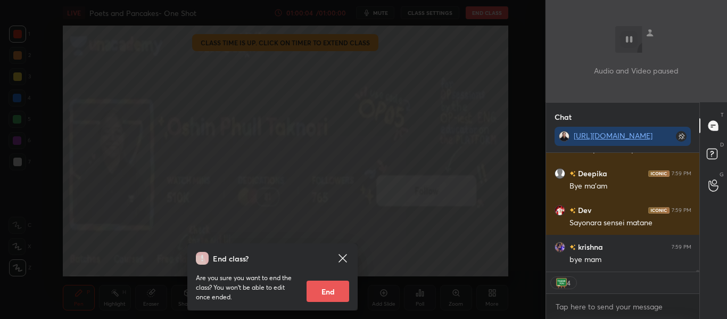
click at [329, 284] on button "End" at bounding box center [327, 290] width 43 height 21
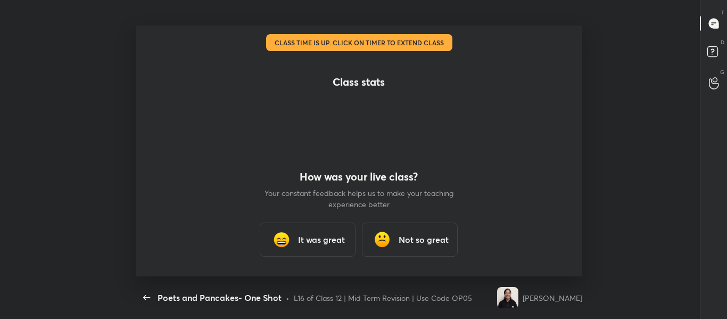
scroll to position [52941, 52565]
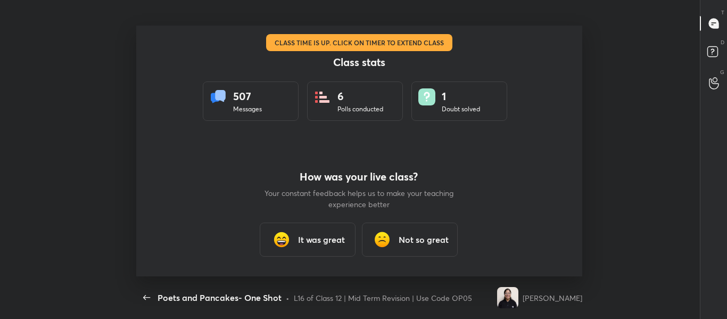
type textarea "x"
